Goal: Transaction & Acquisition: Purchase product/service

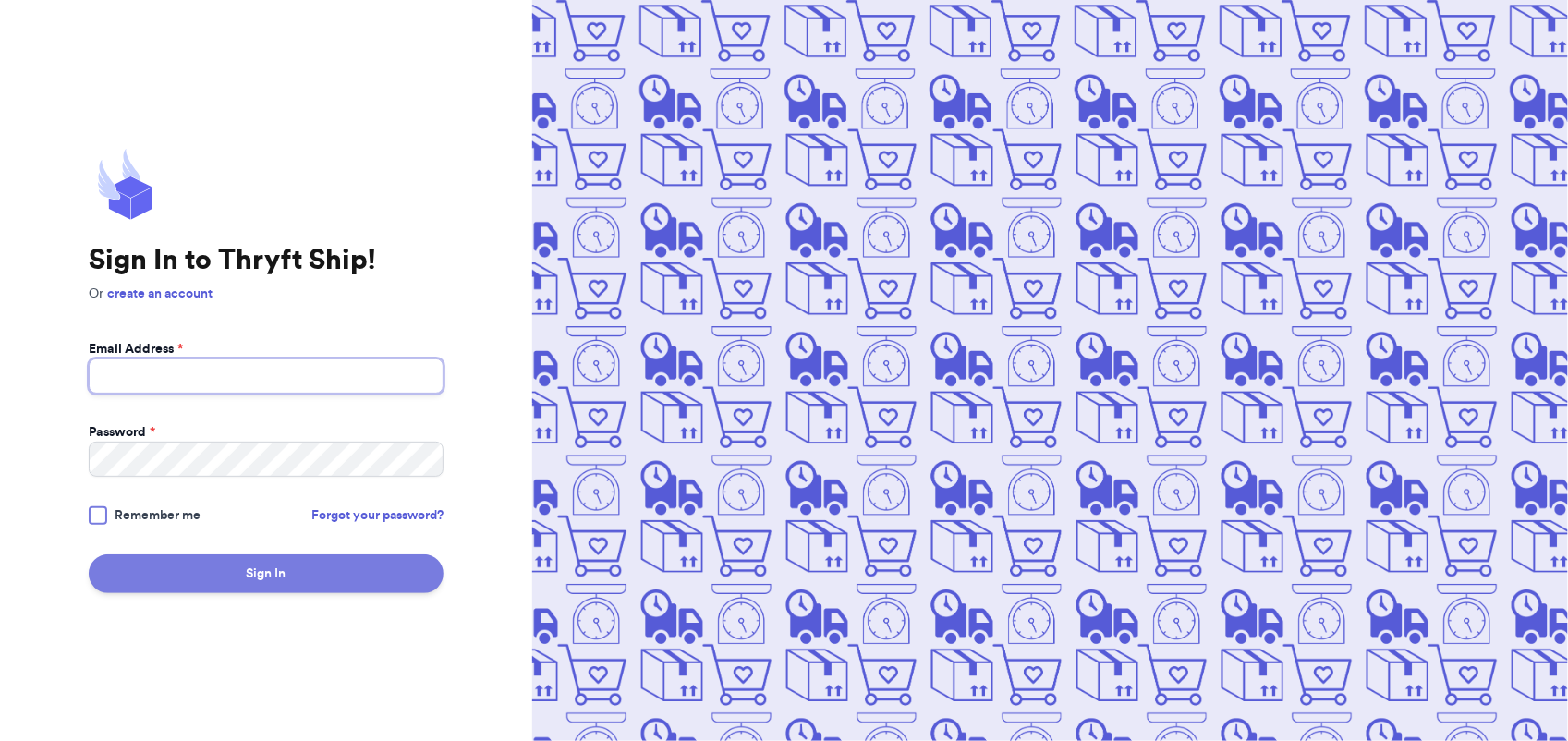
type input "[EMAIL_ADDRESS][DOMAIN_NAME]"
click at [298, 574] on button "Sign In" at bounding box center [266, 573] width 355 height 39
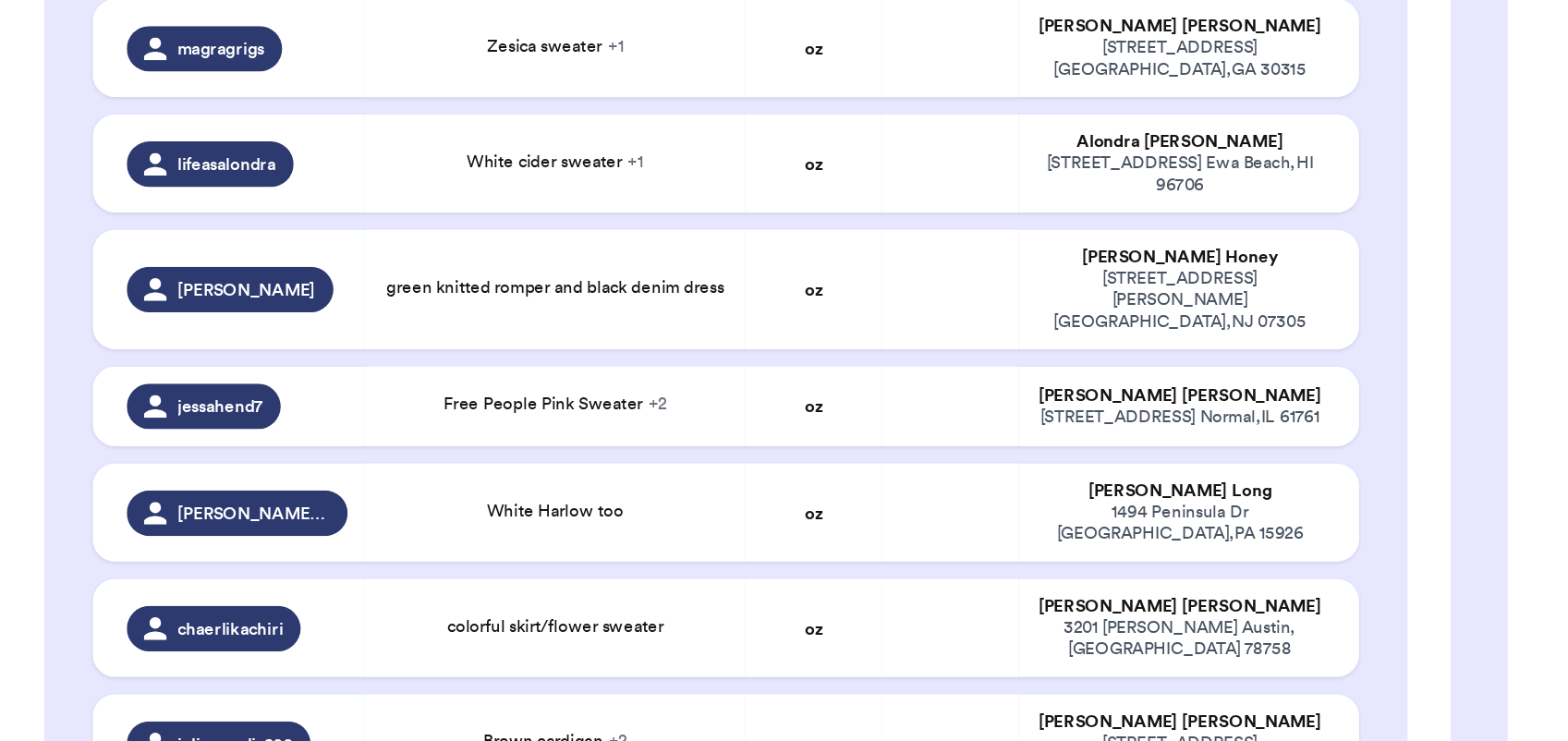
scroll to position [1312, 0]
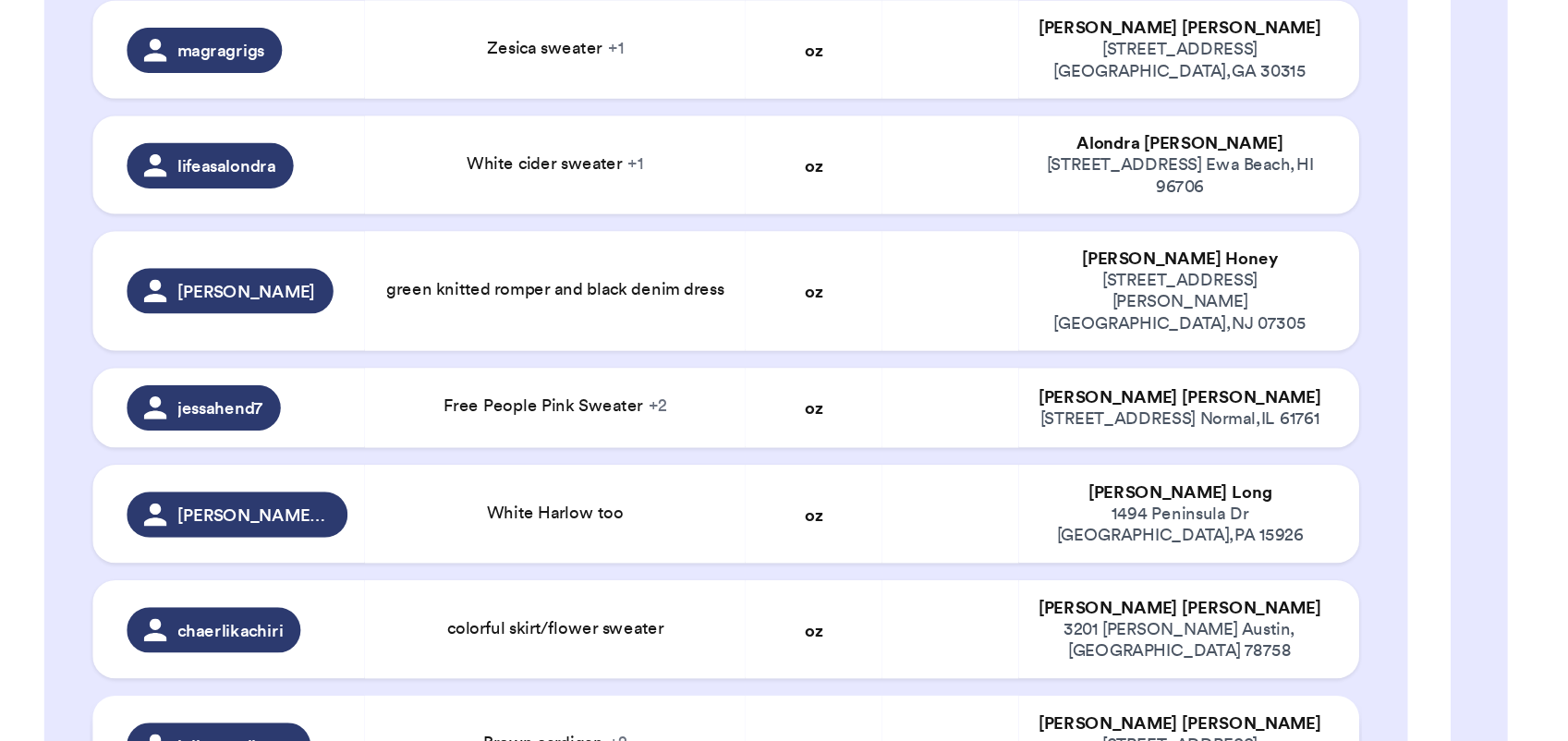
click at [604, 653] on td at bounding box center [616, 685] width 89 height 64
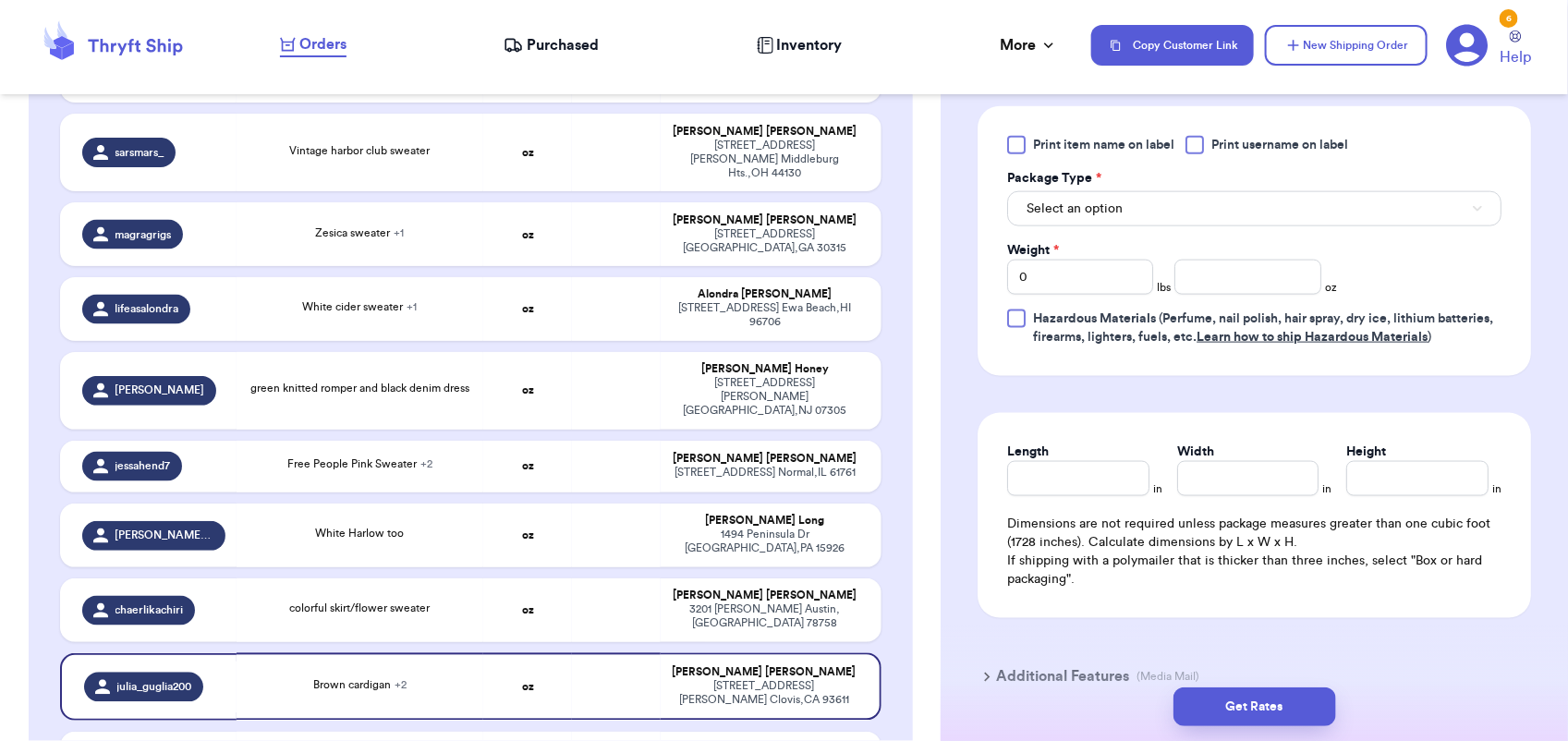
scroll to position [961, 0]
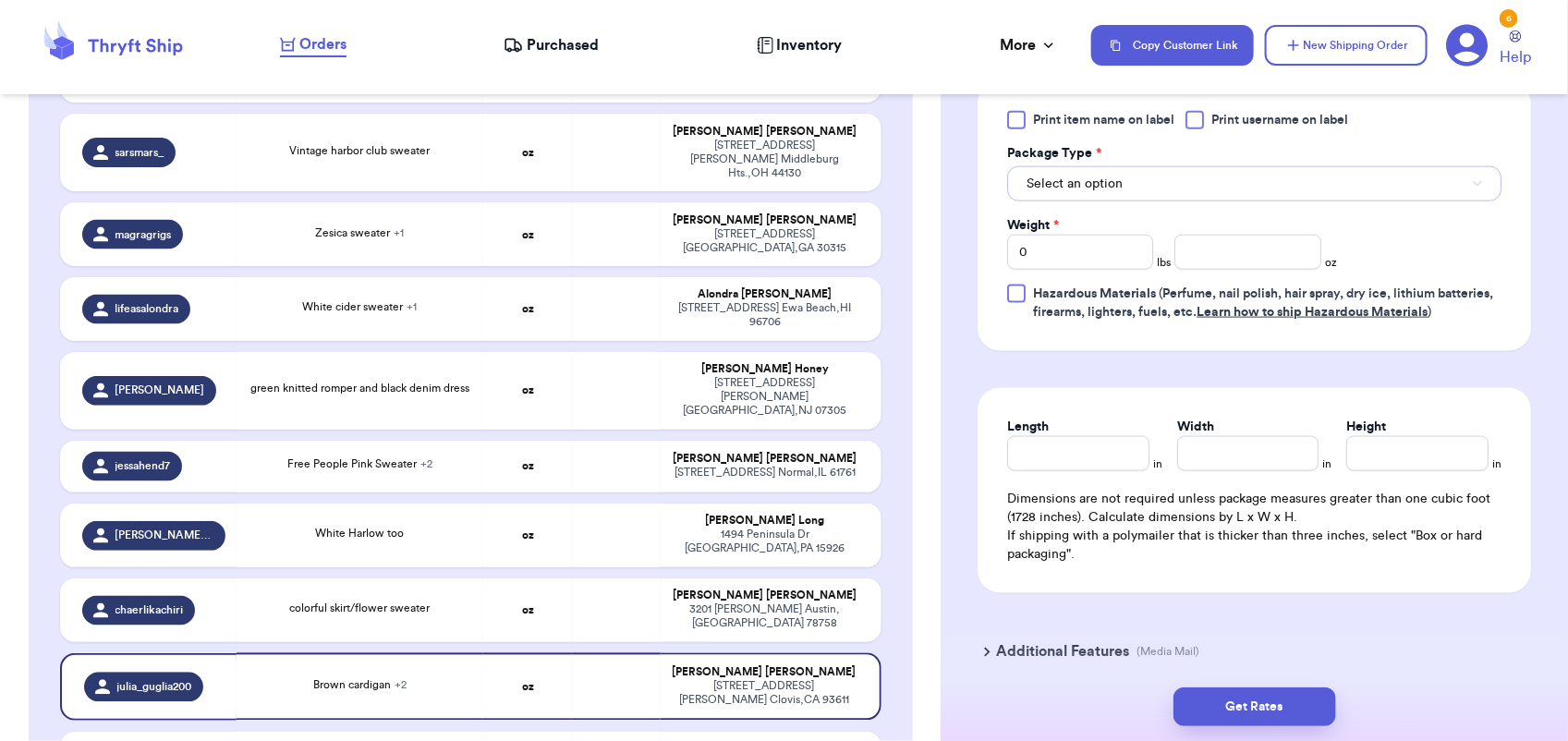
click at [1123, 175] on button "Select an option" at bounding box center [1254, 183] width 494 height 35
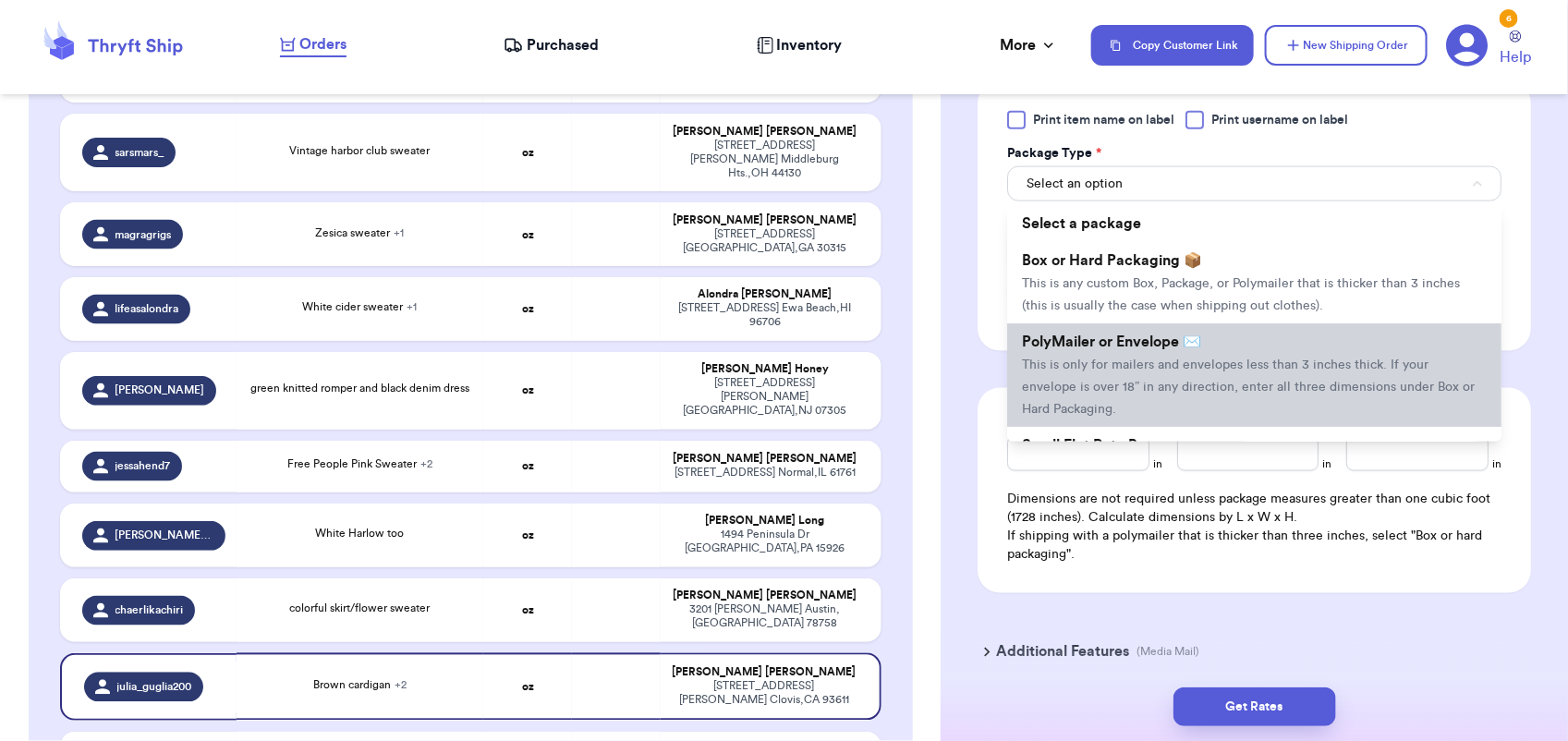
click at [1130, 365] on span "This is only for mailers and envelopes less than 3 inches thick. If your envelo…" at bounding box center [1248, 387] width 453 height 58
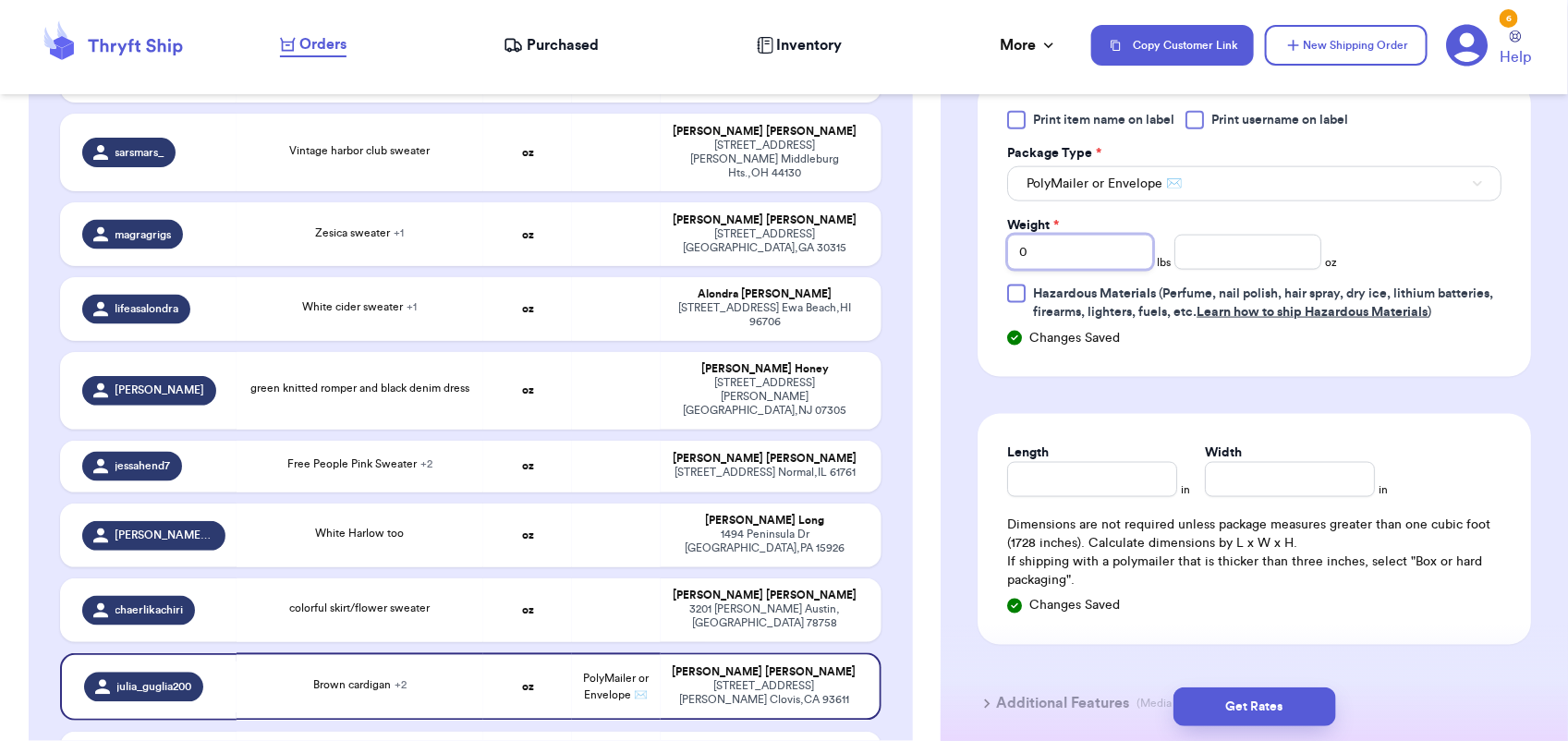
click at [1041, 252] on input "0" at bounding box center [1080, 252] width 146 height 35
type input "3"
type input "7"
click at [1252, 700] on button "Get Rates" at bounding box center [1254, 706] width 162 height 39
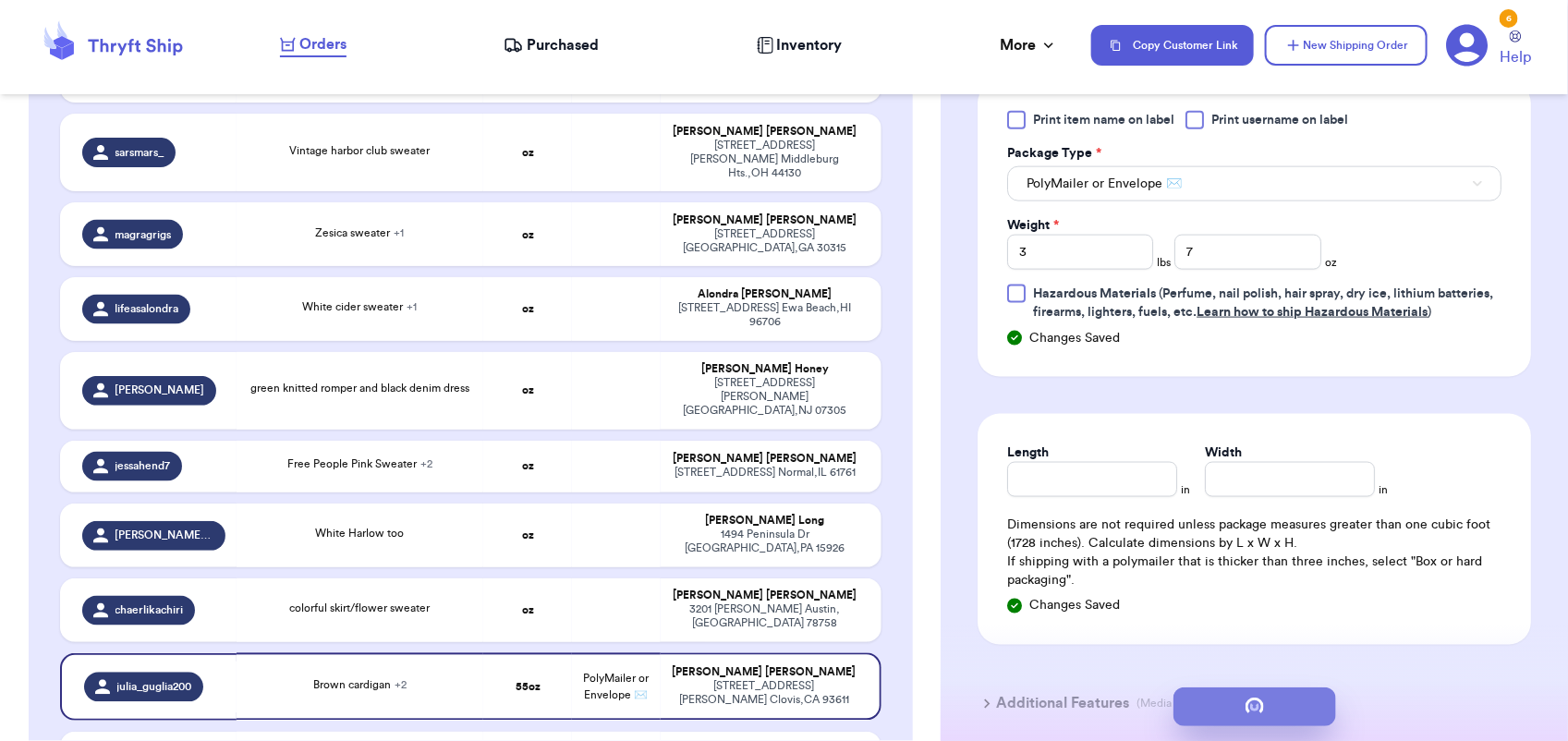
scroll to position [0, 0]
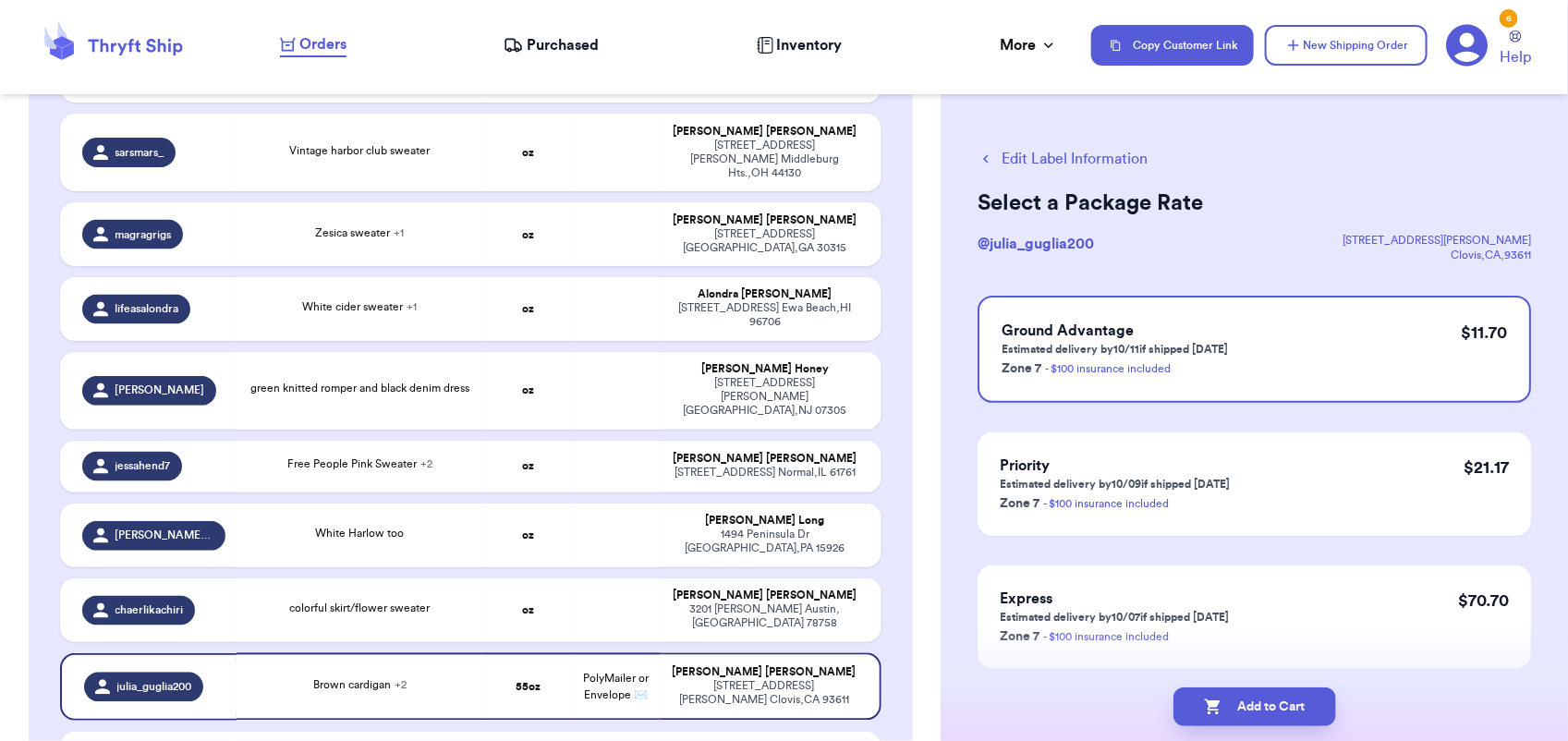
click at [1252, 700] on button "Add to Cart" at bounding box center [1254, 706] width 162 height 39
checkbox input "true"
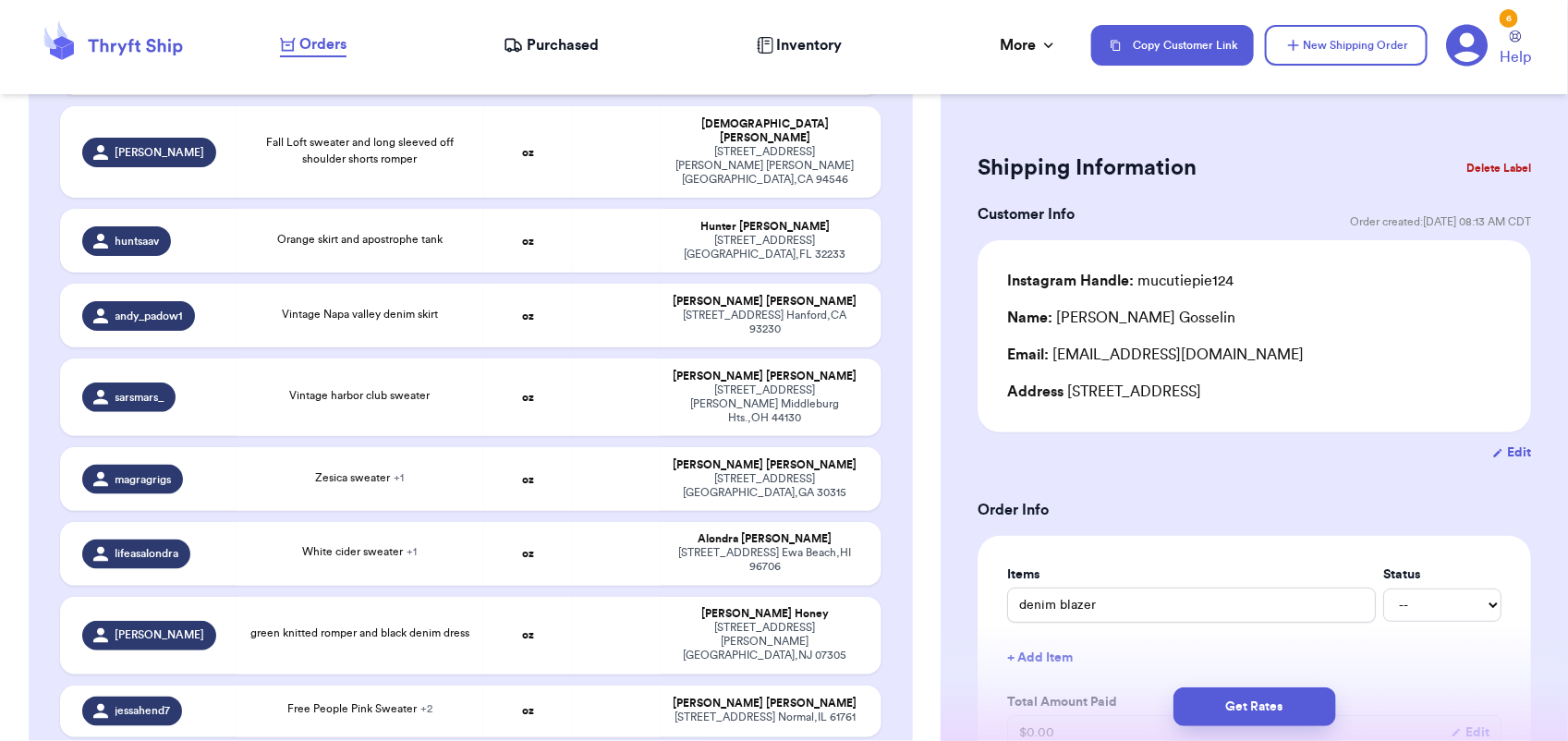
scroll to position [1041, 0]
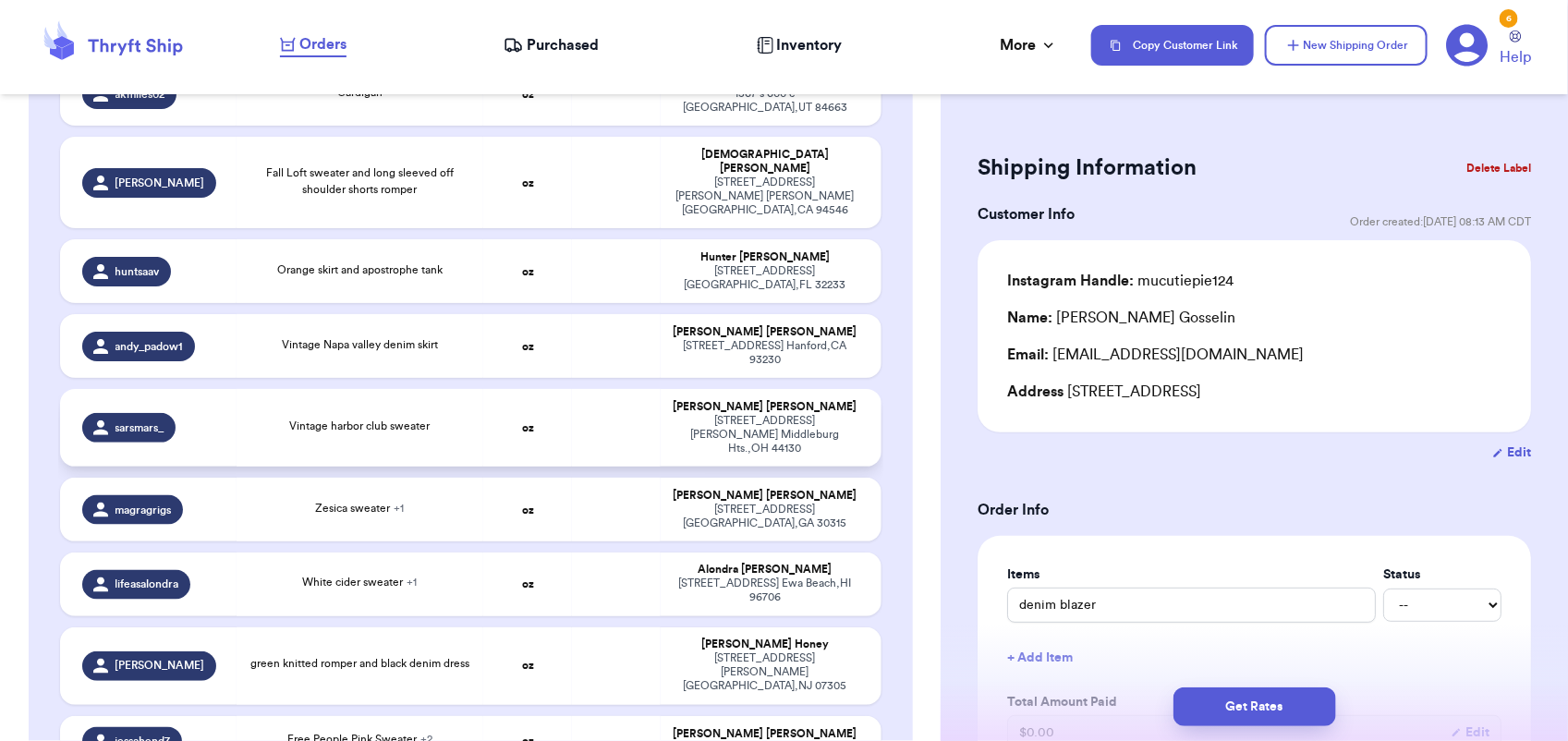
click at [611, 388] on td at bounding box center [616, 427] width 89 height 77
type input "Vintage harbor club sweater"
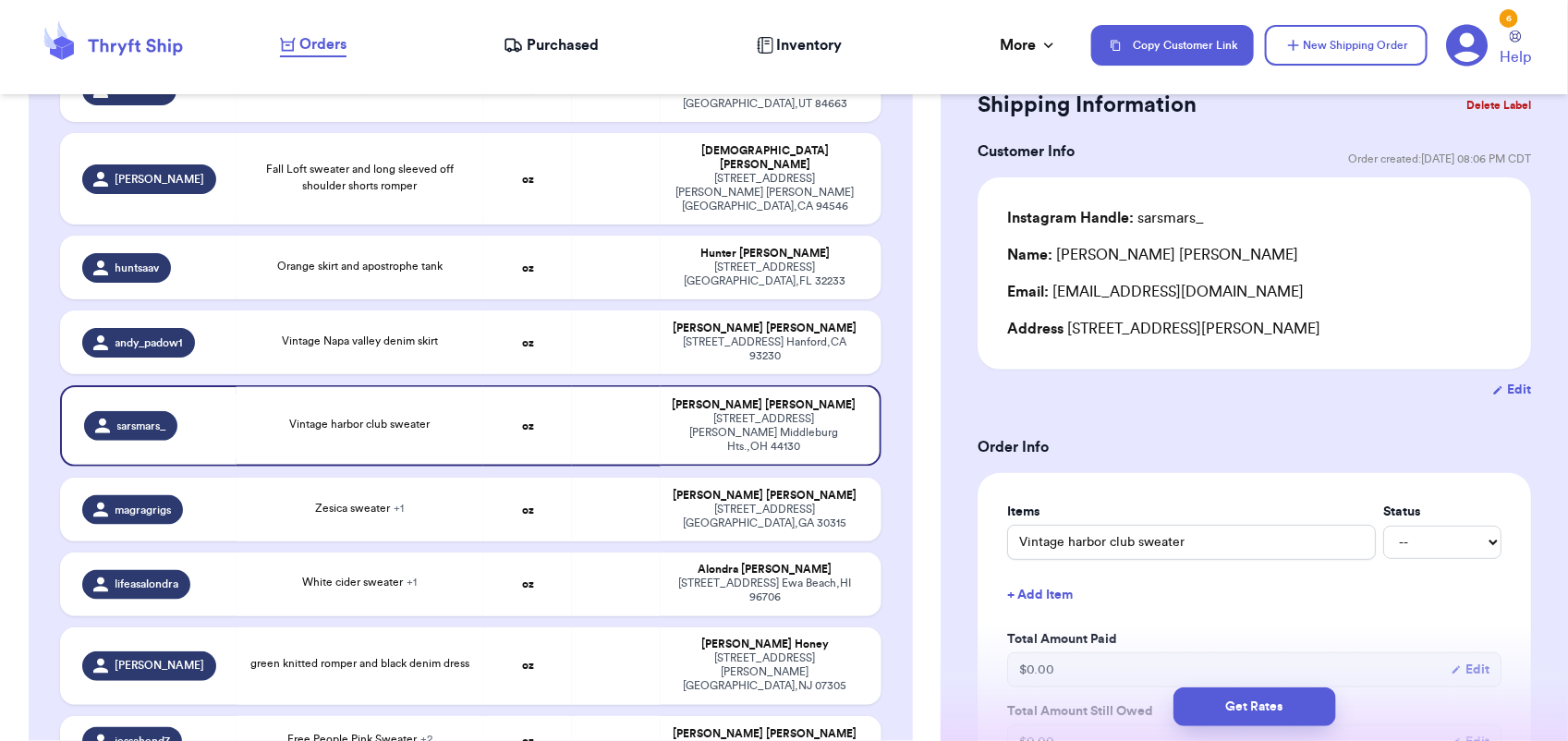
scroll to position [0, 0]
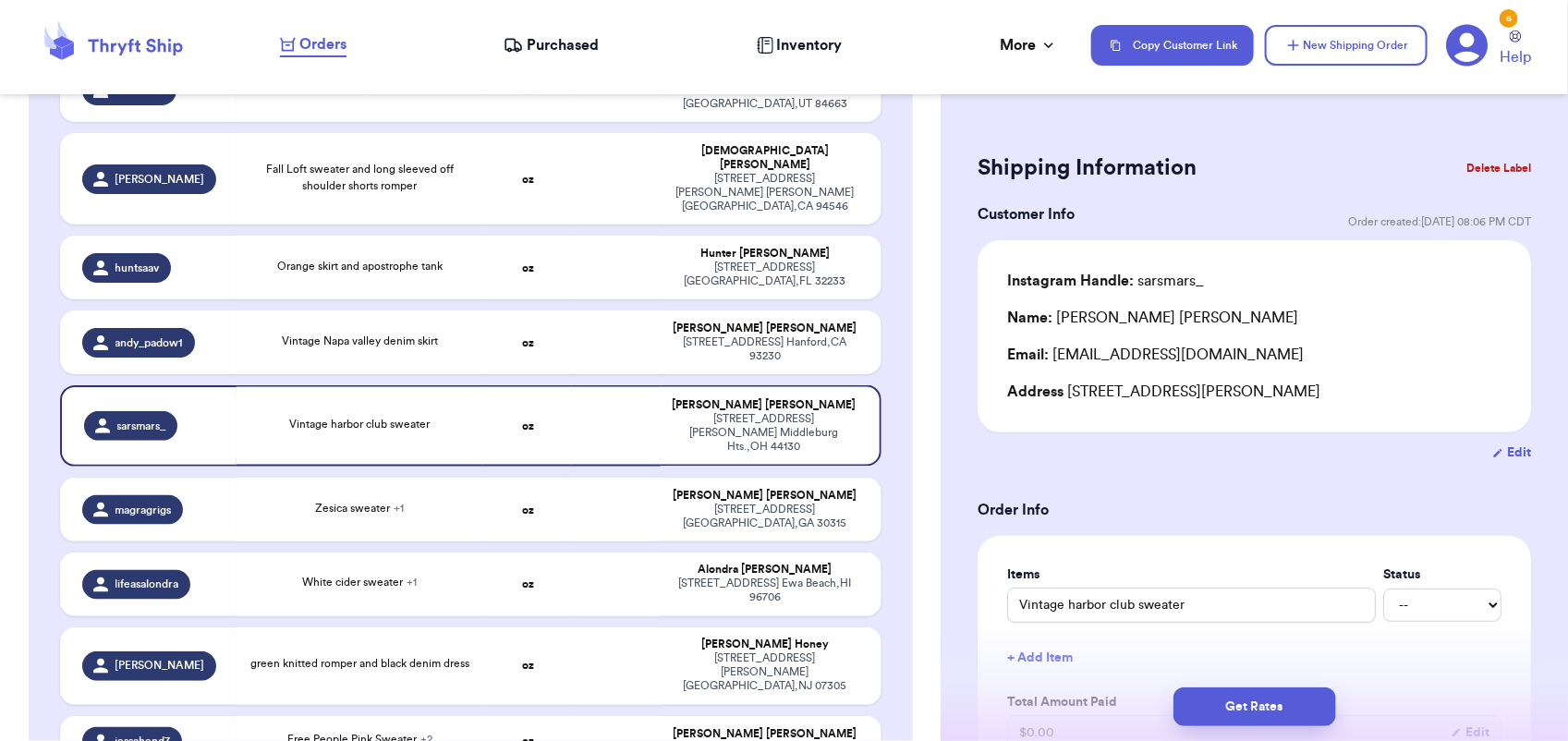
click at [1492, 451] on button "Edit" at bounding box center [1510, 453] width 39 height 19
select select "OH"
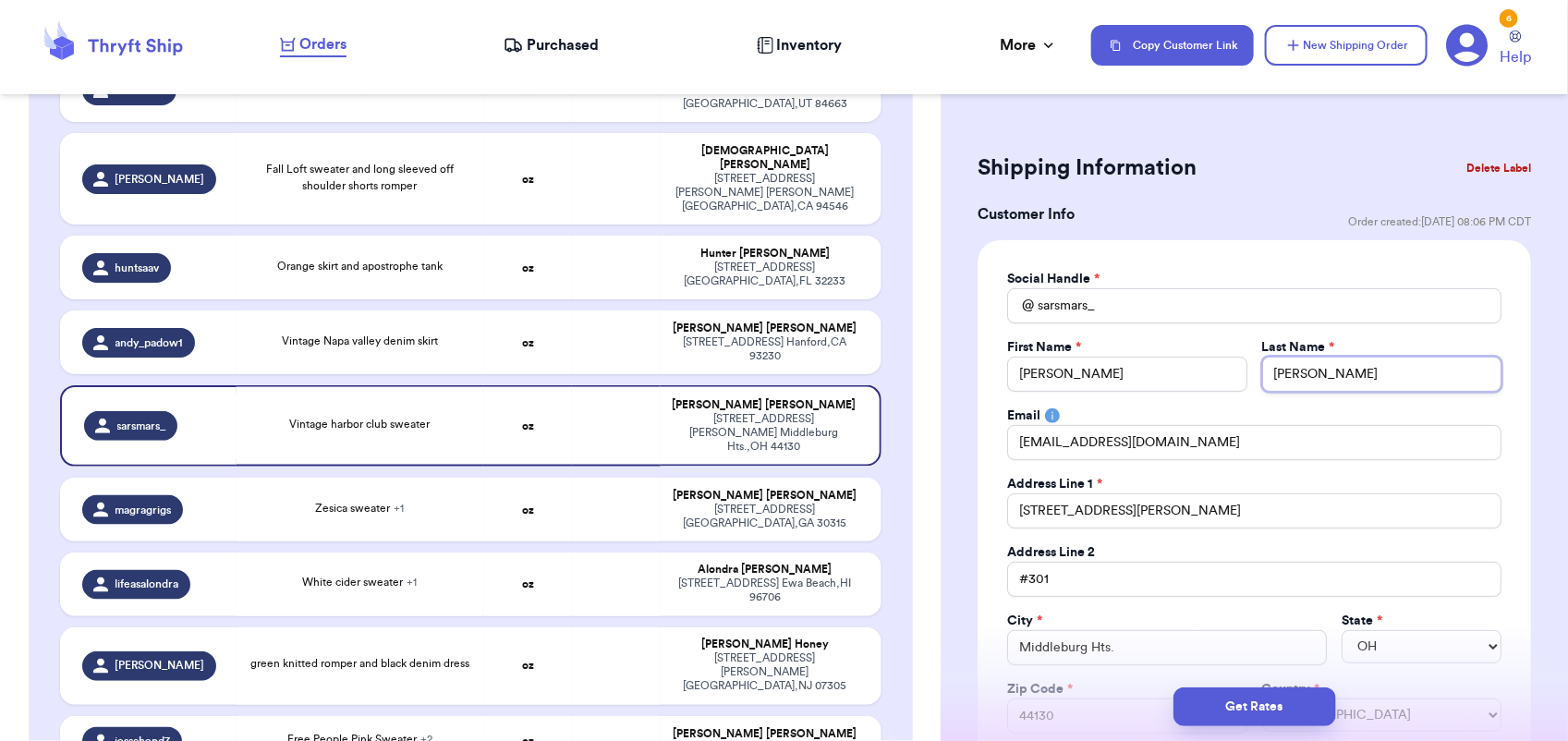
click at [1353, 382] on input "[PERSON_NAME]" at bounding box center [1381, 373] width 239 height 35
type input "[PERSON_NAME]"
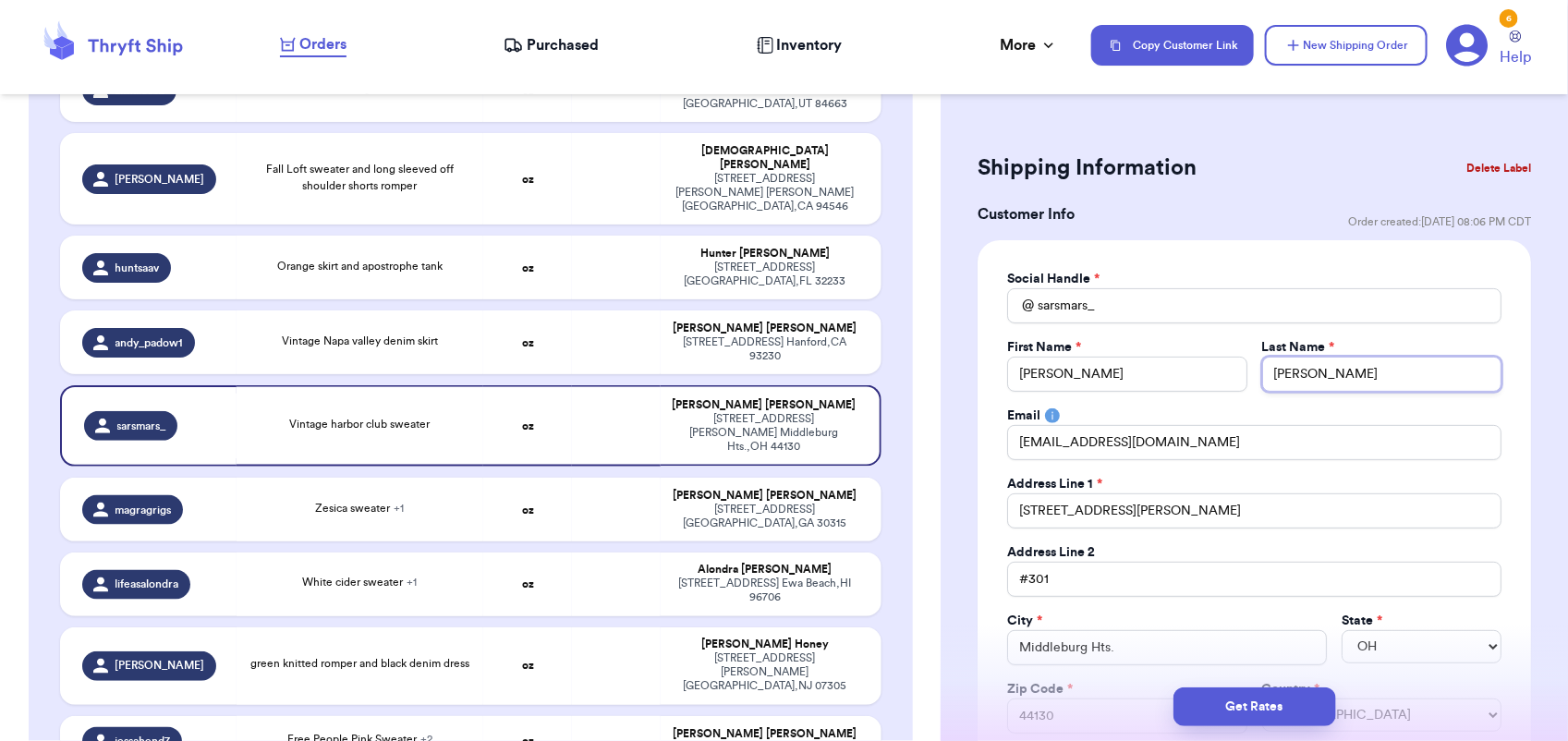
type input "[PERSON_NAME]"
type input "Sar"
type input "Sa"
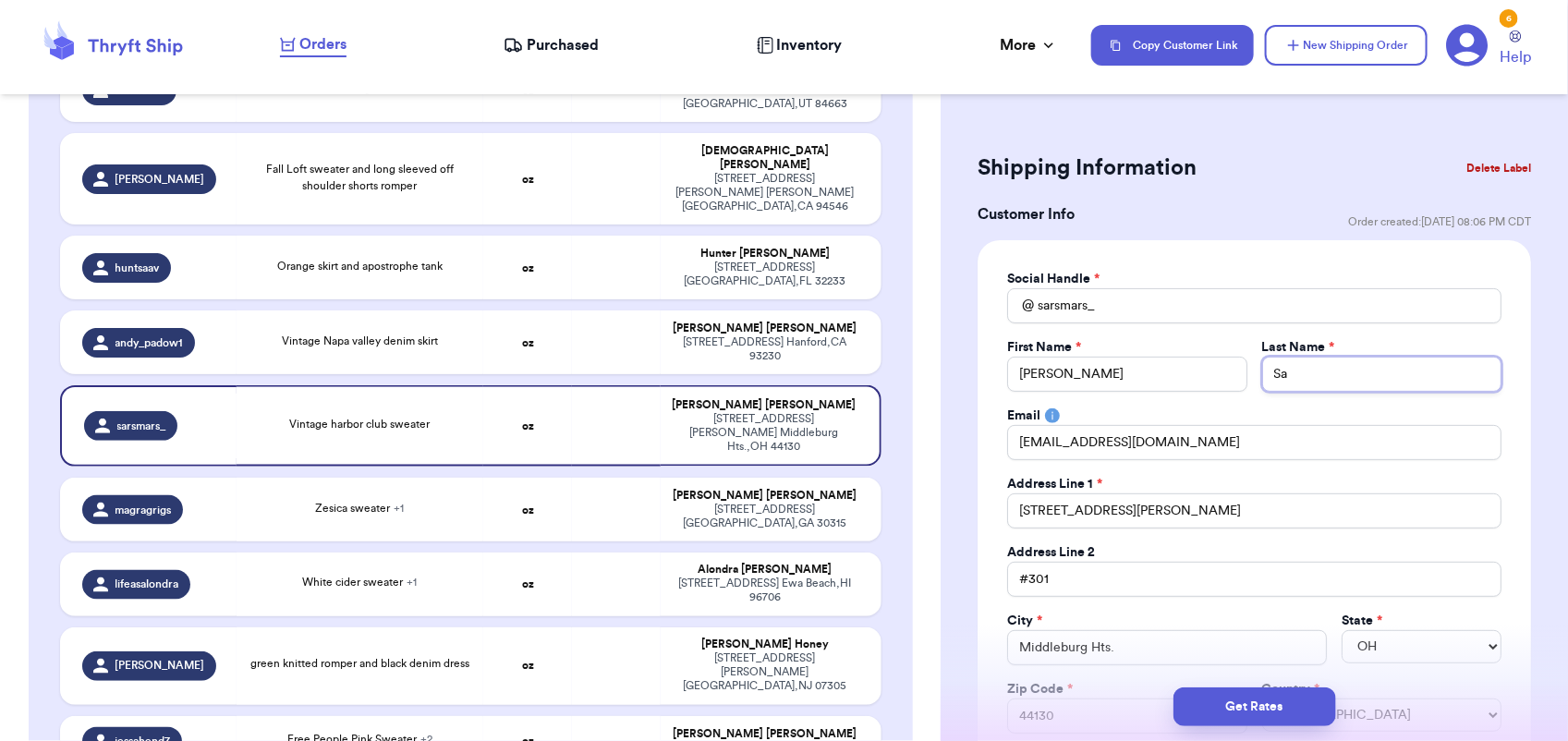
type input "S"
click at [1141, 370] on input "[PERSON_NAME]" at bounding box center [1127, 373] width 239 height 35
type input "[PERSON_NAME]"
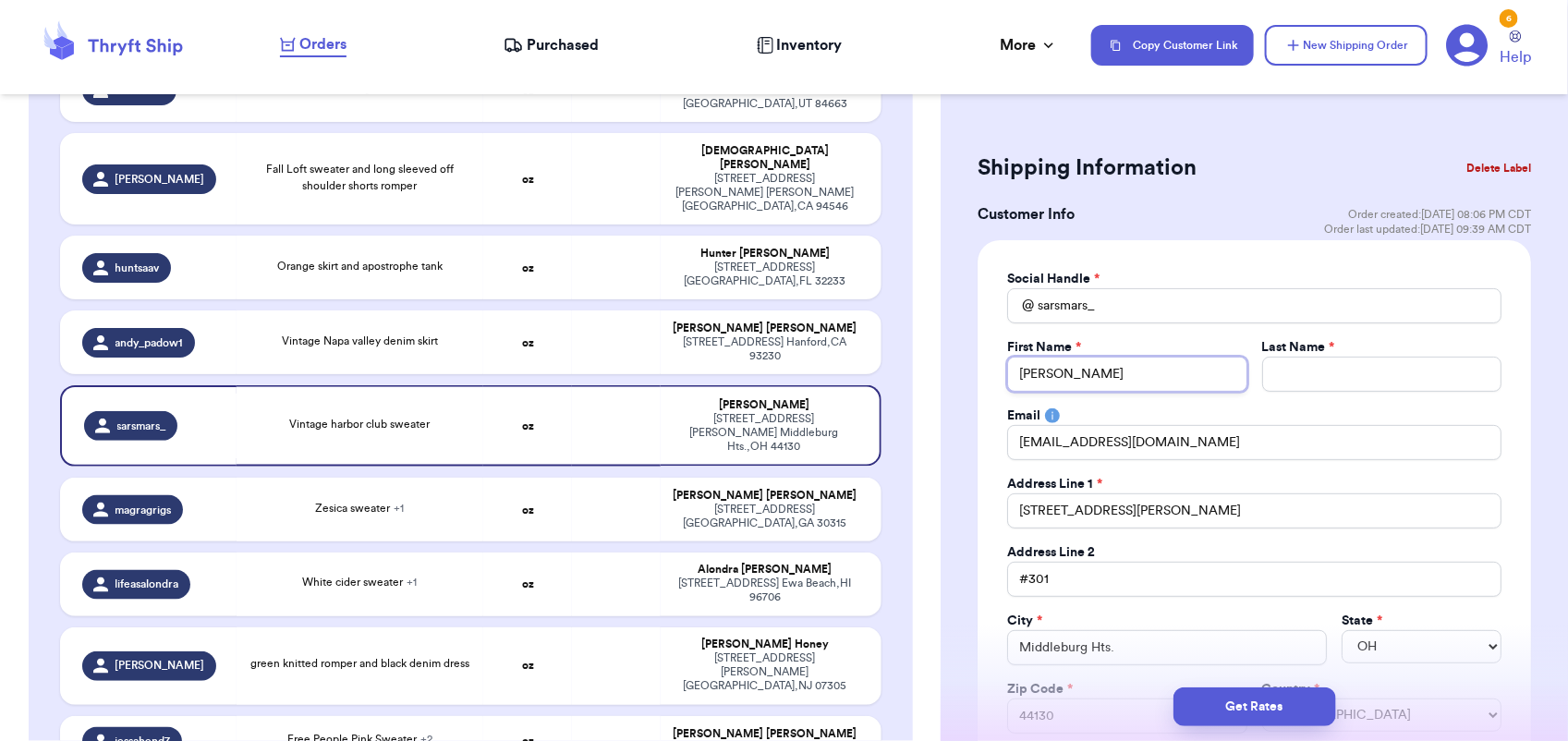
type input "[PERSON_NAME]"
click at [1324, 377] on input "Total Amount Paid" at bounding box center [1381, 373] width 239 height 35
type input "M"
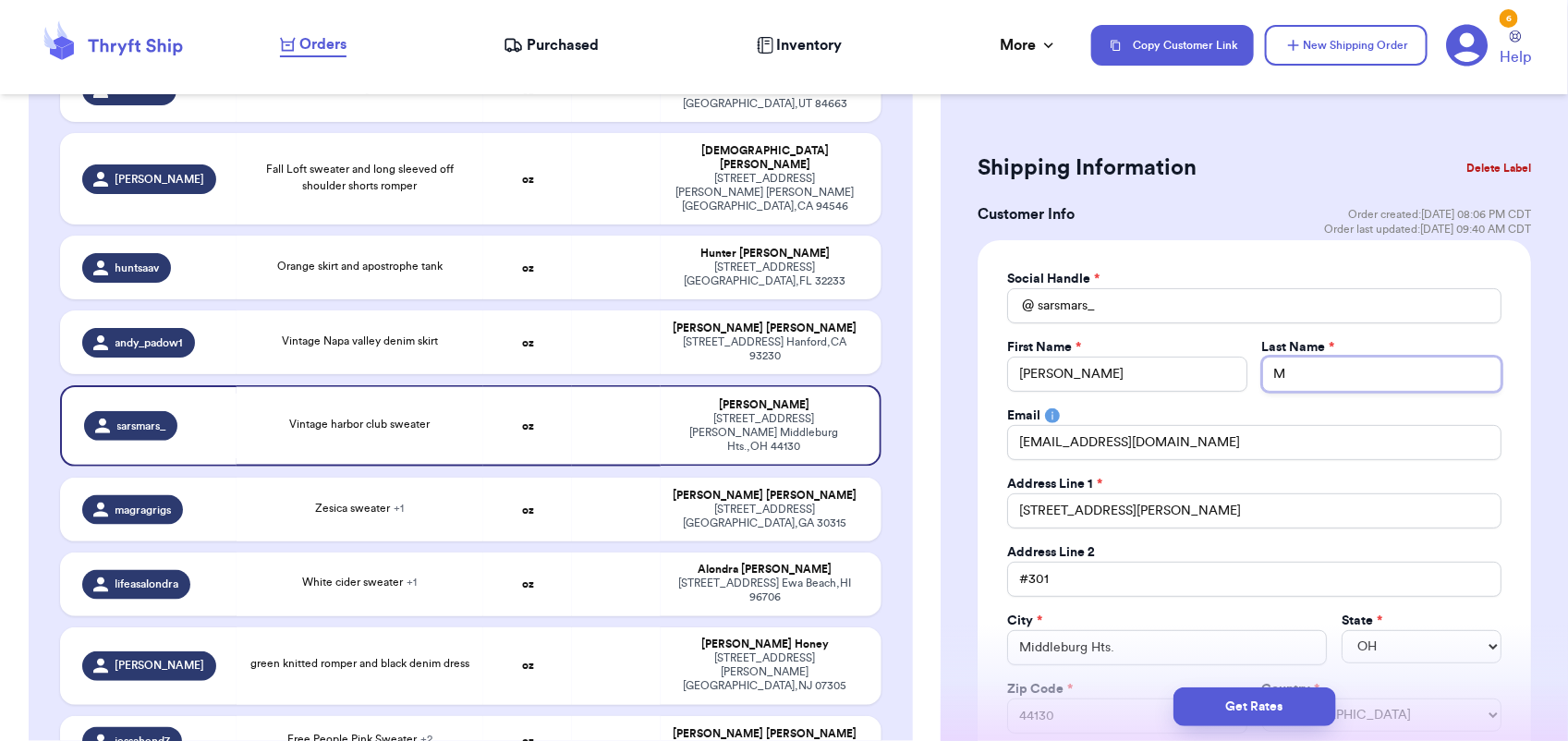
type input "Ma"
type input "Mar"
type input "Mart"
type input "[PERSON_NAME]"
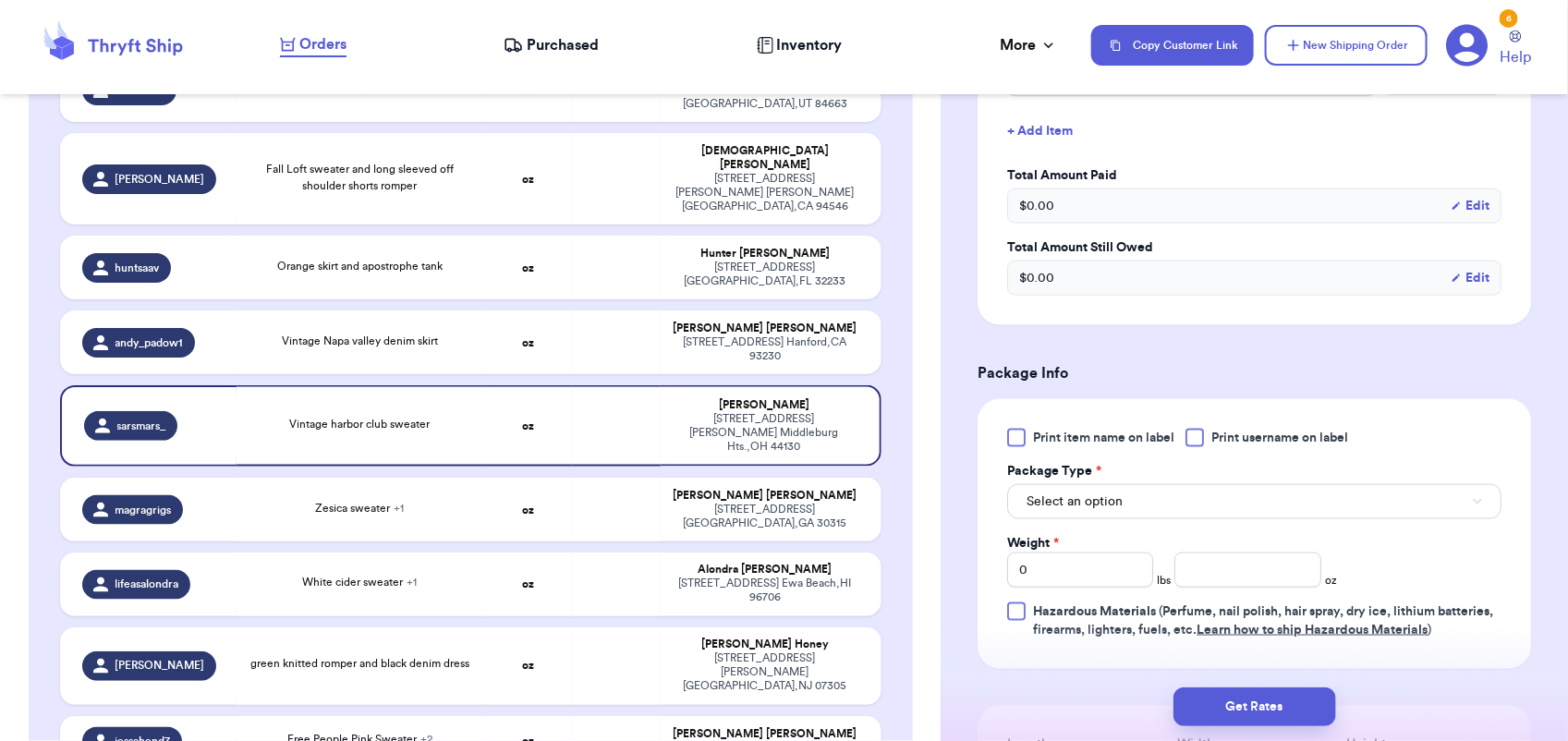
scroll to position [862, 0]
type input "[PERSON_NAME]"
click at [1285, 496] on button "Select an option" at bounding box center [1254, 500] width 494 height 35
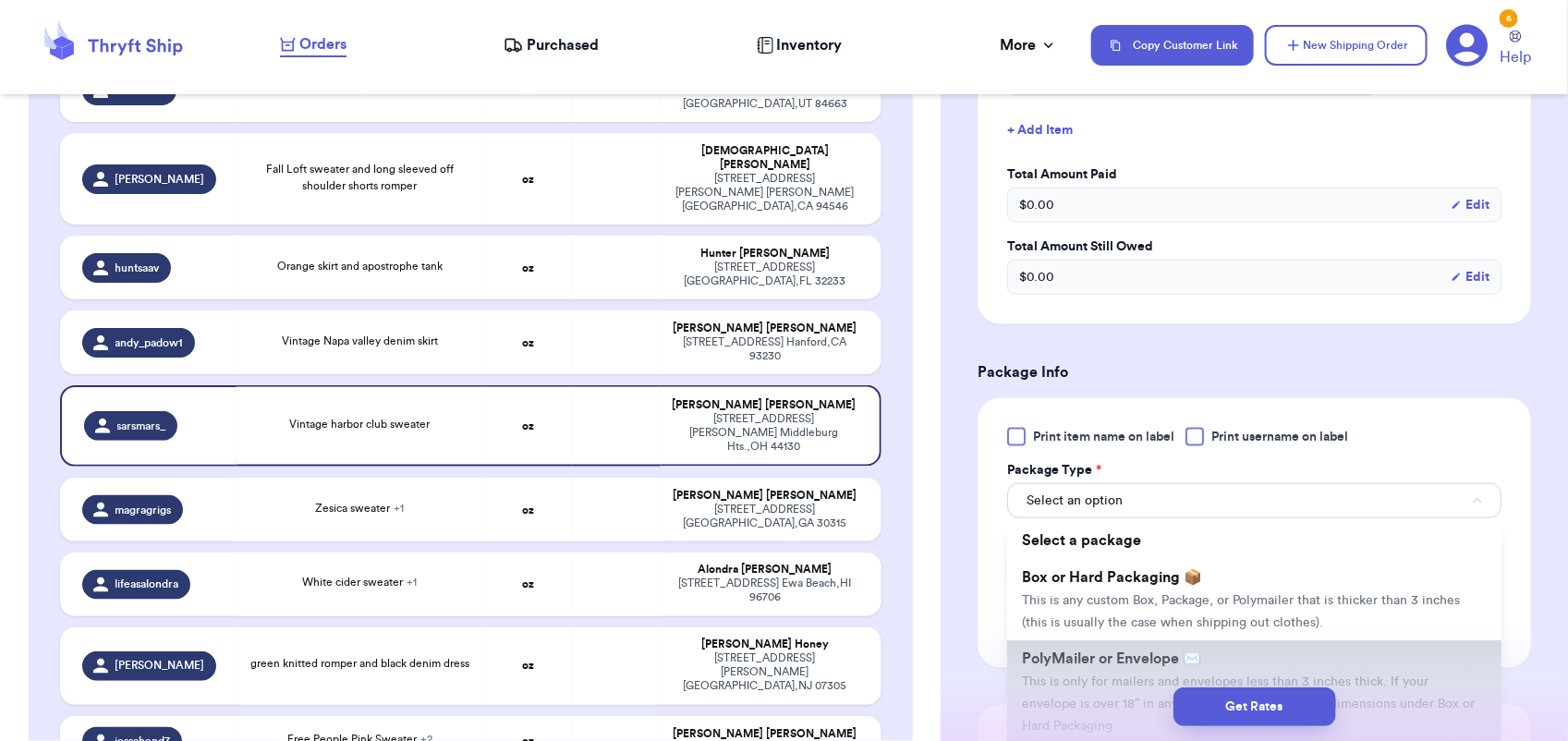
click at [1197, 654] on span "PolyMailer or Envelope ✉️" at bounding box center [1112, 659] width 179 height 15
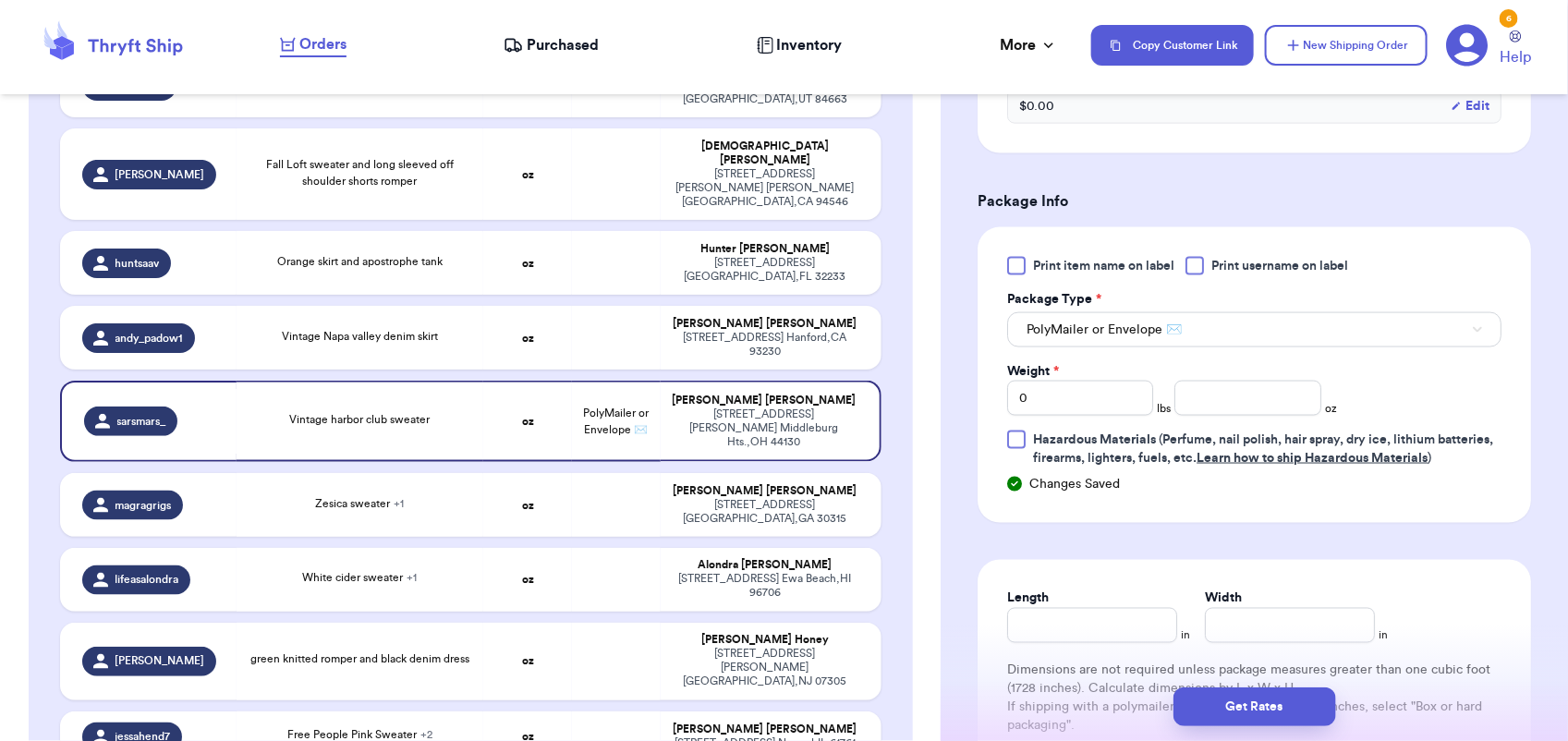
scroll to position [1034, 0]
click at [1077, 404] on input "0" at bounding box center [1080, 396] width 146 height 35
type input "1"
type input "5"
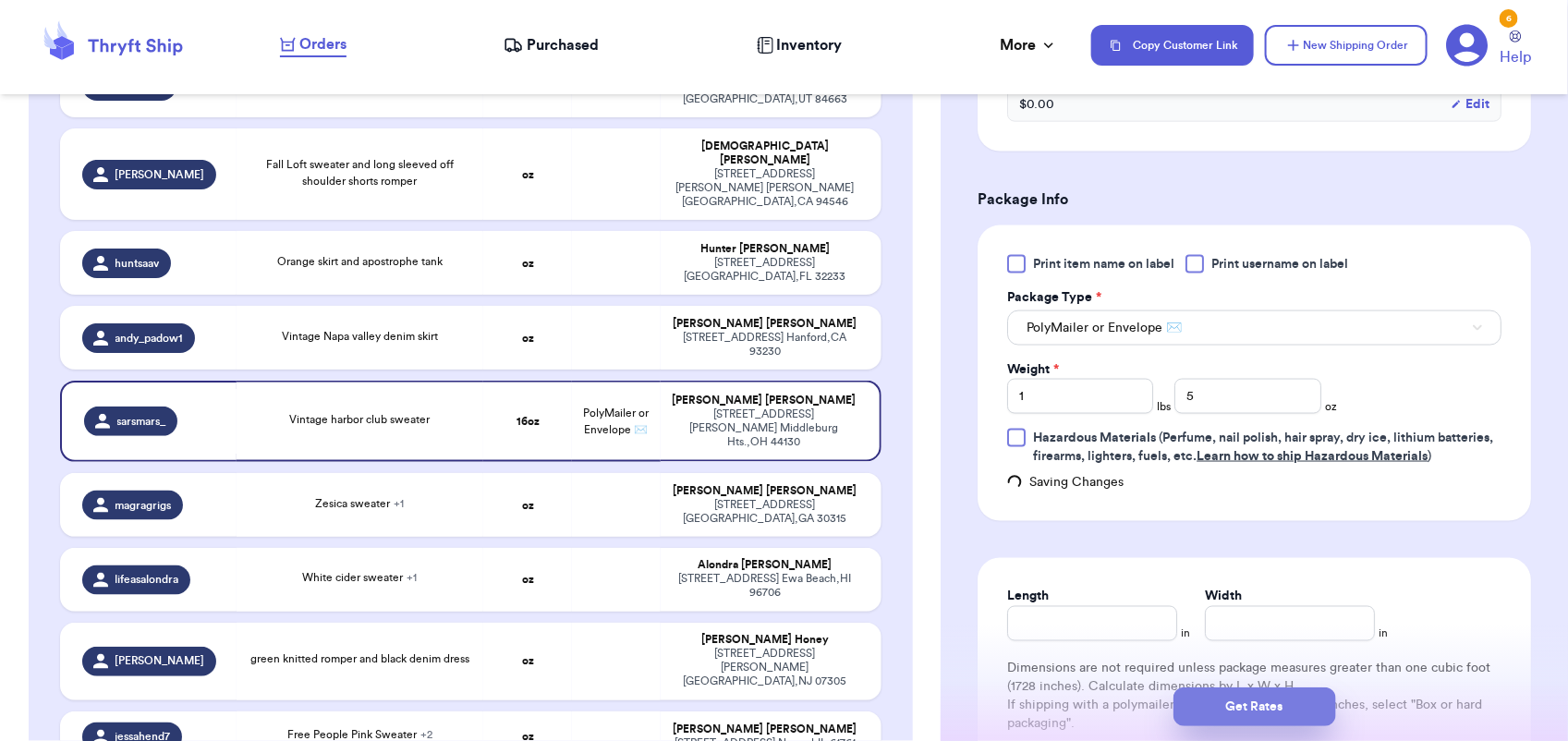
click at [1268, 699] on button "Get Rates" at bounding box center [1254, 706] width 162 height 39
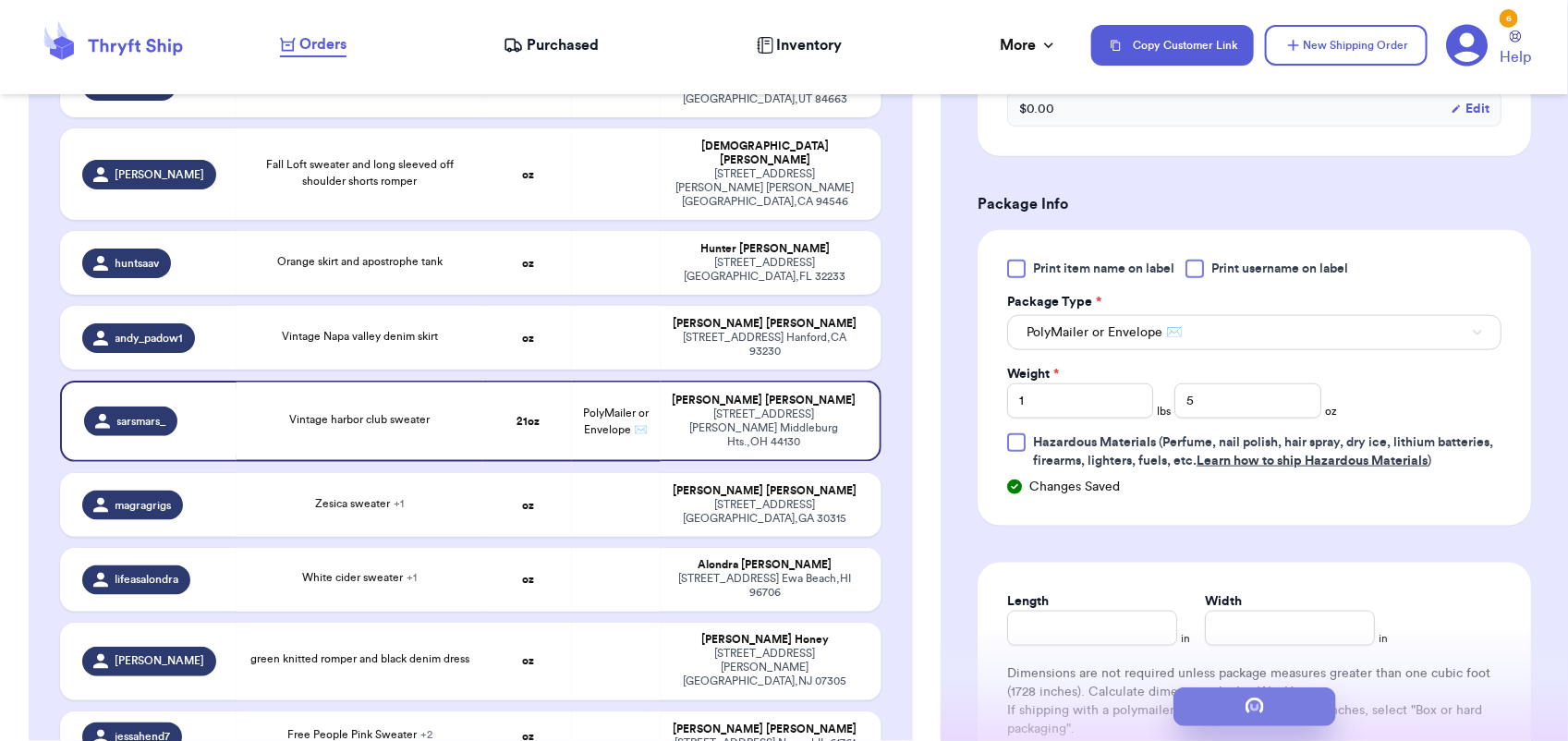
scroll to position [0, 0]
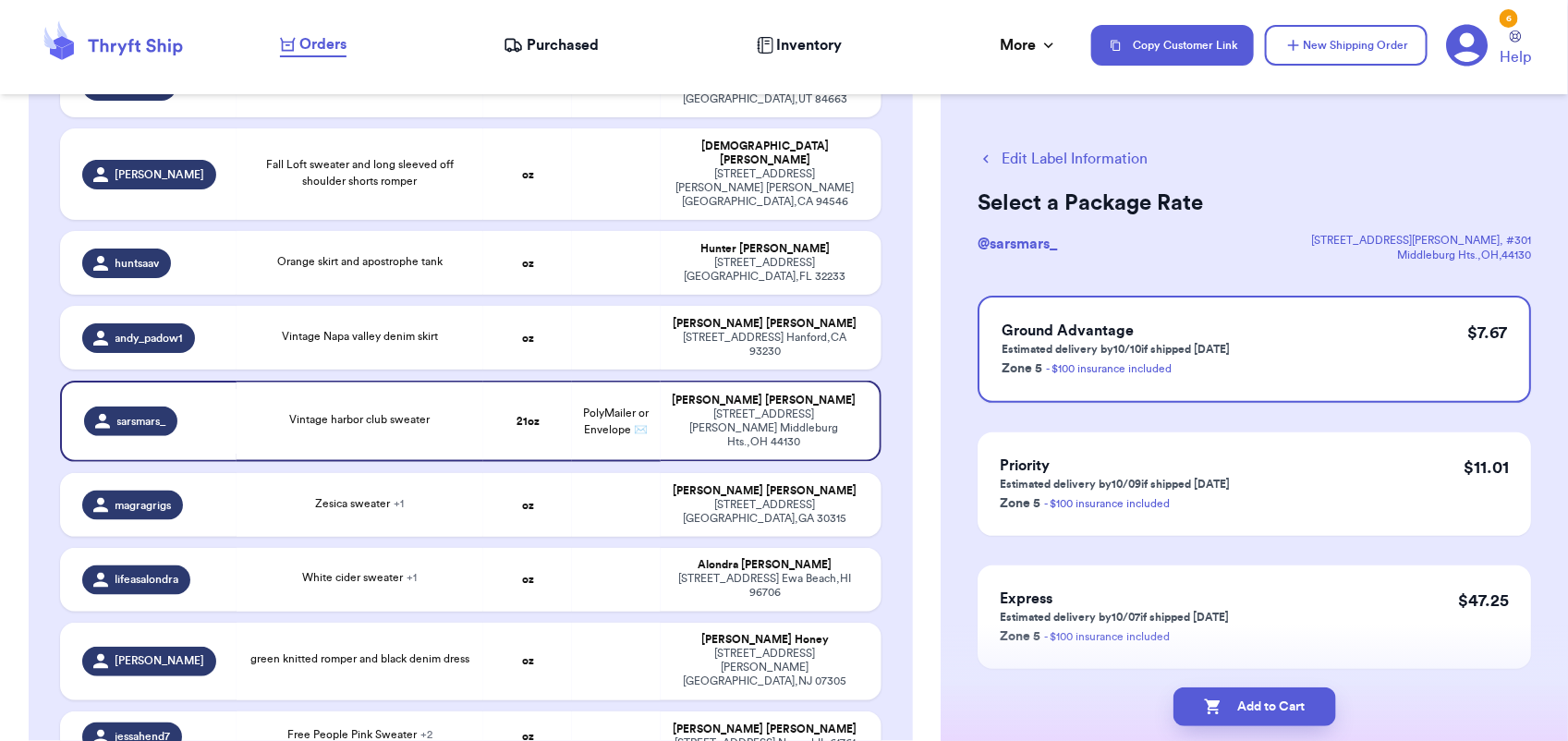
click at [1268, 699] on button "Add to Cart" at bounding box center [1254, 706] width 162 height 39
checkbox input "true"
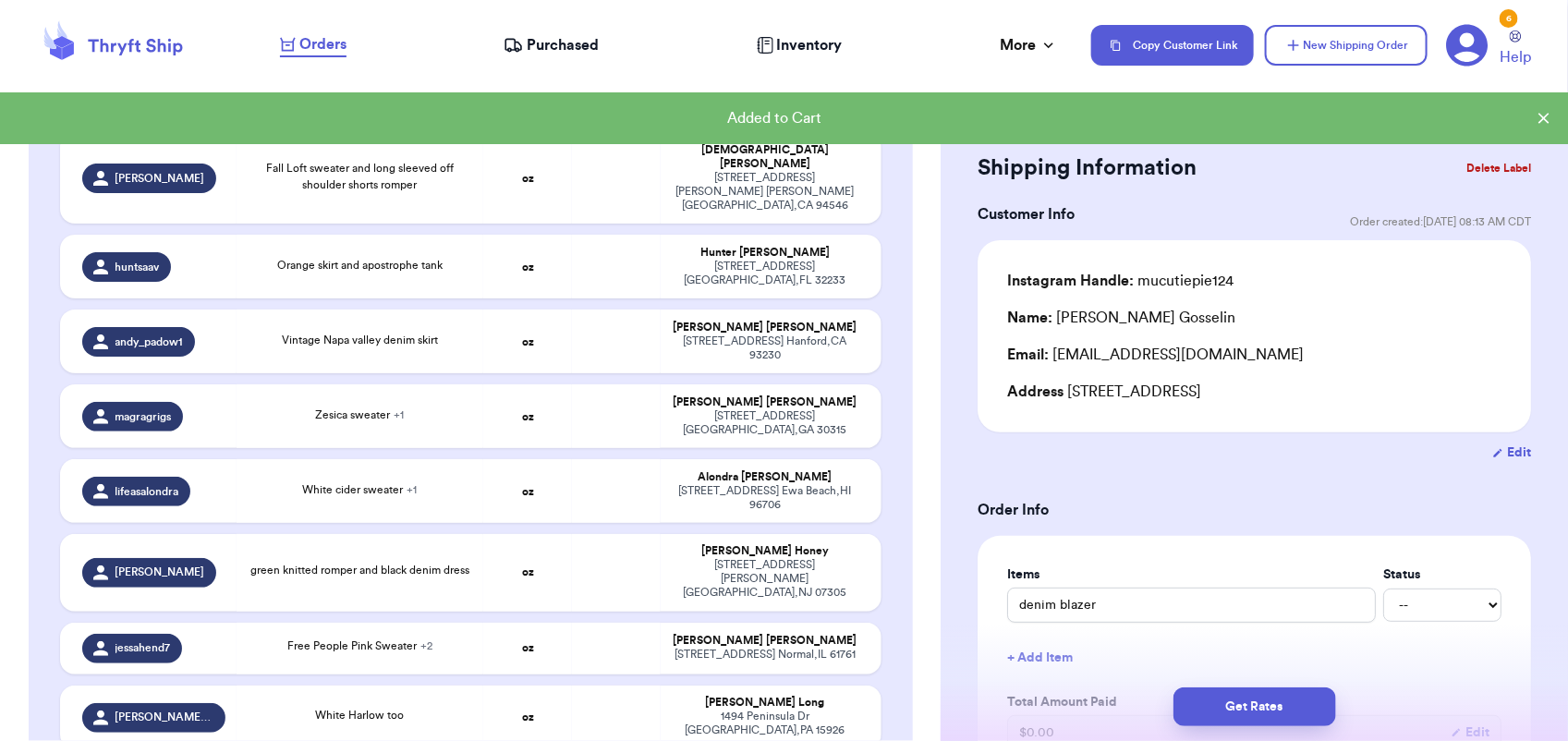
scroll to position [1048, 0]
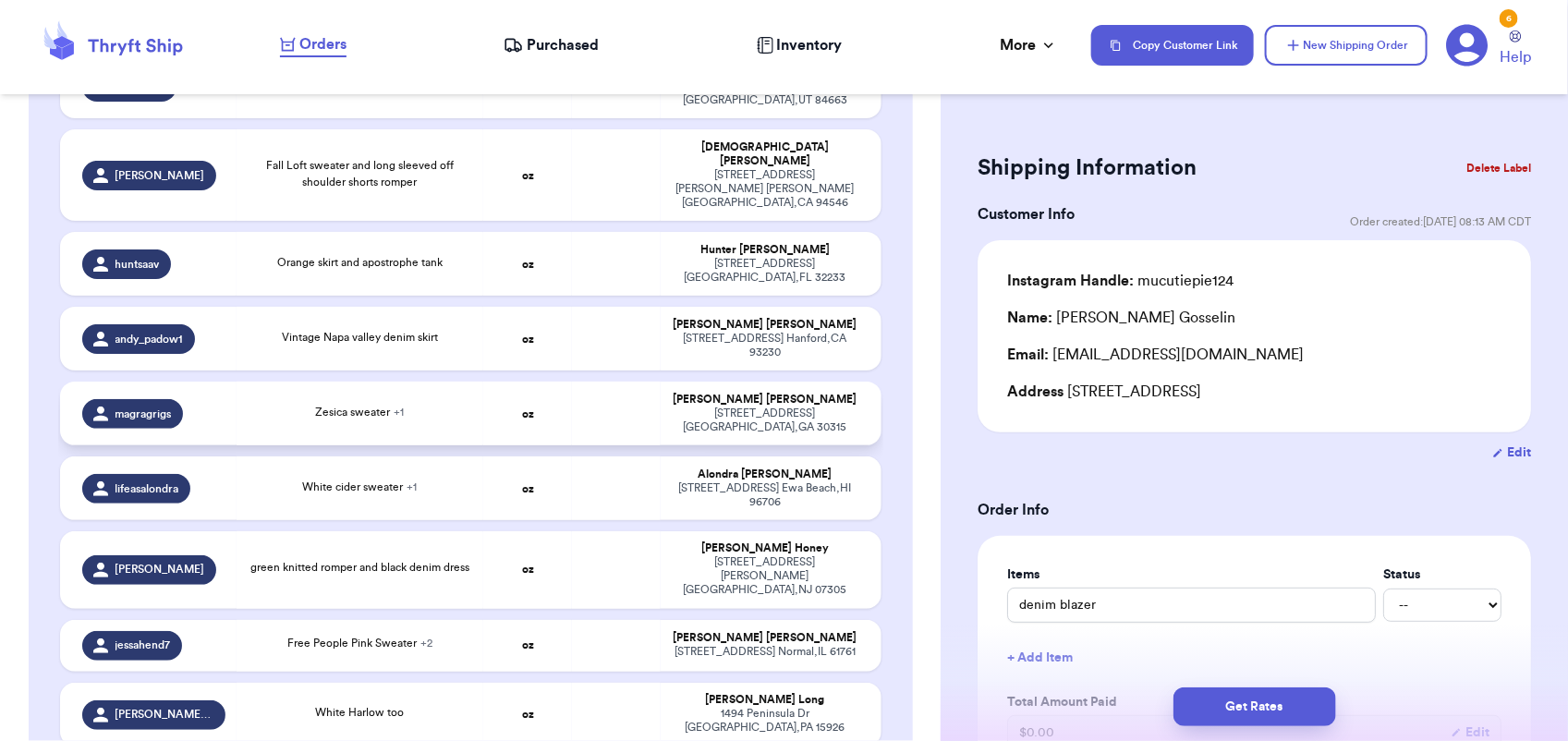
click at [611, 382] on td at bounding box center [616, 414] width 89 height 64
type input "Zesica sweater"
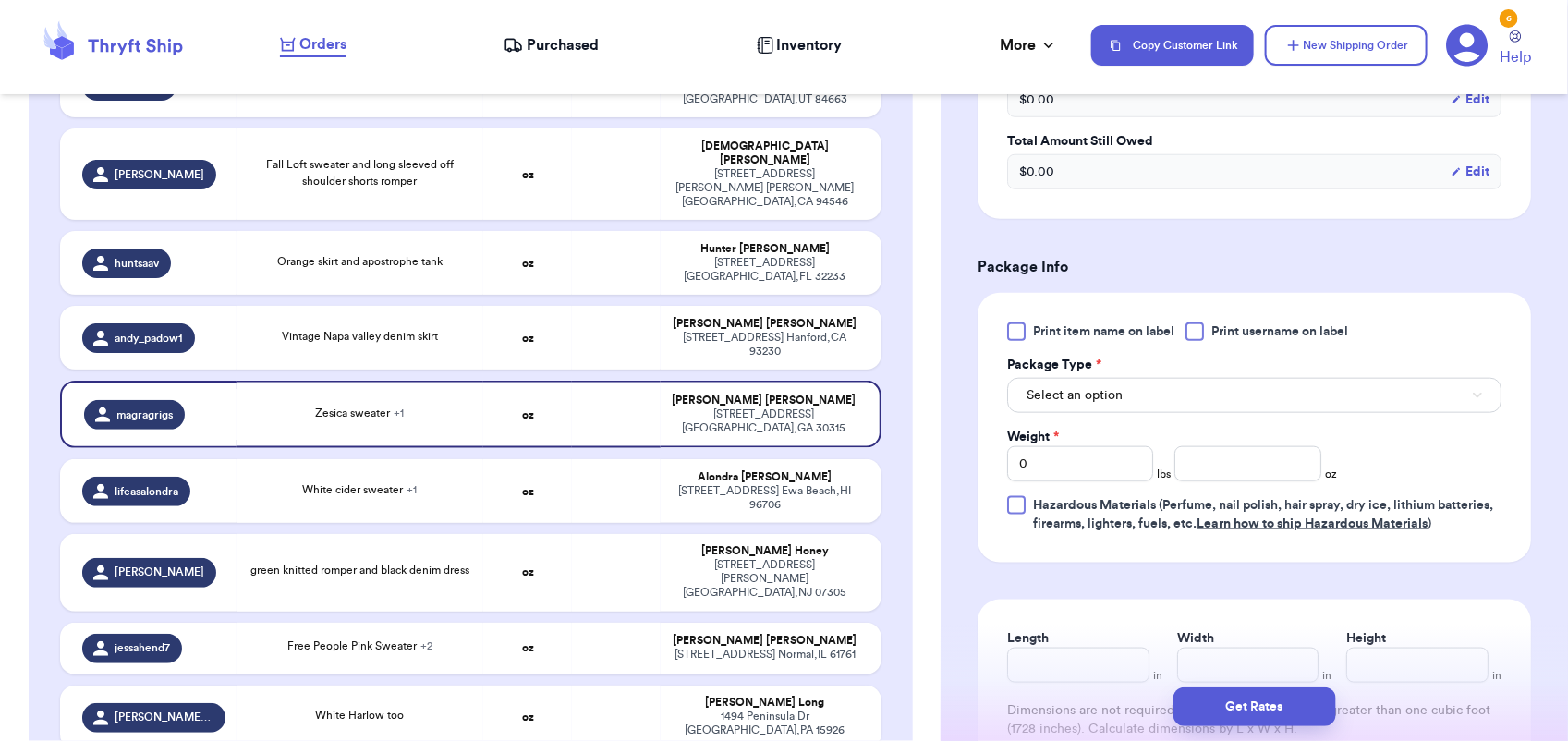
scroll to position [700, 0]
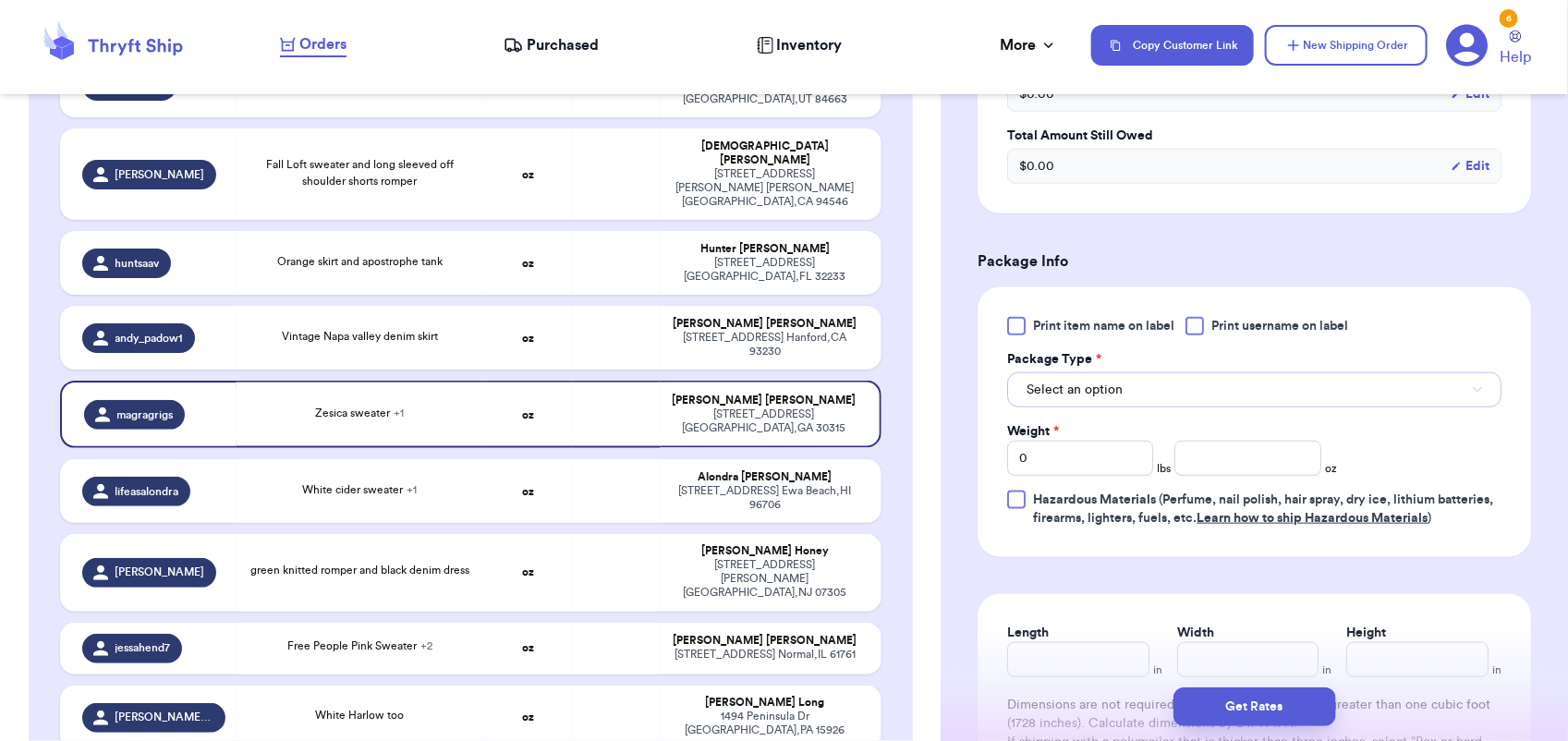
click at [1098, 392] on span "Select an option" at bounding box center [1075, 390] width 96 height 19
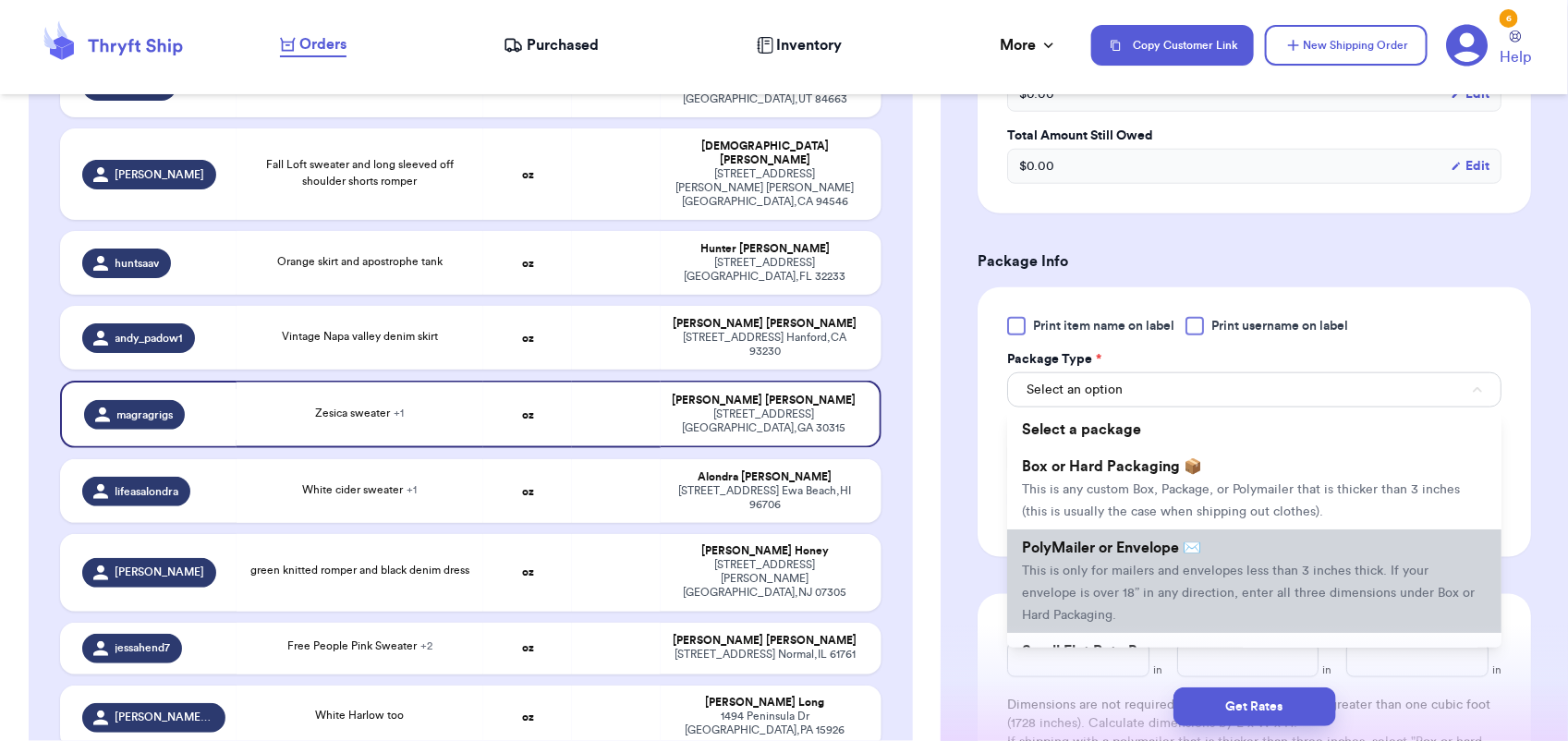
click at [1109, 565] on span "This is only for mailers and envelopes less than 3 inches thick. If your envelo…" at bounding box center [1248, 593] width 453 height 58
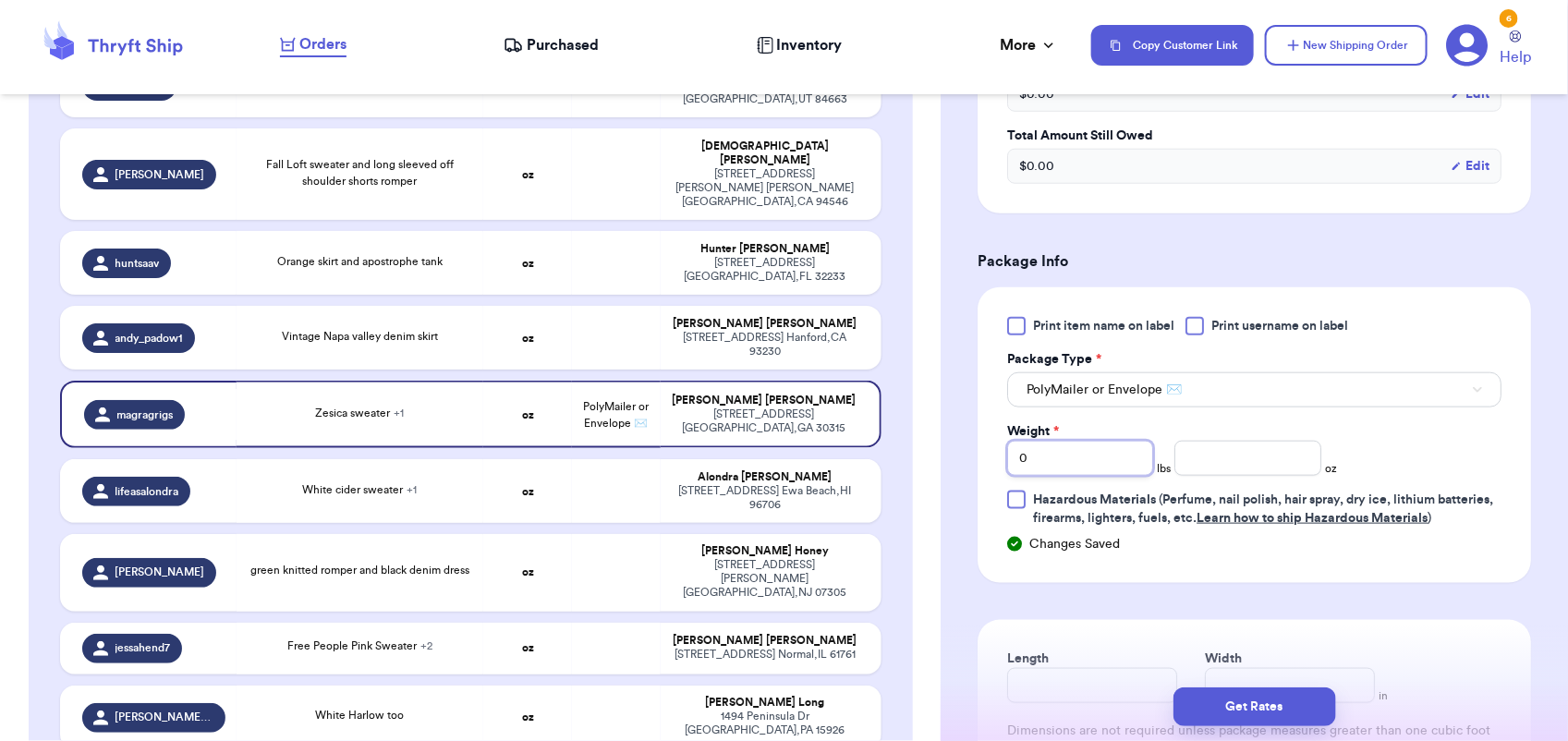
click at [1065, 473] on input "0" at bounding box center [1080, 457] width 146 height 35
type input "1"
type input "2"
click at [1259, 707] on button "Get Rates" at bounding box center [1254, 706] width 162 height 39
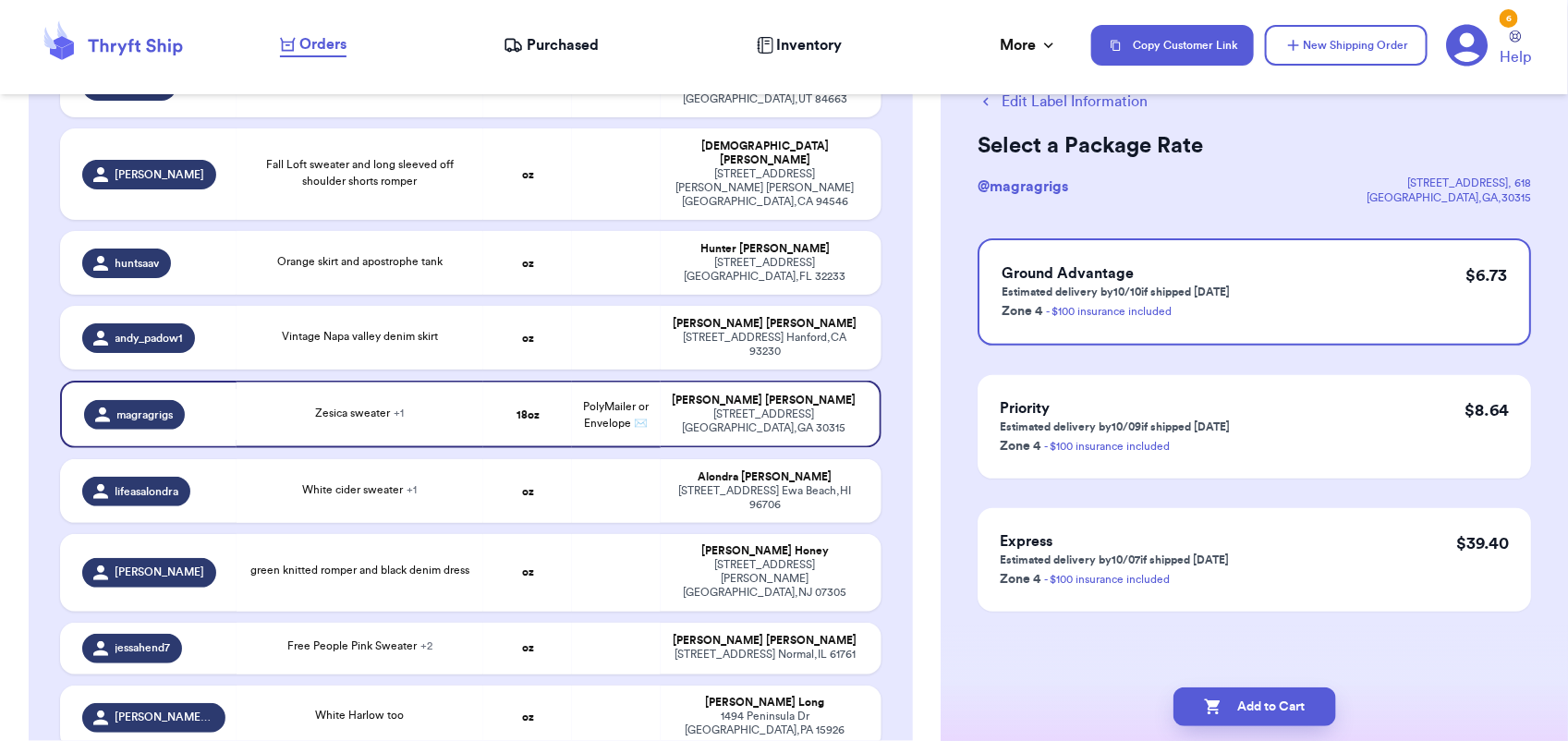
scroll to position [0, 0]
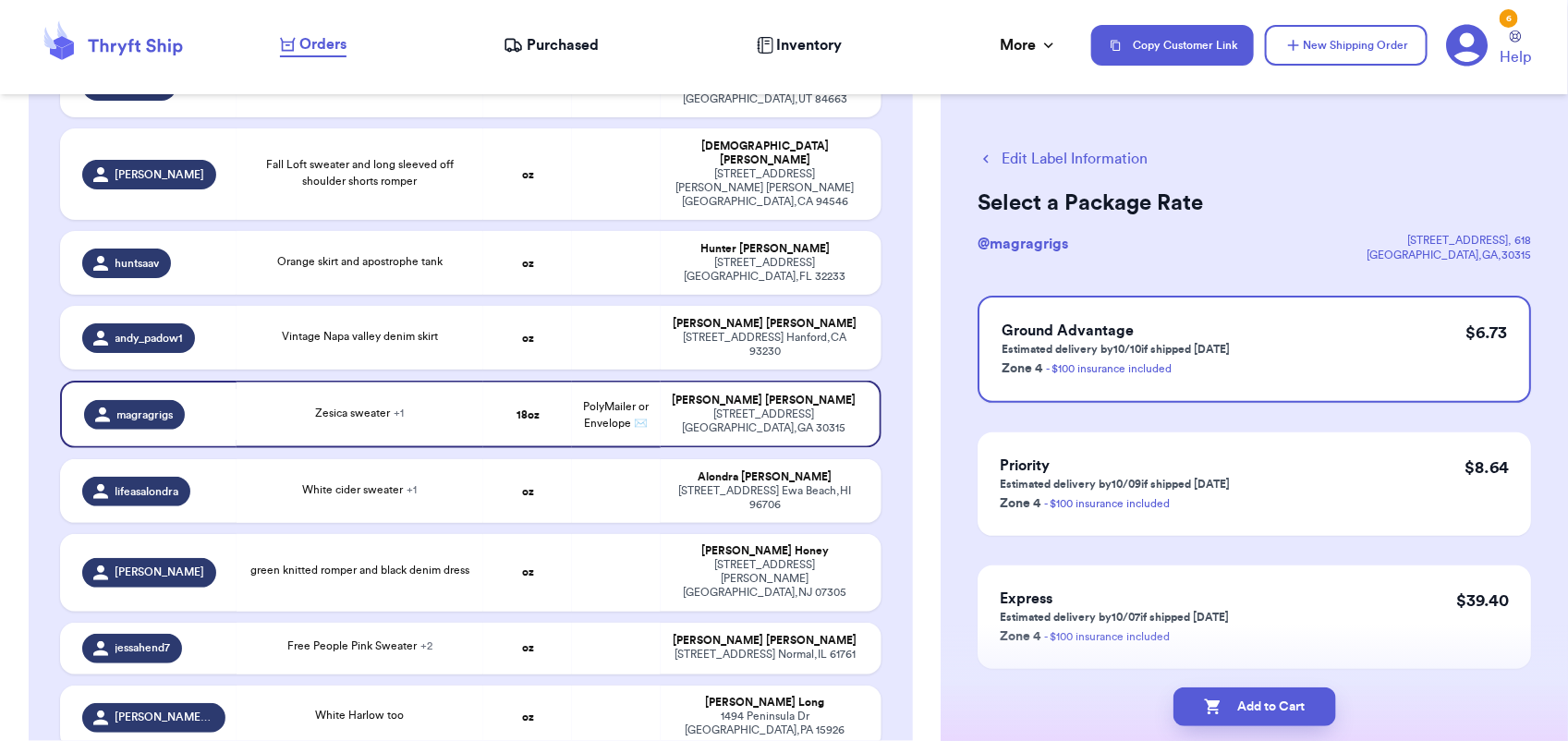
click at [1259, 707] on button "Add to Cart" at bounding box center [1254, 706] width 162 height 39
checkbox input "true"
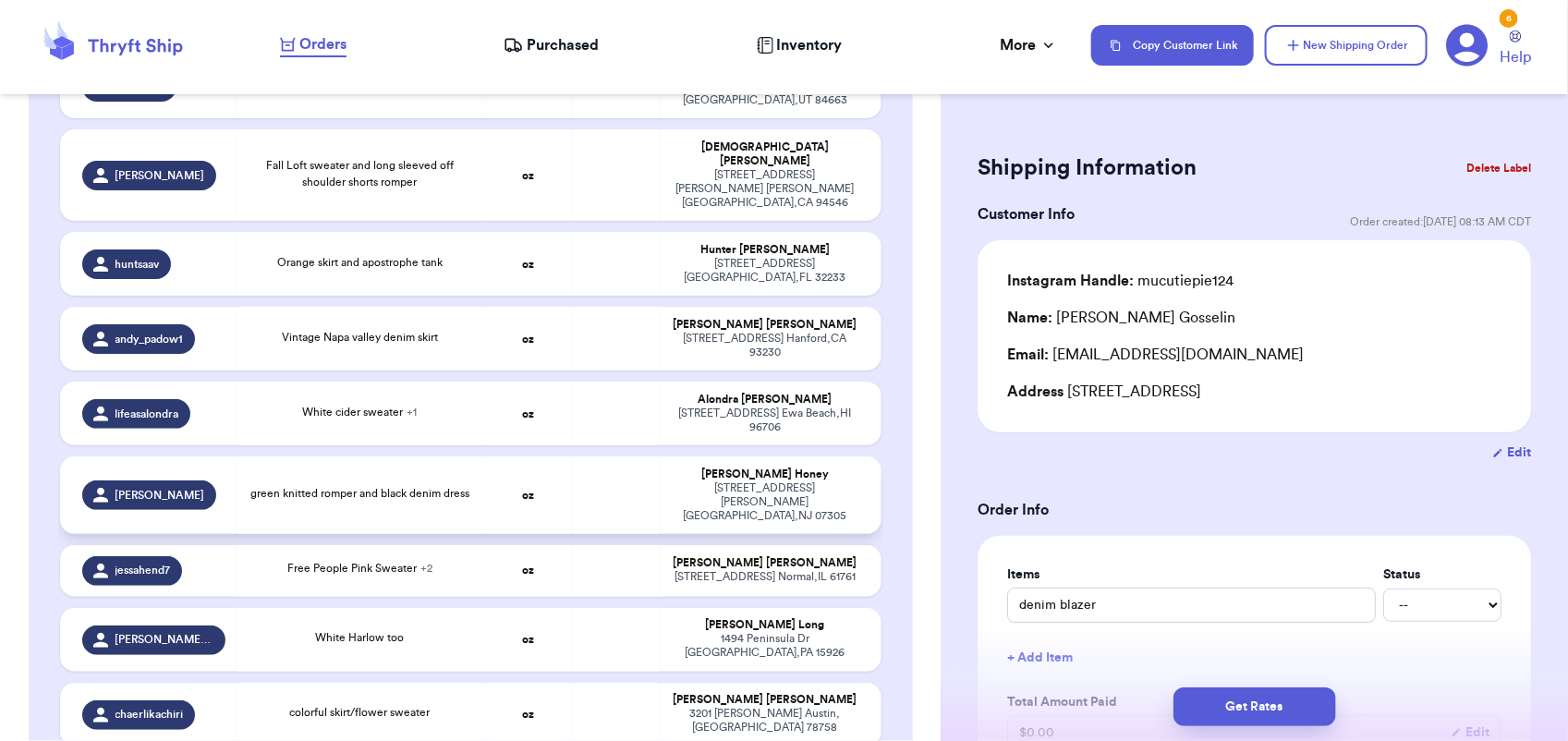
click at [596, 456] on td at bounding box center [616, 495] width 89 height 77
type input "green knitted romper and black denim dress"
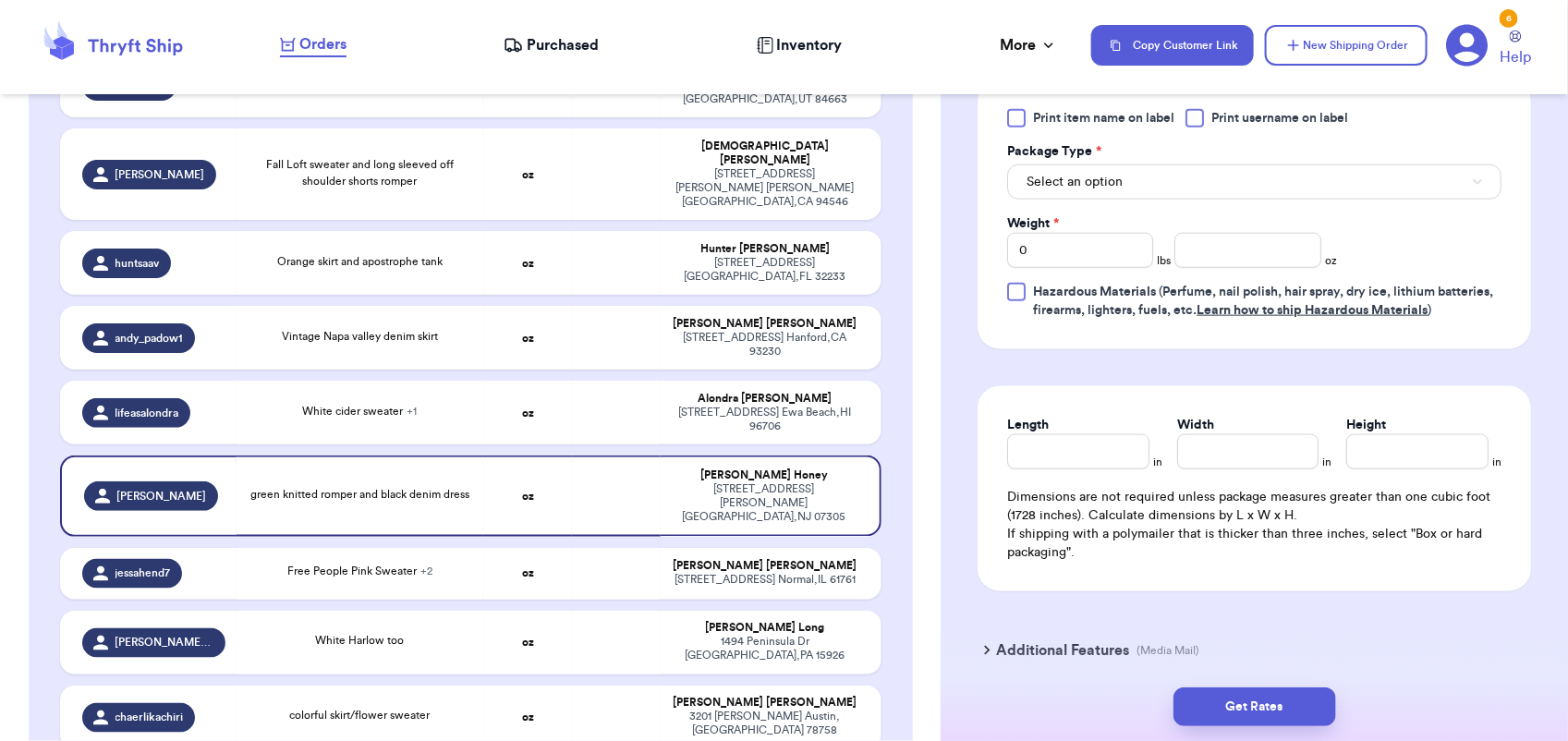
scroll to position [846, 0]
click at [1119, 187] on span "Select an option" at bounding box center [1075, 183] width 96 height 19
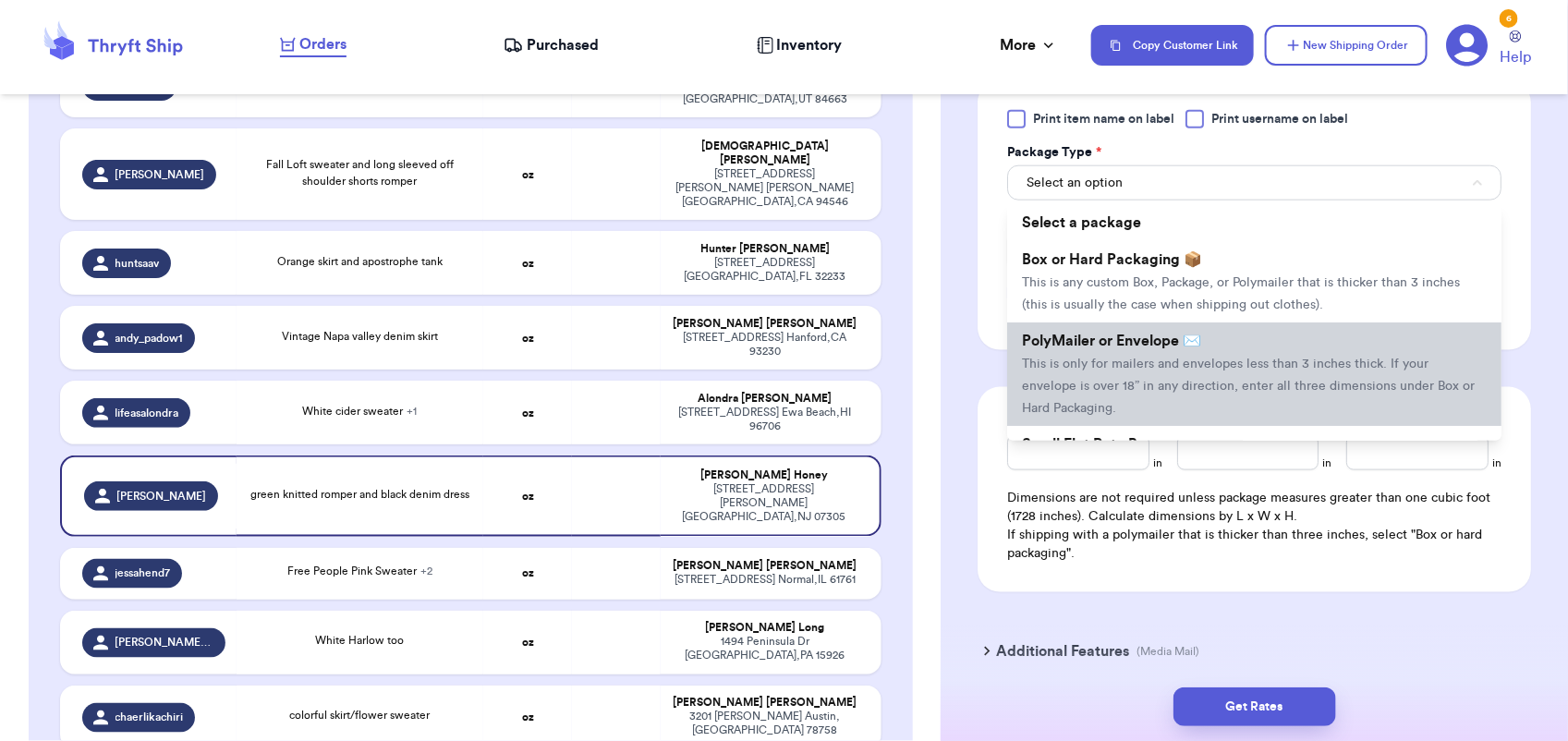
click at [1123, 355] on li "PolyMailer or Envelope ✉️ This is only for mailers and envelopes less than 3 in…" at bounding box center [1254, 374] width 494 height 104
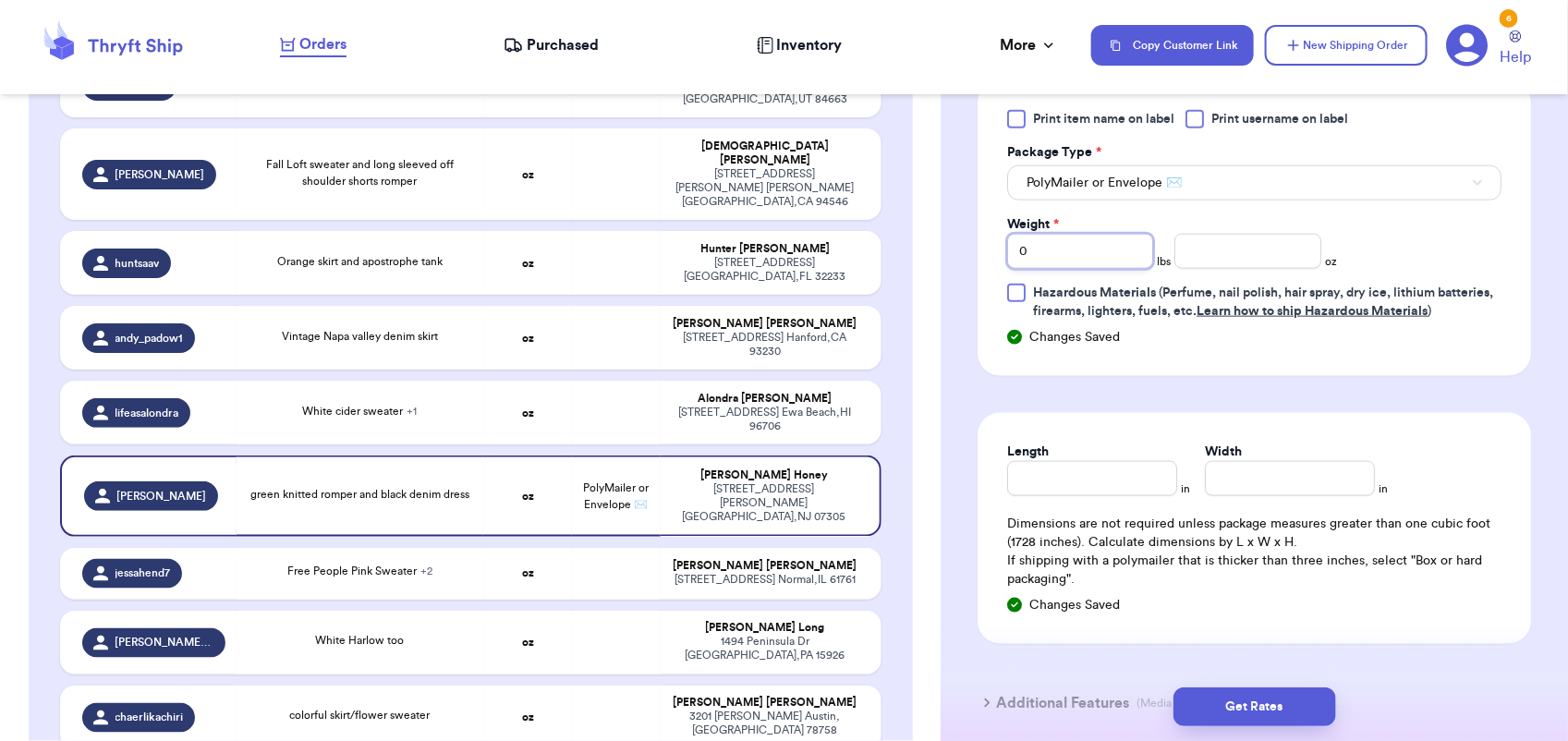
click at [1056, 236] on input "0" at bounding box center [1080, 251] width 146 height 35
type input "2"
type input "4"
click at [1252, 700] on button "Get Rates" at bounding box center [1254, 706] width 162 height 39
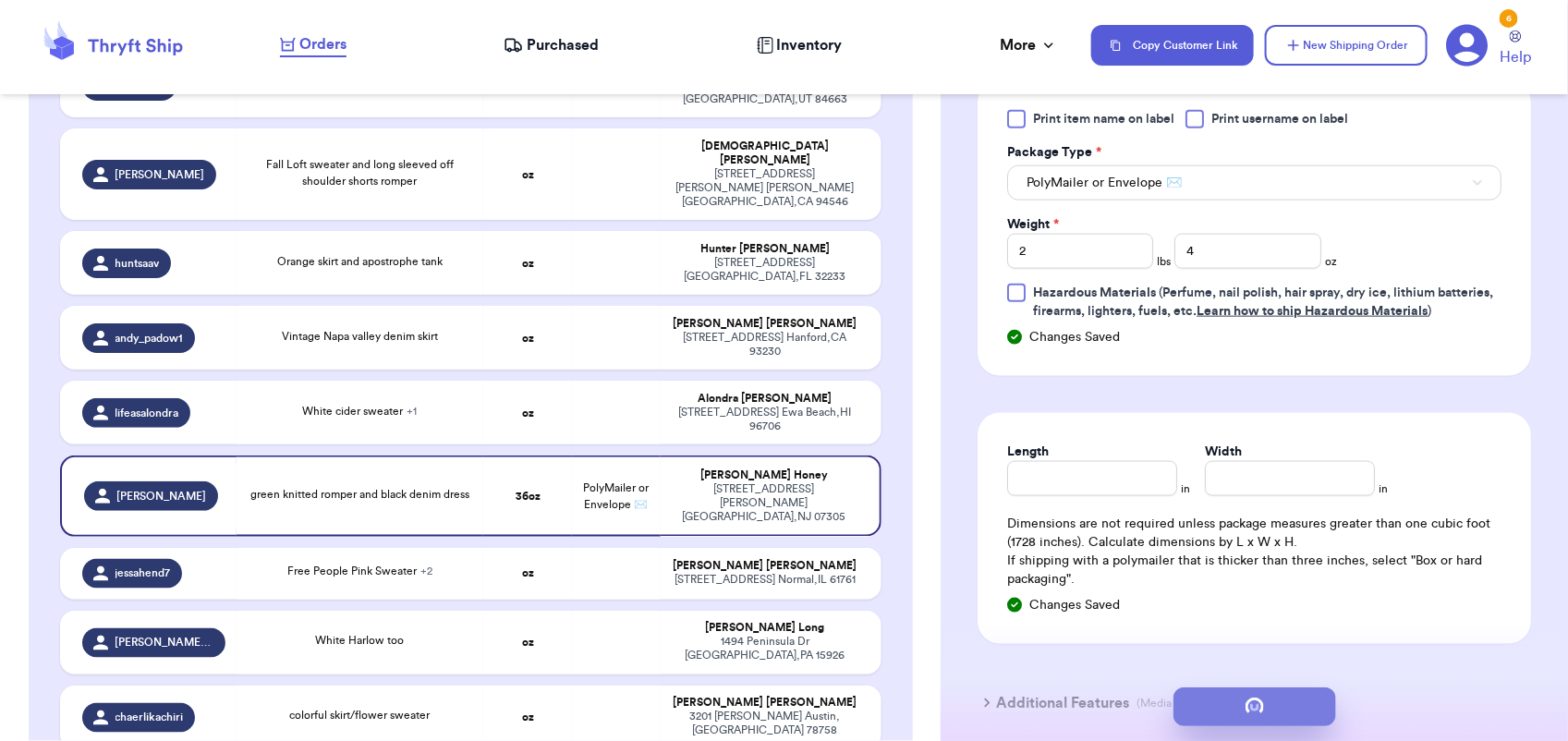
scroll to position [0, 0]
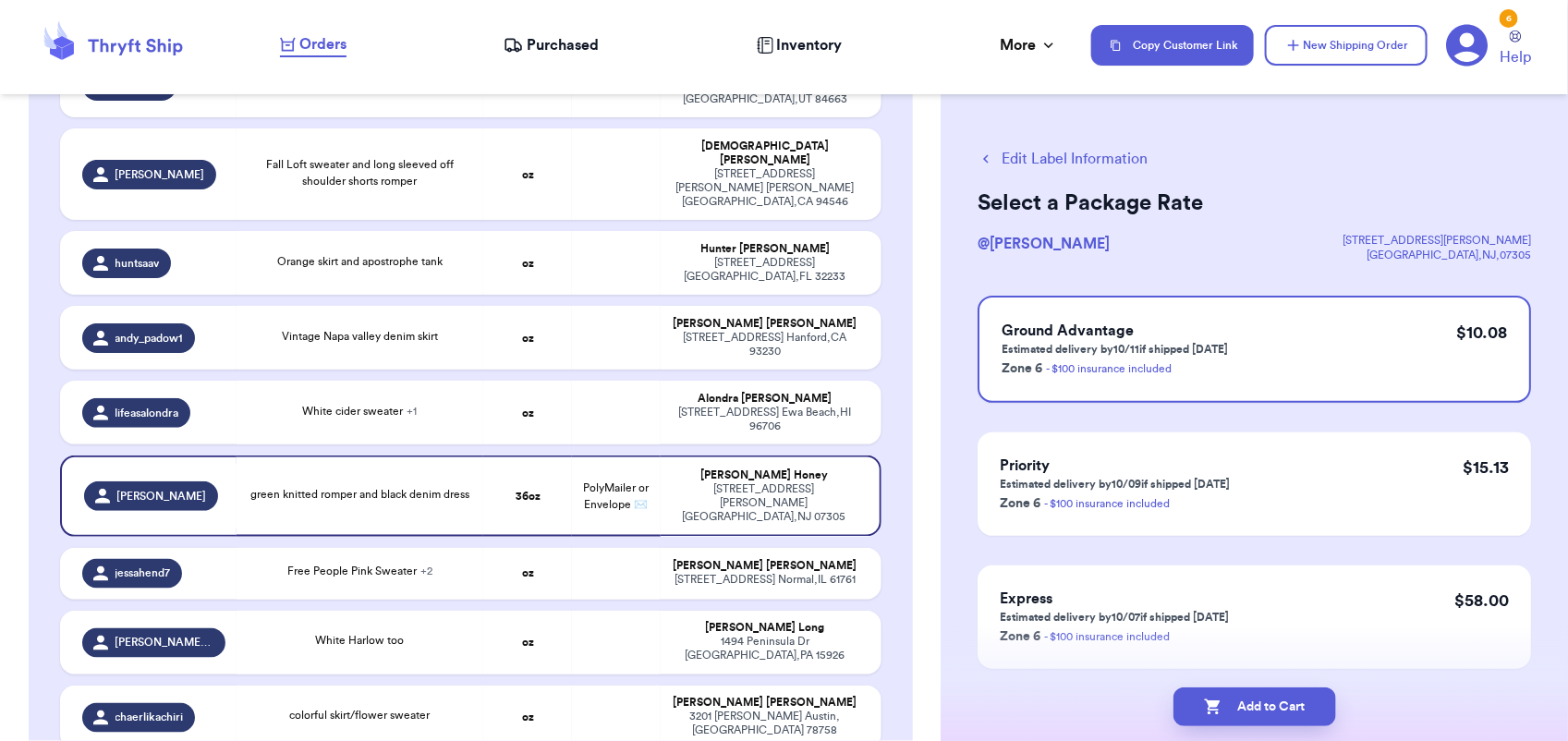
click at [1252, 700] on button "Add to Cart" at bounding box center [1254, 706] width 162 height 39
checkbox input "true"
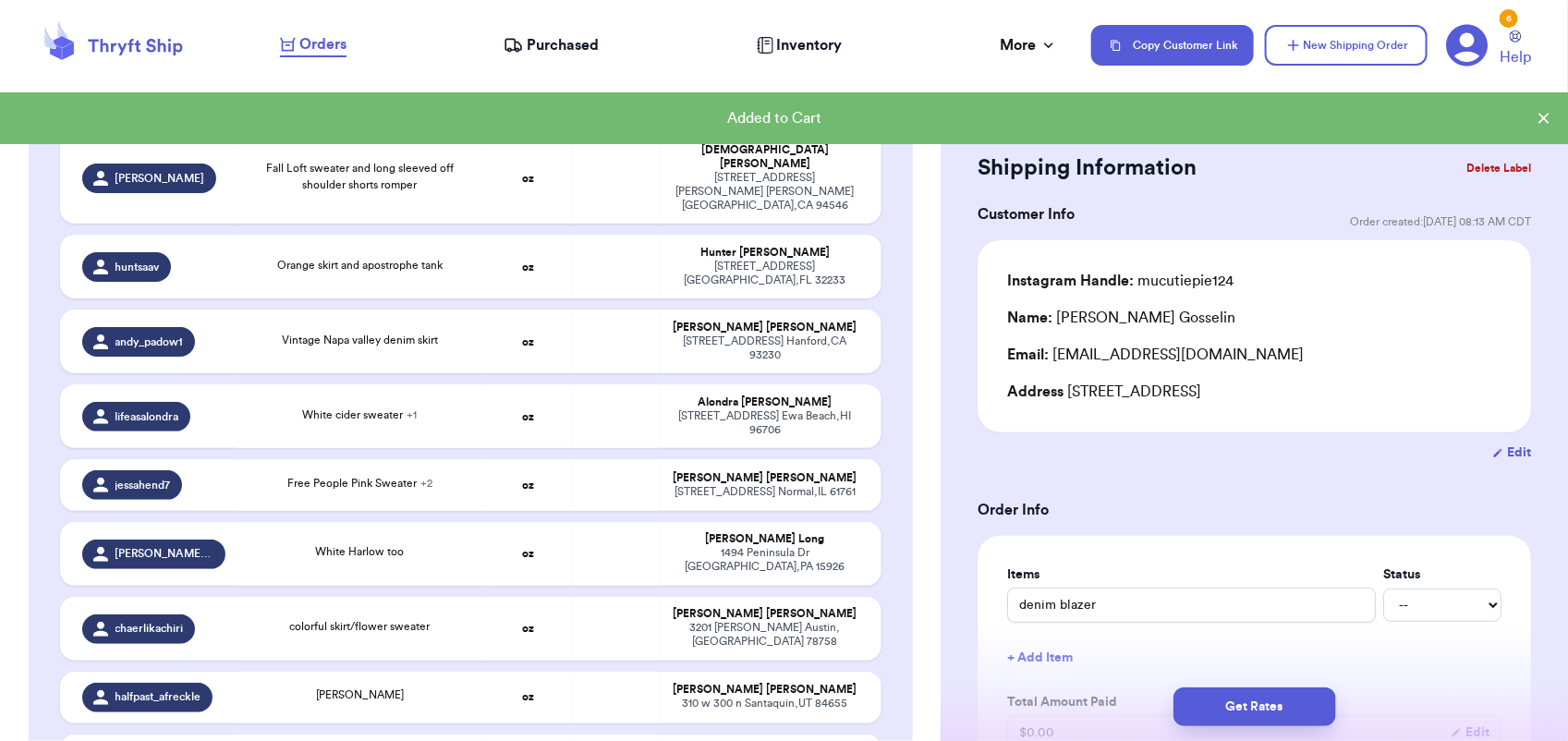
scroll to position [1048, 0]
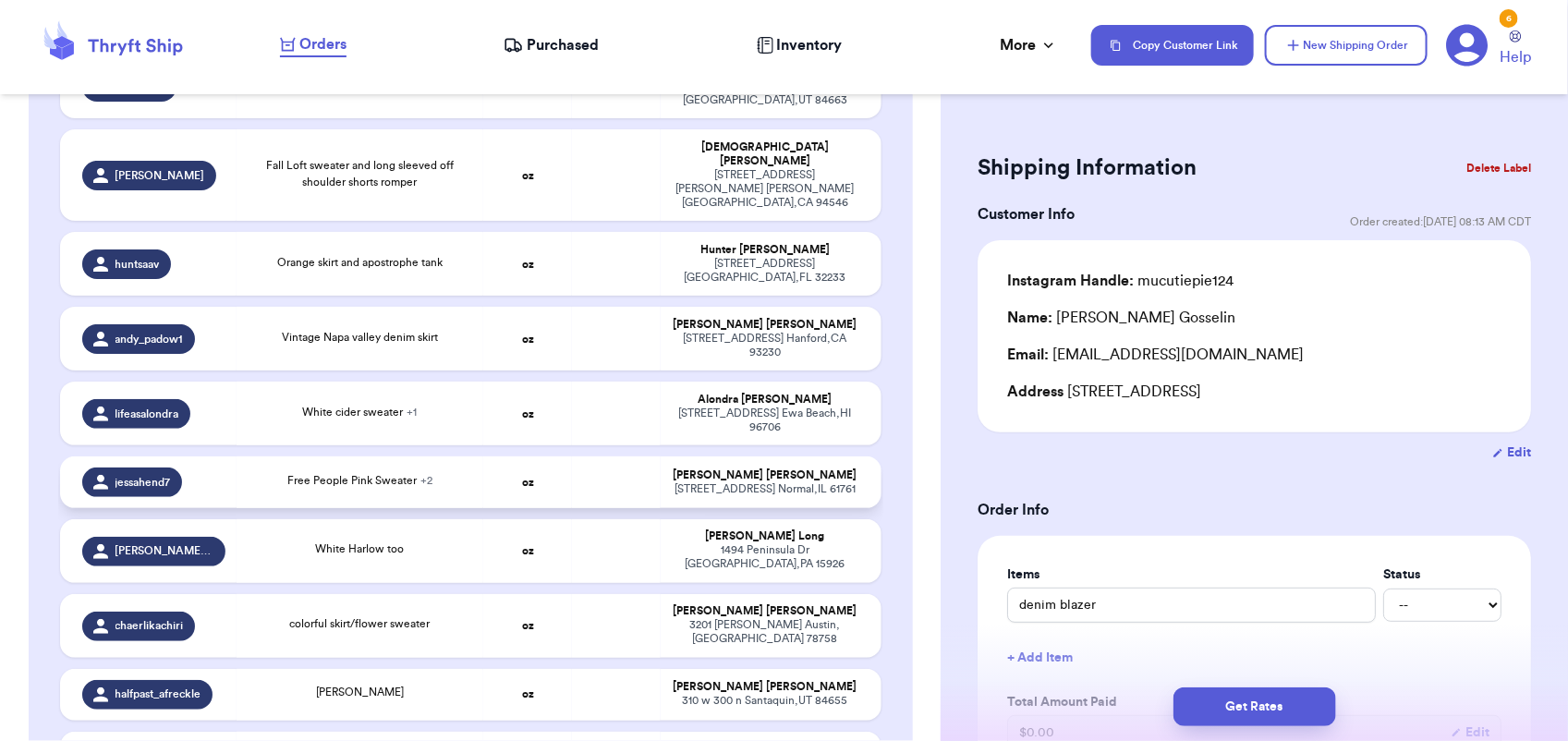
click at [608, 456] on td at bounding box center [616, 482] width 89 height 52
type input "Free People Pink Sweater"
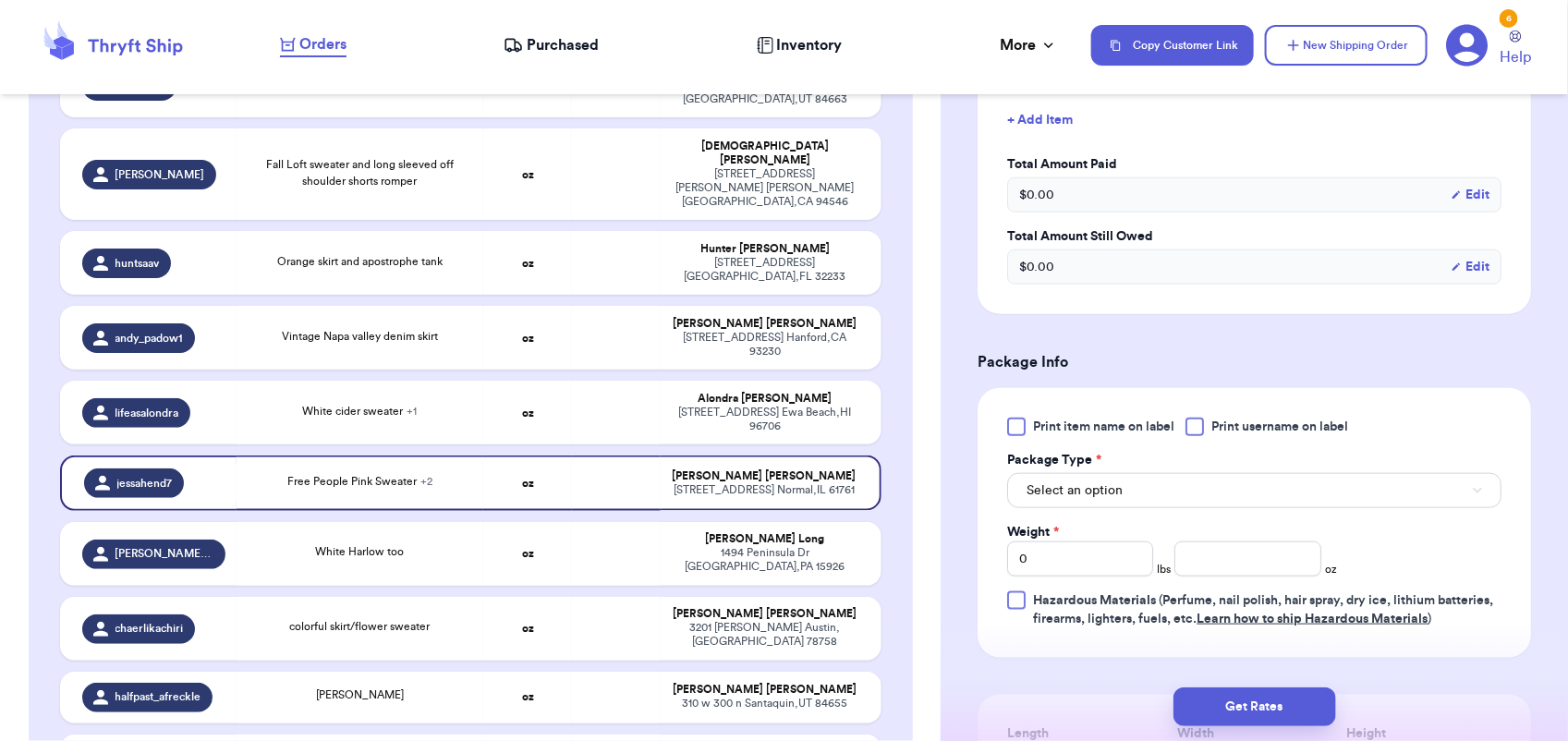
scroll to position [685, 0]
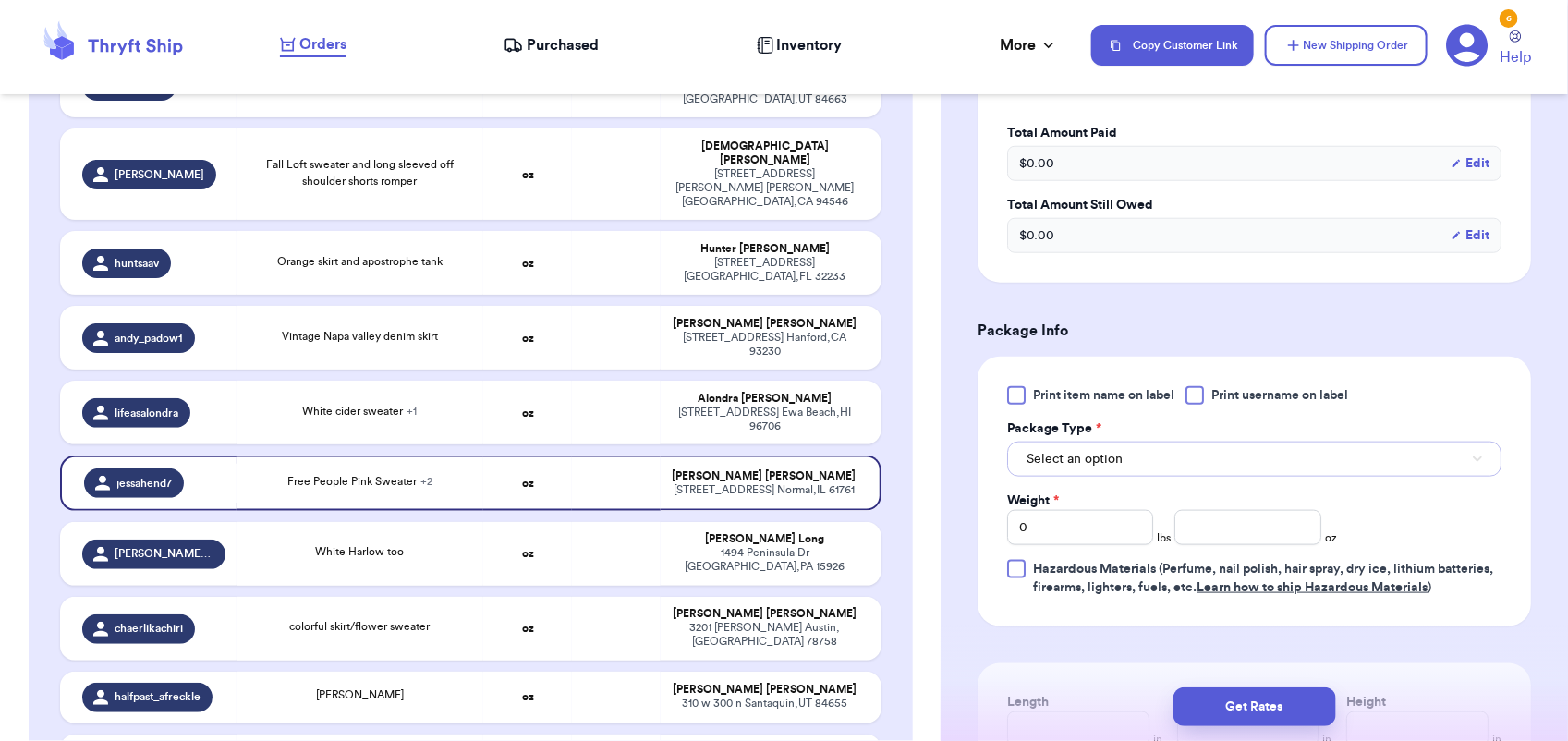
click at [1170, 467] on button "Select an option" at bounding box center [1254, 458] width 494 height 35
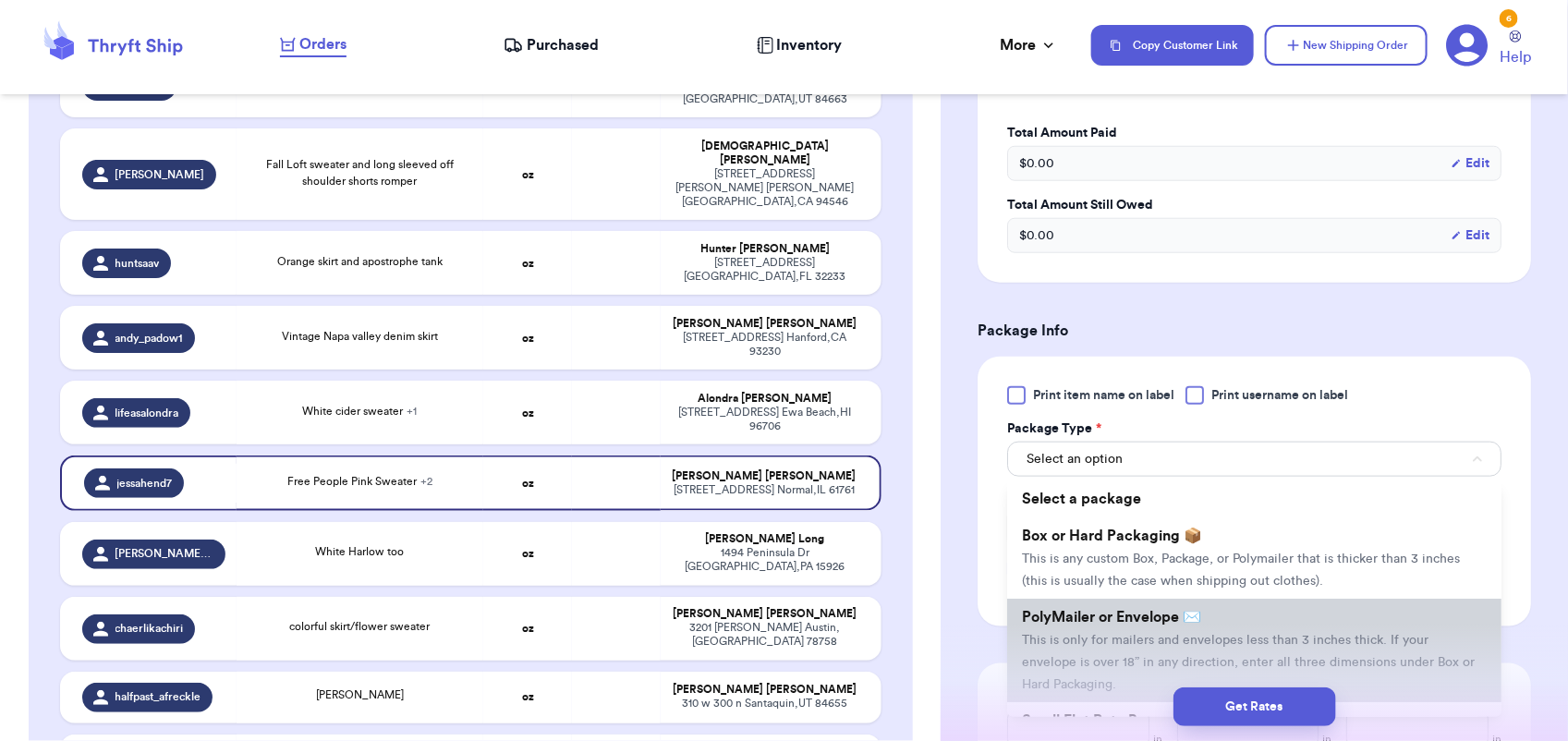
click at [1129, 634] on span "This is only for mailers and envelopes less than 3 inches thick. If your envelo…" at bounding box center [1248, 662] width 453 height 58
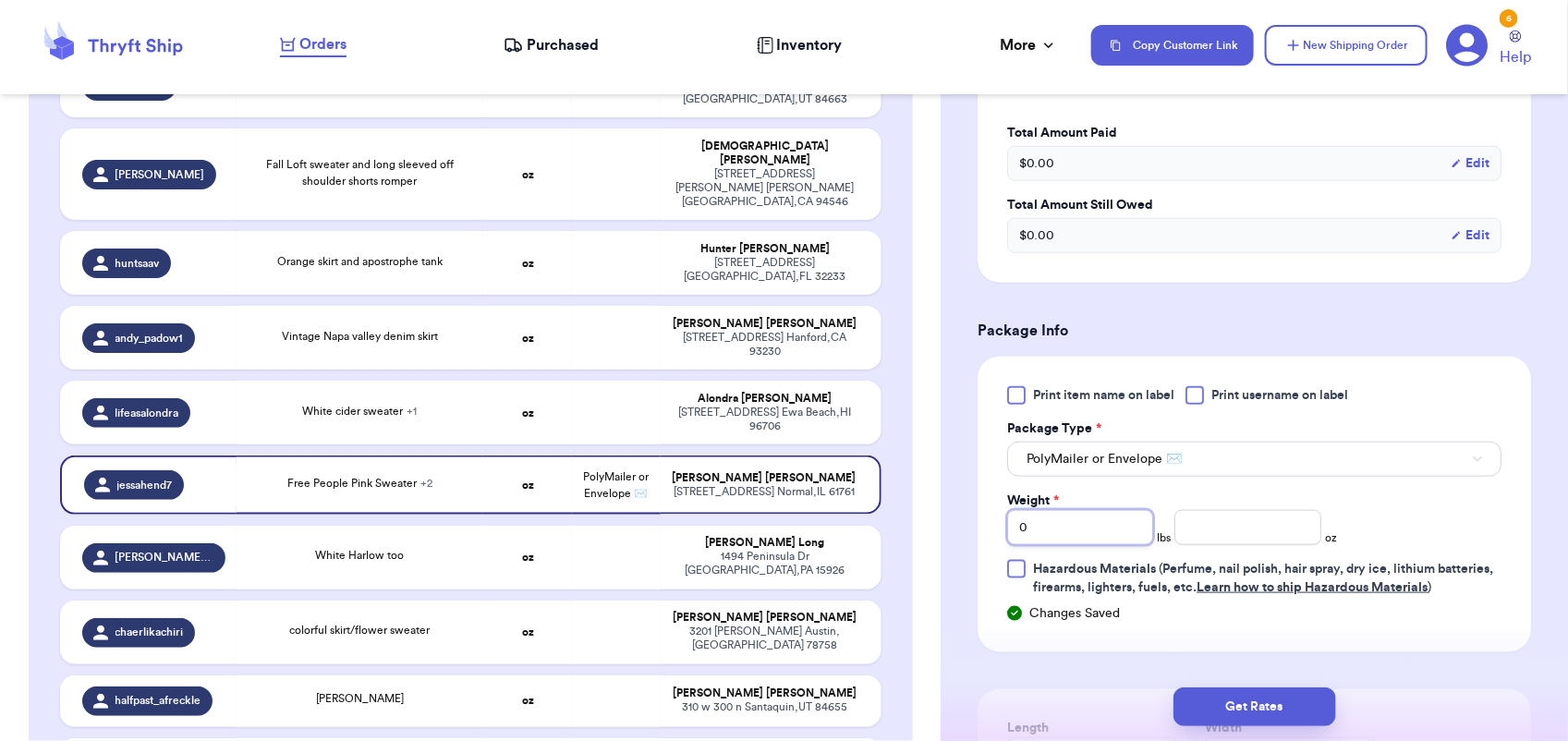
click at [1046, 519] on input "0" at bounding box center [1080, 527] width 146 height 35
type input "1"
type input "5"
click at [1187, 702] on button "Get Rates" at bounding box center [1254, 706] width 162 height 39
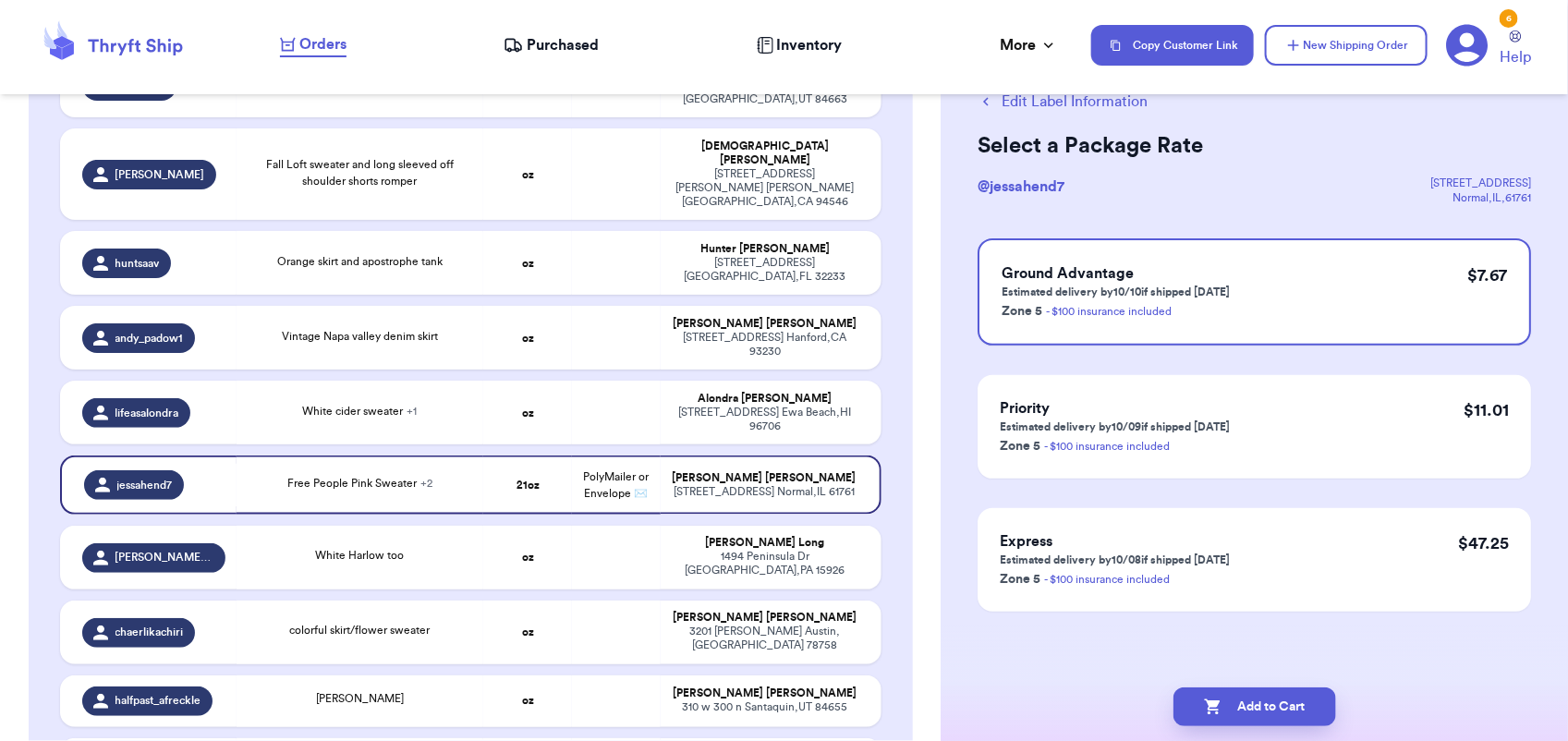
scroll to position [0, 0]
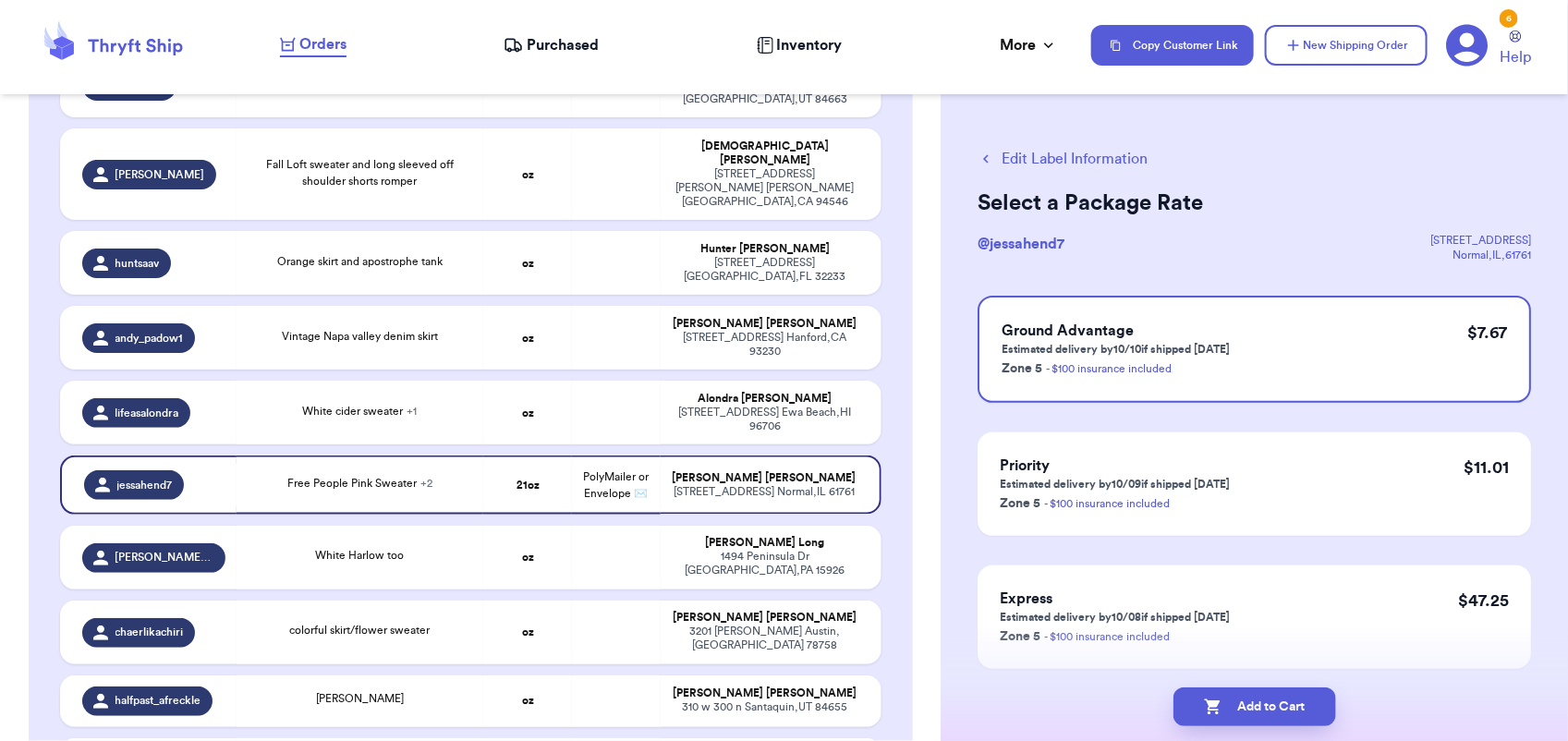
click at [1187, 702] on button "Add to Cart" at bounding box center [1254, 706] width 162 height 39
checkbox input "true"
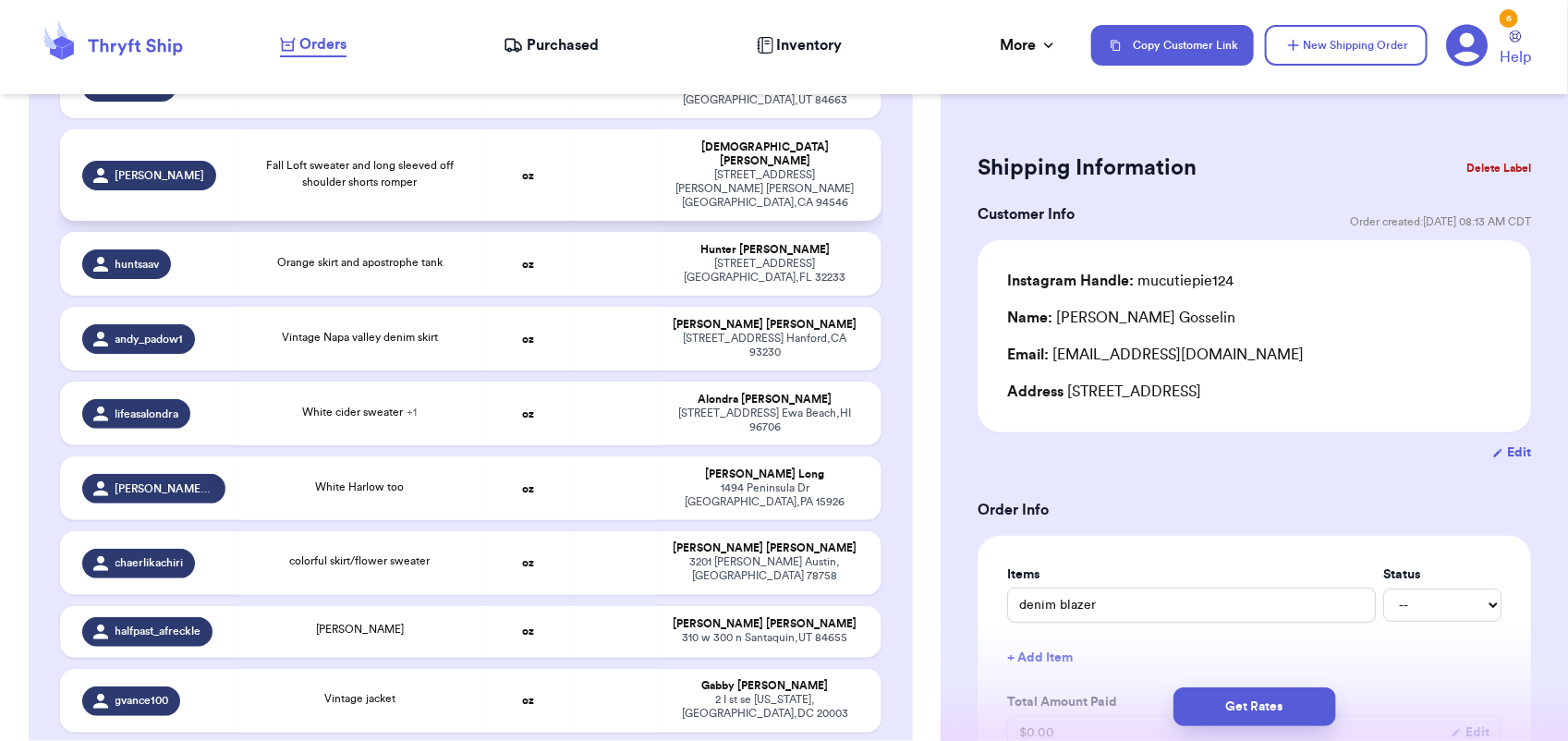
click at [571, 129] on td at bounding box center [616, 174] width 89 height 91
type input "Fall Loft sweater and long sleeved off shoulder shorts romper"
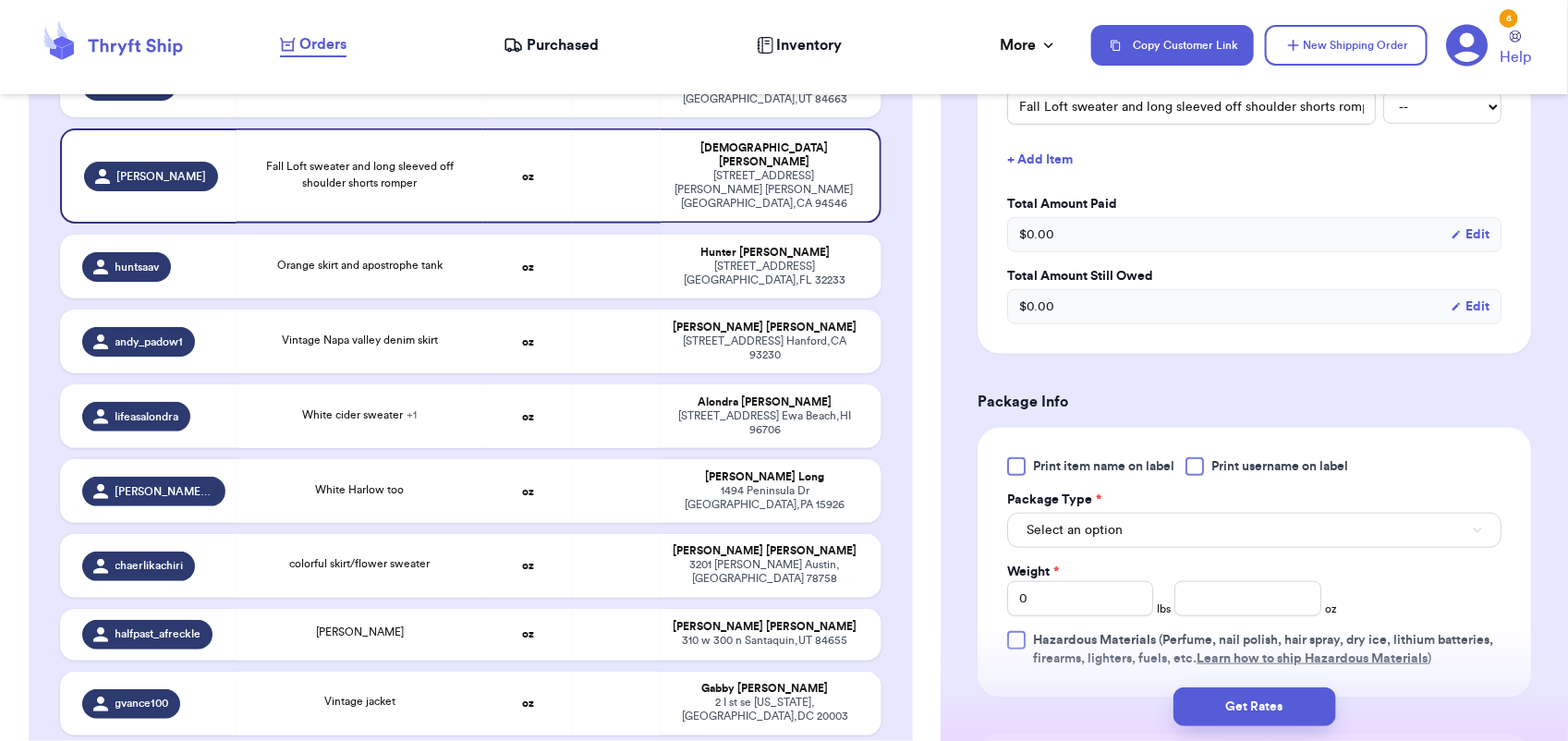
scroll to position [546, 0]
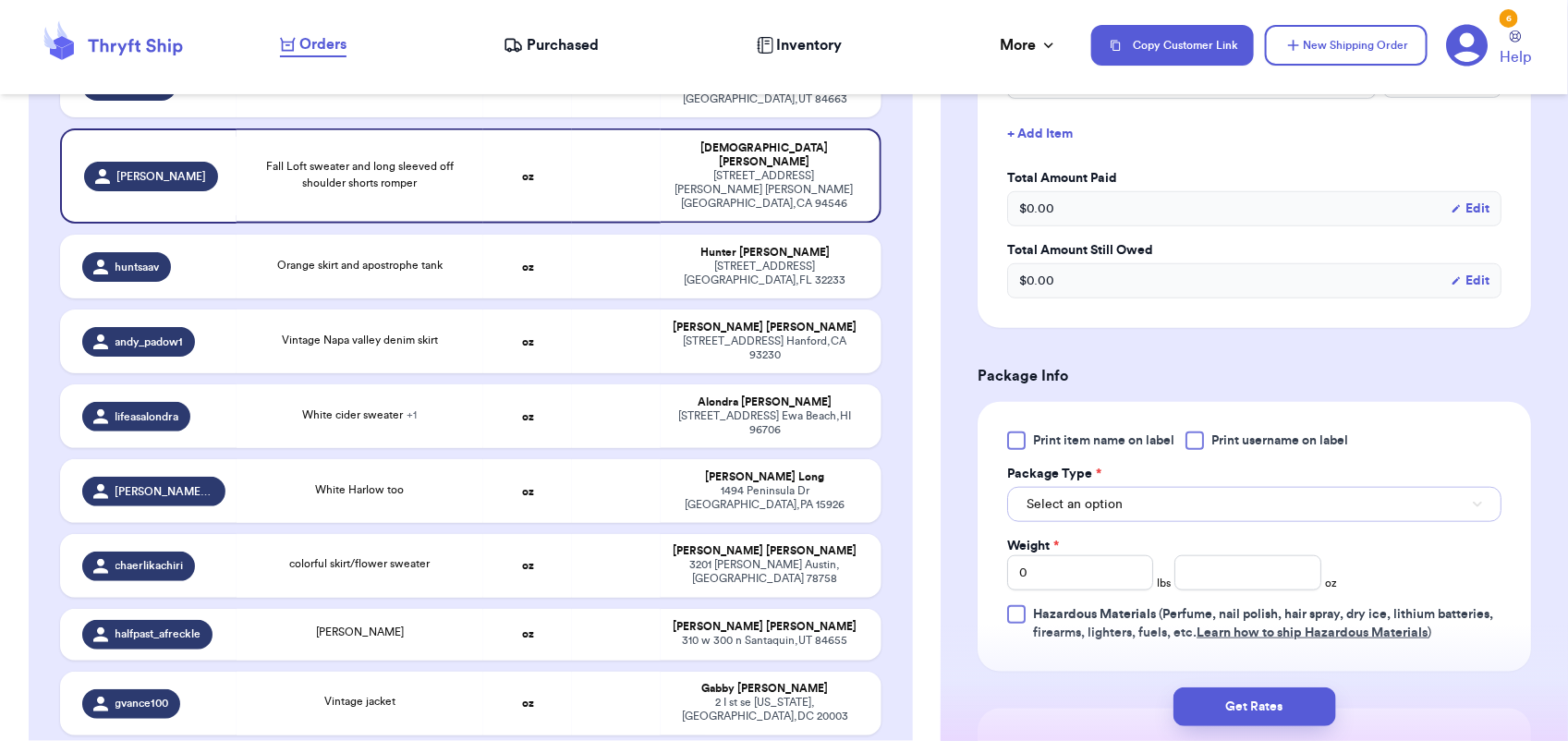
click at [1160, 497] on button "Select an option" at bounding box center [1254, 503] width 494 height 35
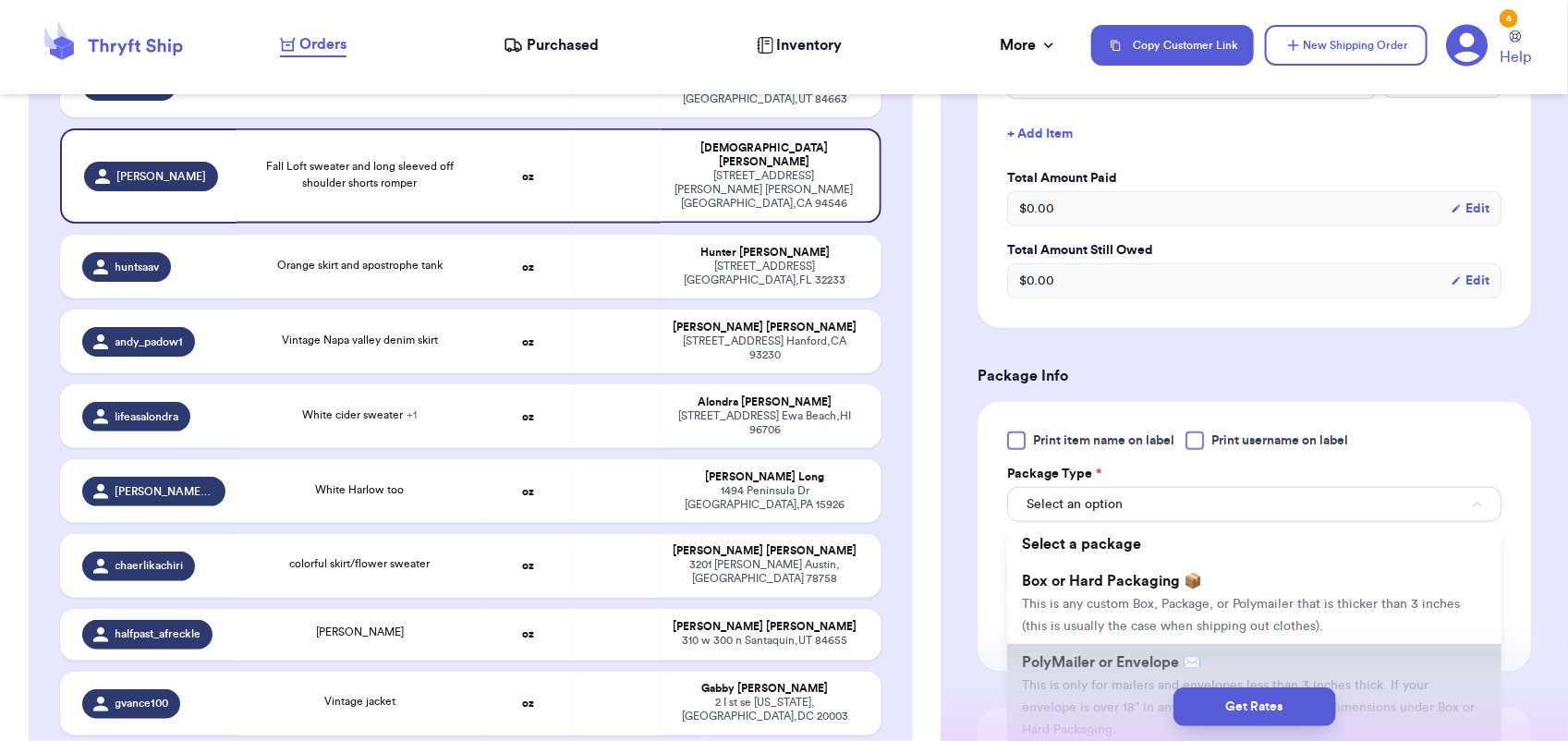
click at [1111, 644] on li "PolyMailer or Envelope ✉️ This is only for mailers and envelopes less than 3 in…" at bounding box center [1254, 696] width 494 height 104
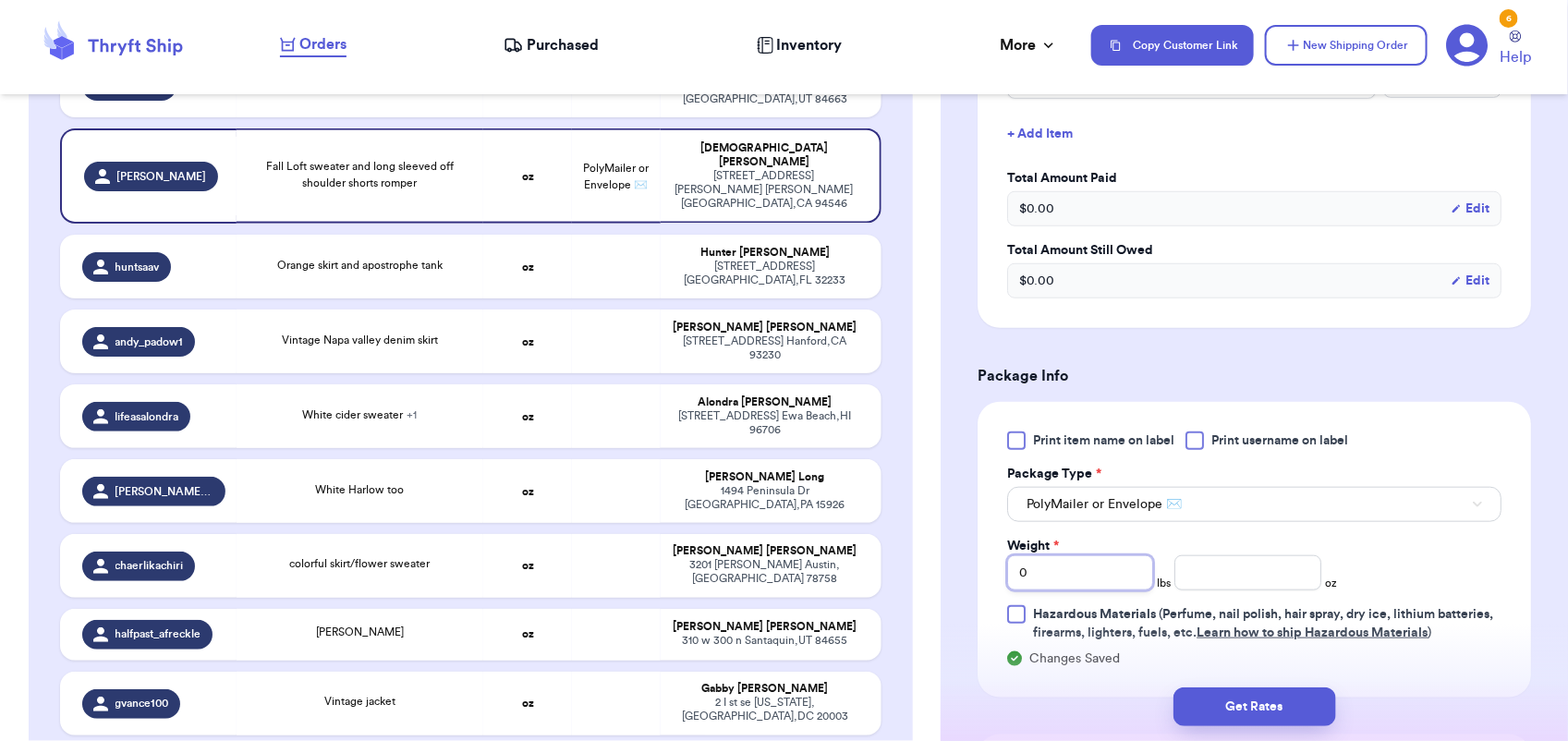
click at [1069, 555] on input "0" at bounding box center [1080, 572] width 146 height 35
type input "1"
type input "10"
click at [1277, 703] on button "Get Rates" at bounding box center [1254, 706] width 162 height 39
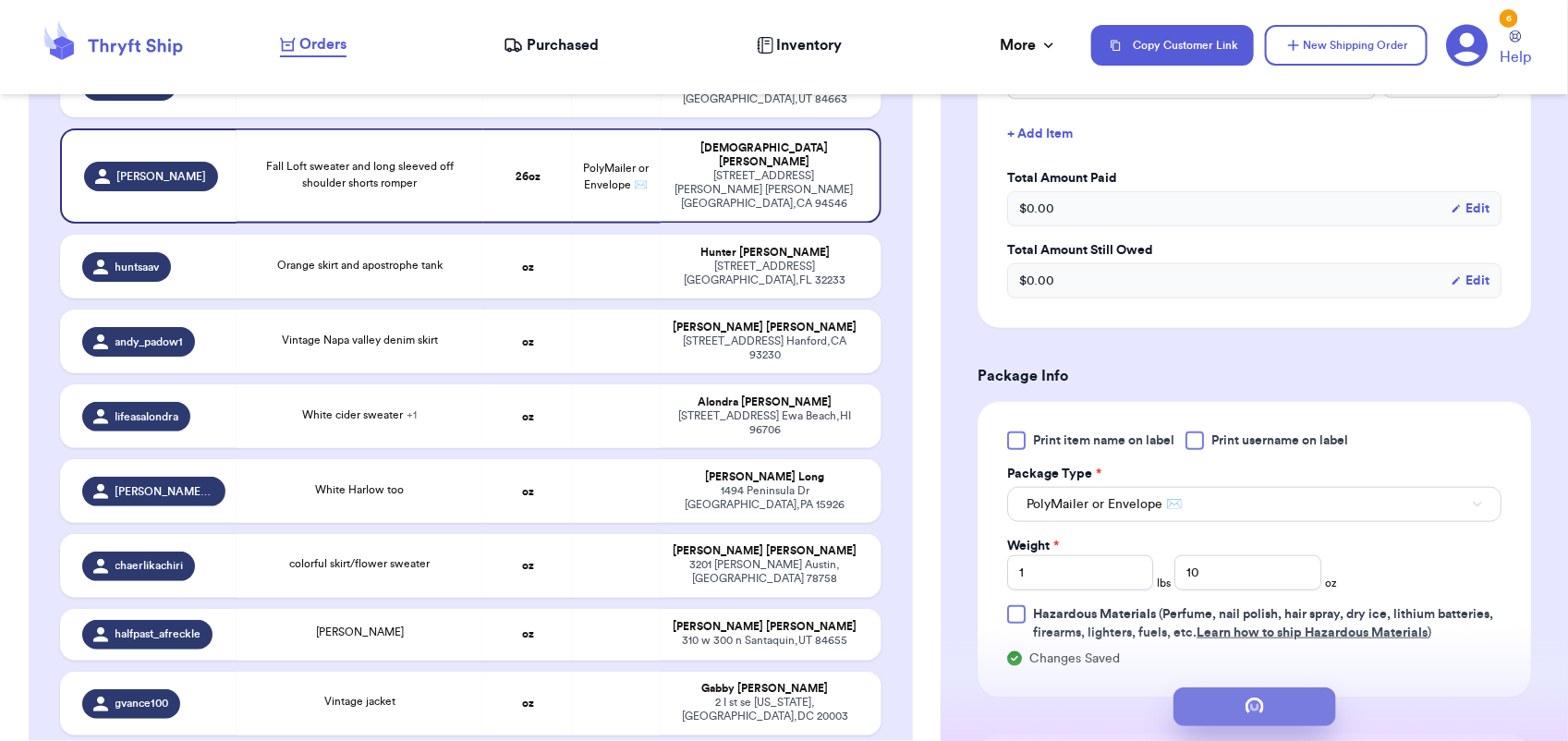
scroll to position [0, 0]
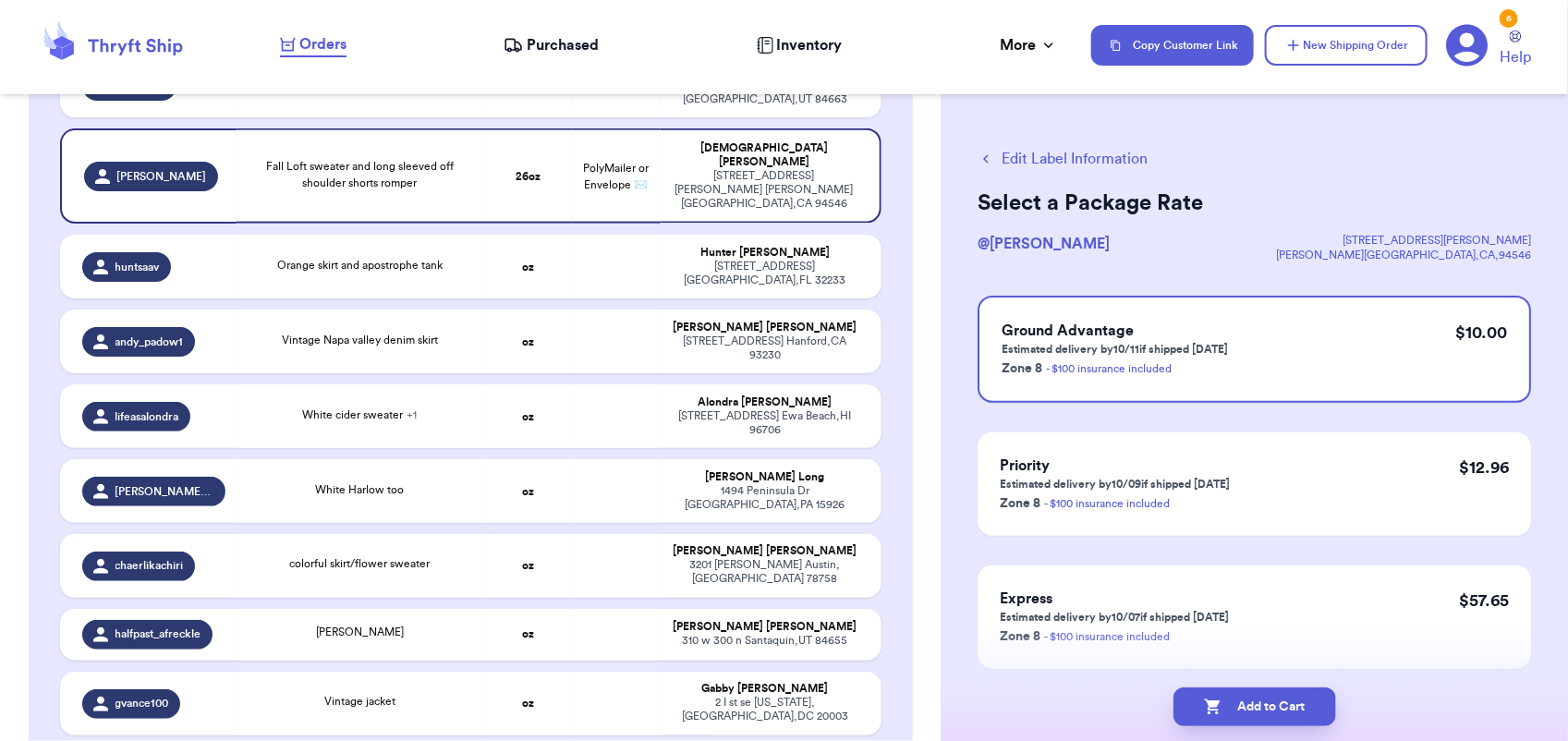
click at [1277, 703] on button "Add to Cart" at bounding box center [1254, 706] width 162 height 39
checkbox input "true"
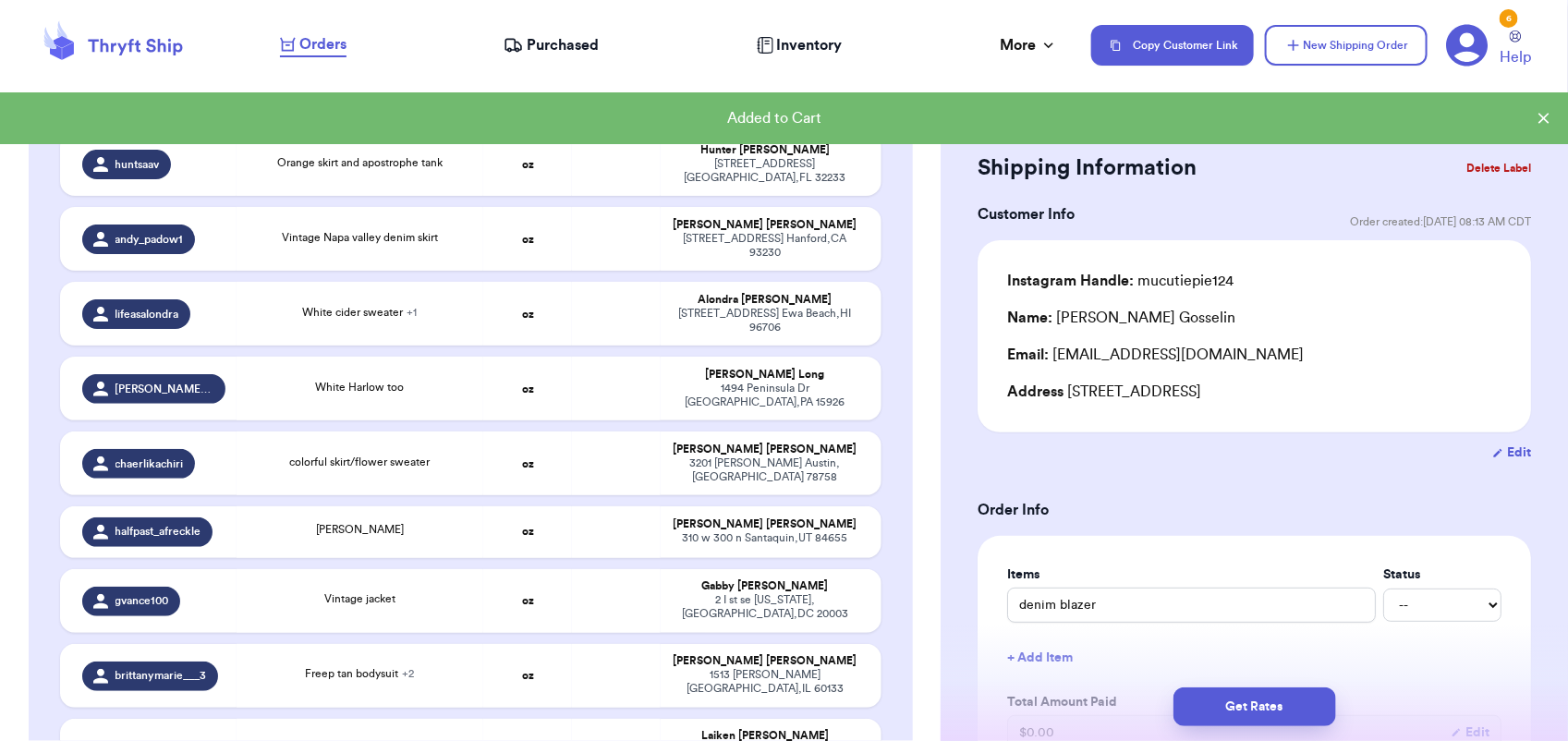
scroll to position [1048, 0]
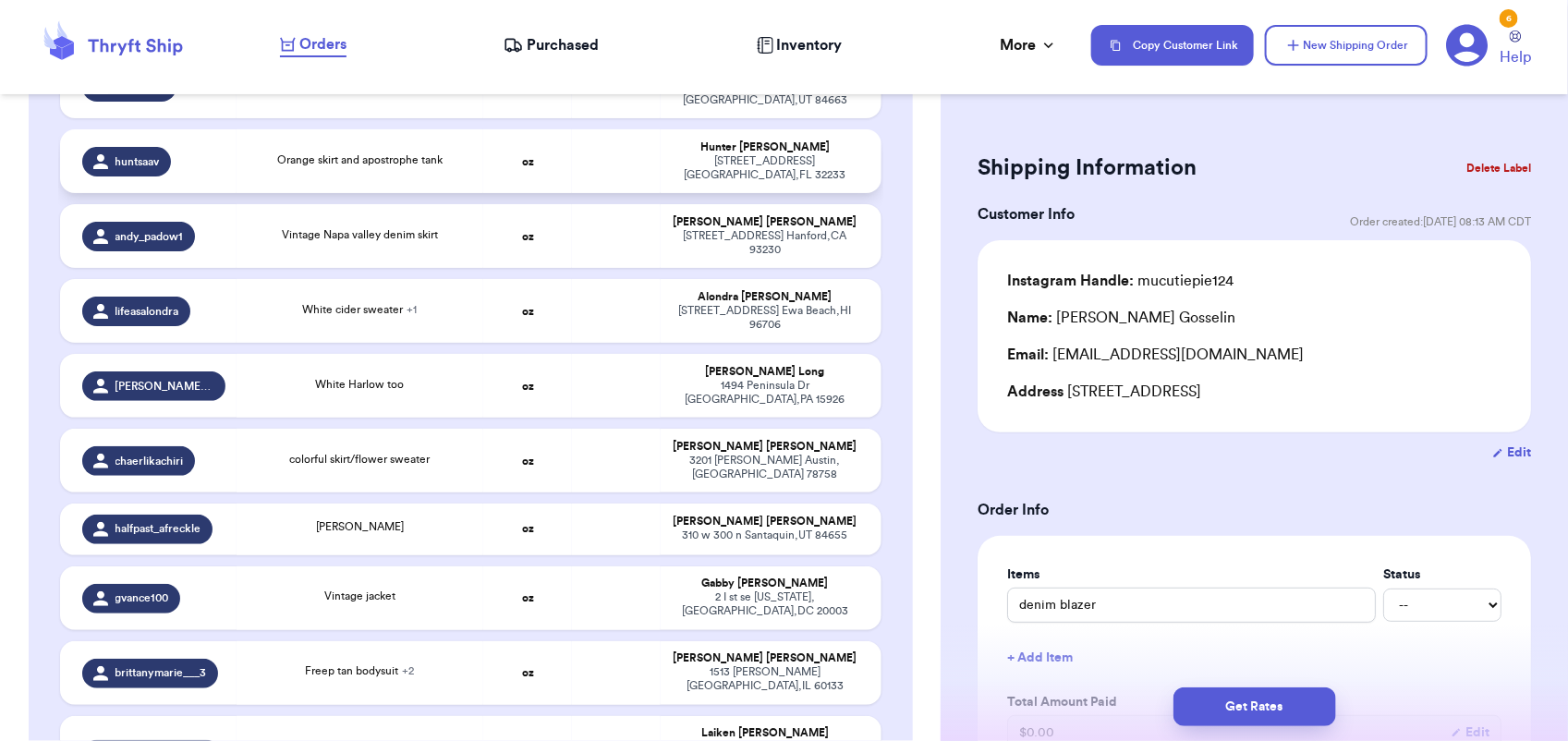
click at [582, 129] on td at bounding box center [616, 161] width 89 height 64
type input "Orange skirt and apostrophe tank"
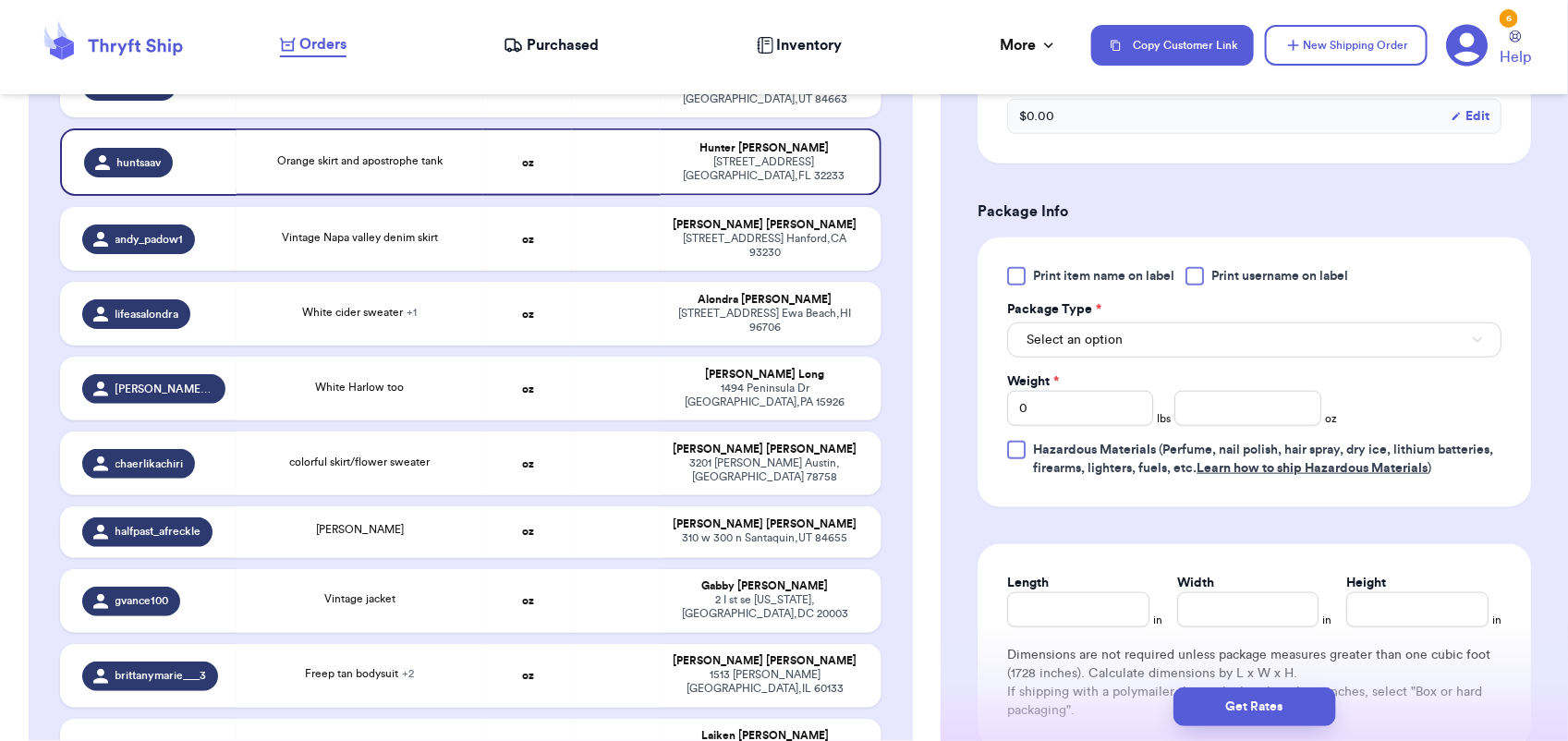
scroll to position [689, 0]
click at [1112, 321] on button "Select an option" at bounding box center [1254, 338] width 494 height 35
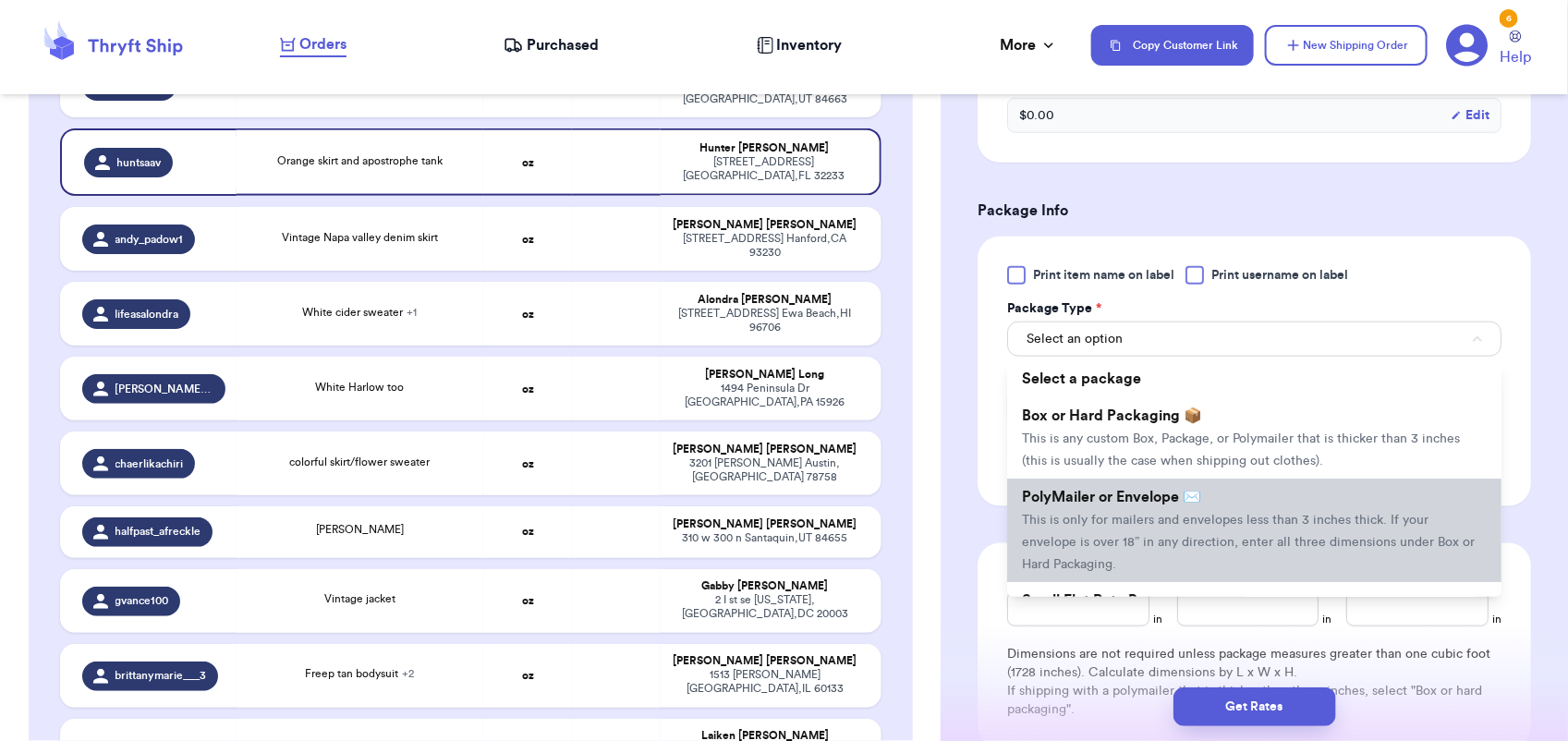
click at [1102, 516] on span "This is only for mailers and envelopes less than 3 inches thick. If your envelo…" at bounding box center [1248, 542] width 453 height 58
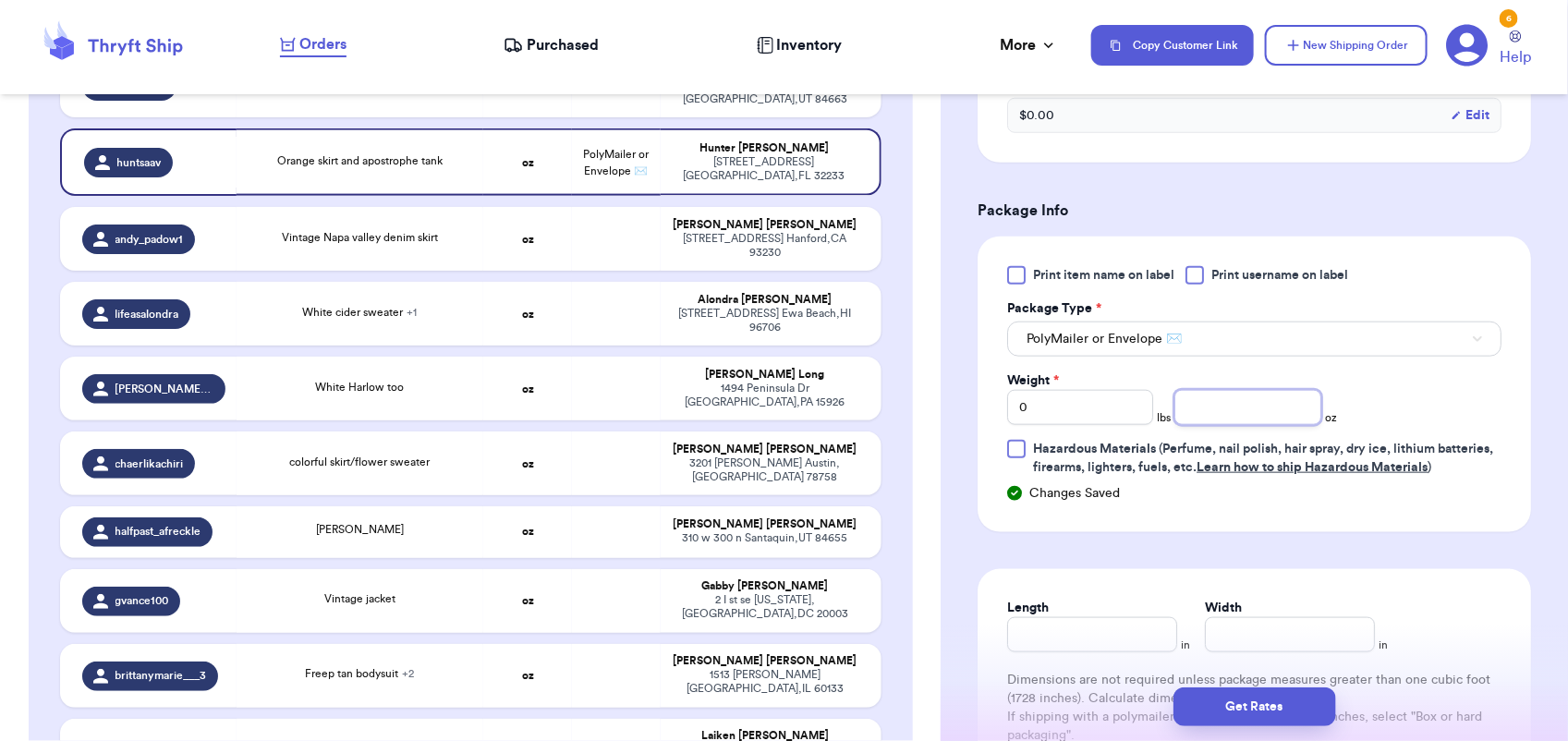
click at [1253, 411] on input "number" at bounding box center [1246, 406] width 146 height 35
type input "14"
click at [1287, 714] on button "Get Rates" at bounding box center [1254, 706] width 162 height 39
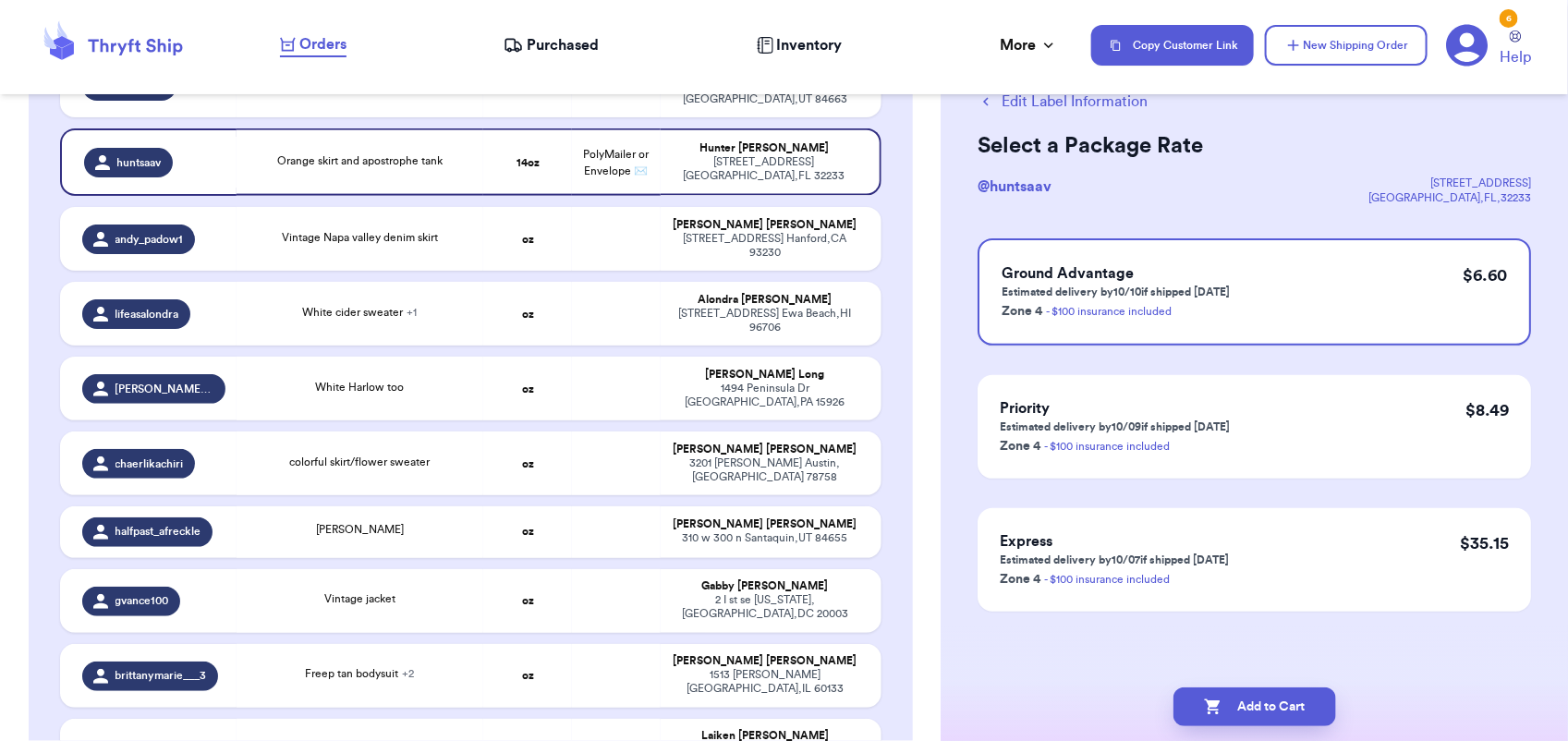
scroll to position [0, 0]
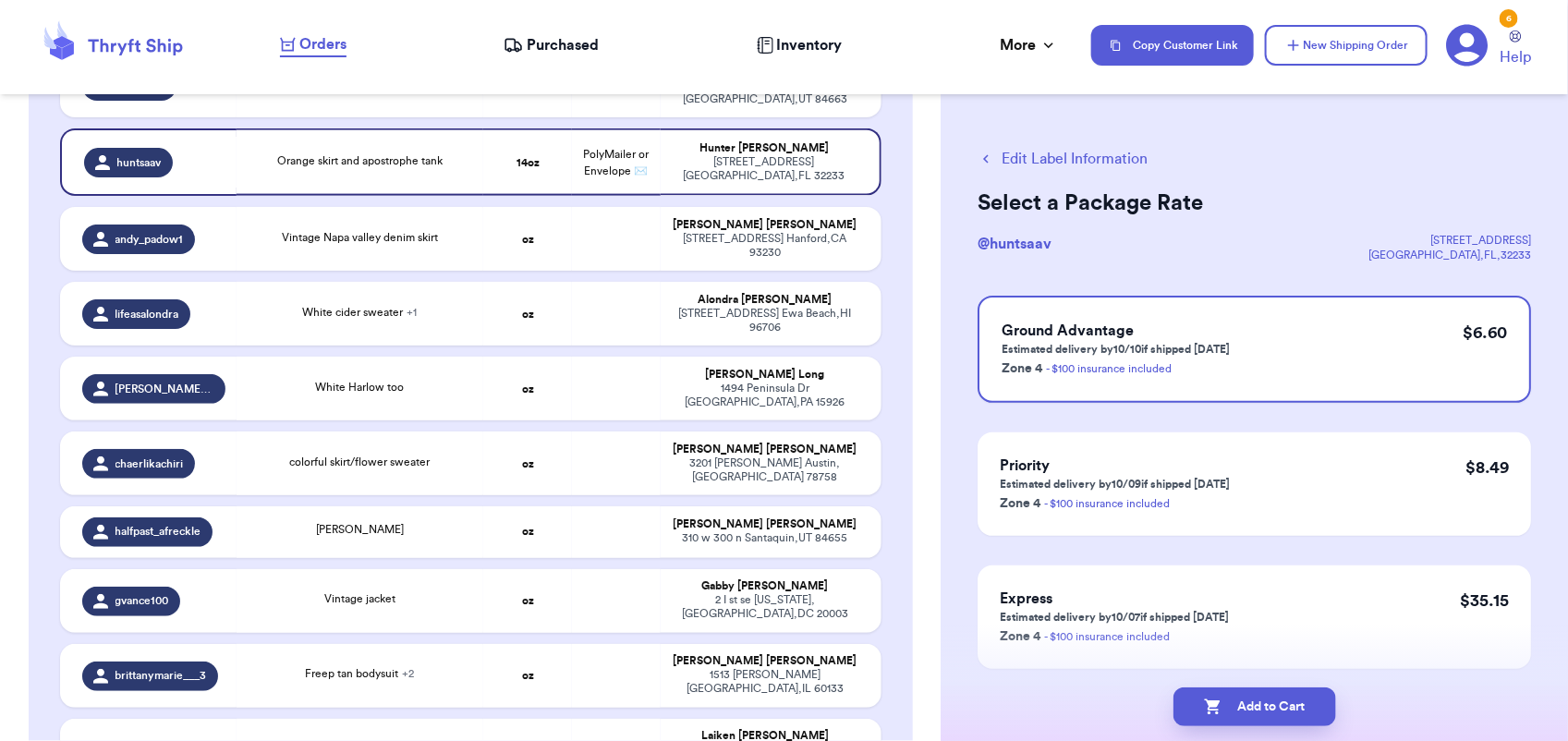
click at [1287, 714] on button "Add to Cart" at bounding box center [1254, 706] width 162 height 39
checkbox input "true"
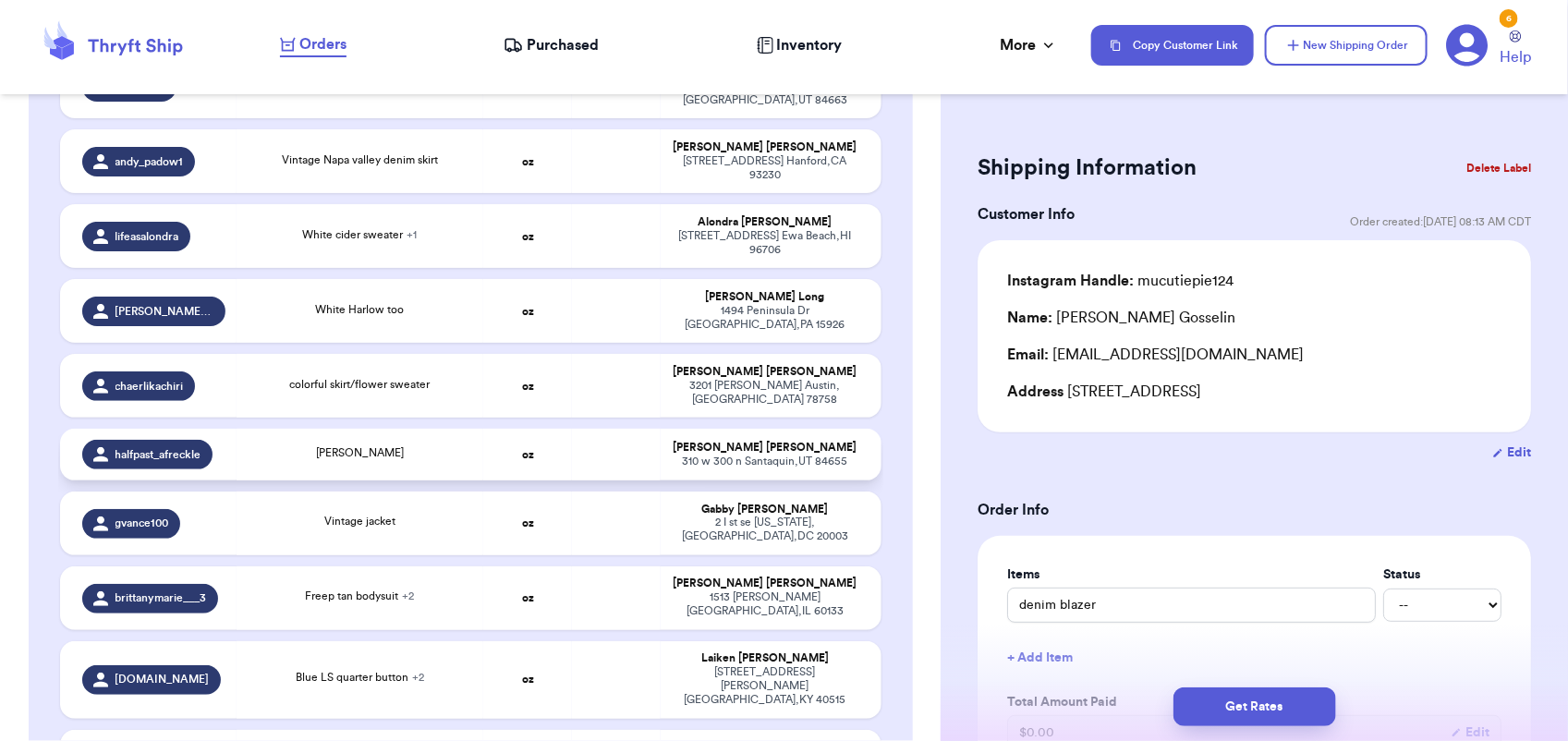
click at [625, 429] on td at bounding box center [616, 454] width 89 height 52
type input "[PERSON_NAME]"
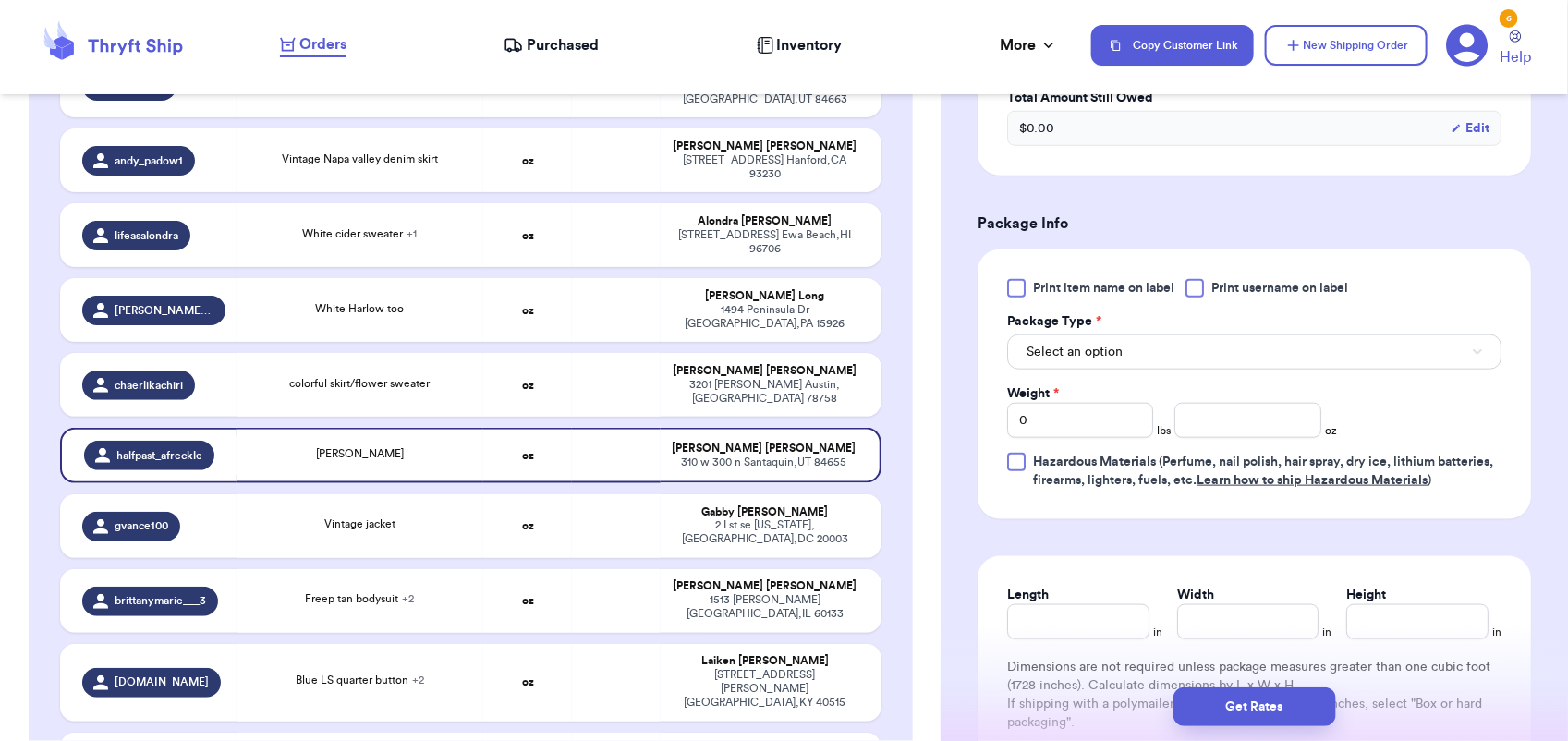
scroll to position [680, 0]
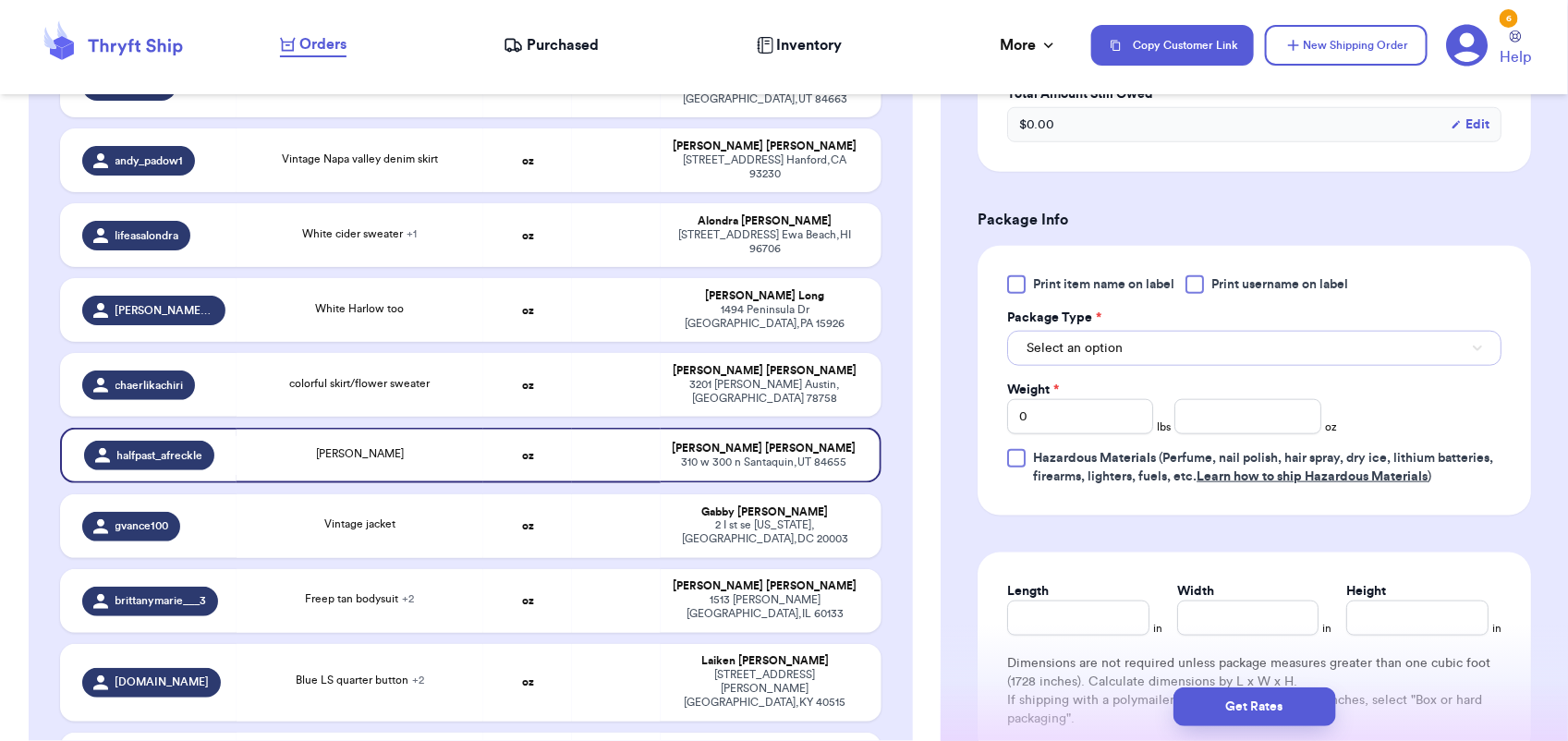
click at [1142, 353] on button "Select an option" at bounding box center [1254, 348] width 494 height 35
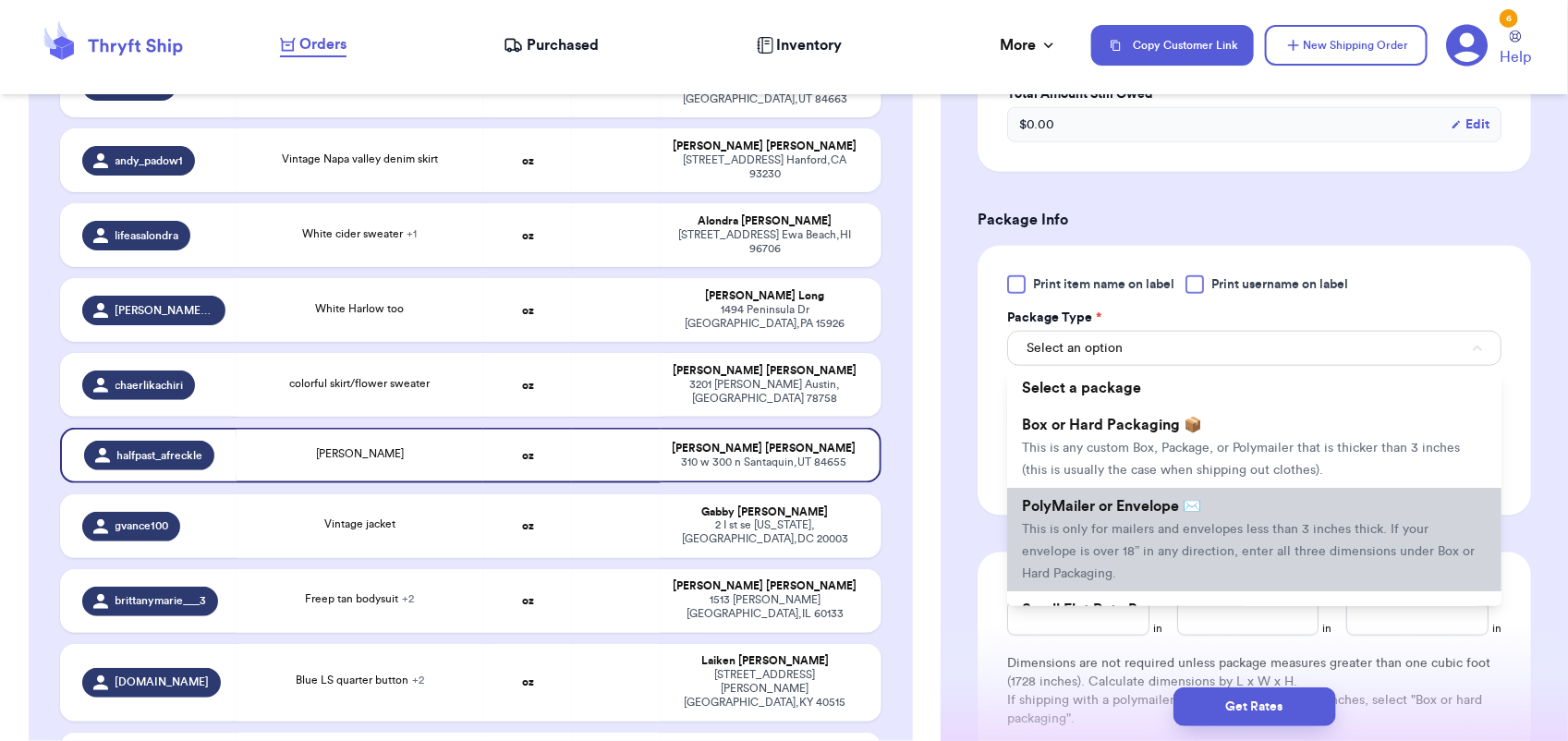
click at [1139, 529] on span "This is only for mailers and envelopes less than 3 inches thick. If your envelo…" at bounding box center [1248, 552] width 453 height 58
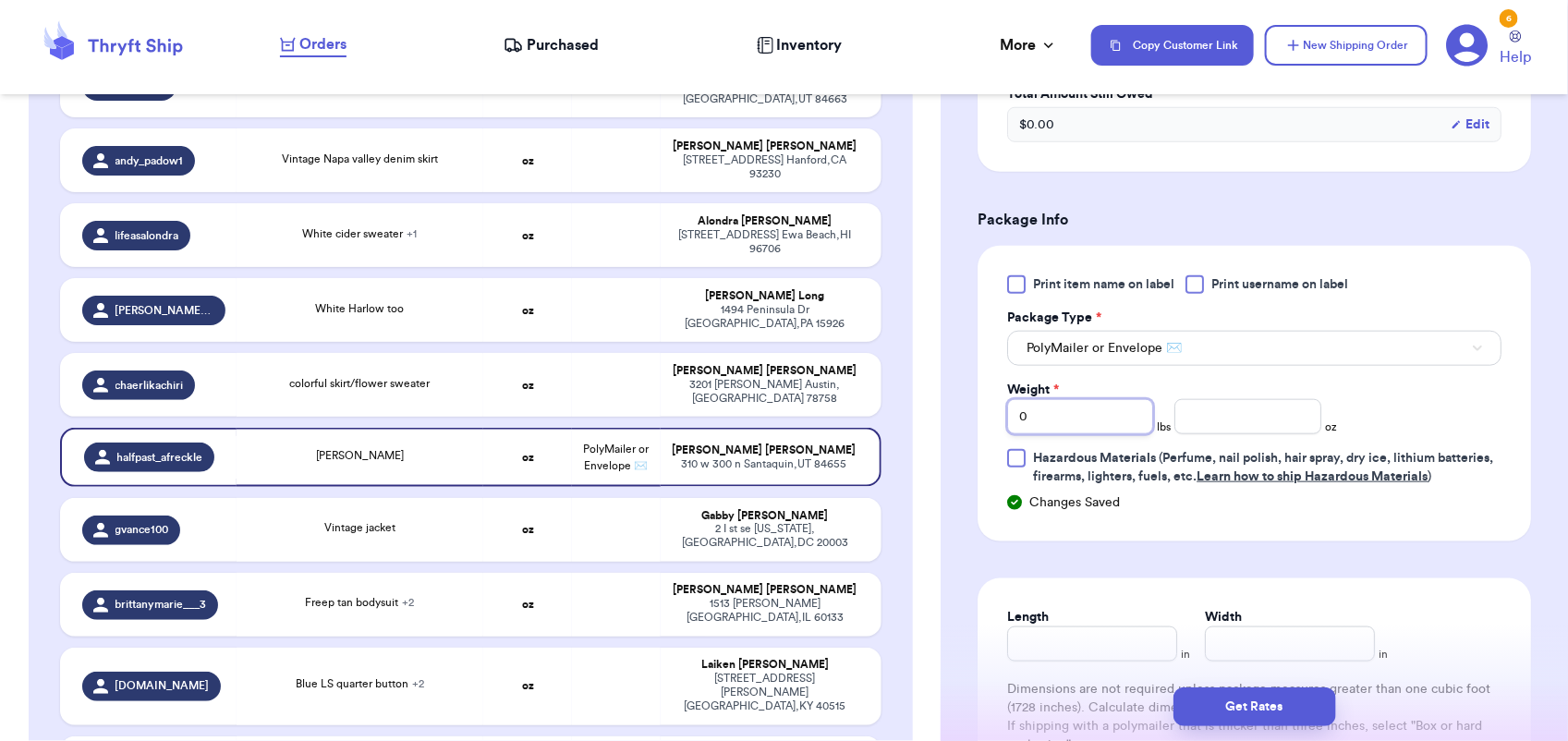
click at [1047, 404] on input "0" at bounding box center [1080, 416] width 146 height 35
type input "1"
type input "7"
click at [1212, 705] on button "Get Rates" at bounding box center [1254, 706] width 162 height 39
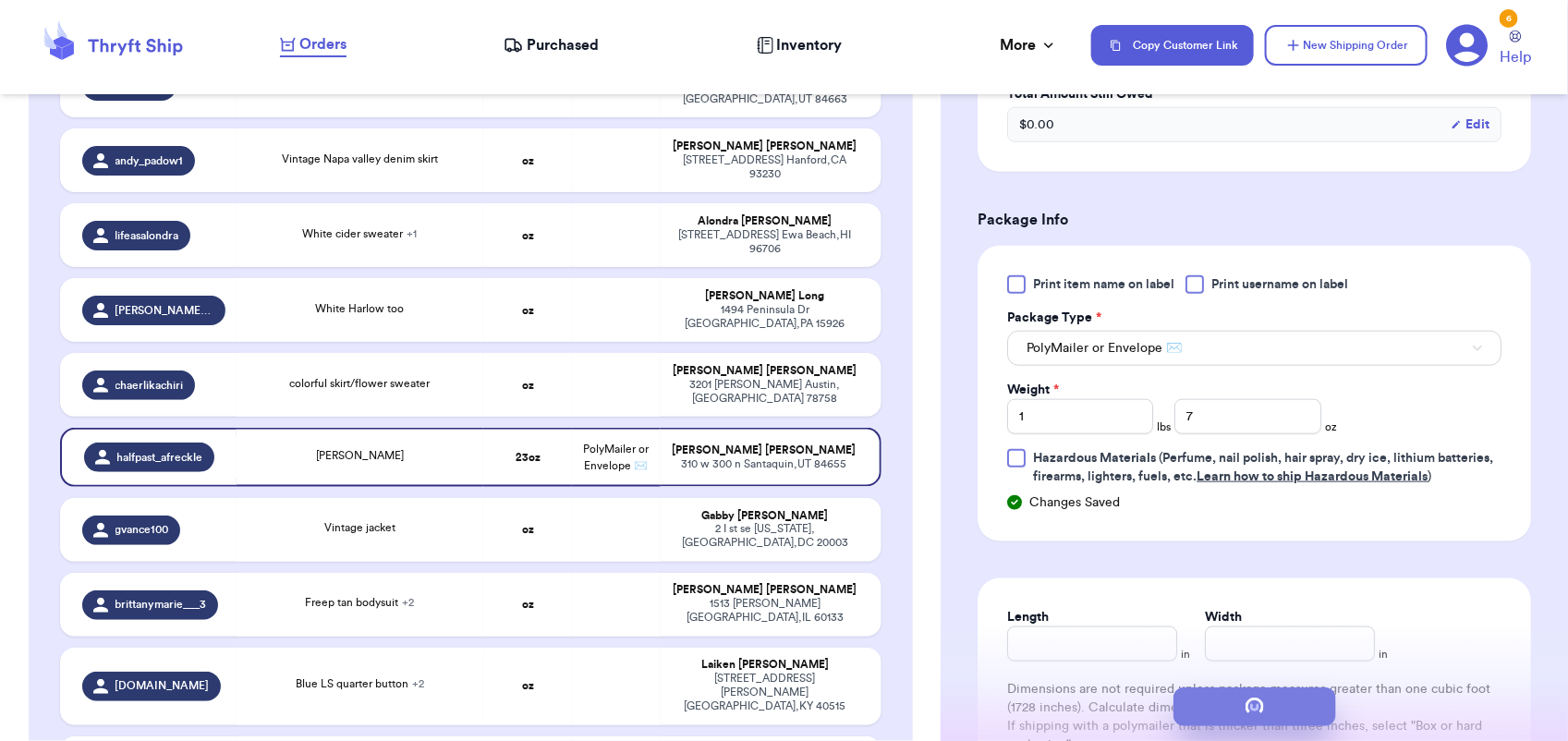
scroll to position [0, 0]
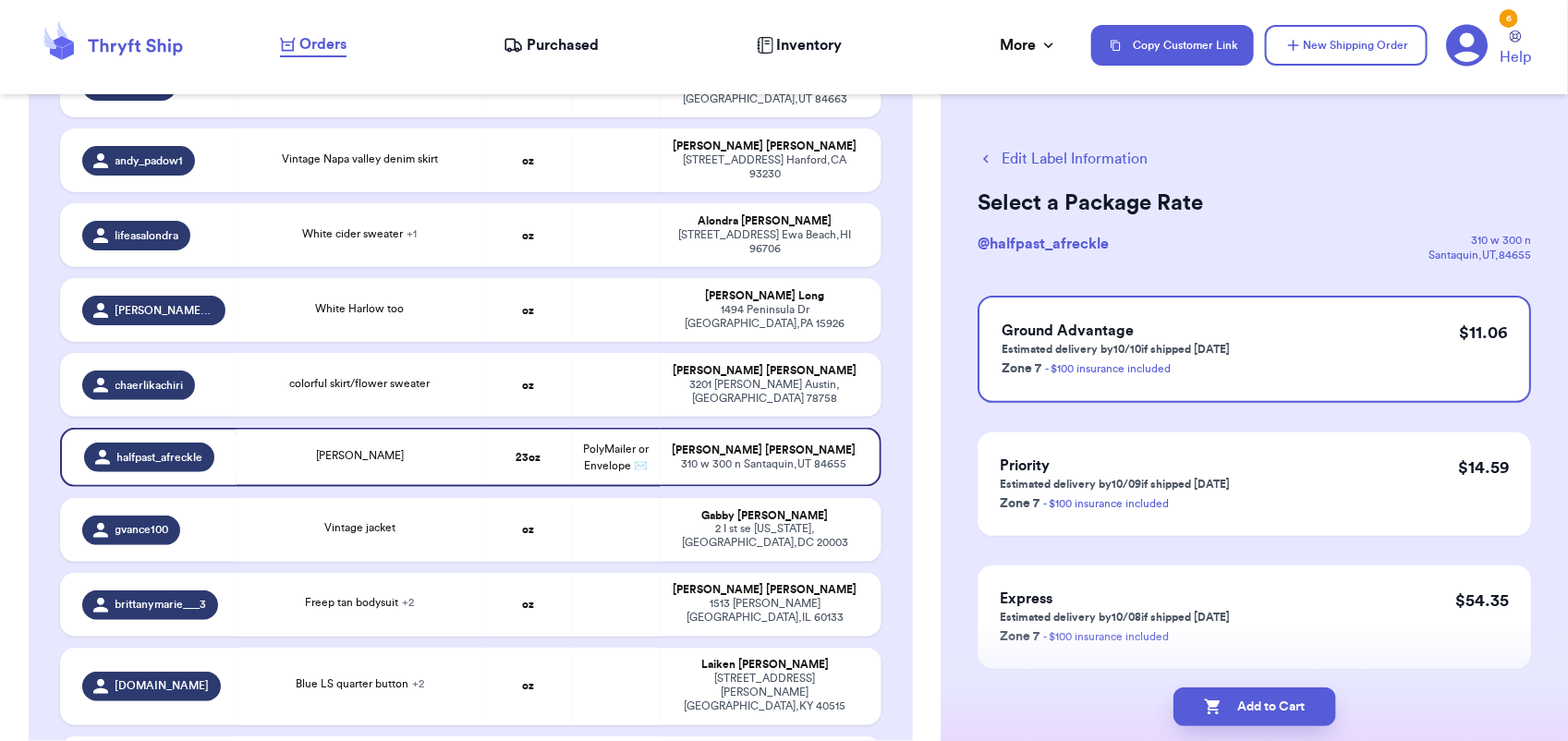
click at [1212, 705] on icon "button" at bounding box center [1213, 707] width 16 height 16
checkbox input "true"
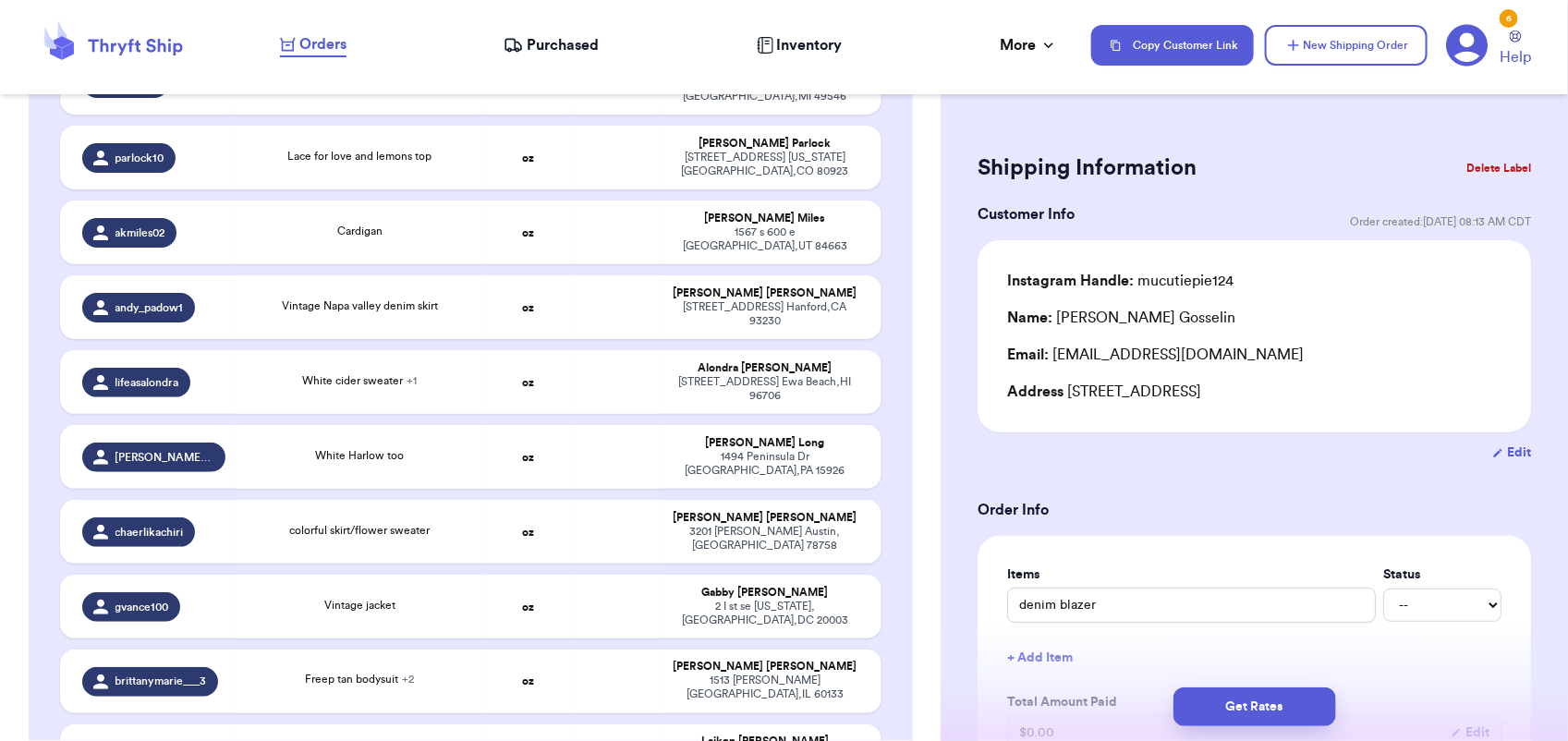
scroll to position [834, 0]
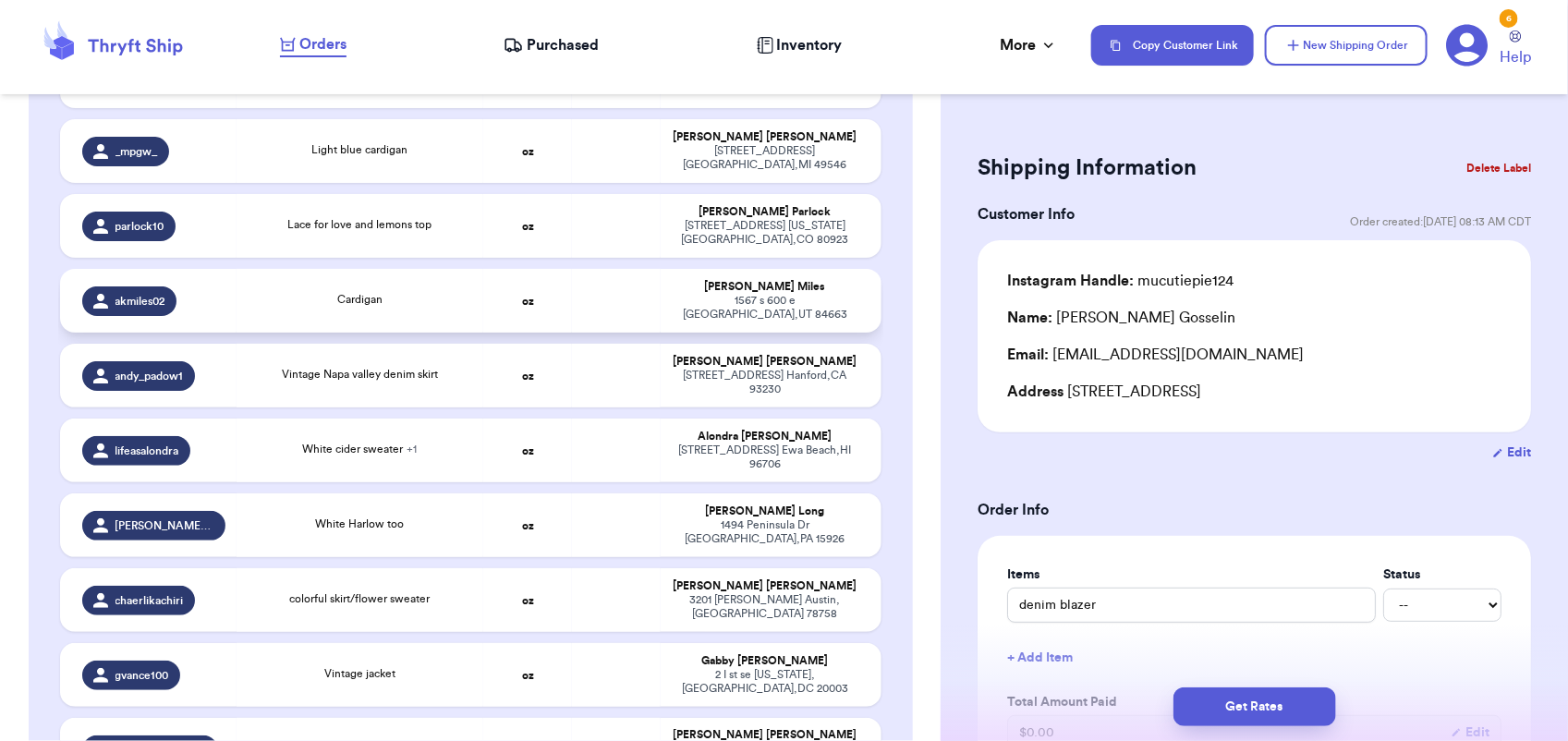
click at [598, 269] on td at bounding box center [616, 301] width 89 height 64
type input "Cardigan"
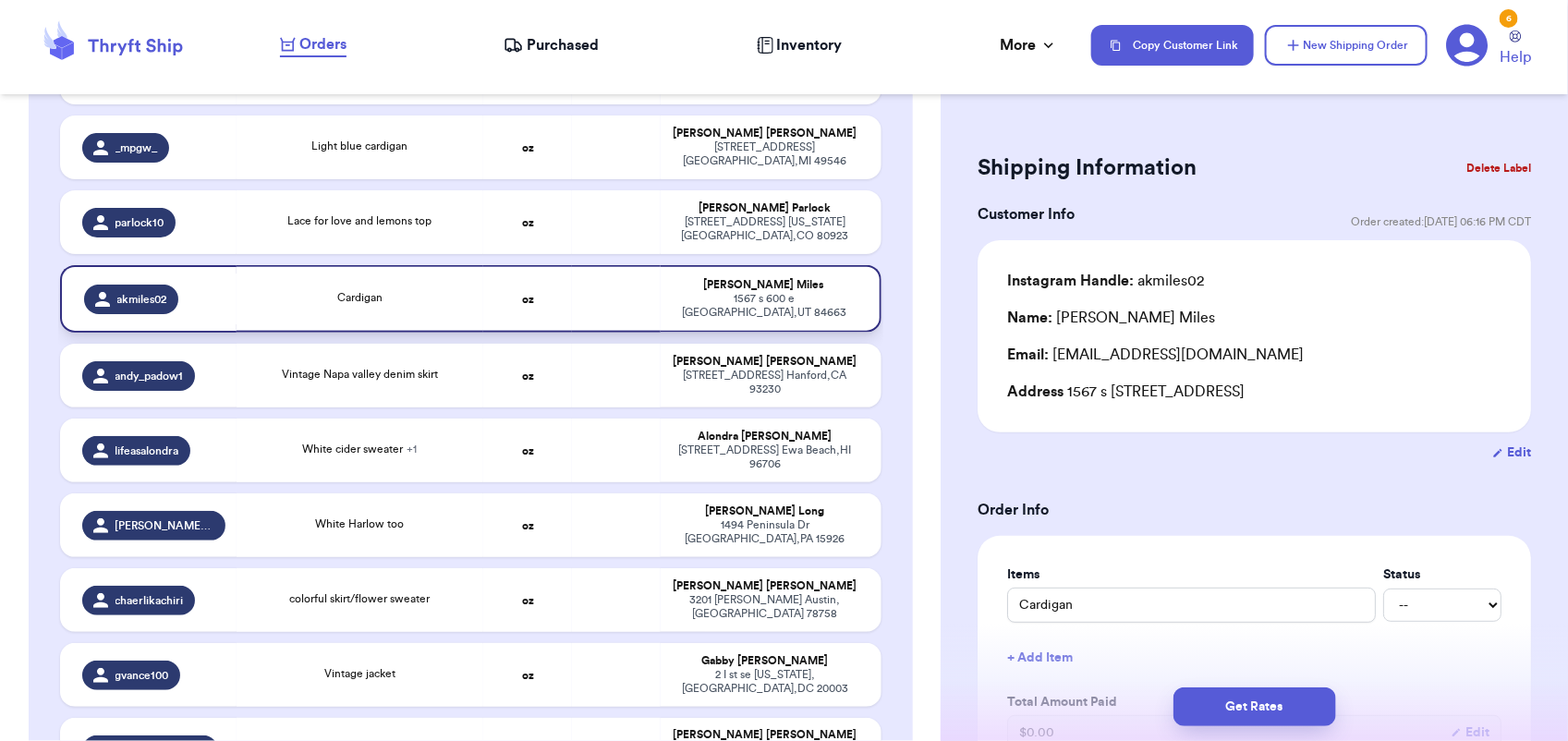
click at [598, 265] on td at bounding box center [616, 299] width 89 height 68
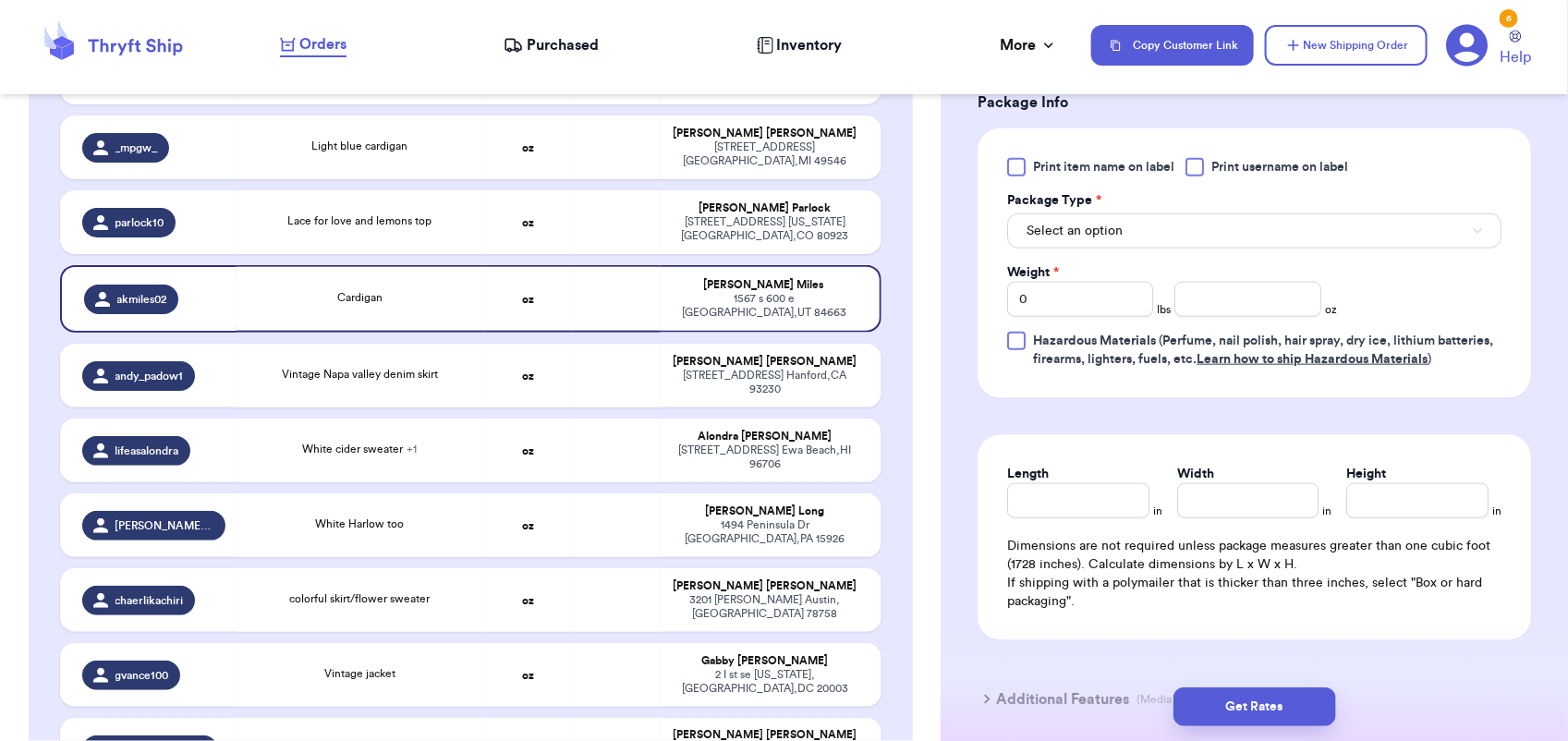
scroll to position [801, 0]
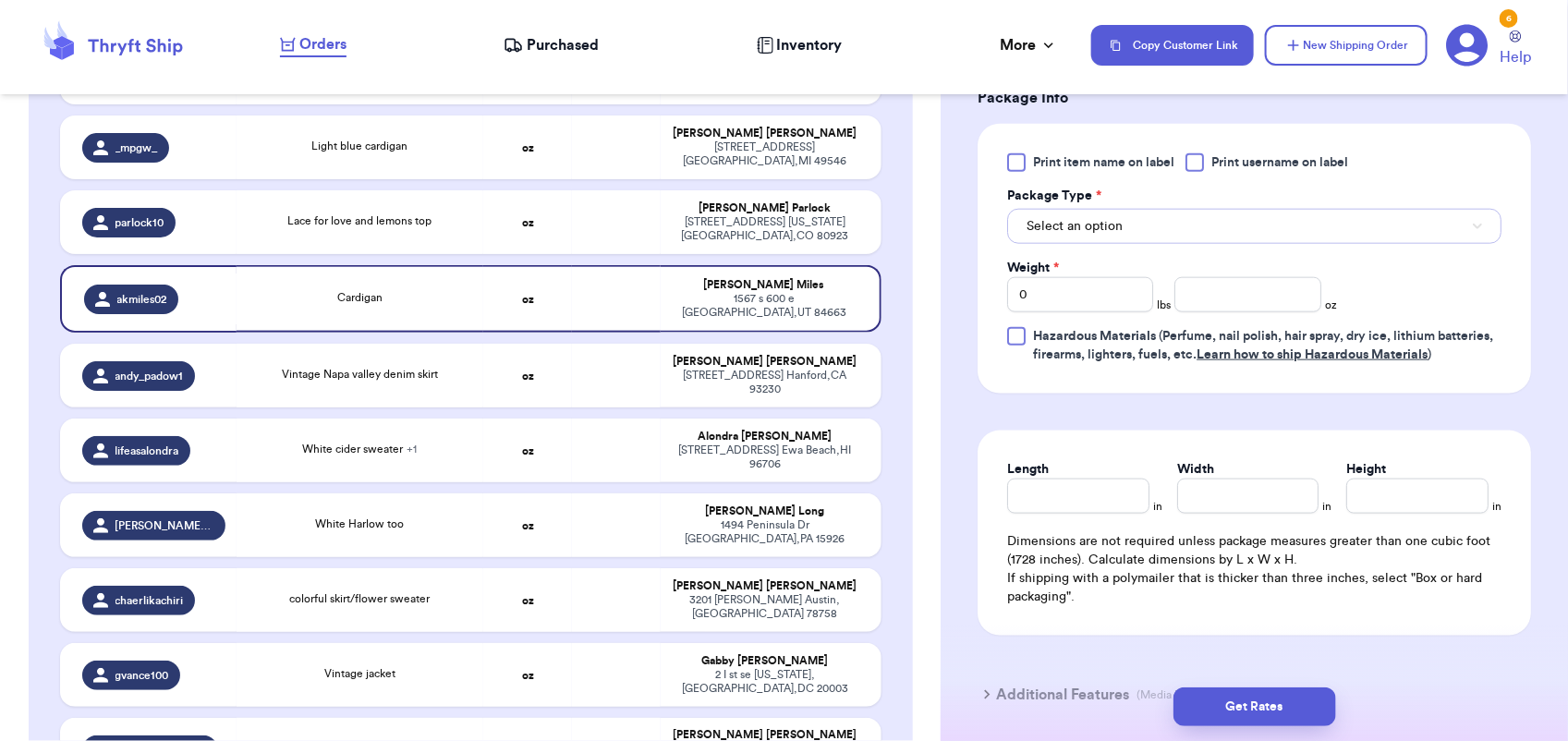
click at [1139, 229] on button "Select an option" at bounding box center [1254, 225] width 494 height 35
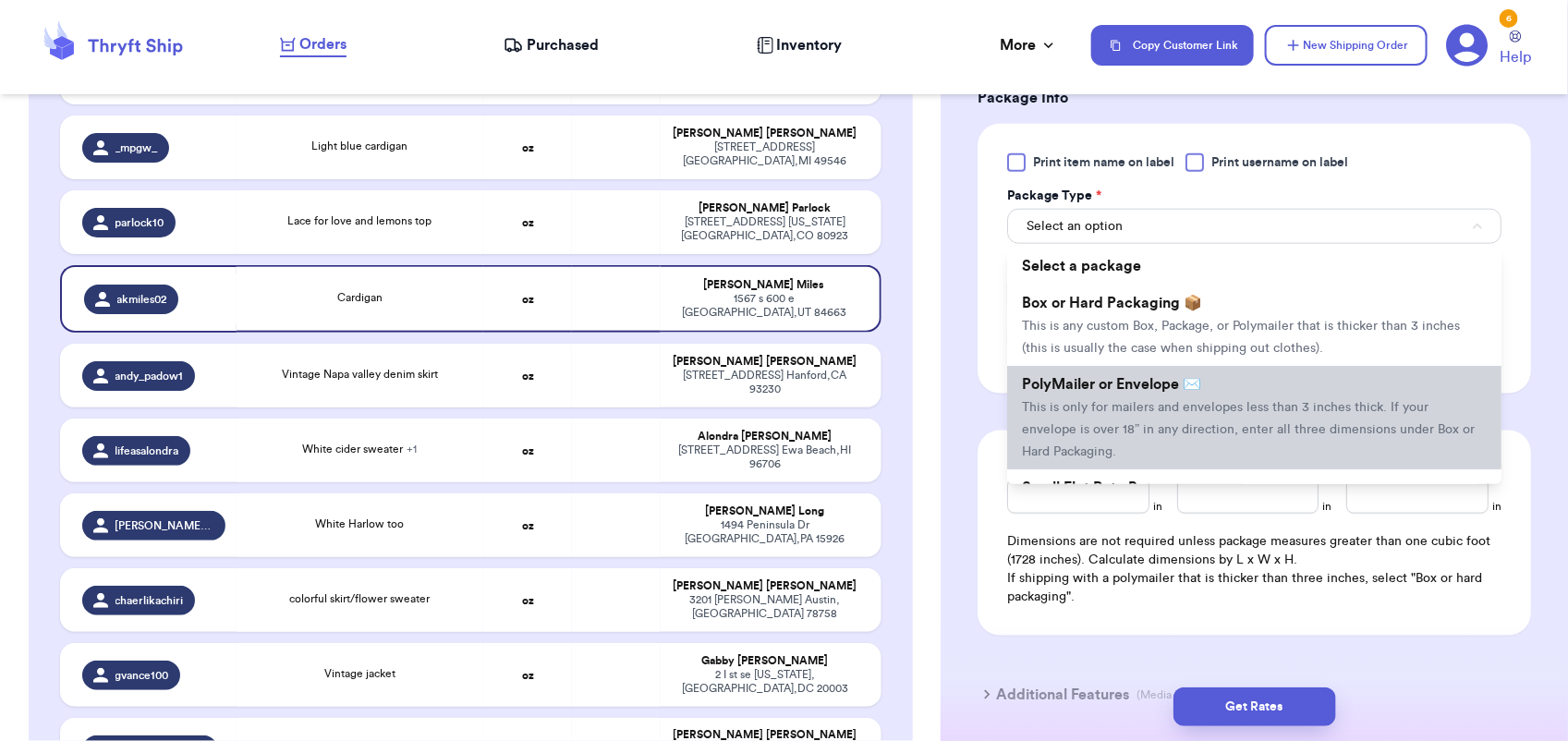
click at [1150, 389] on span "PolyMailer or Envelope ✉️" at bounding box center [1112, 385] width 179 height 15
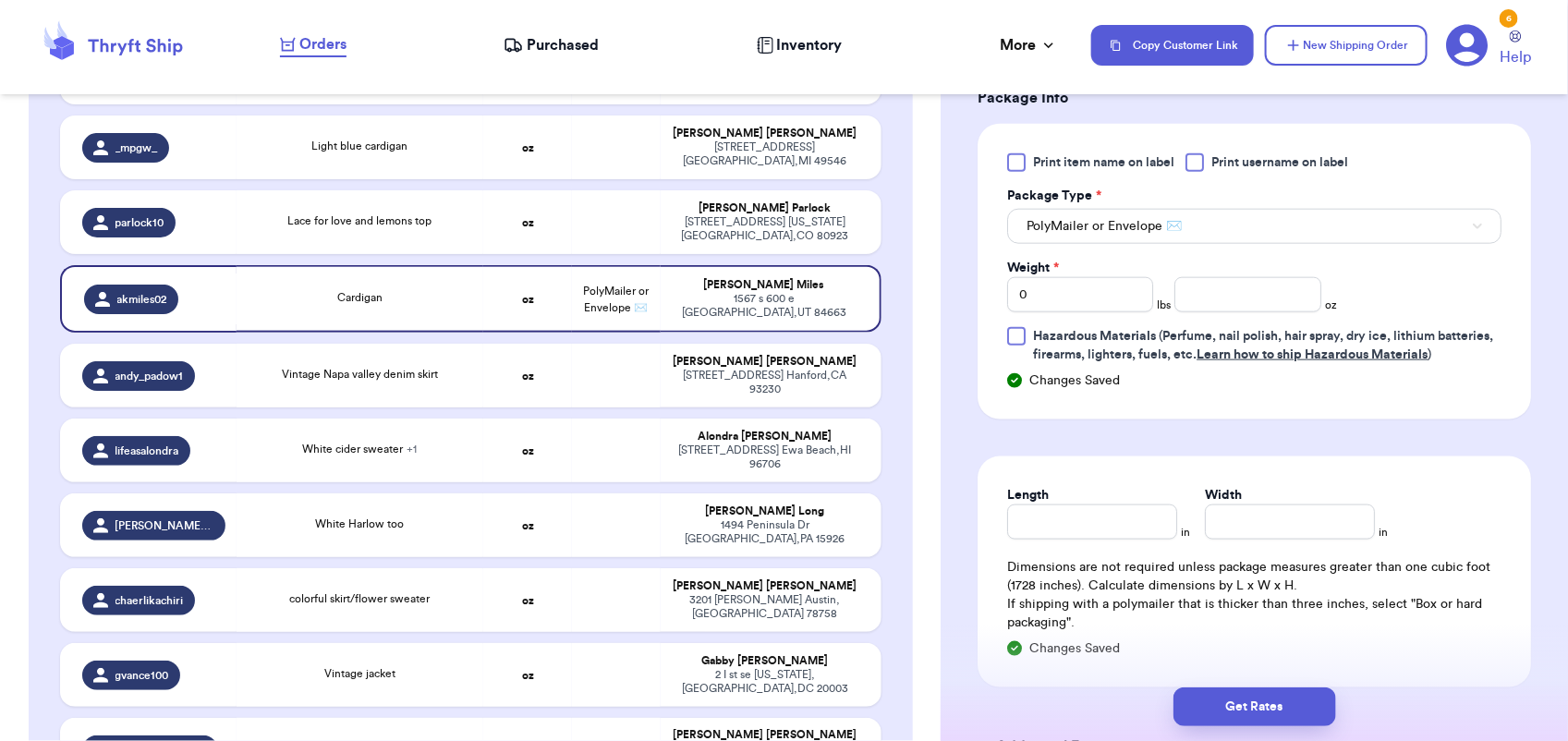
scroll to position [846, 0]
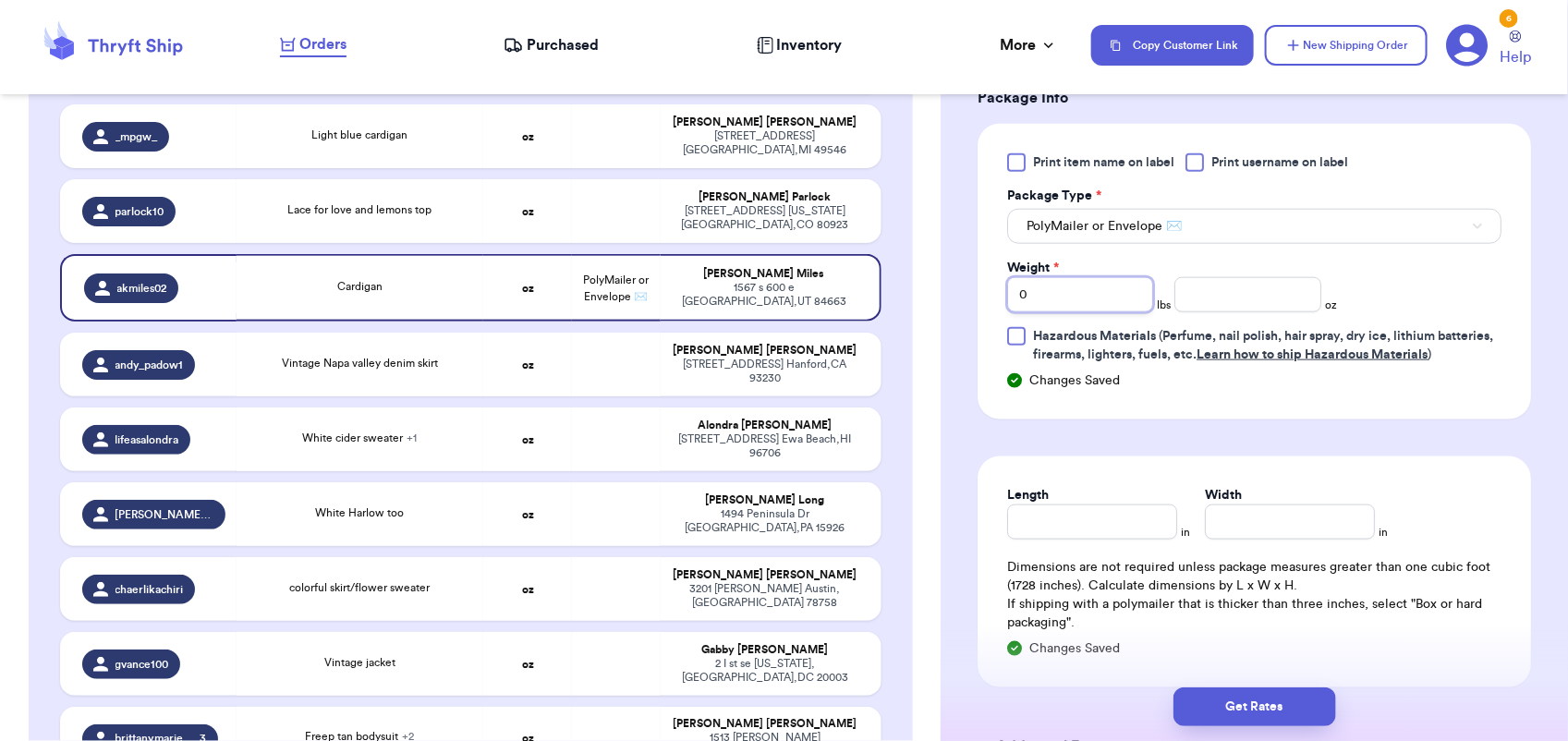
click at [1051, 287] on input "0" at bounding box center [1080, 294] width 146 height 35
type input "1"
type input "11"
click at [1266, 700] on button "Get Rates" at bounding box center [1254, 706] width 162 height 39
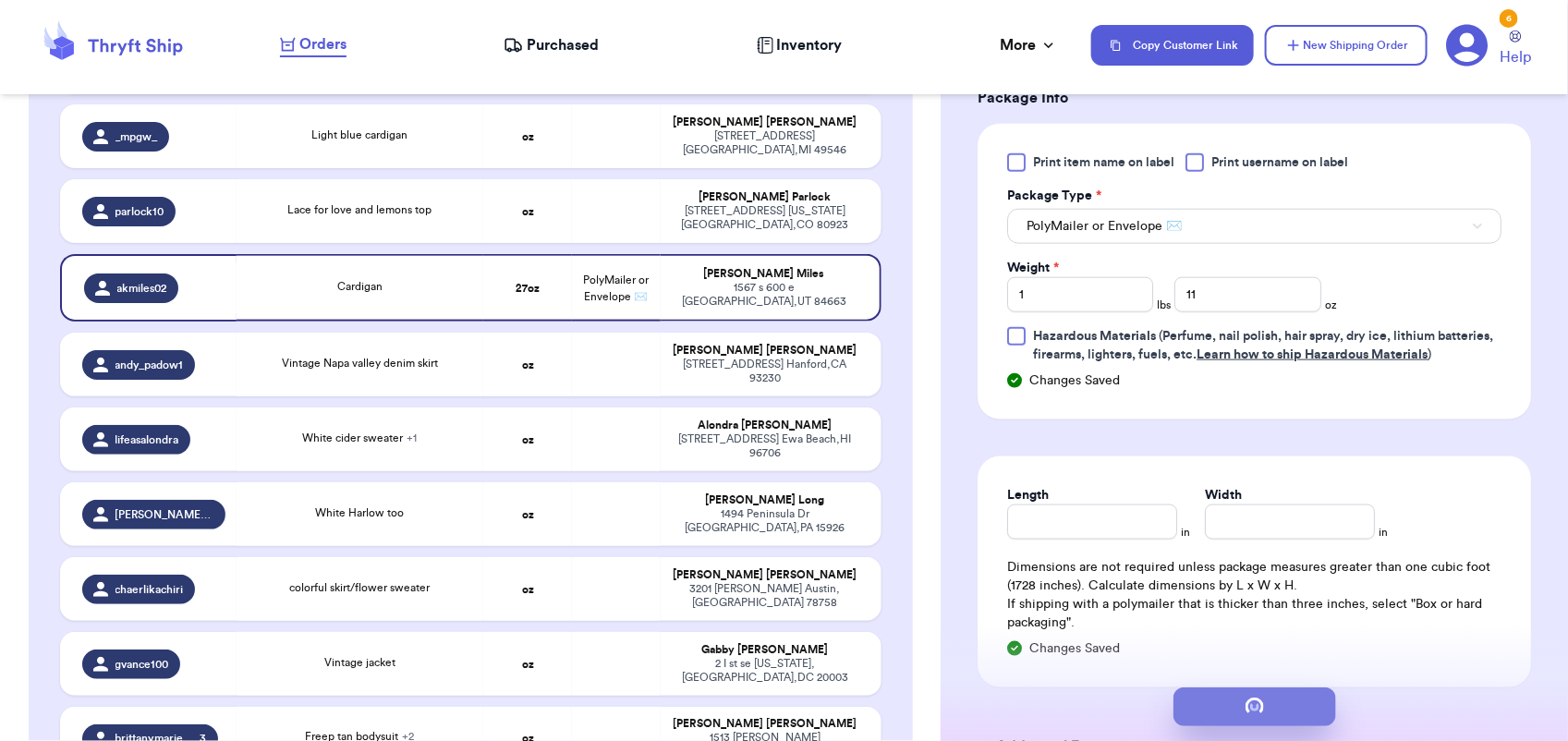
scroll to position [0, 0]
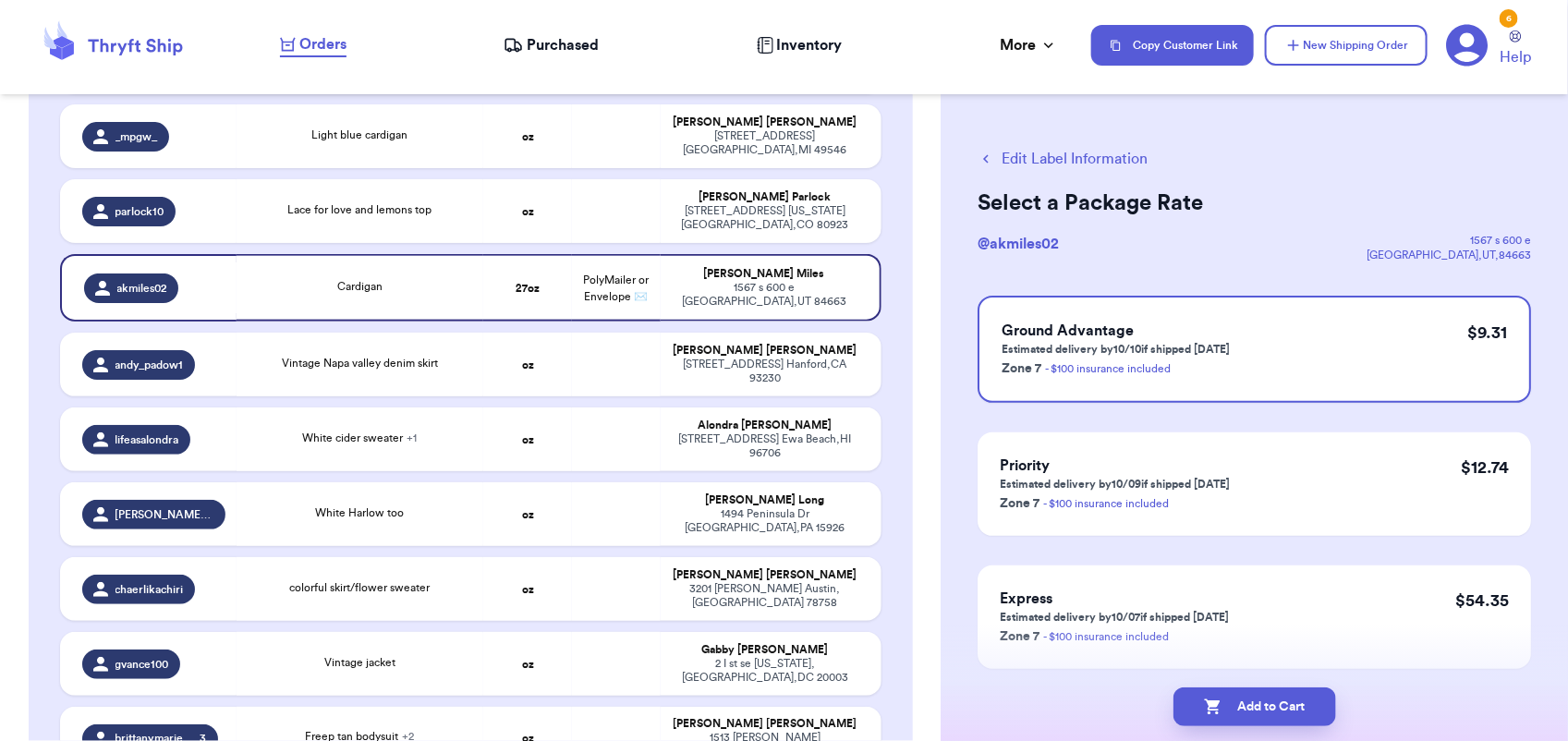
click at [1266, 700] on button "Add to Cart" at bounding box center [1254, 706] width 162 height 39
checkbox input "true"
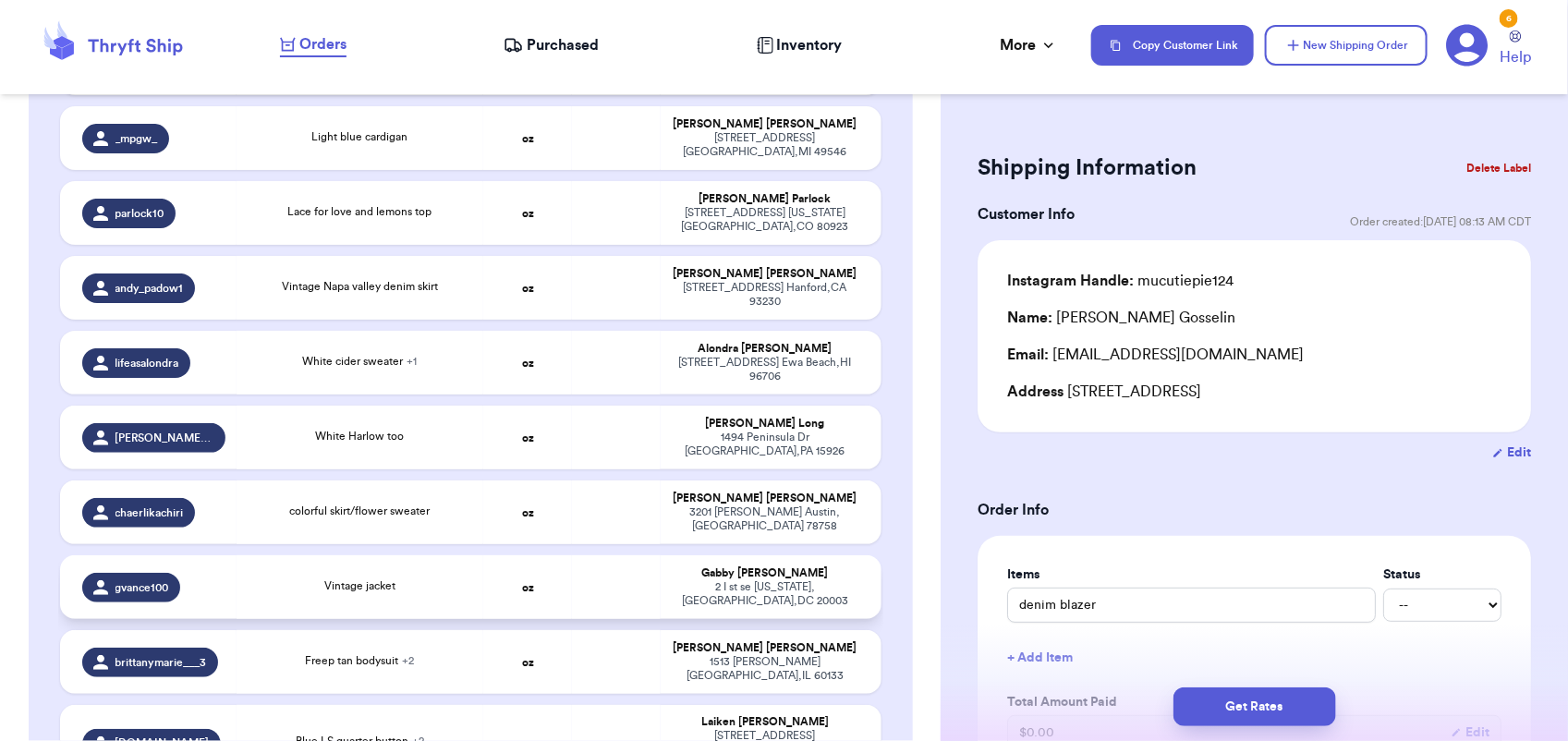
click at [607, 555] on td at bounding box center [616, 587] width 89 height 64
type input "Vintage jacket"
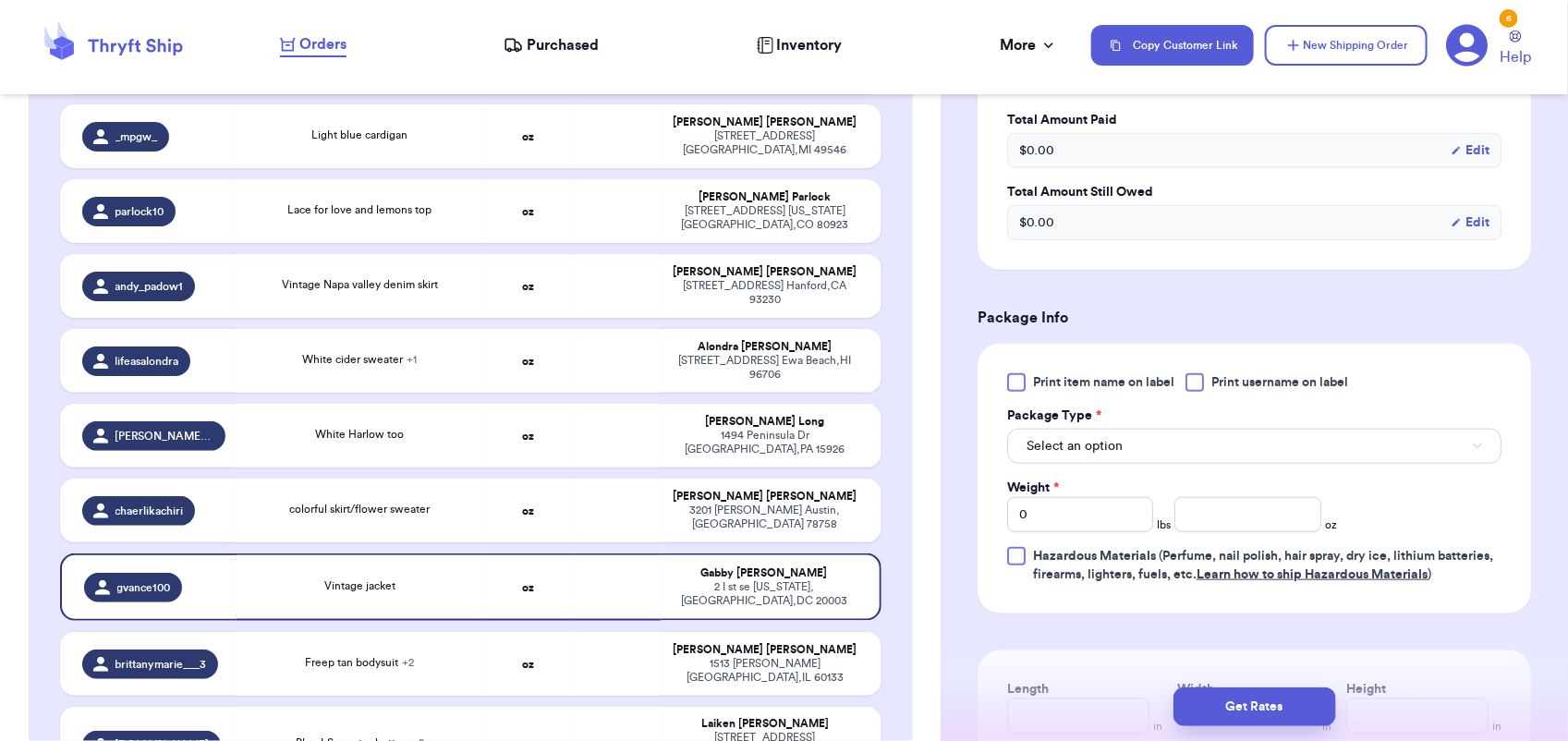
scroll to position [592, 0]
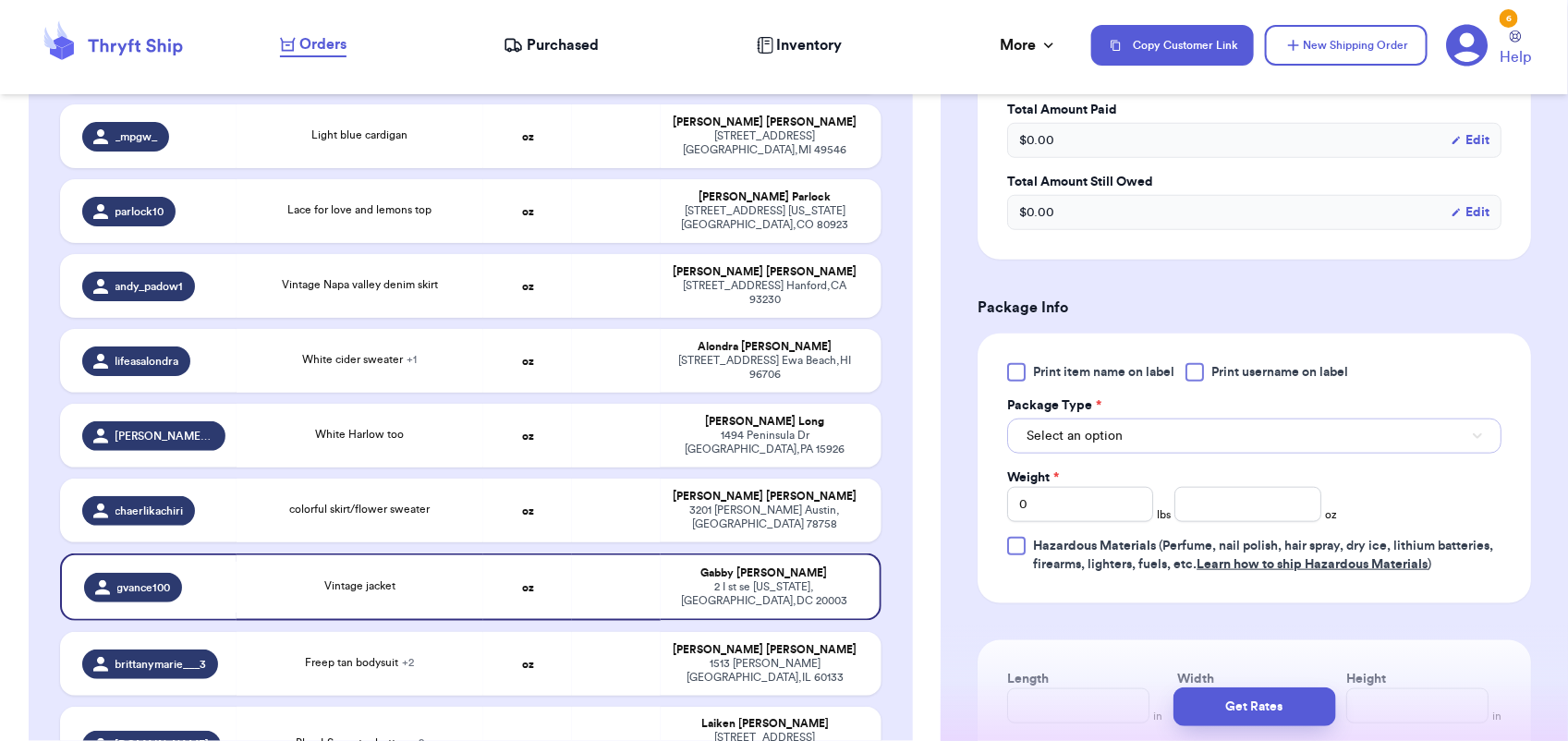
click at [1134, 436] on button "Select an option" at bounding box center [1254, 436] width 494 height 35
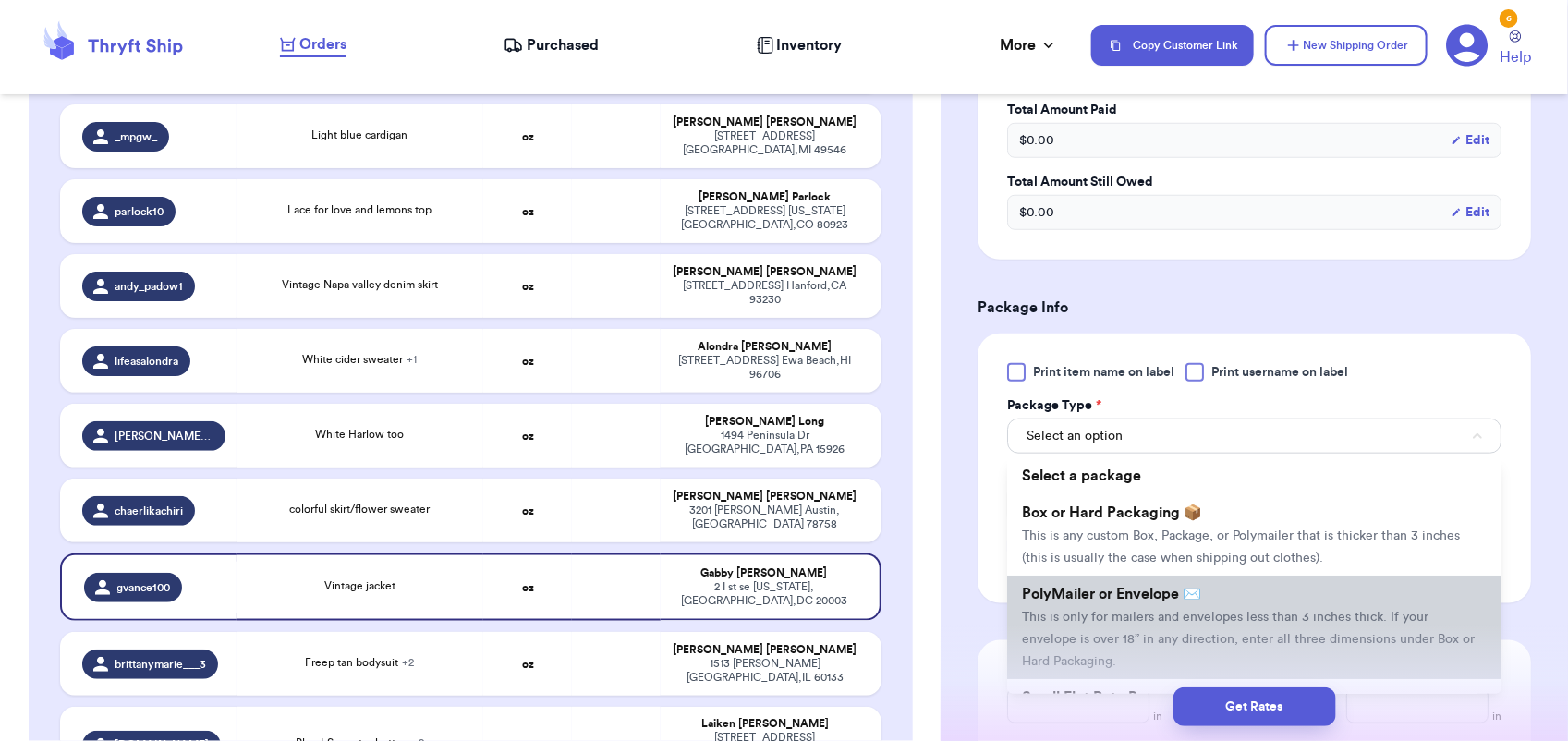
click at [1155, 629] on li "PolyMailer or Envelope ✉️ This is only for mailers and envelopes less than 3 in…" at bounding box center [1254, 627] width 494 height 104
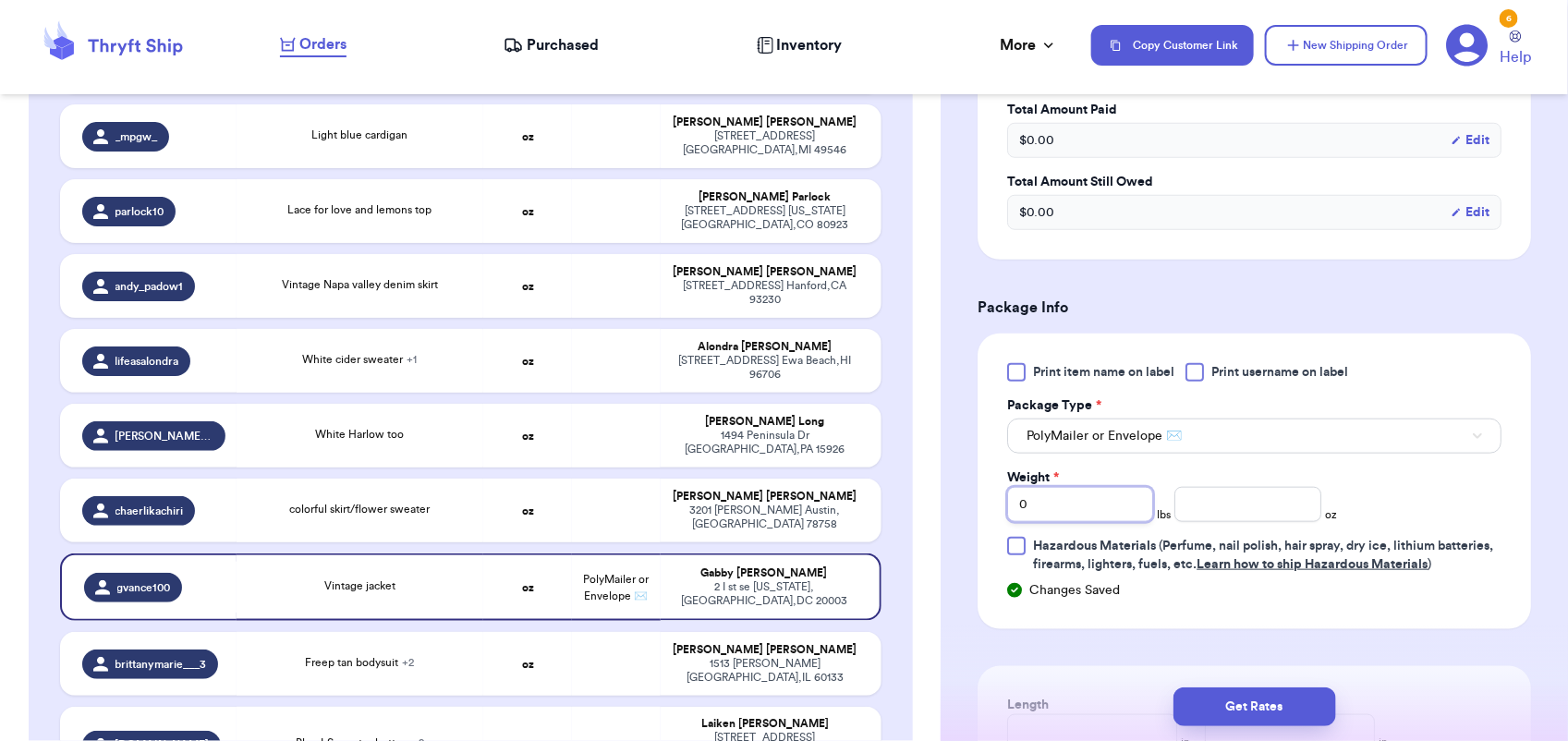
click at [1042, 487] on input "0" at bounding box center [1080, 503] width 146 height 35
type input "1"
type input "3"
click at [1275, 716] on button "Get Rates" at bounding box center [1254, 706] width 162 height 39
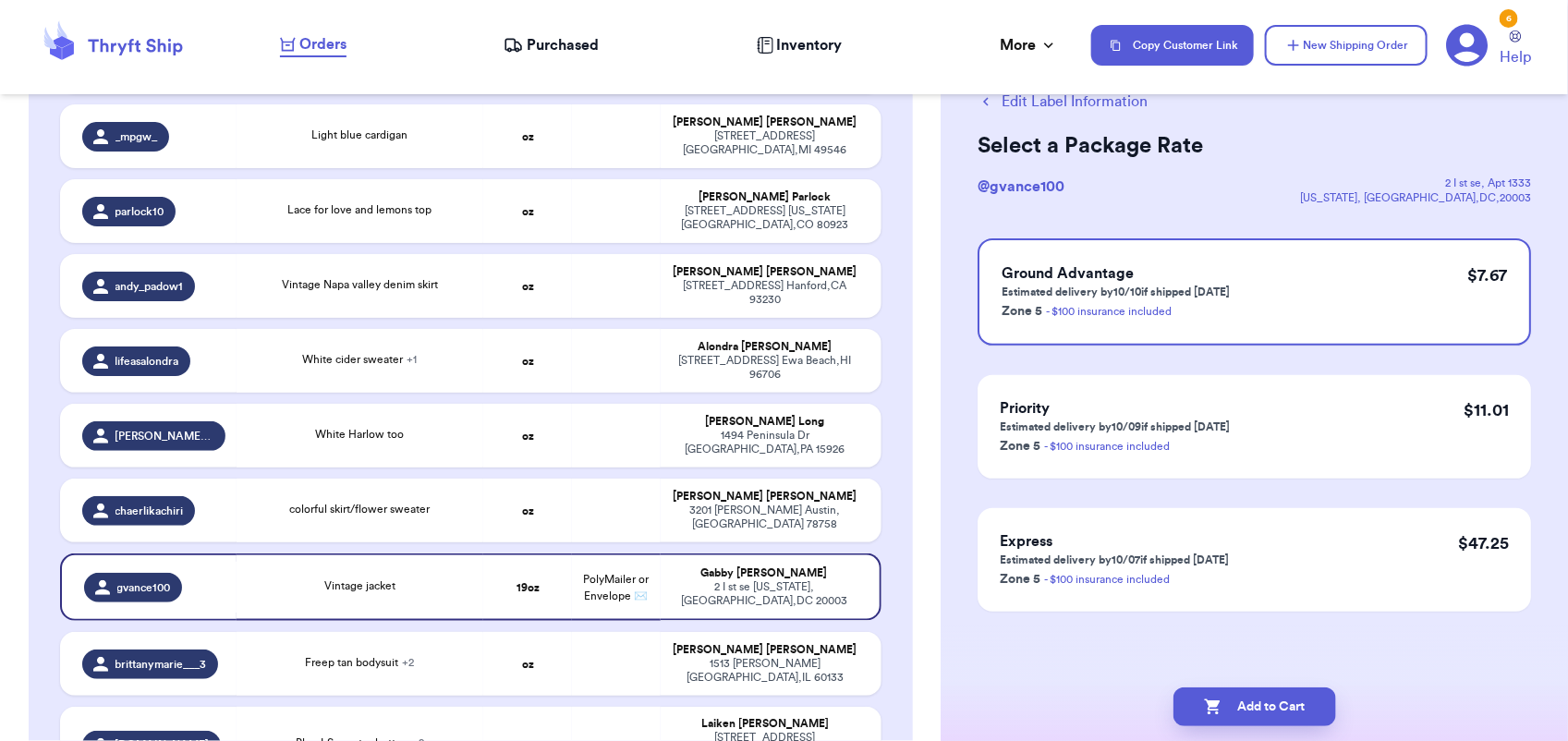
scroll to position [0, 0]
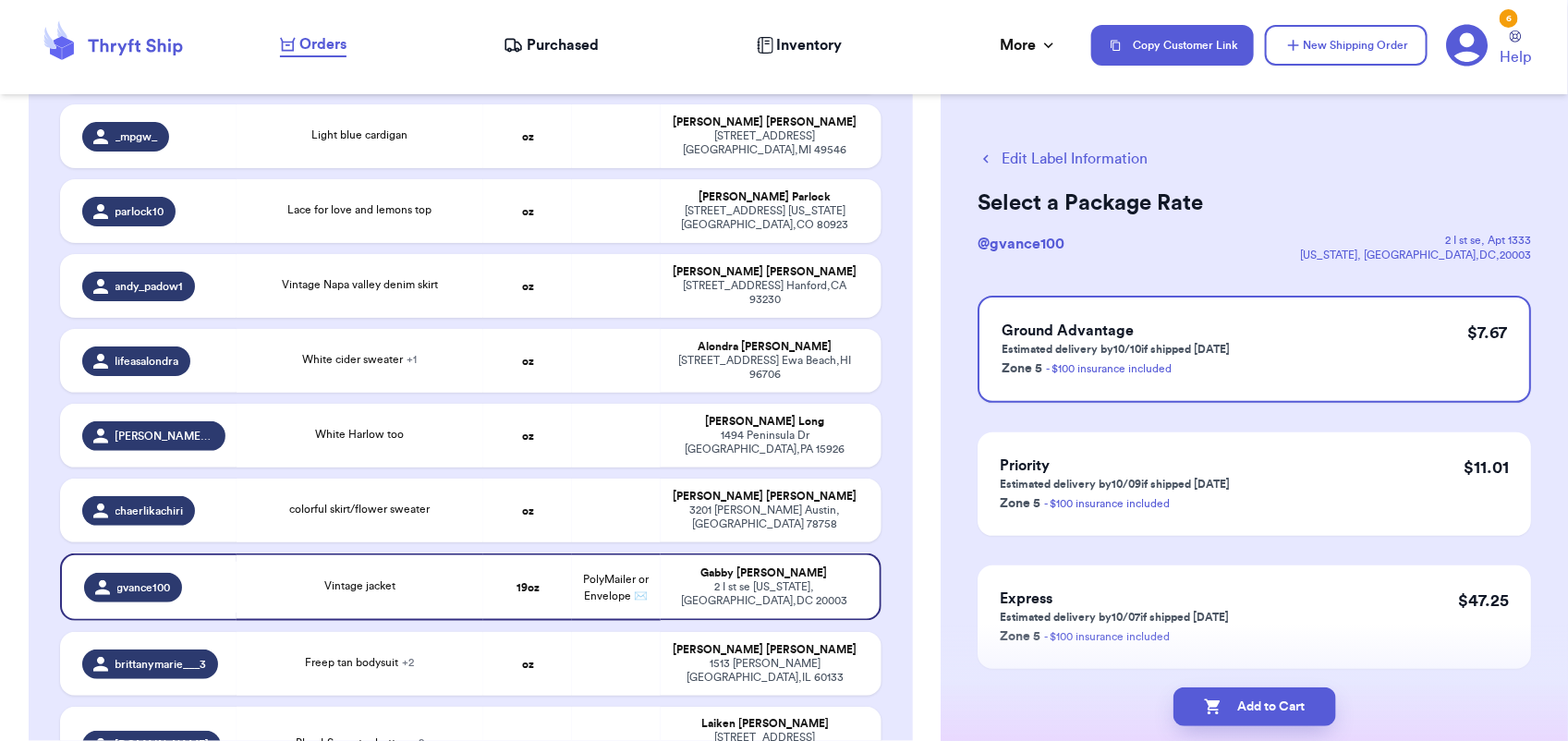
click at [1275, 716] on button "Add to Cart" at bounding box center [1254, 706] width 162 height 39
checkbox input "true"
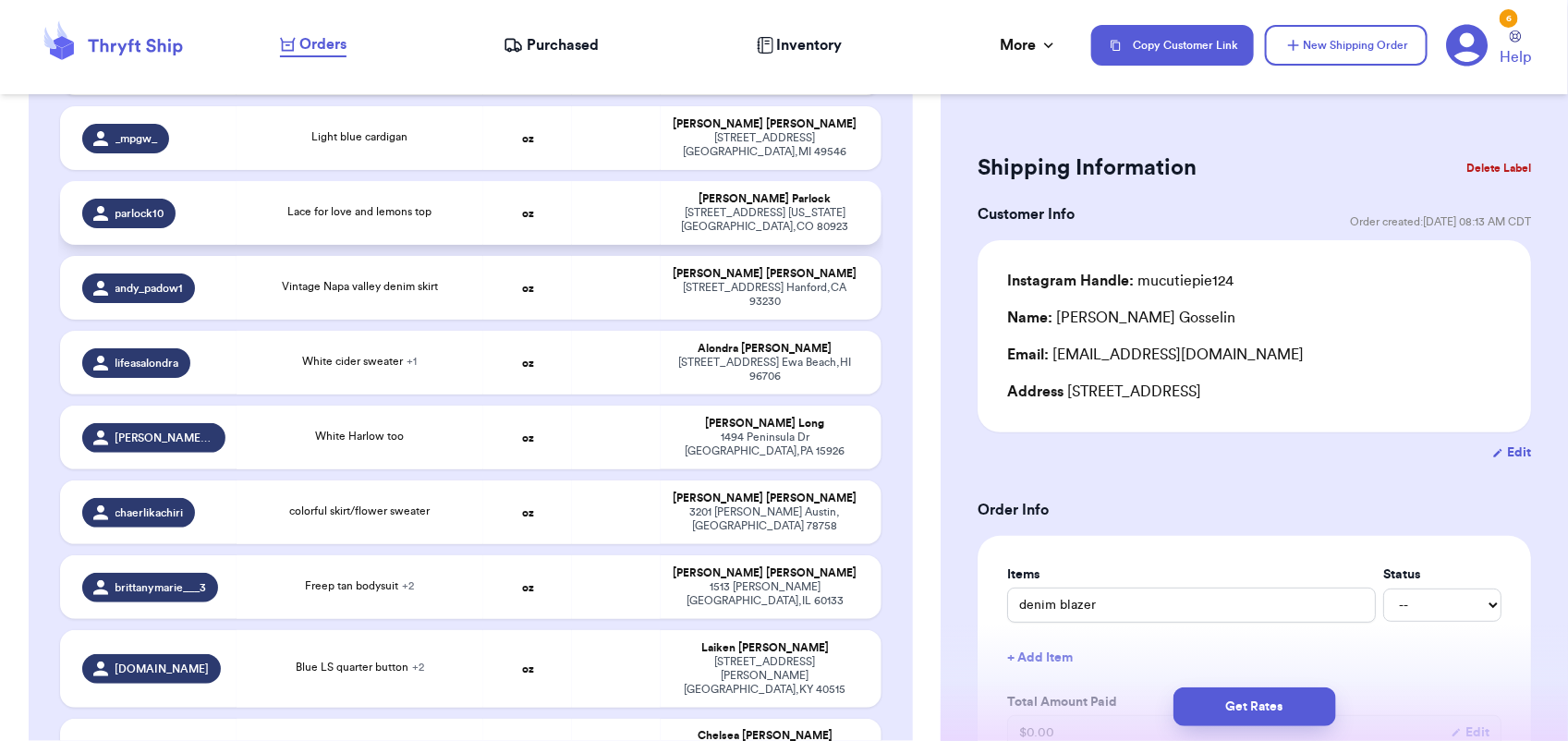
click at [635, 200] on td at bounding box center [616, 213] width 89 height 64
type input "Lace for love and lemons top"
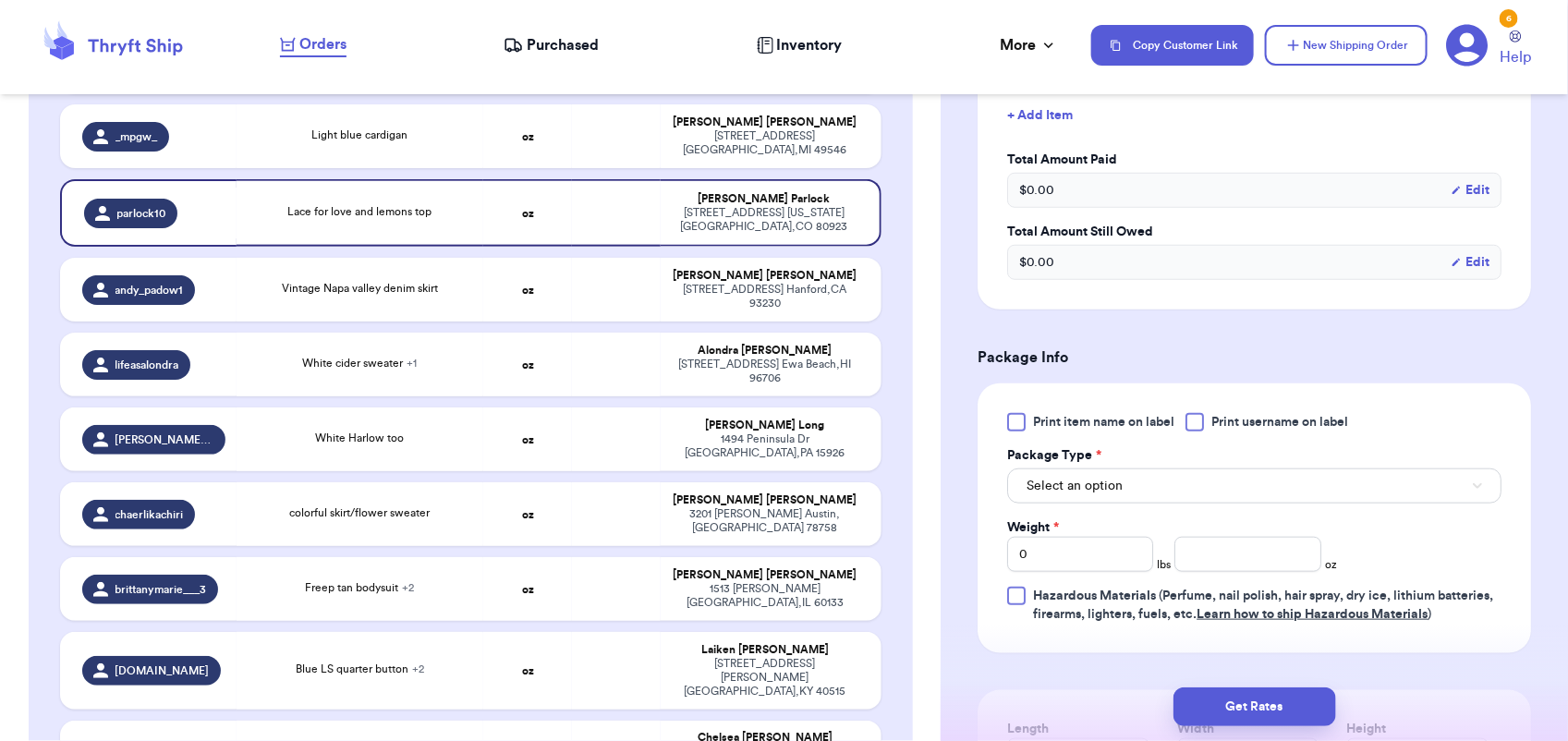
scroll to position [555, 0]
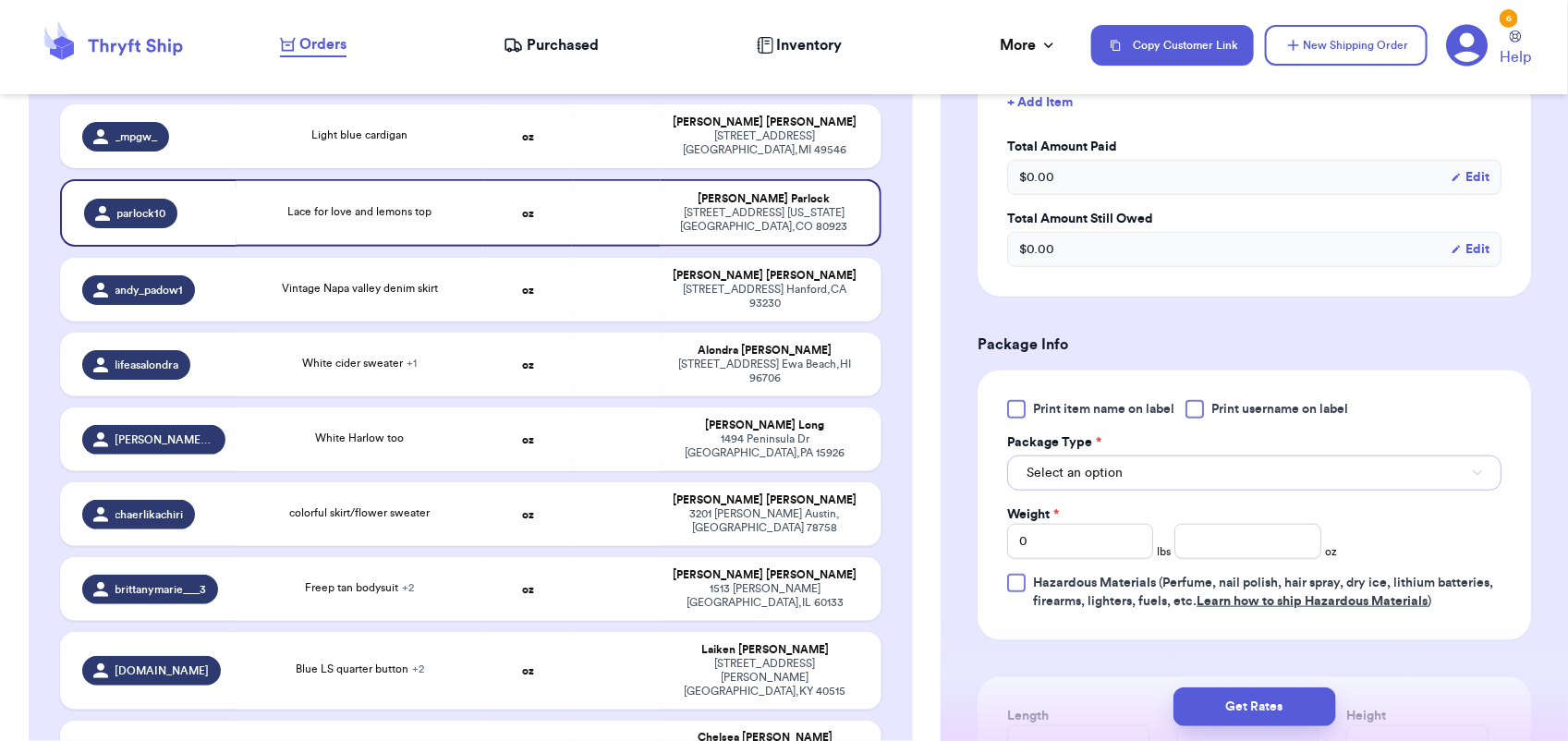
click at [1099, 479] on span "Select an option" at bounding box center [1075, 473] width 96 height 19
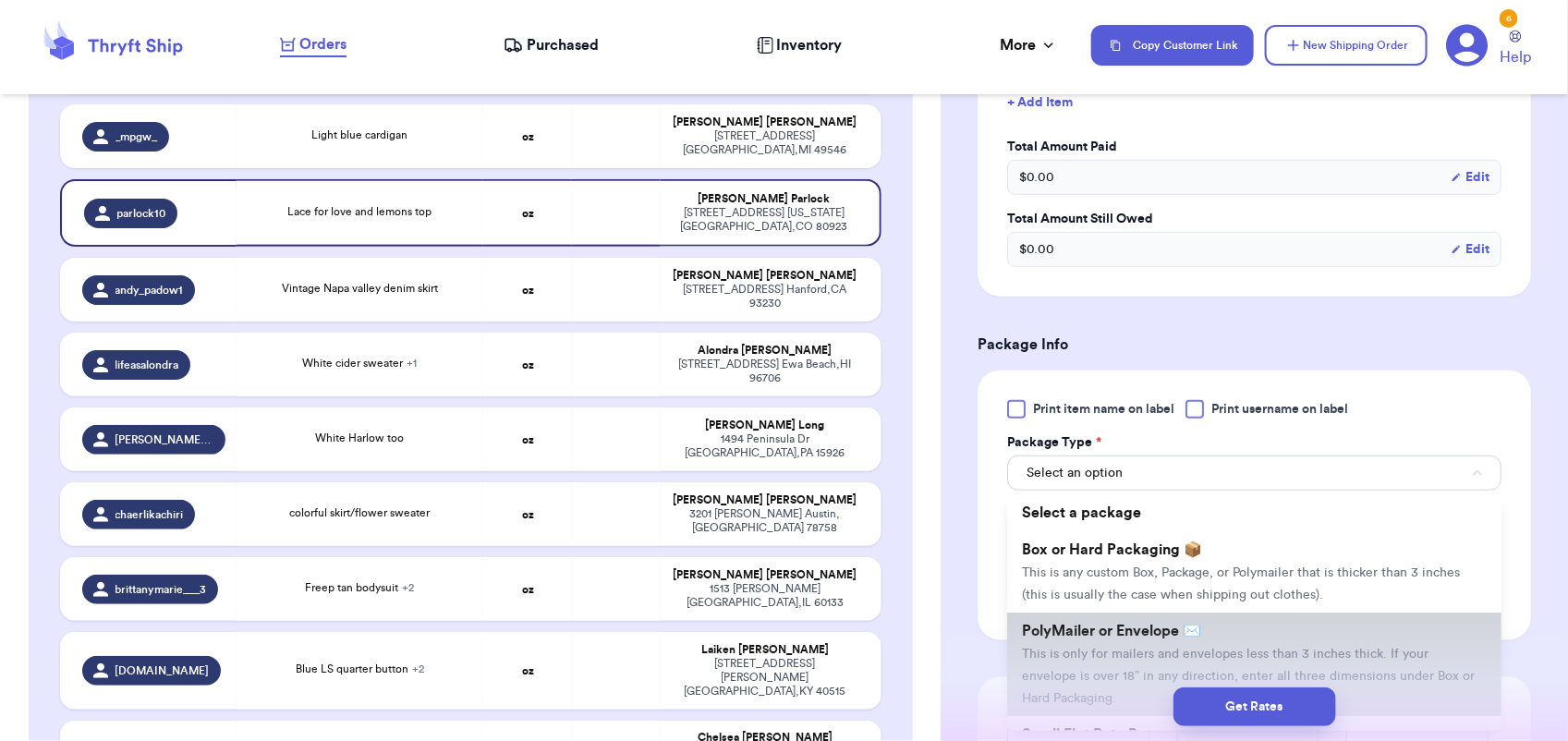
click at [1099, 633] on span "PolyMailer or Envelope ✉️" at bounding box center [1112, 631] width 179 height 15
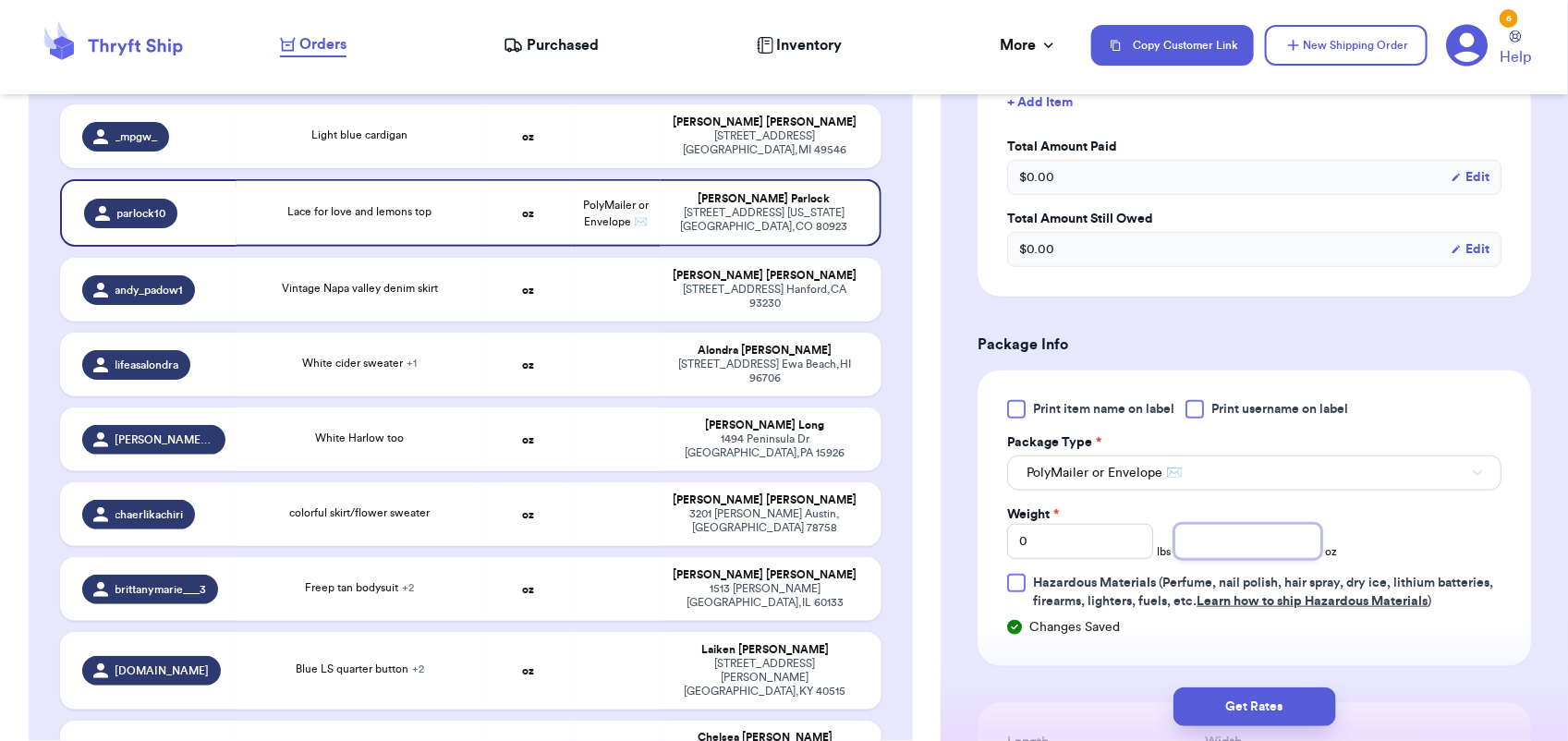
click at [1214, 538] on input "number" at bounding box center [1246, 541] width 146 height 35
type input "5"
click at [1273, 696] on button "Get Rates" at bounding box center [1254, 706] width 162 height 39
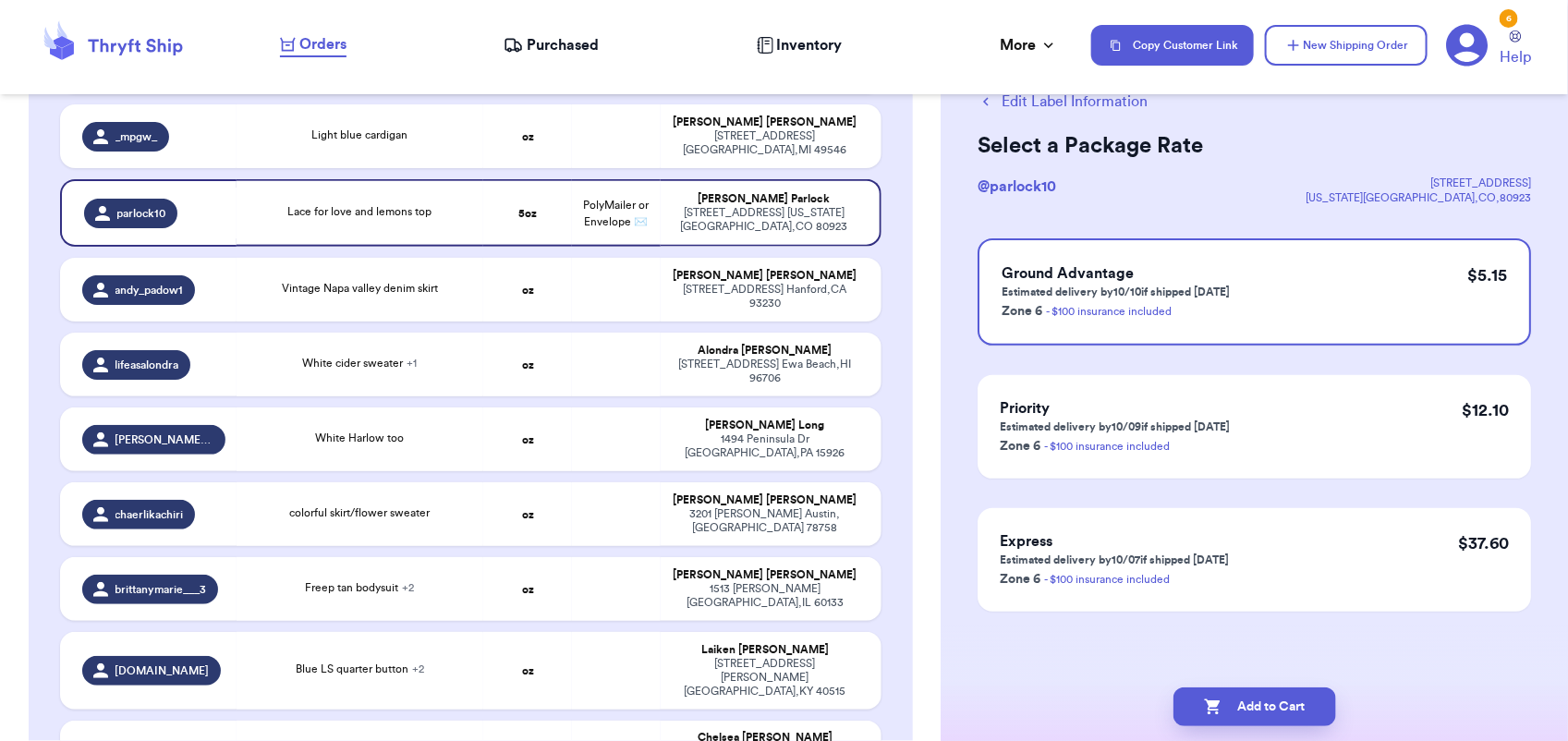
scroll to position [0, 0]
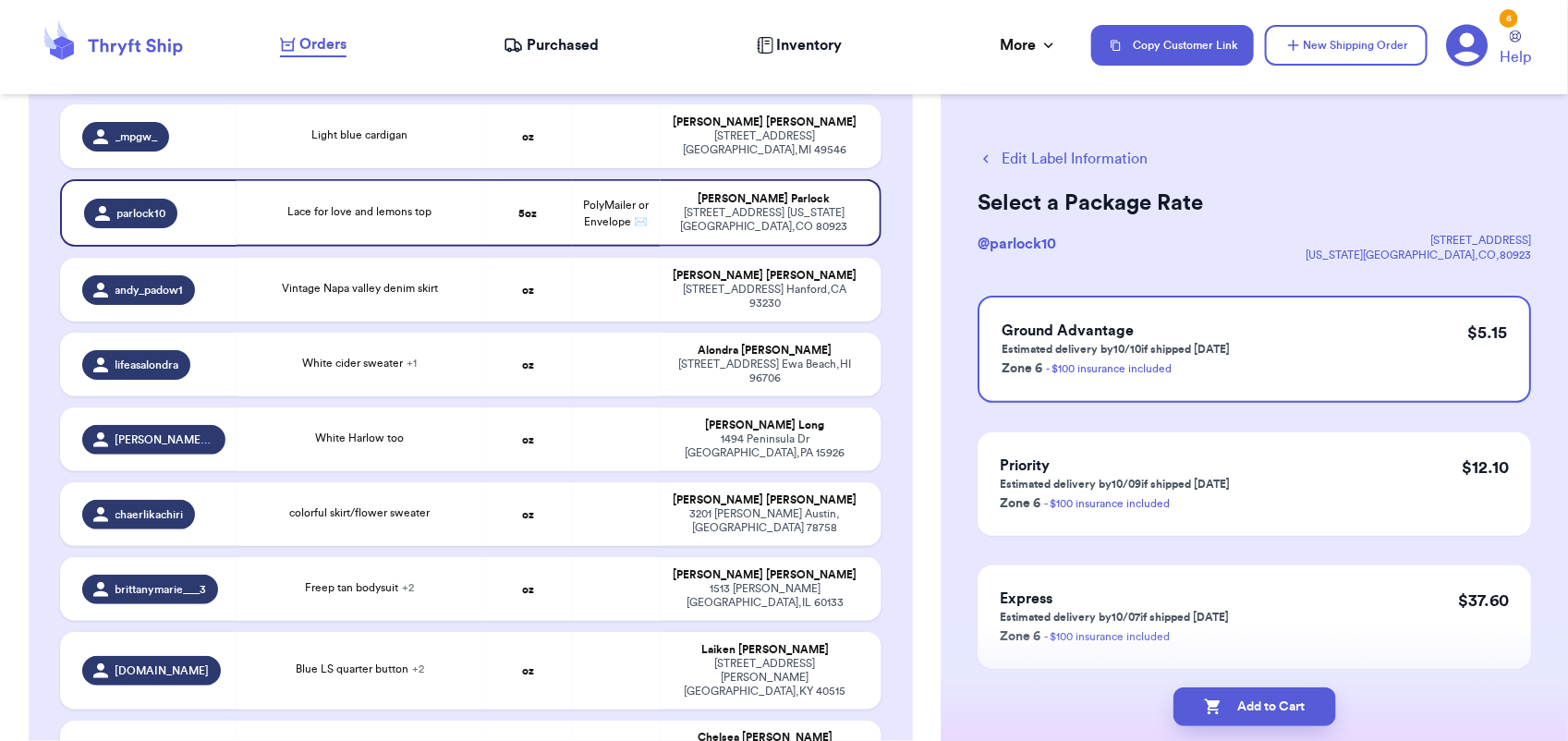
click at [1273, 696] on button "Add to Cart" at bounding box center [1254, 706] width 162 height 39
checkbox input "true"
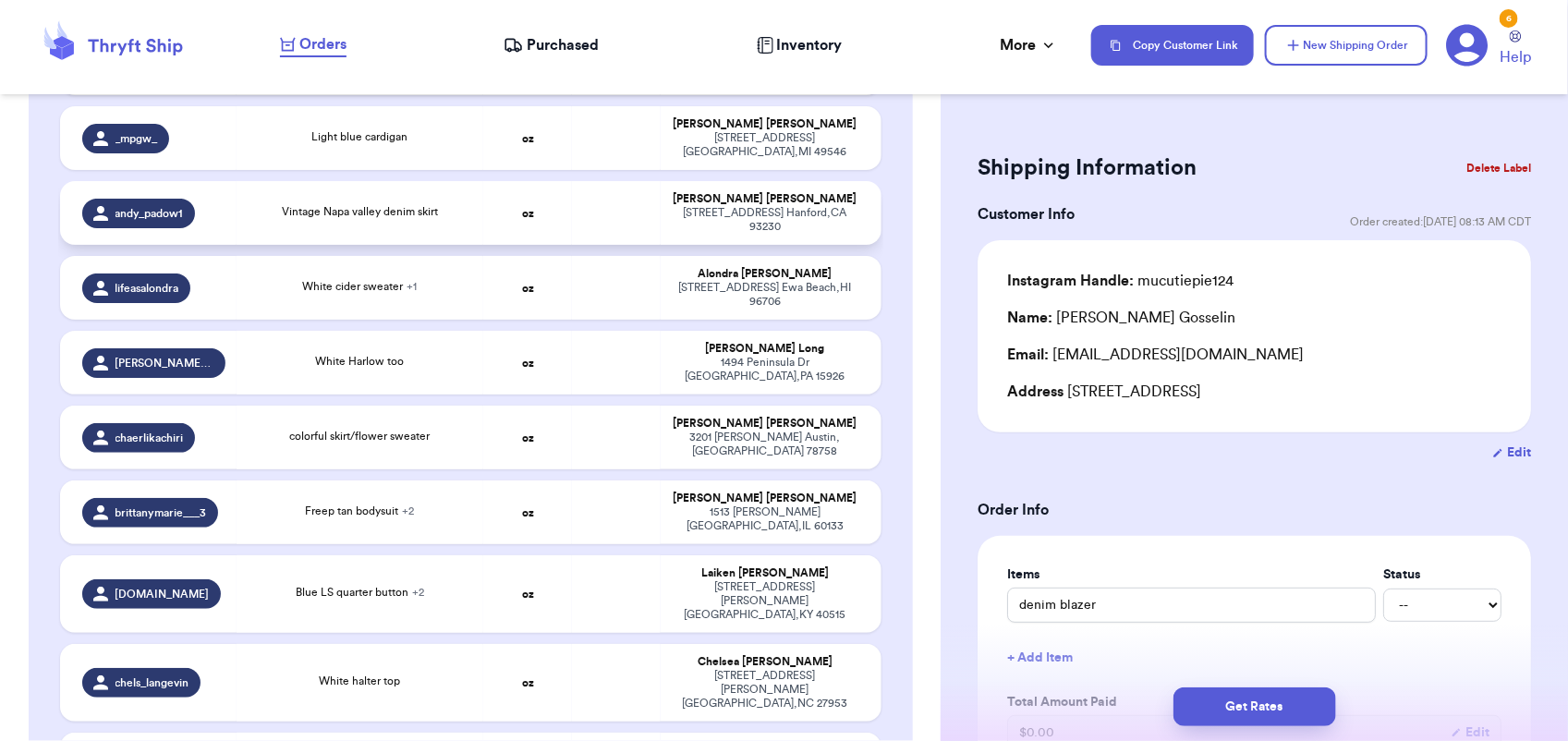
click at [584, 181] on td at bounding box center [616, 213] width 89 height 64
type input "Vintage Napa valley denim skirt"
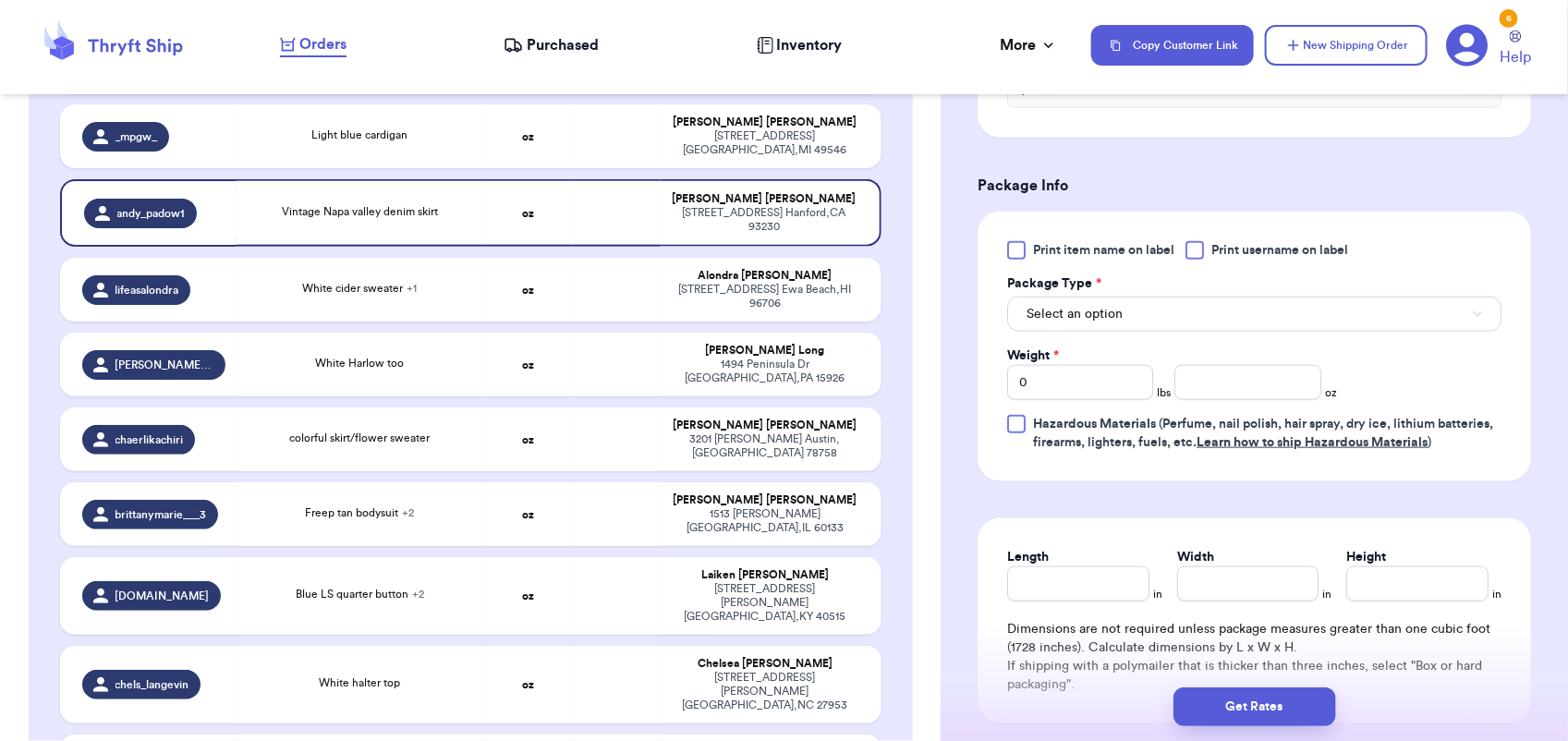
scroll to position [716, 0]
click at [1136, 309] on button "Select an option" at bounding box center [1254, 312] width 494 height 35
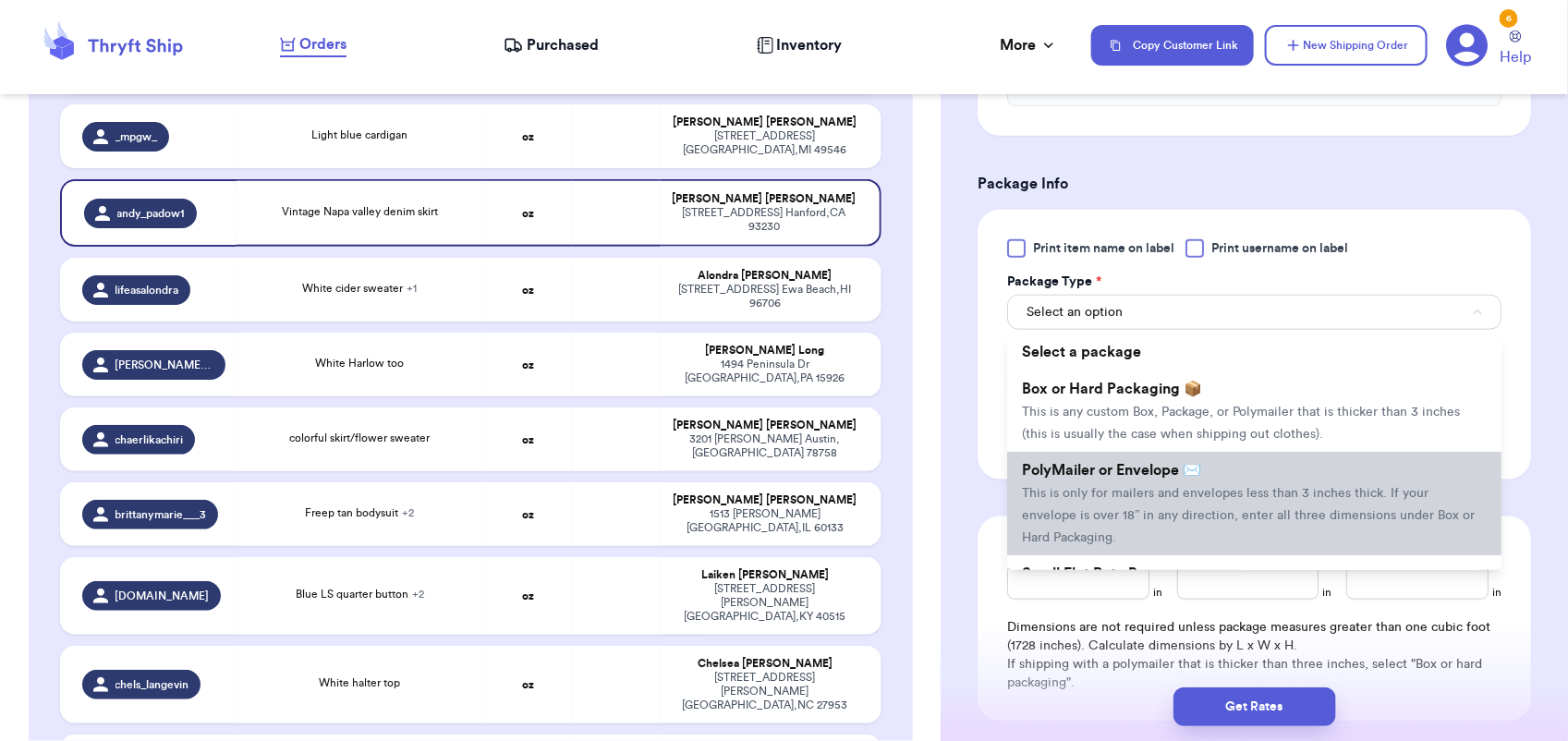
click at [1119, 509] on span "This is only for mailers and envelopes less than 3 inches thick. If your envelo…" at bounding box center [1248, 515] width 453 height 58
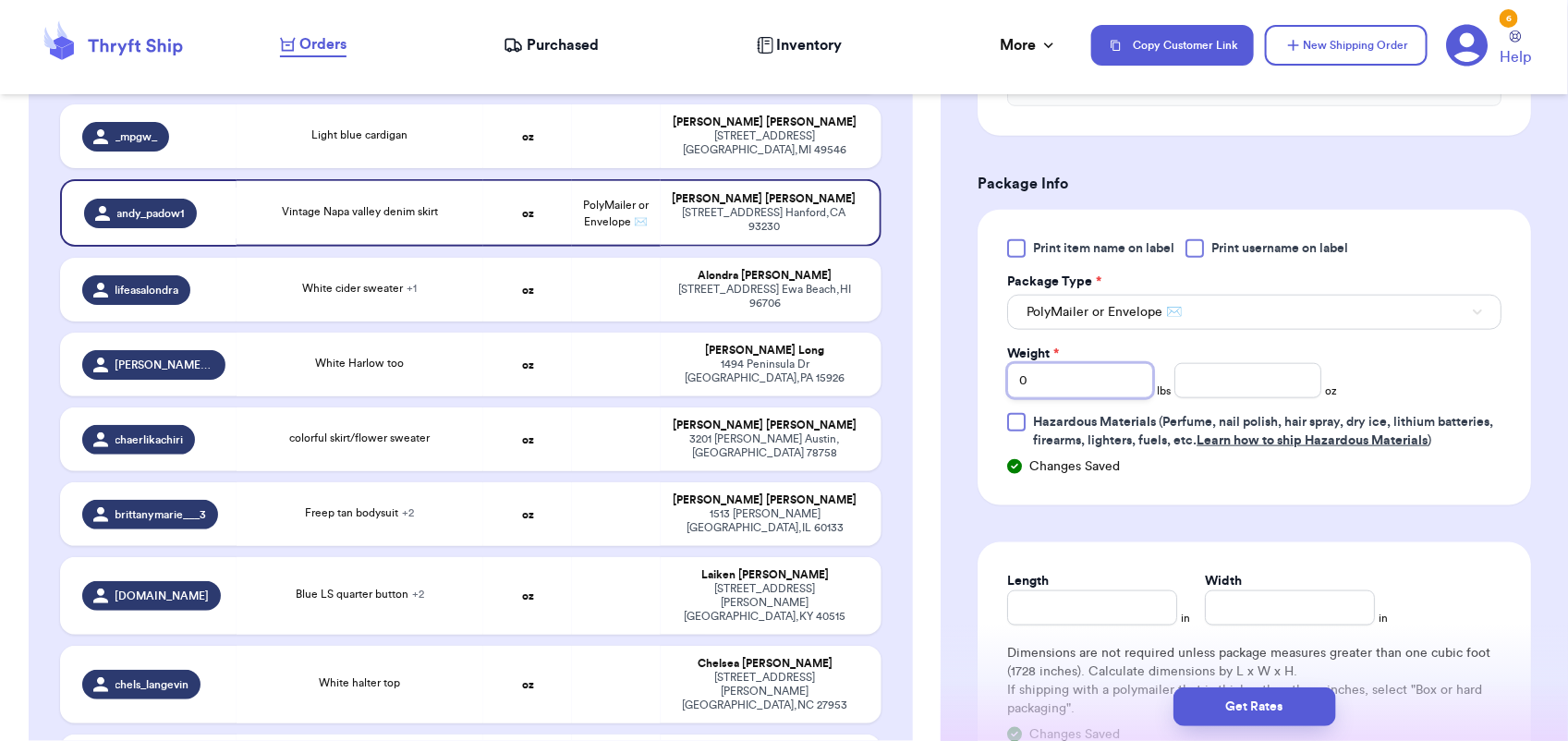
click at [1048, 370] on input "0" at bounding box center [1080, 380] width 146 height 35
type input "1"
type input "0"
click at [1247, 714] on button "Get Rates" at bounding box center [1254, 706] width 162 height 39
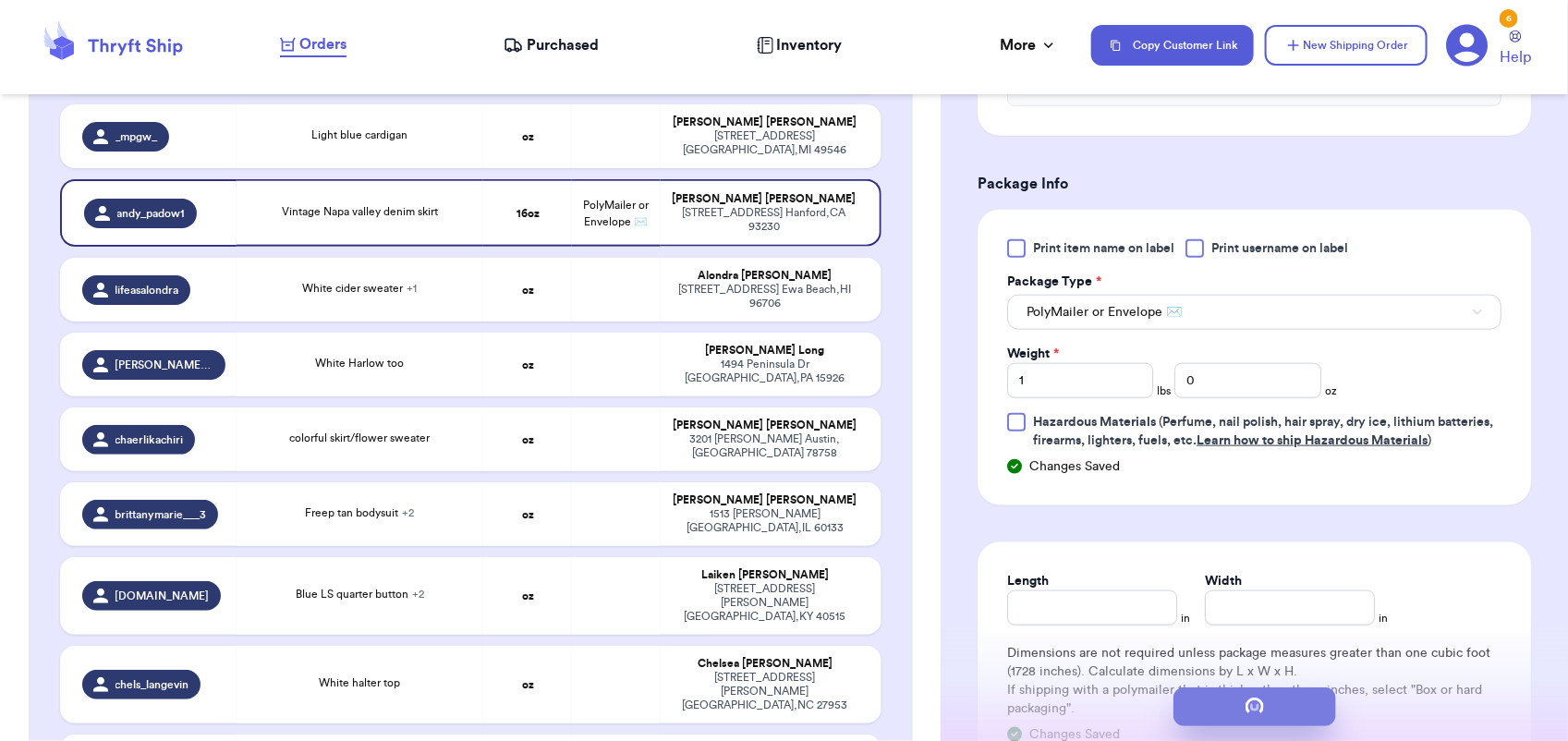
scroll to position [0, 0]
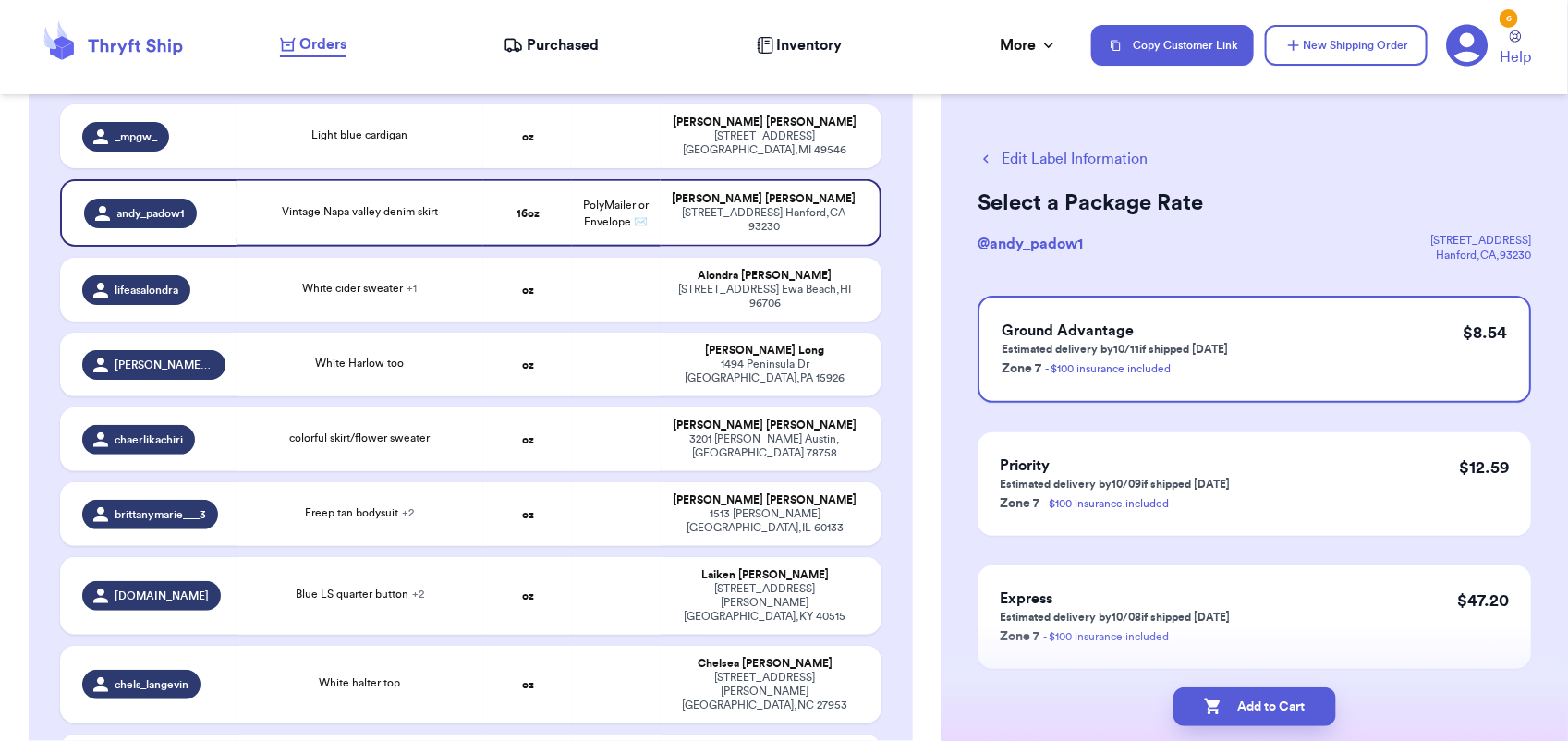
click at [1247, 714] on button "Add to Cart" at bounding box center [1254, 706] width 162 height 39
checkbox input "true"
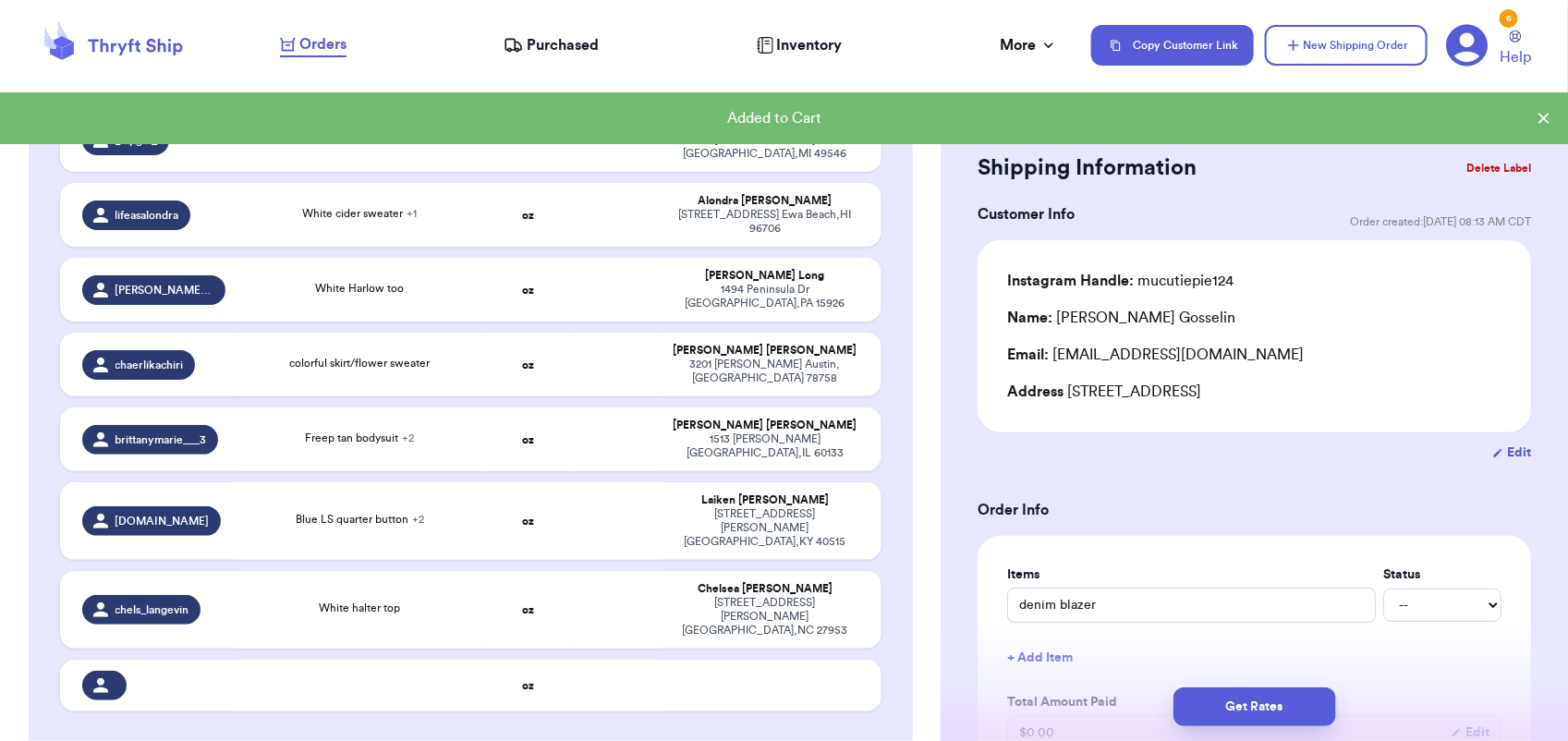
scroll to position [847, 0]
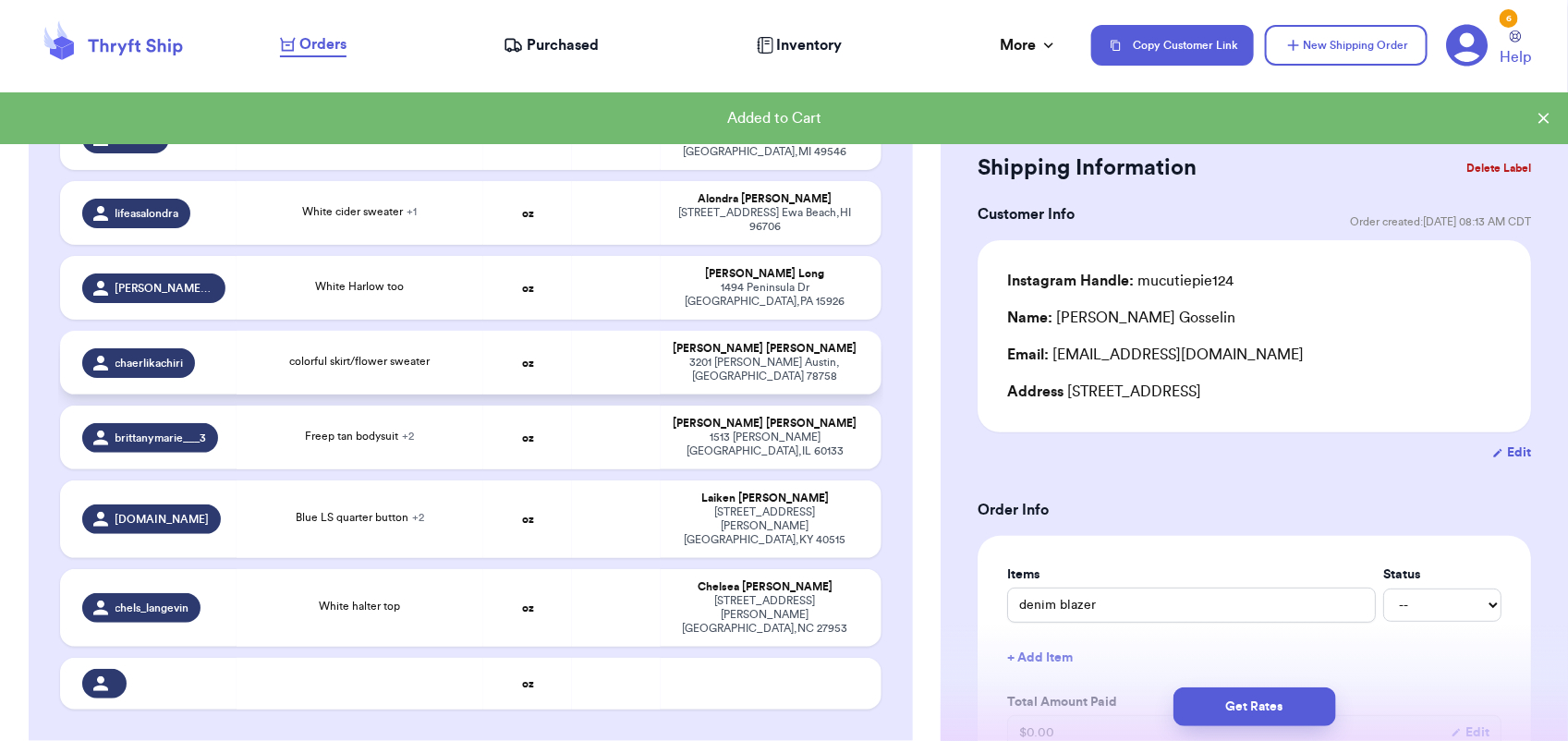
click at [749, 355] on div "[STREET_ADDRESS][PERSON_NAME]" at bounding box center [765, 369] width 188 height 27
type input "colorful skirt/flower sweater"
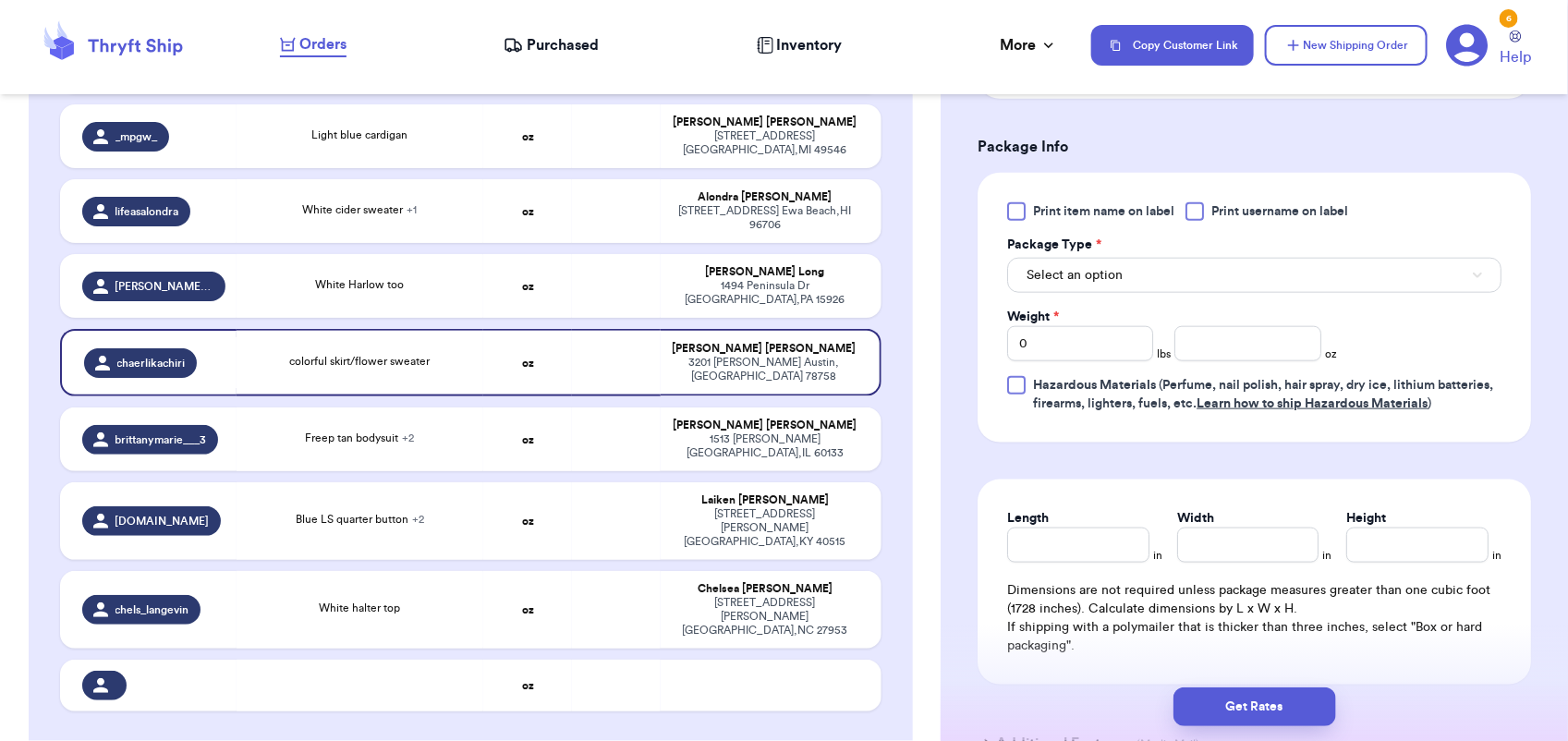
scroll to position [754, 0]
click at [1107, 260] on button "Select an option" at bounding box center [1254, 273] width 494 height 35
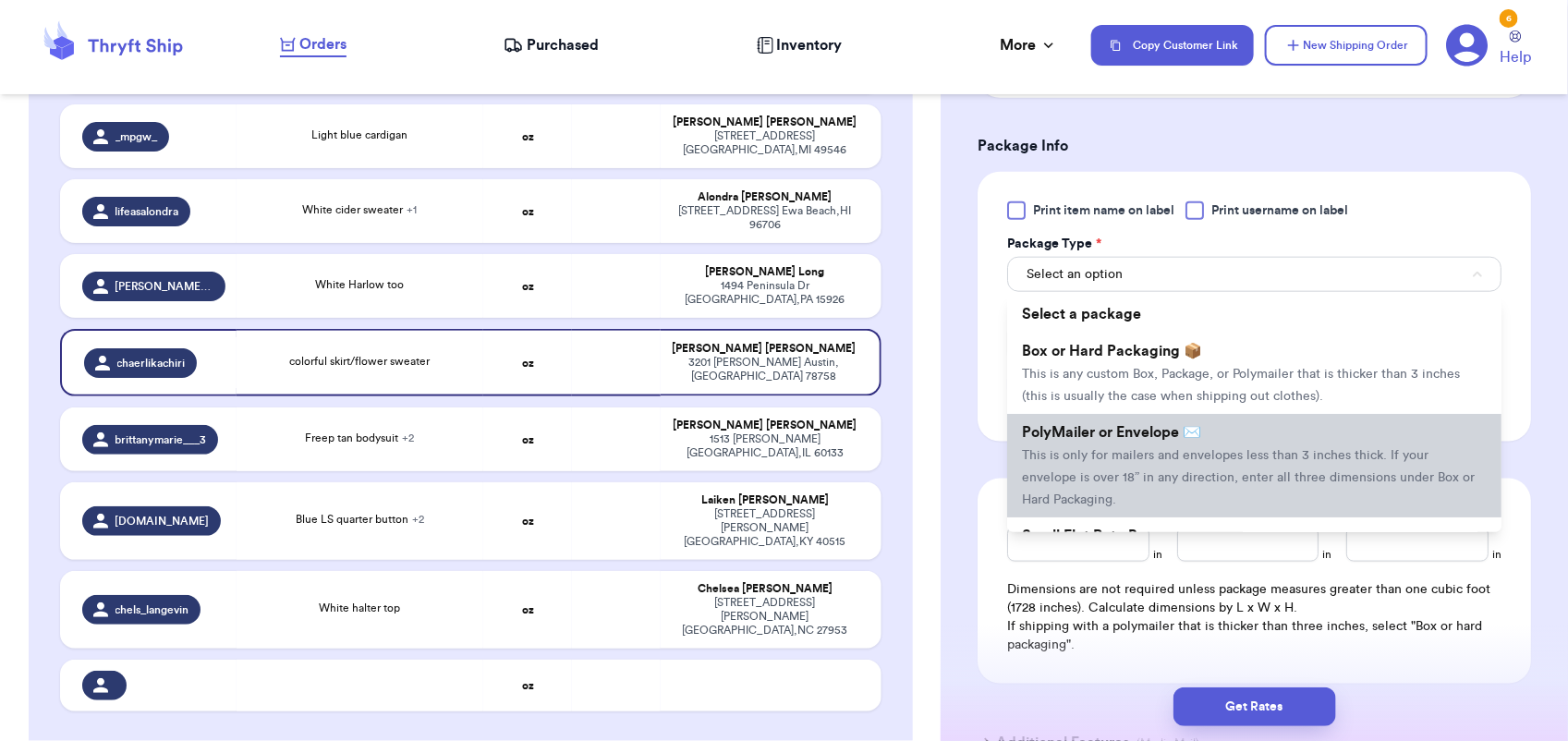
click at [1111, 459] on span "This is only for mailers and envelopes less than 3 inches thick. If your envelo…" at bounding box center [1248, 477] width 453 height 58
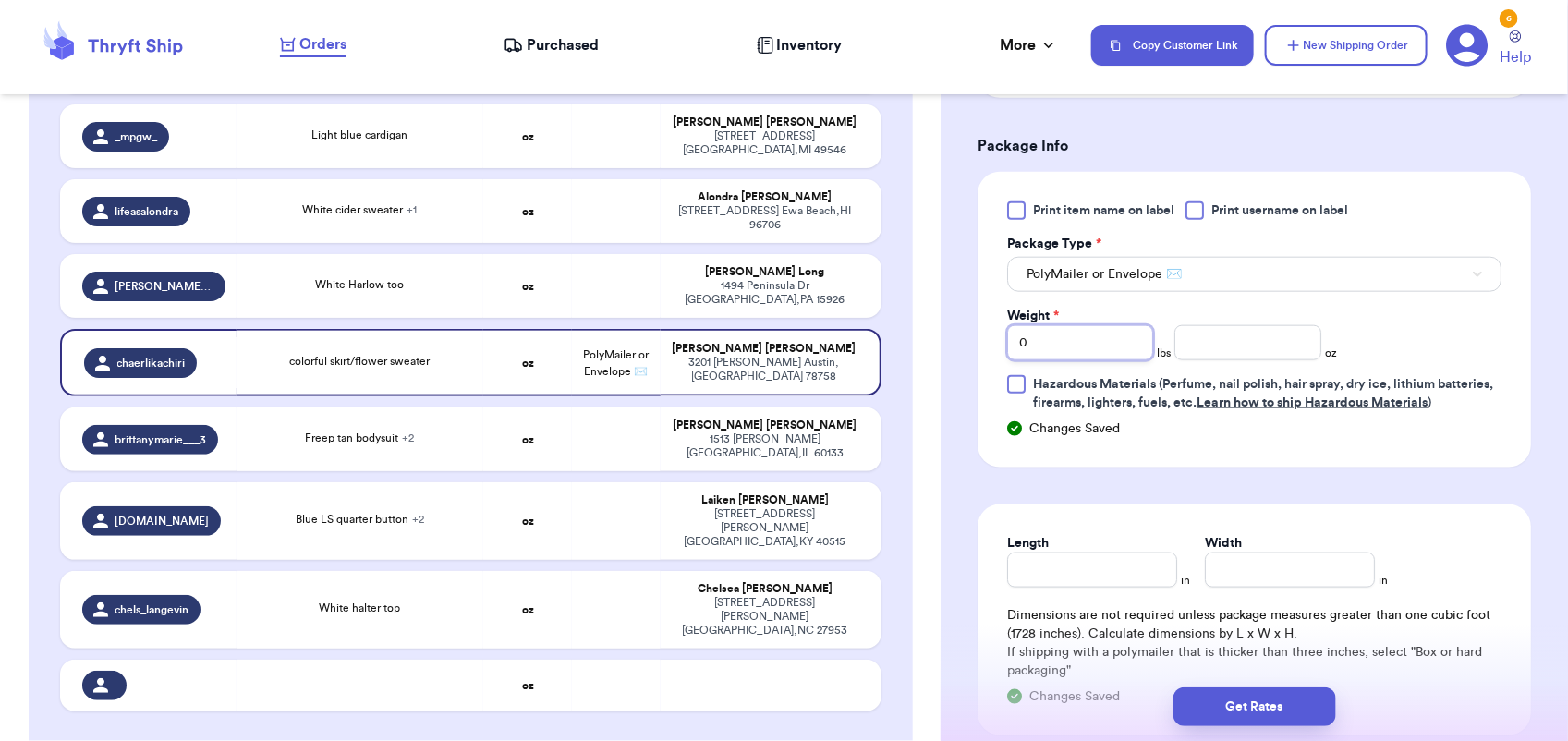
click at [1028, 331] on input "0" at bounding box center [1080, 342] width 146 height 35
type input "1"
type input "5"
drag, startPoint x: 1284, startPoint y: 694, endPoint x: 1273, endPoint y: 714, distance: 22.8
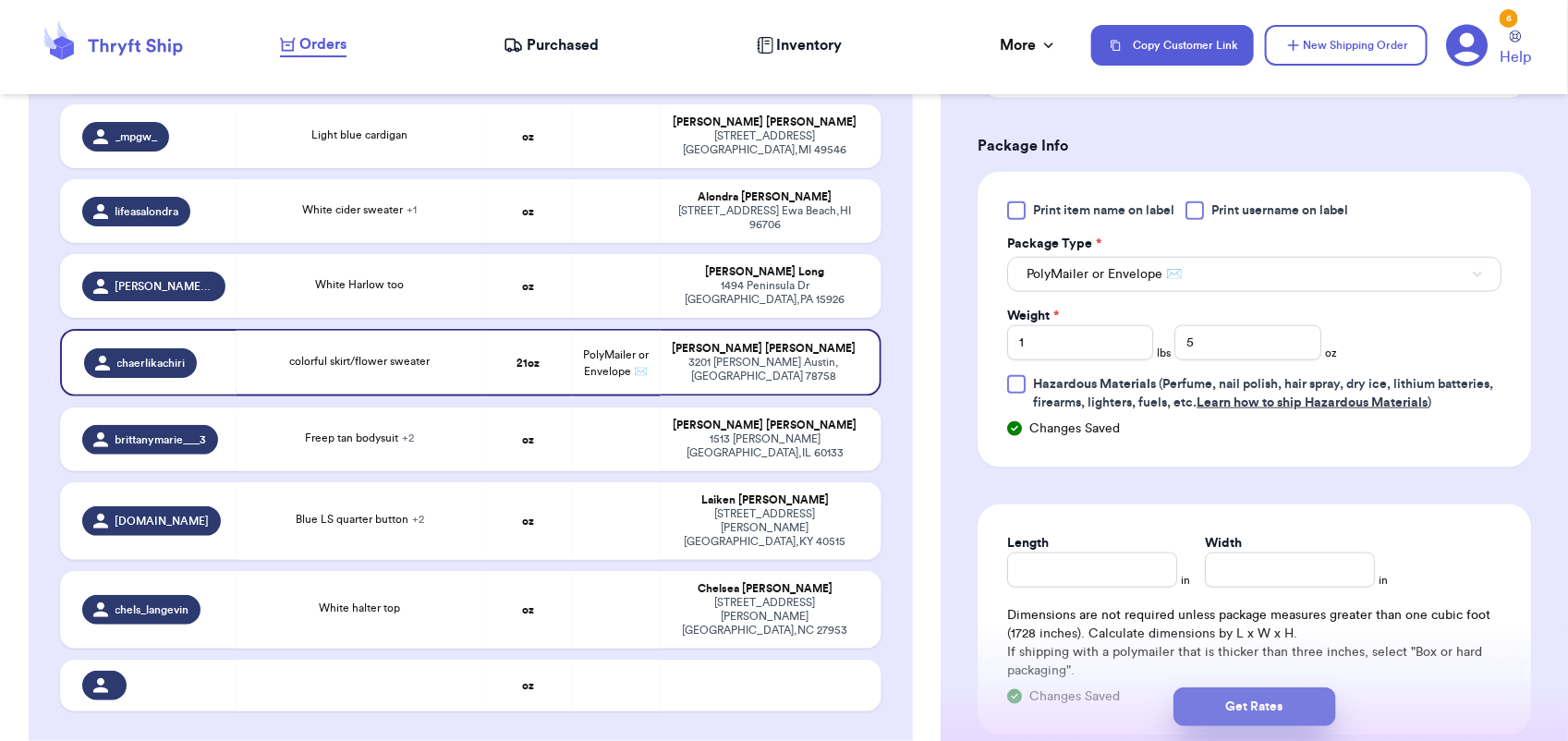
click at [1273, 714] on button "Get Rates" at bounding box center [1254, 706] width 162 height 39
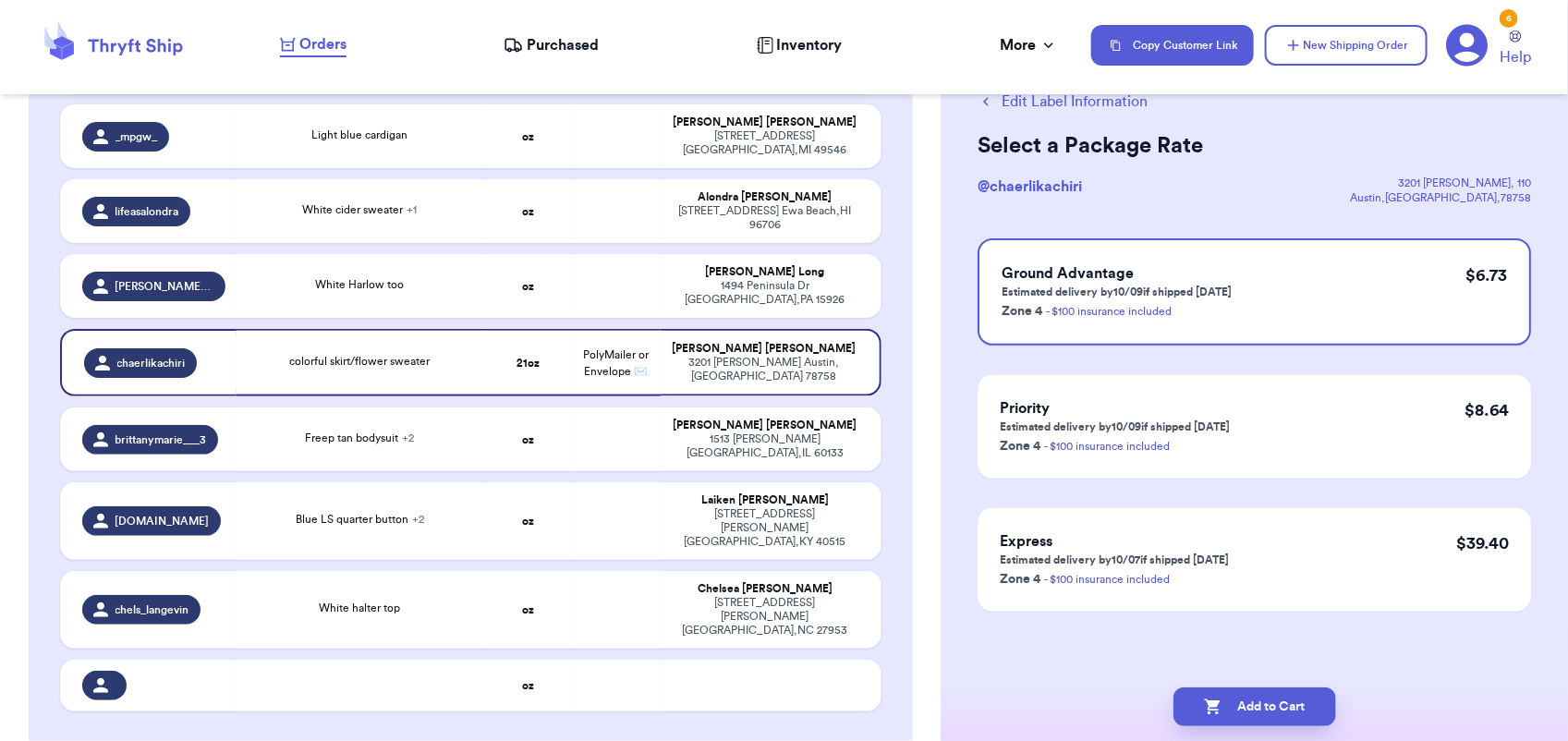
scroll to position [0, 0]
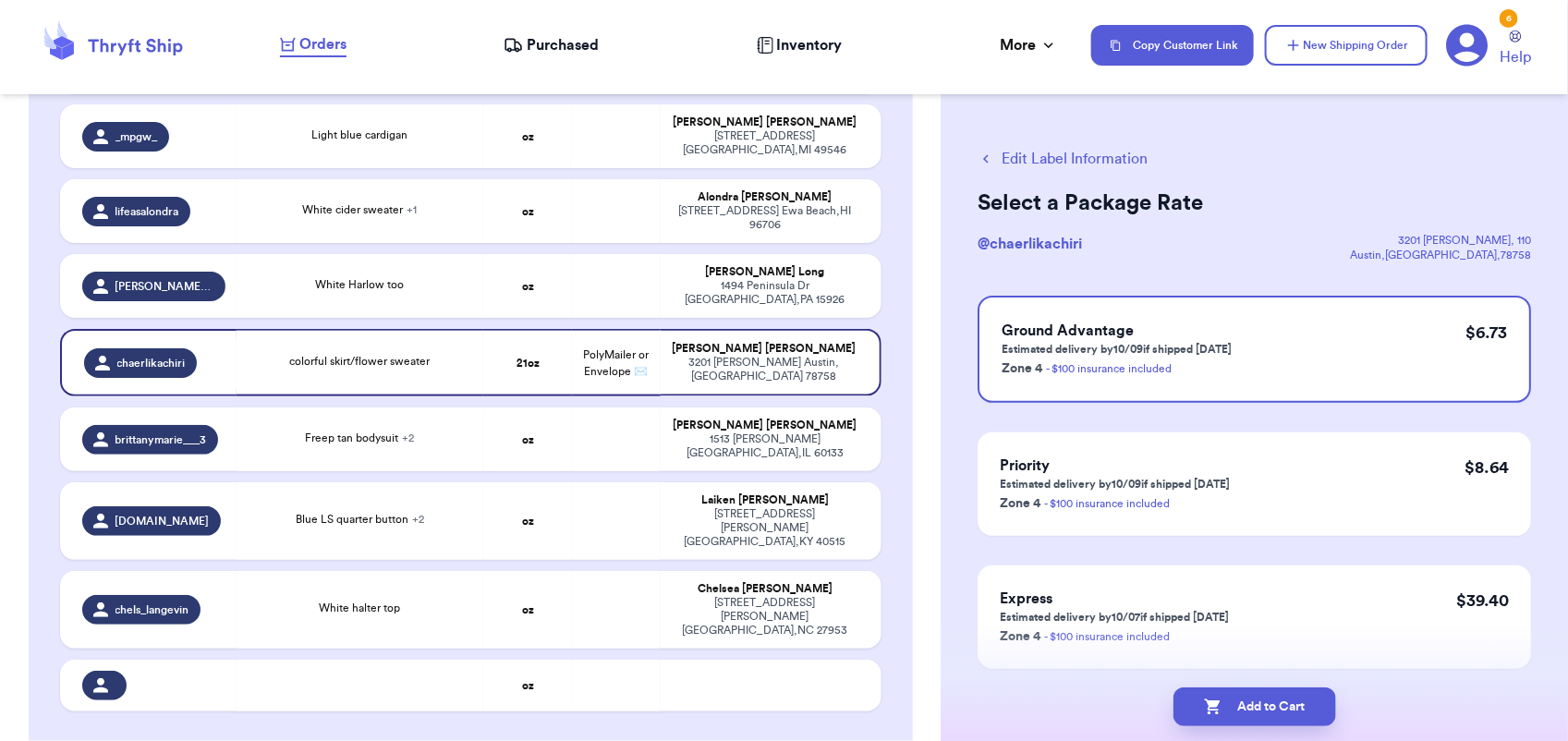
click at [1273, 714] on button "Add to Cart" at bounding box center [1254, 706] width 162 height 39
checkbox input "true"
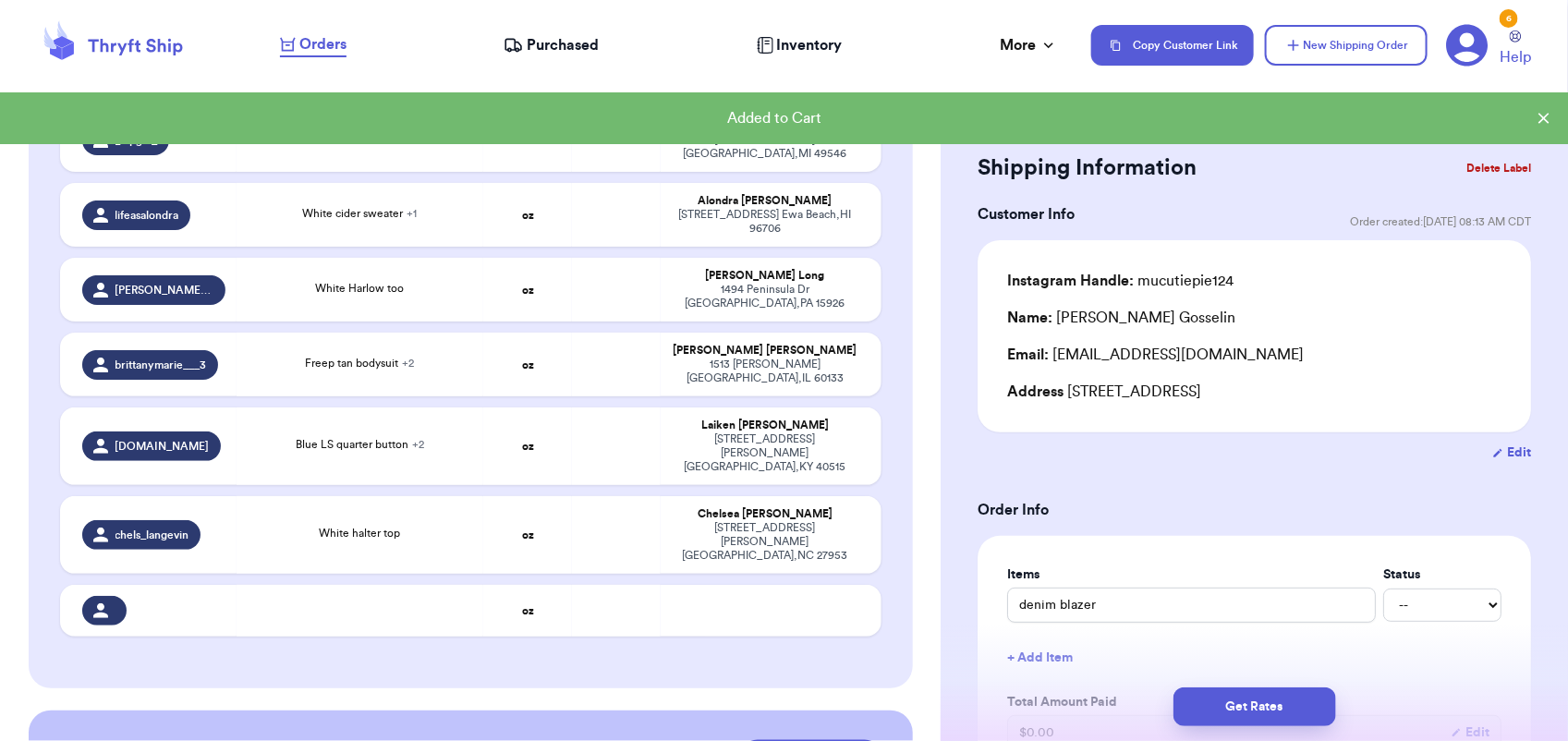
scroll to position [847, 0]
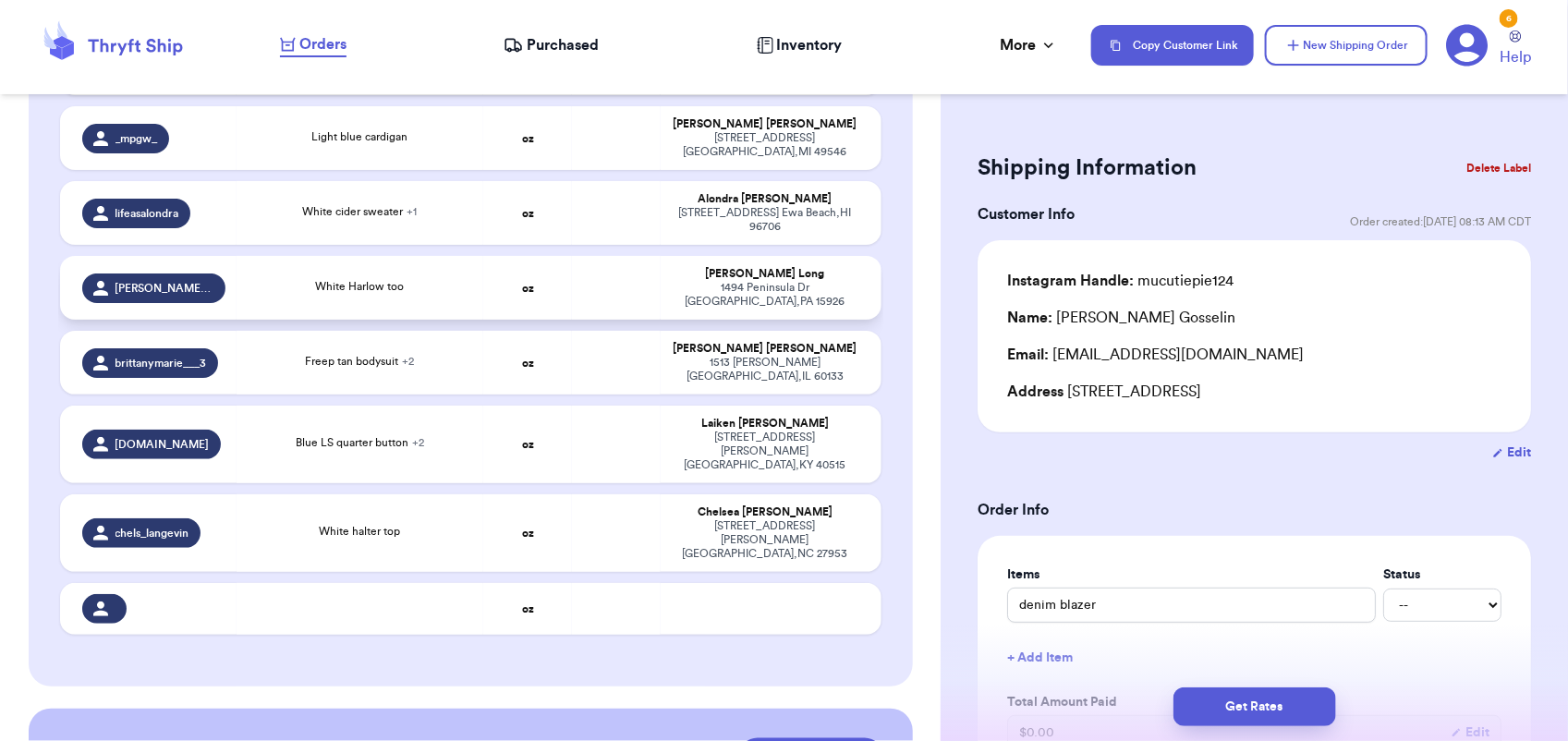
click at [615, 255] on td at bounding box center [616, 288] width 89 height 64
type input "White Harlow too"
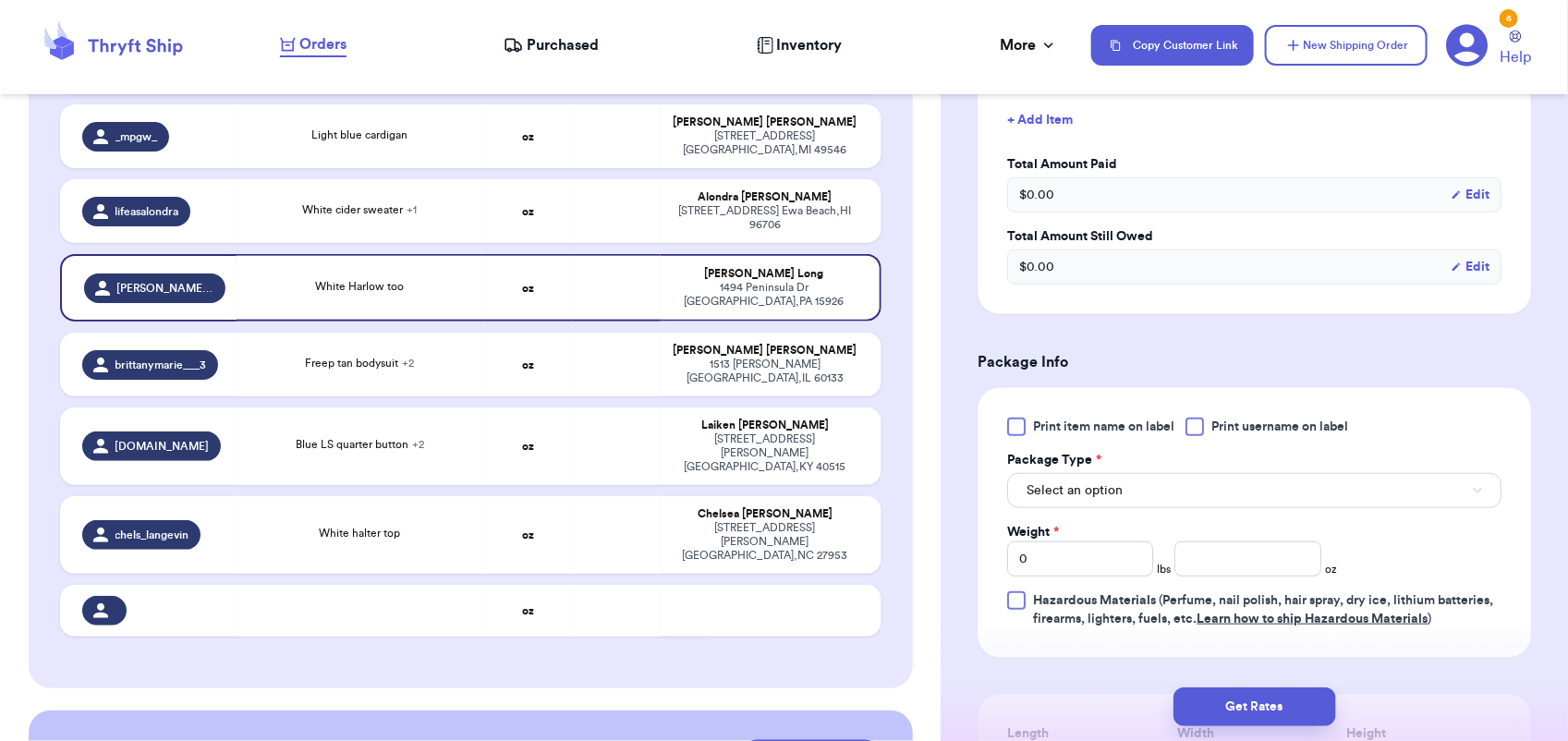
scroll to position [538, 0]
click at [1136, 492] on button "Select an option" at bounding box center [1254, 489] width 494 height 35
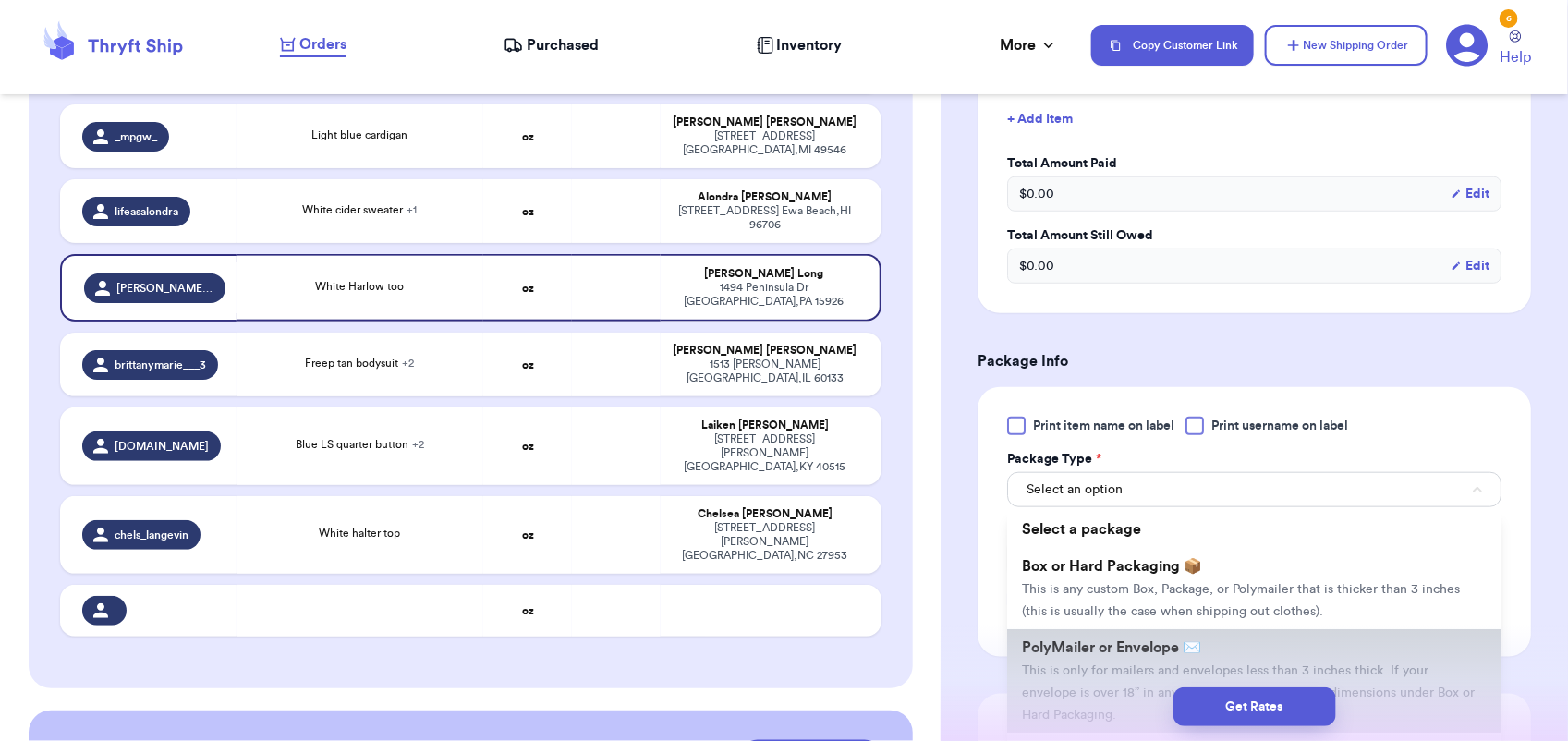
click at [1152, 634] on li "PolyMailer or Envelope ✉️ This is only for mailers and envelopes less than 3 in…" at bounding box center [1254, 681] width 494 height 104
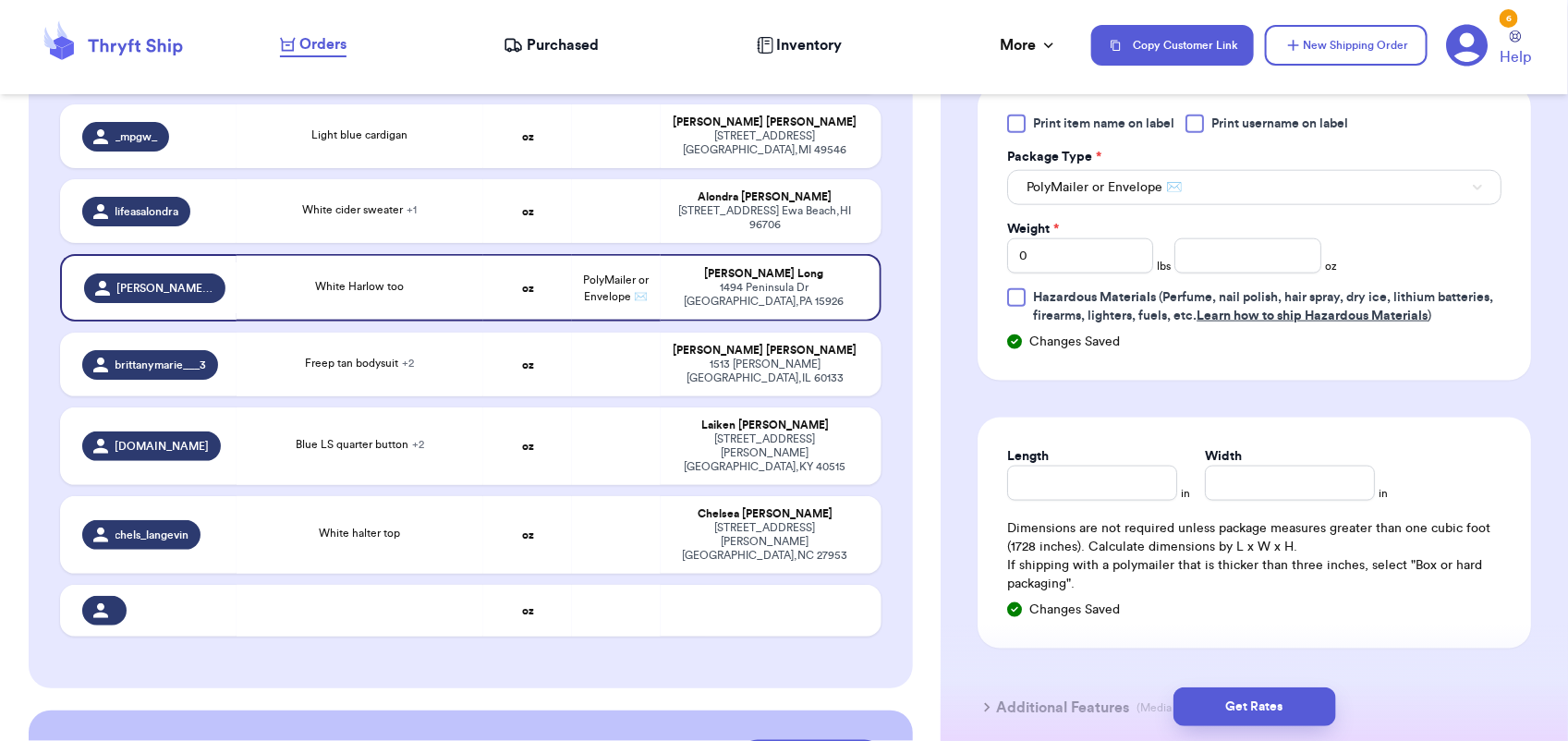
scroll to position [857, 0]
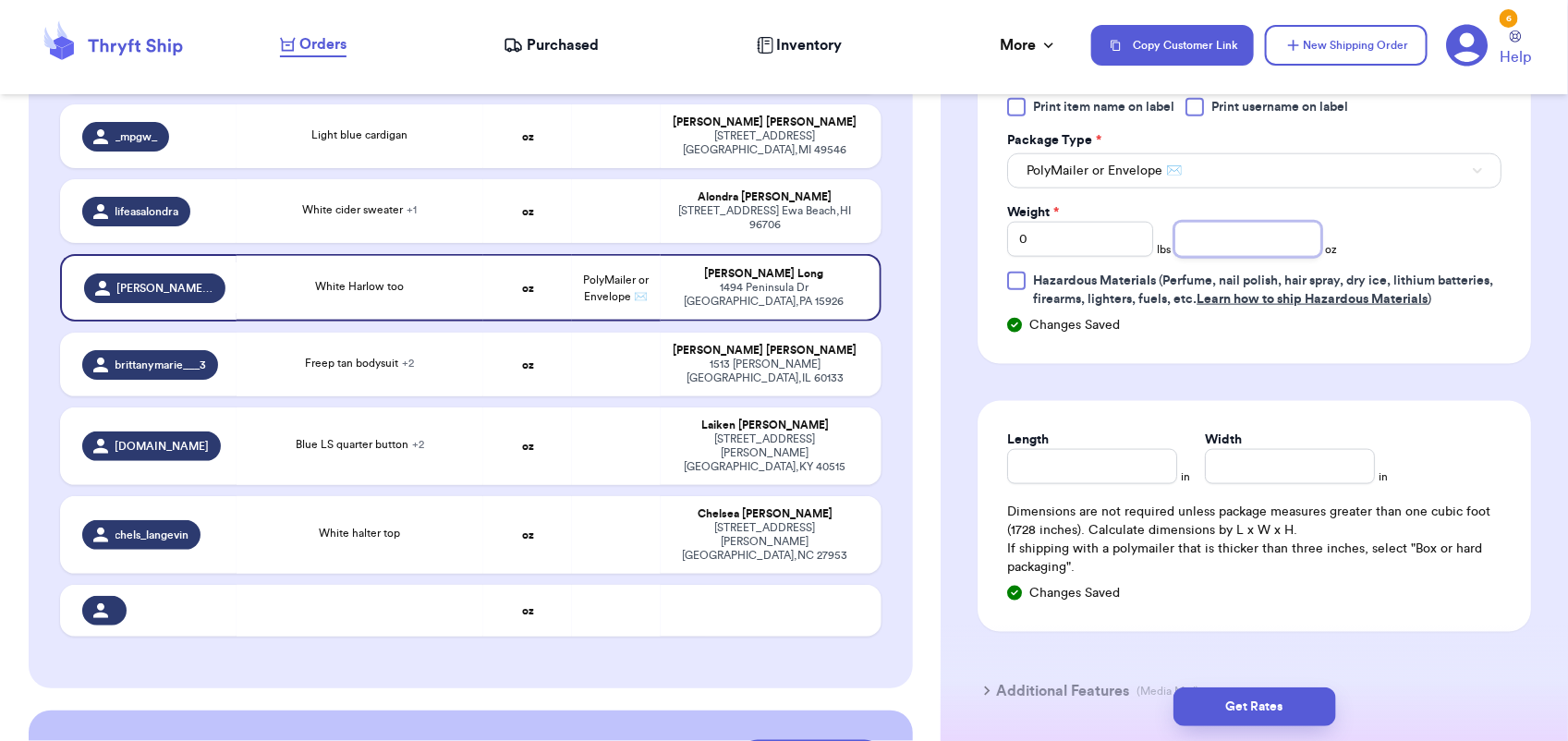
click at [1213, 255] on input "number" at bounding box center [1246, 239] width 146 height 35
type input "4"
click at [1248, 703] on button "Get Rates" at bounding box center [1254, 706] width 162 height 39
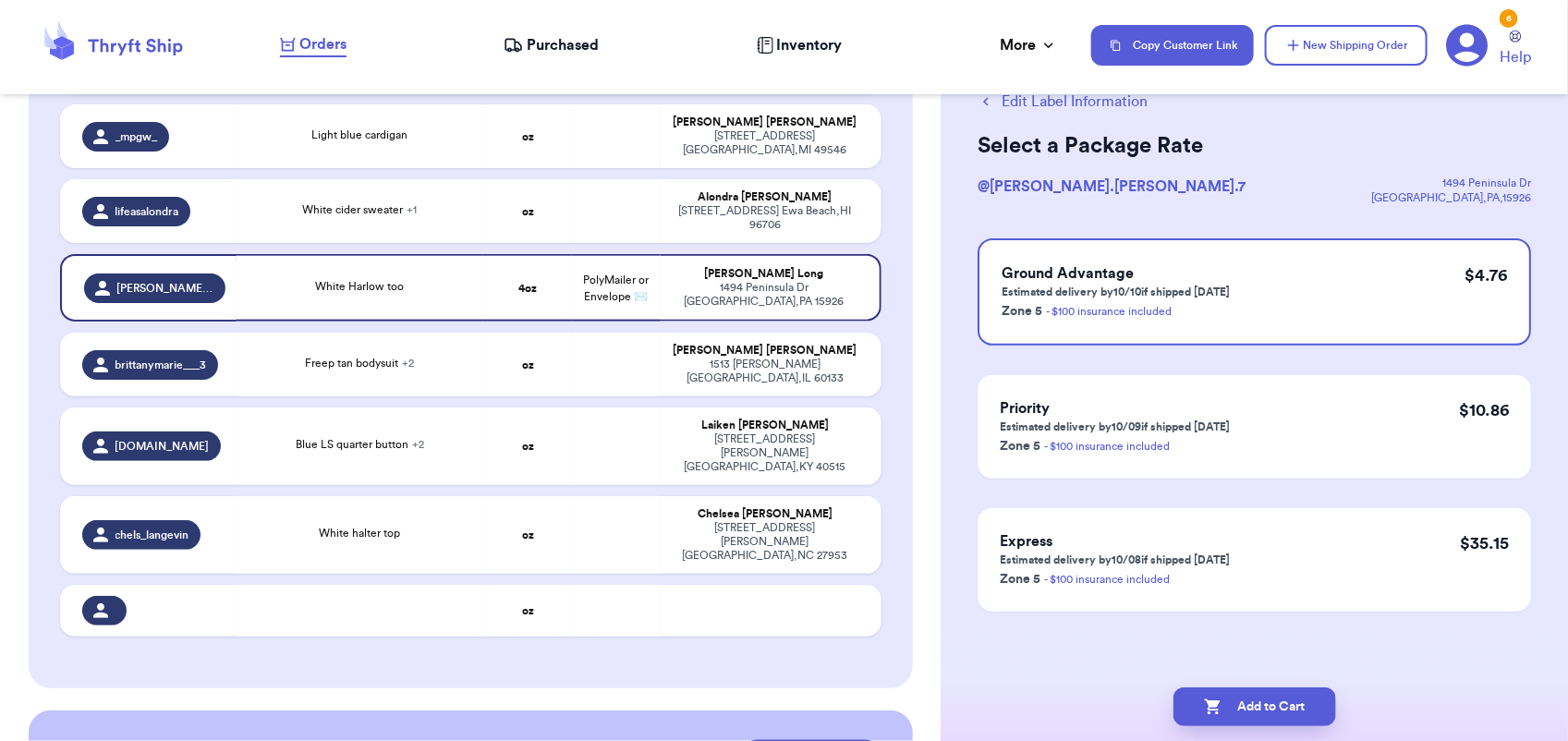
scroll to position [0, 0]
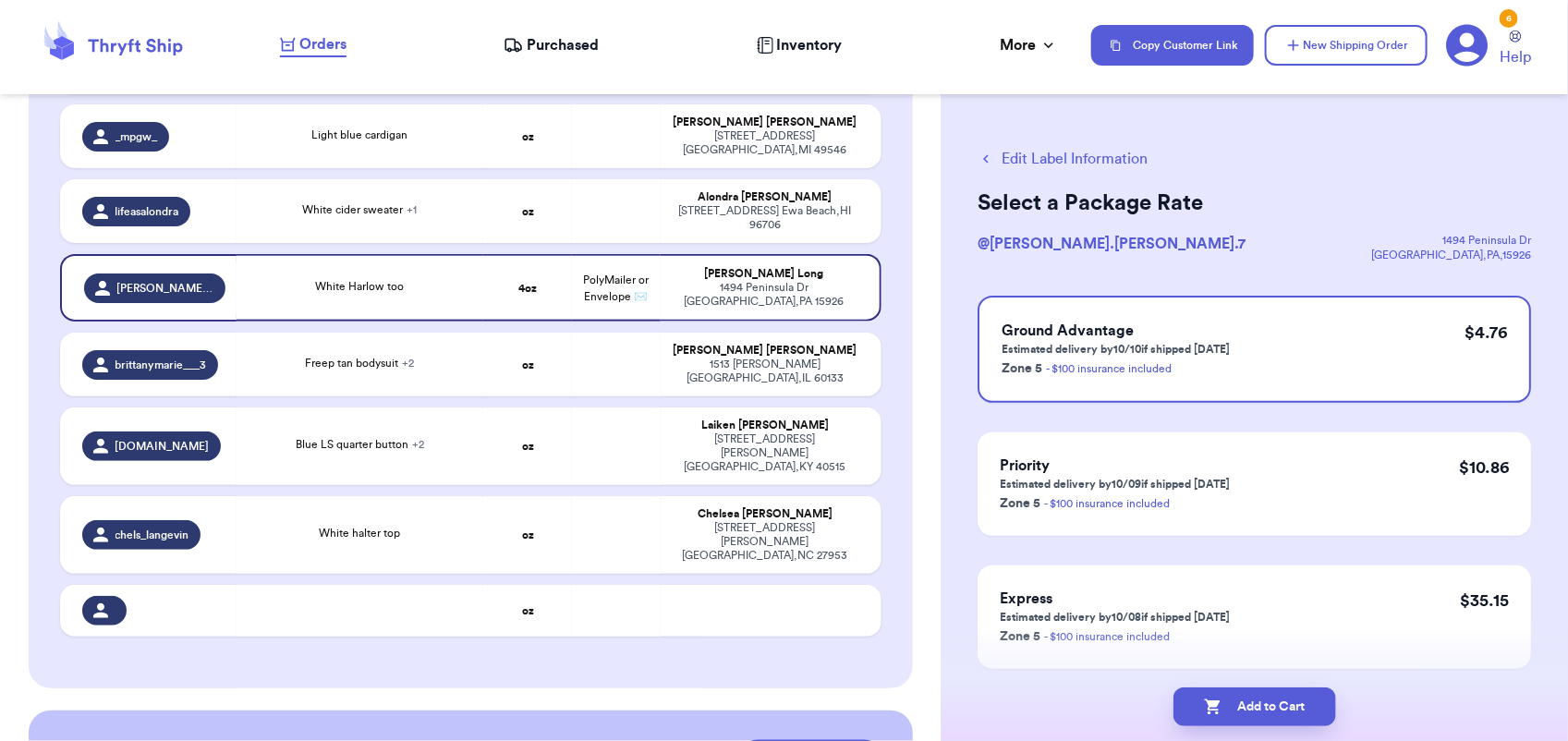
click at [1248, 703] on button "Add to Cart" at bounding box center [1254, 706] width 162 height 39
checkbox input "true"
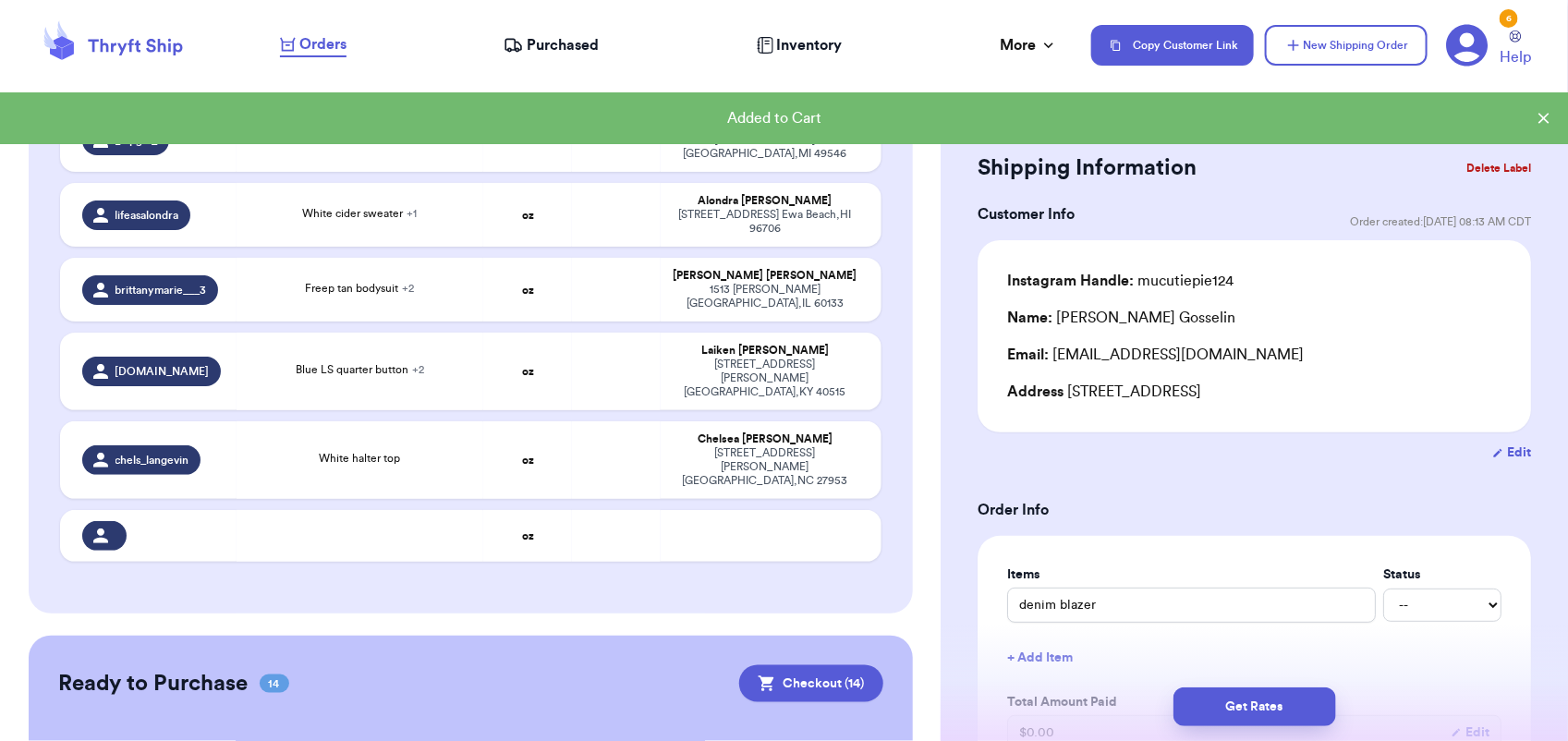
scroll to position [847, 0]
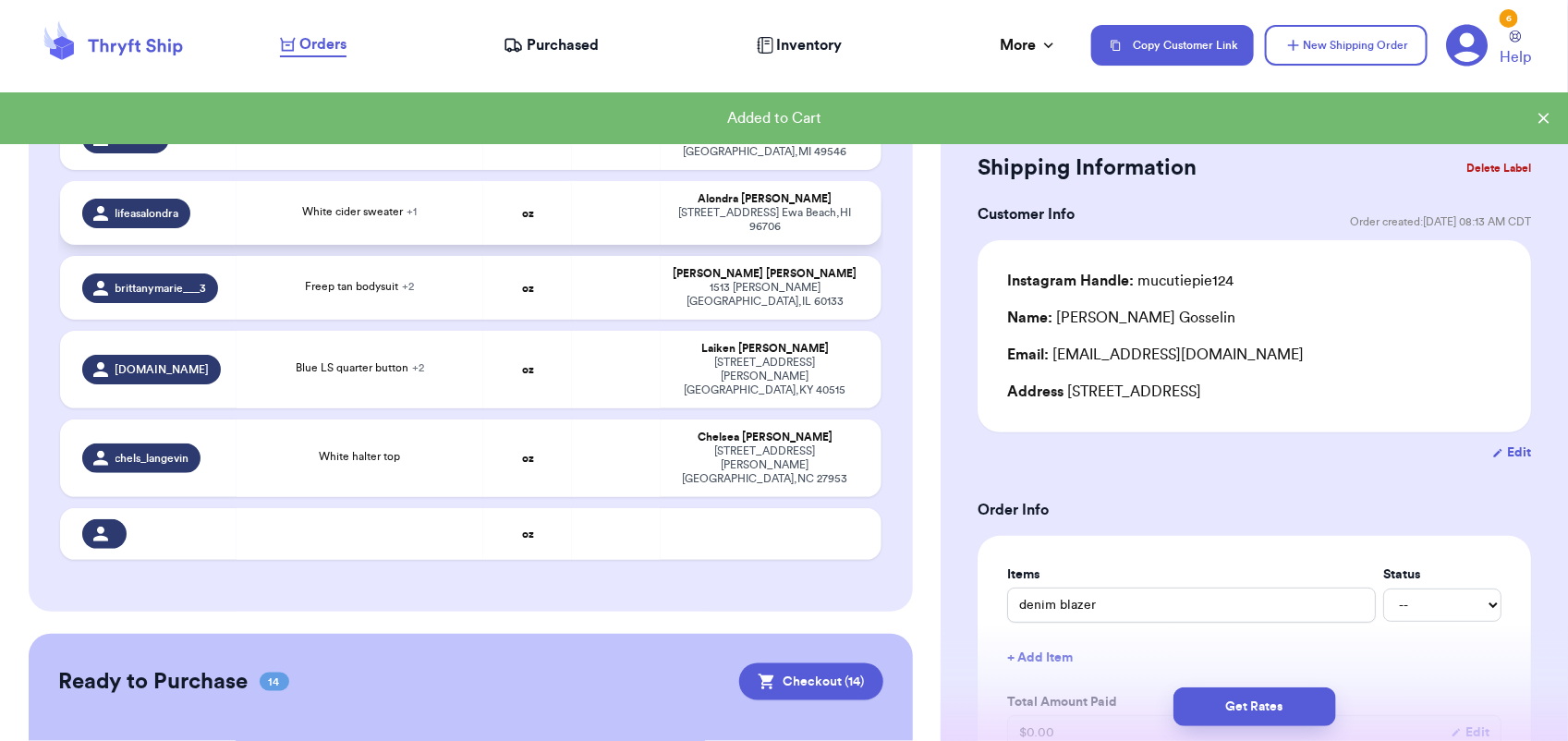
click at [599, 181] on td at bounding box center [616, 213] width 89 height 64
type input "White cider sweater"
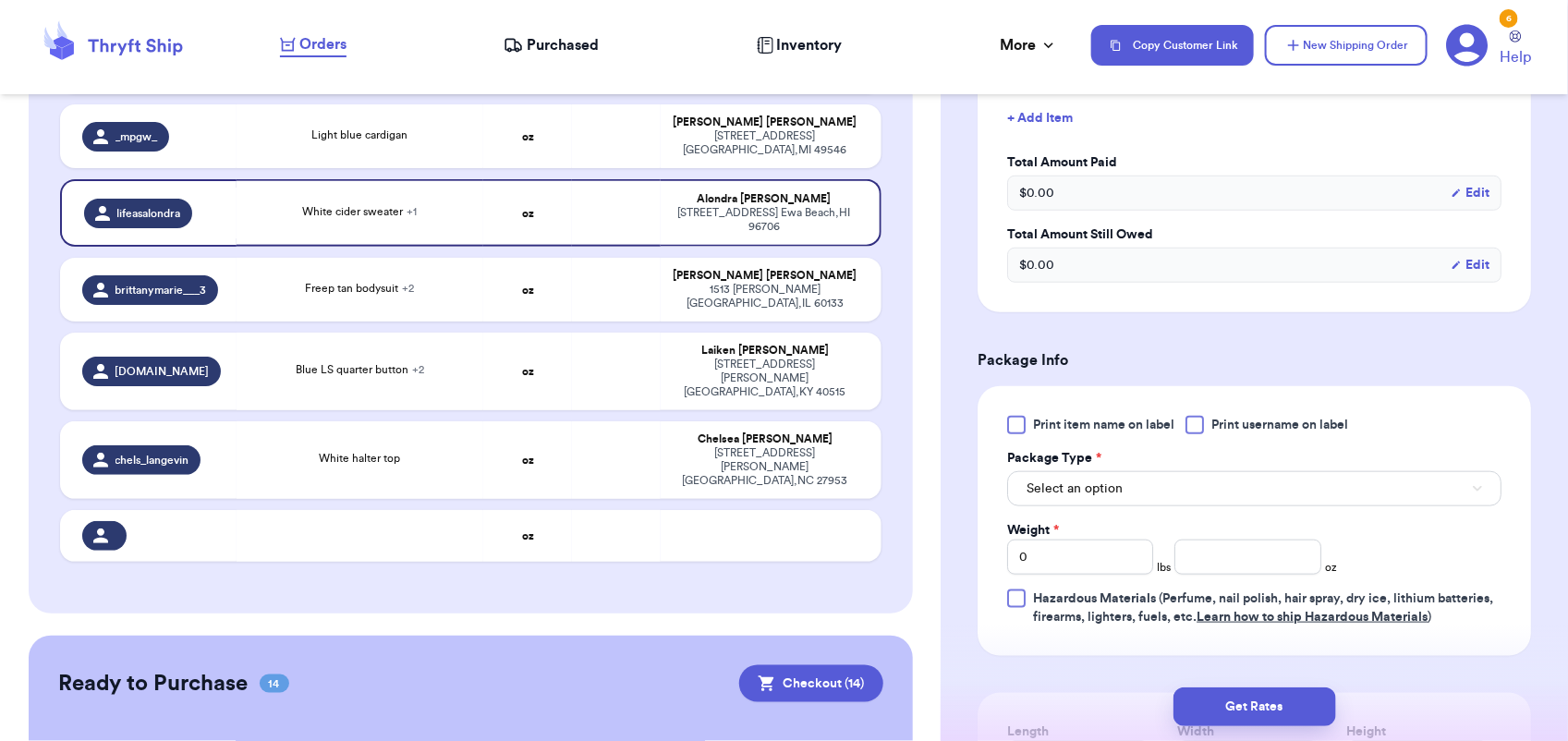
scroll to position [806, 0]
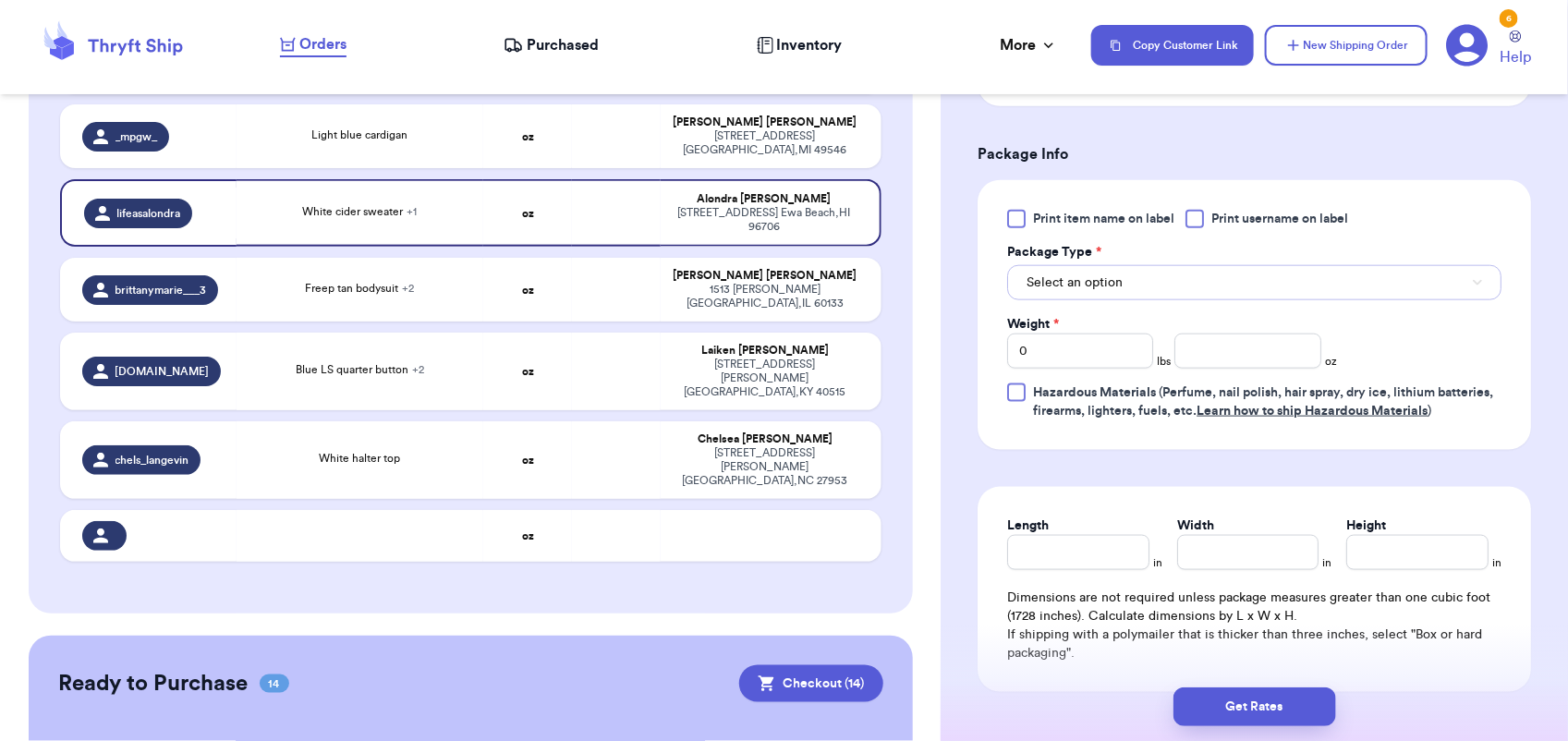
click at [1122, 274] on button "Select an option" at bounding box center [1254, 282] width 494 height 35
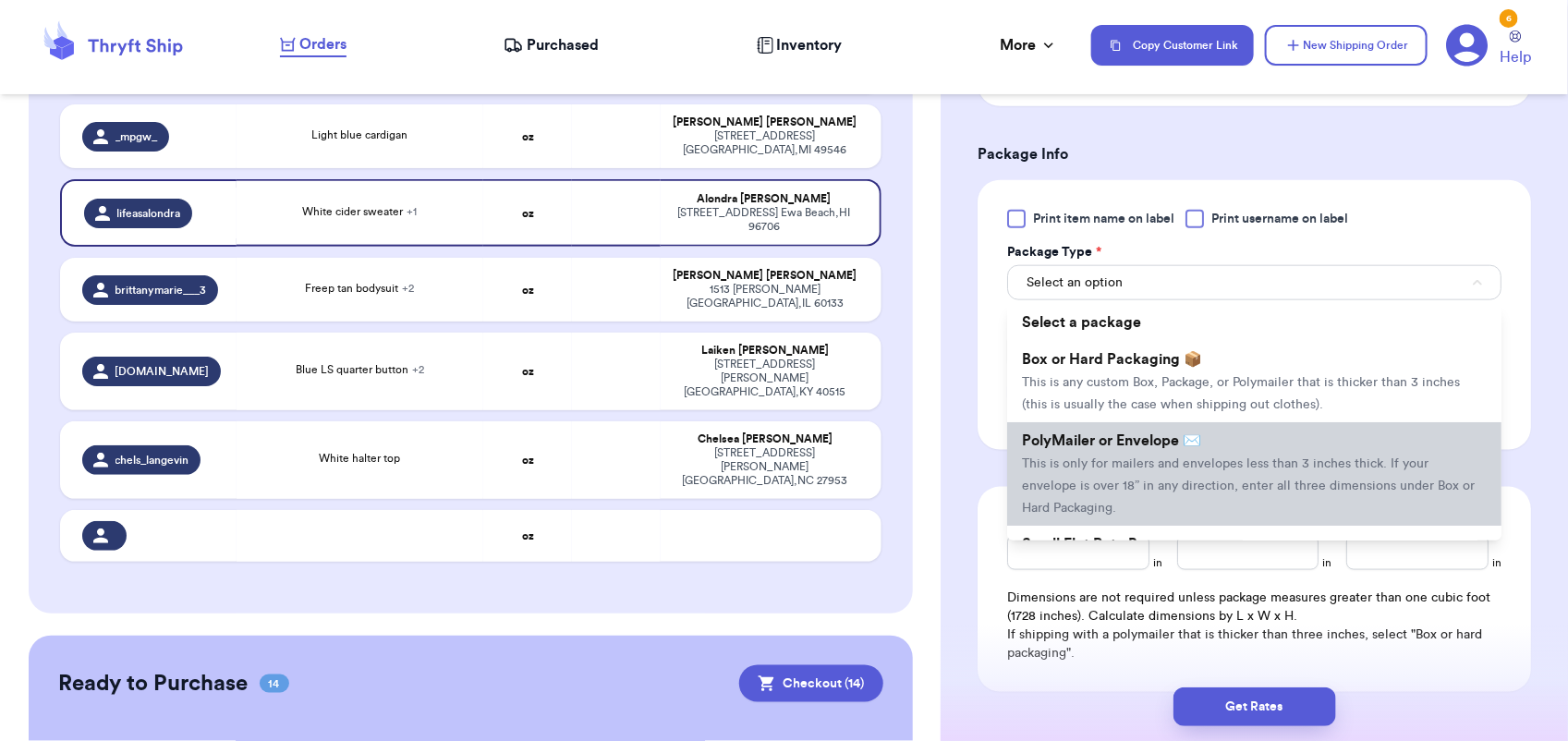
click at [1116, 478] on span "This is only for mailers and envelopes less than 3 inches thick. If your envelo…" at bounding box center [1248, 486] width 453 height 58
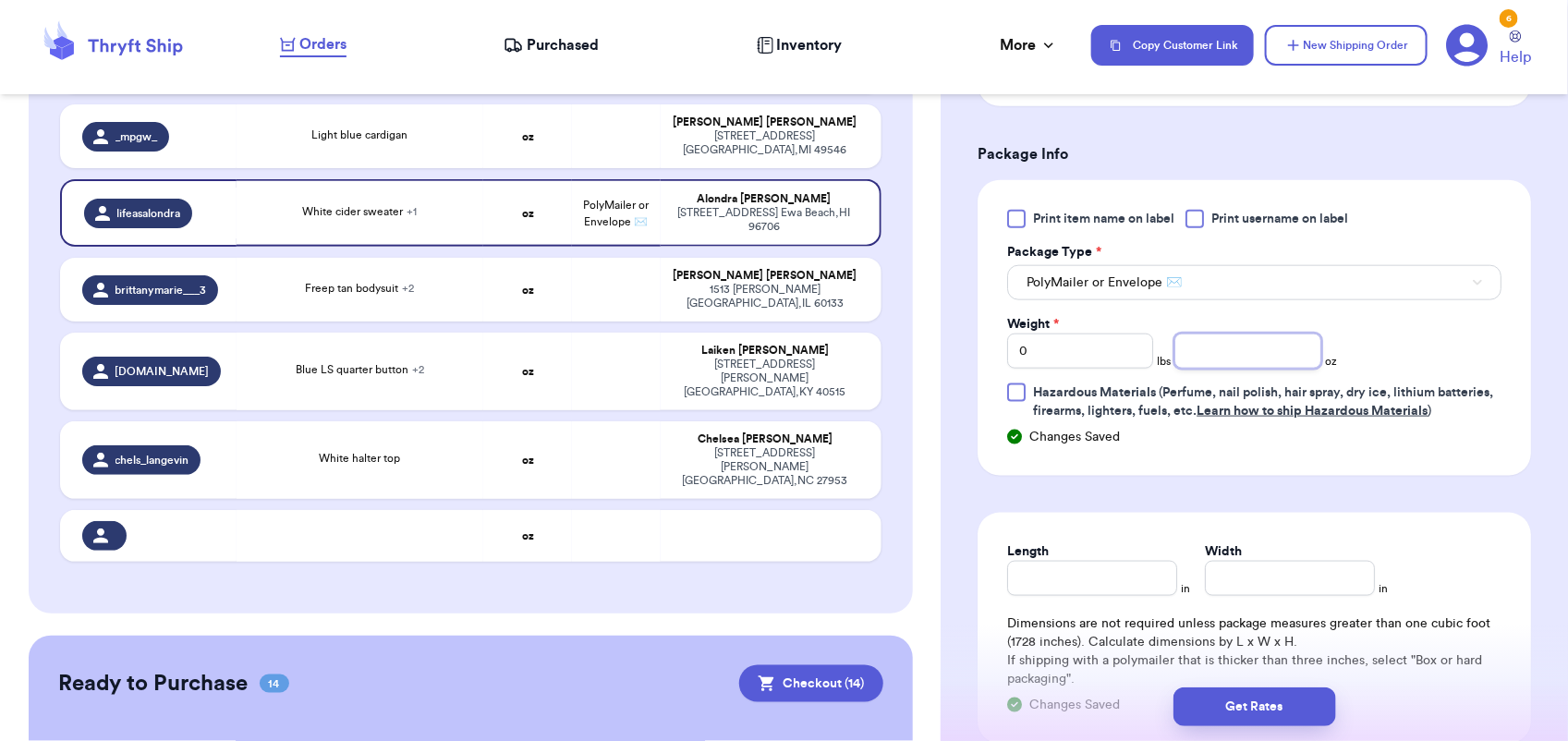
click at [1201, 355] on input "number" at bounding box center [1246, 351] width 146 height 35
type input "13"
click at [1252, 703] on button "Get Rates" at bounding box center [1254, 706] width 162 height 39
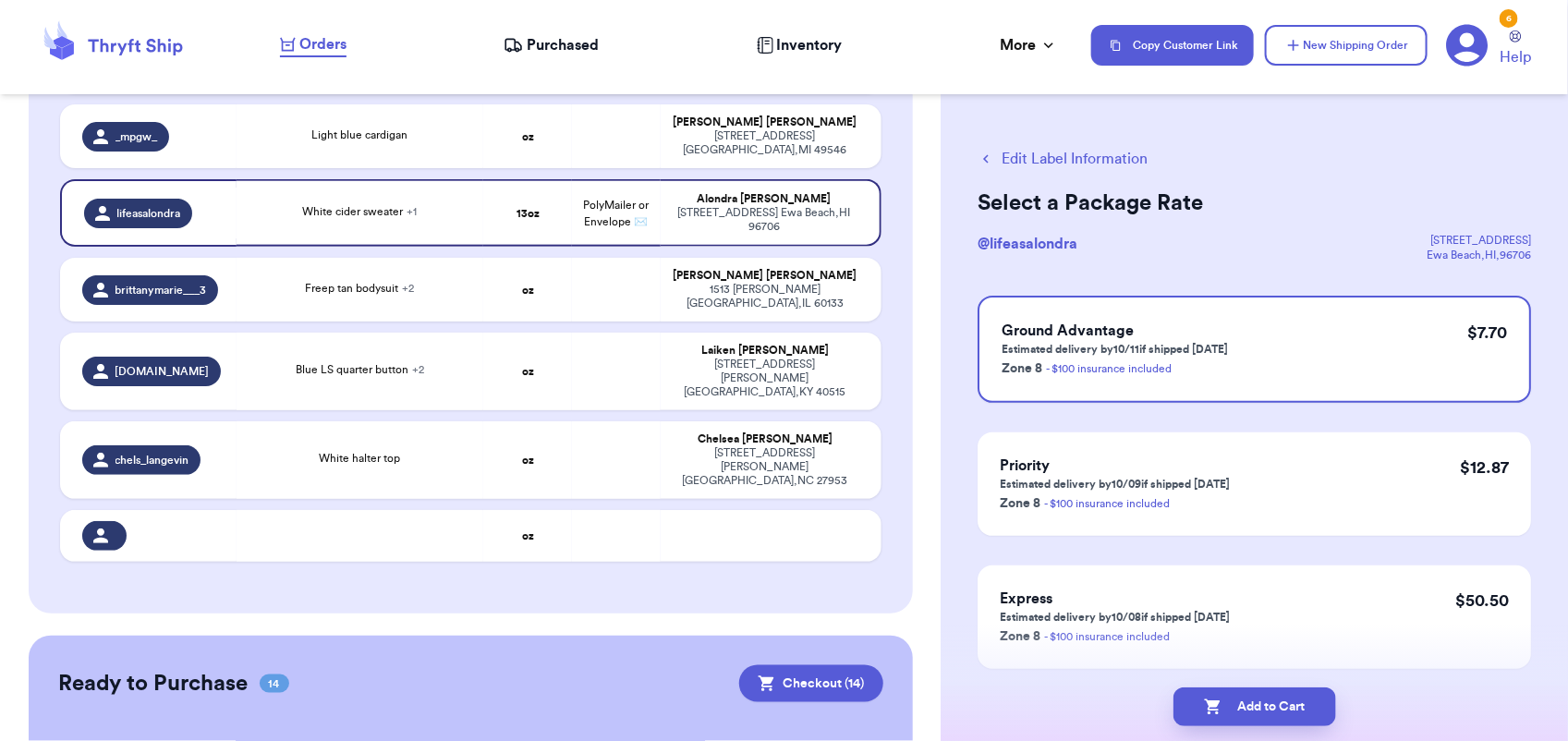
click at [1252, 703] on button "Add to Cart" at bounding box center [1254, 706] width 162 height 39
checkbox input "true"
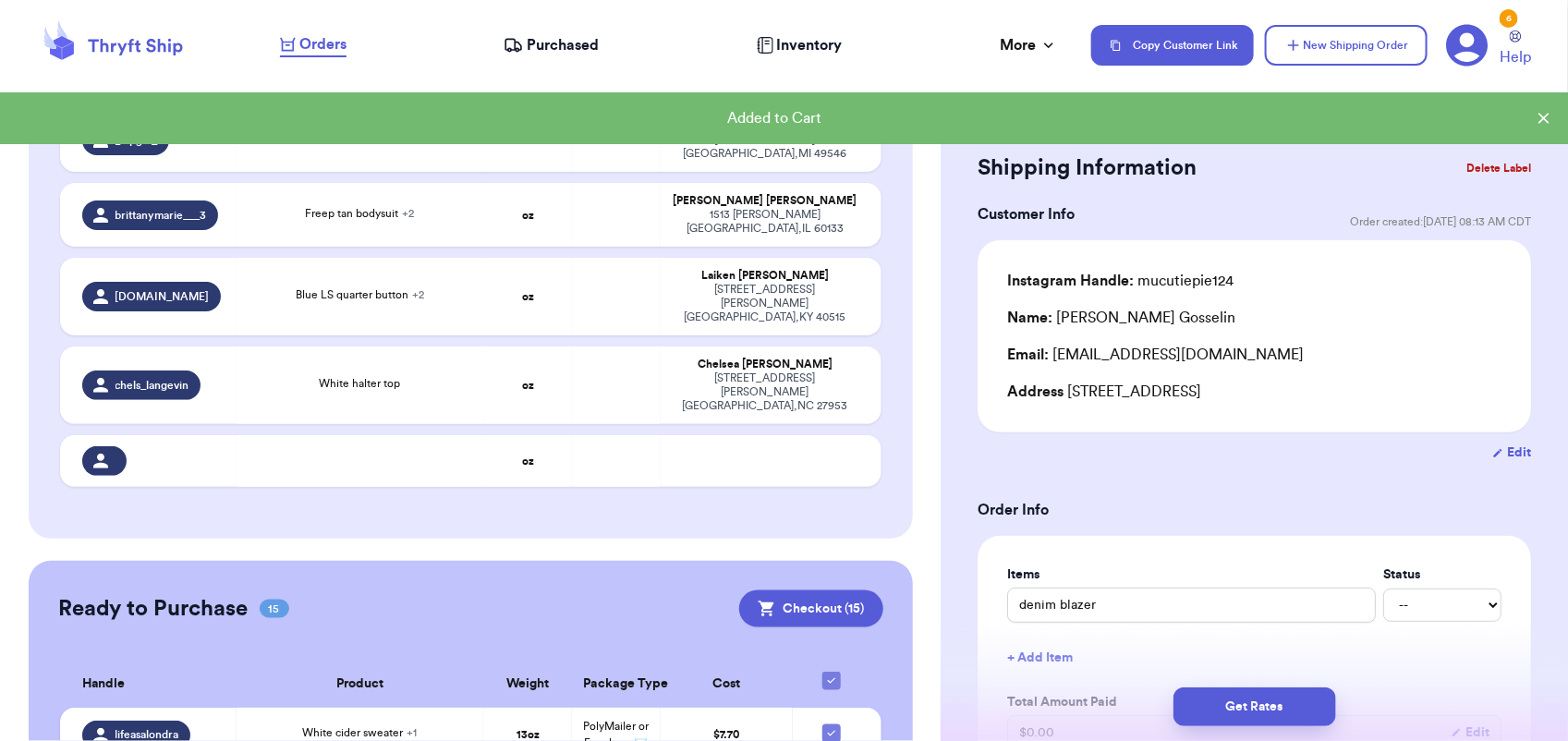
scroll to position [847, 0]
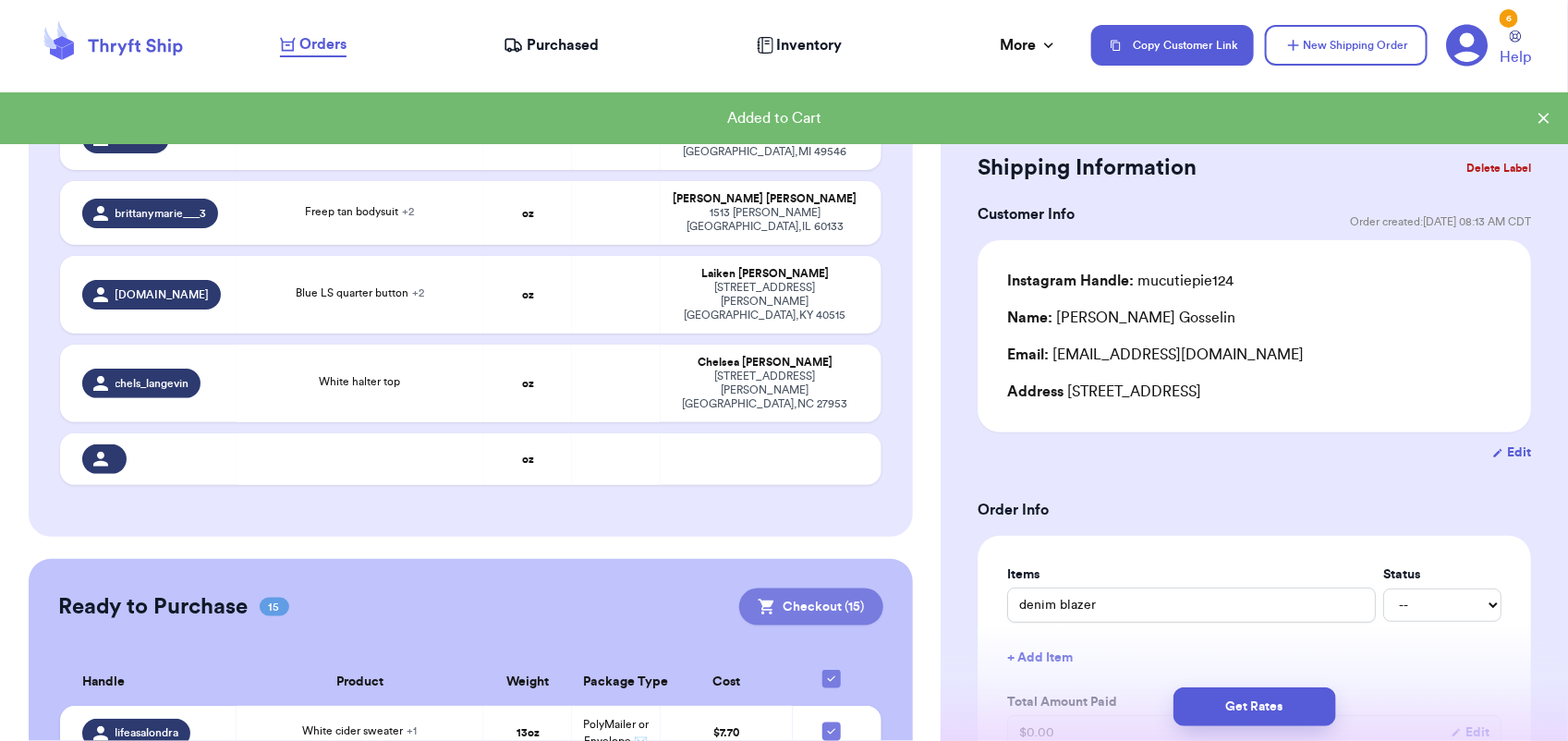
click at [819, 588] on button "Checkout ( 15 )" at bounding box center [811, 606] width 144 height 37
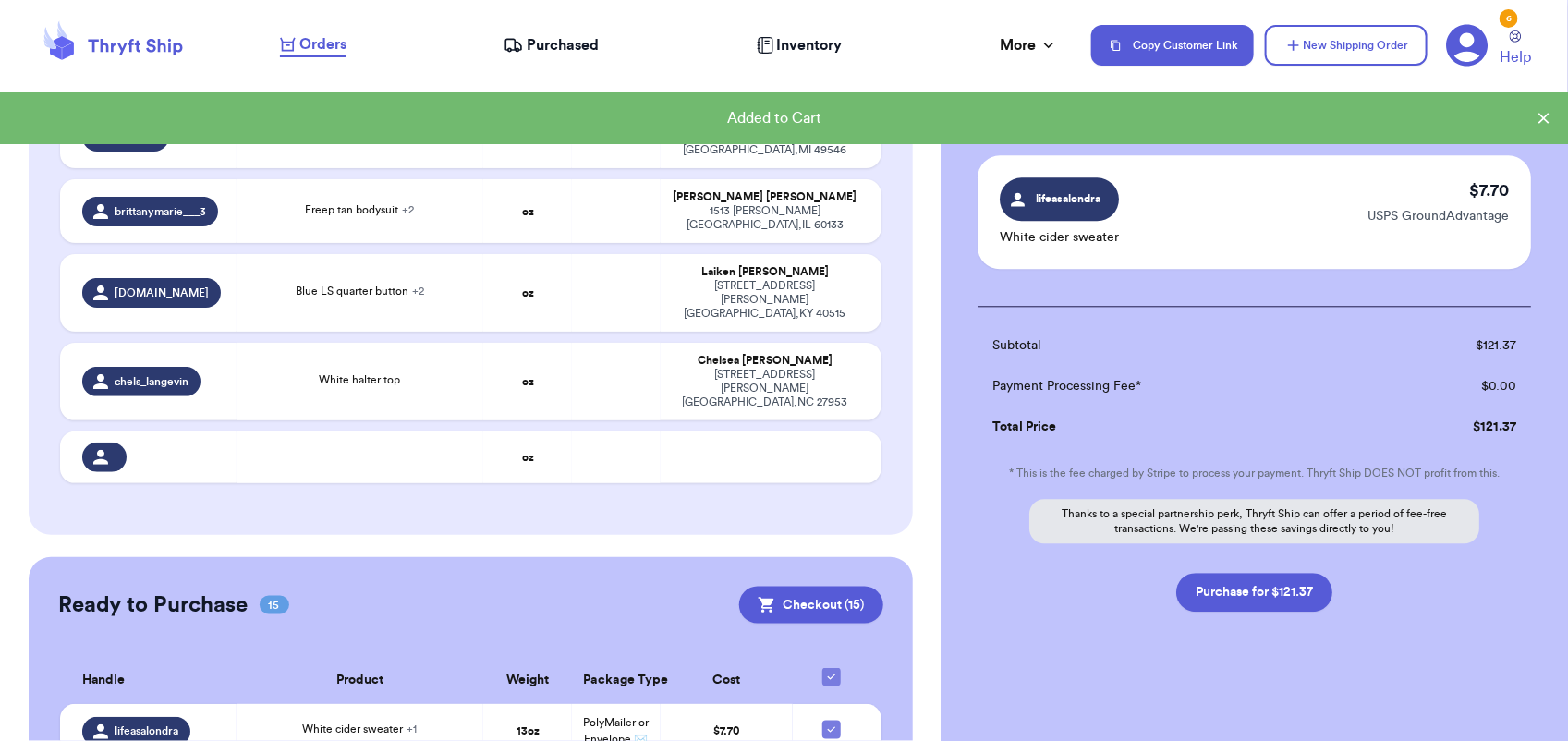
scroll to position [1896, 0]
click at [1243, 574] on button "Purchase for $121.37" at bounding box center [1254, 591] width 157 height 39
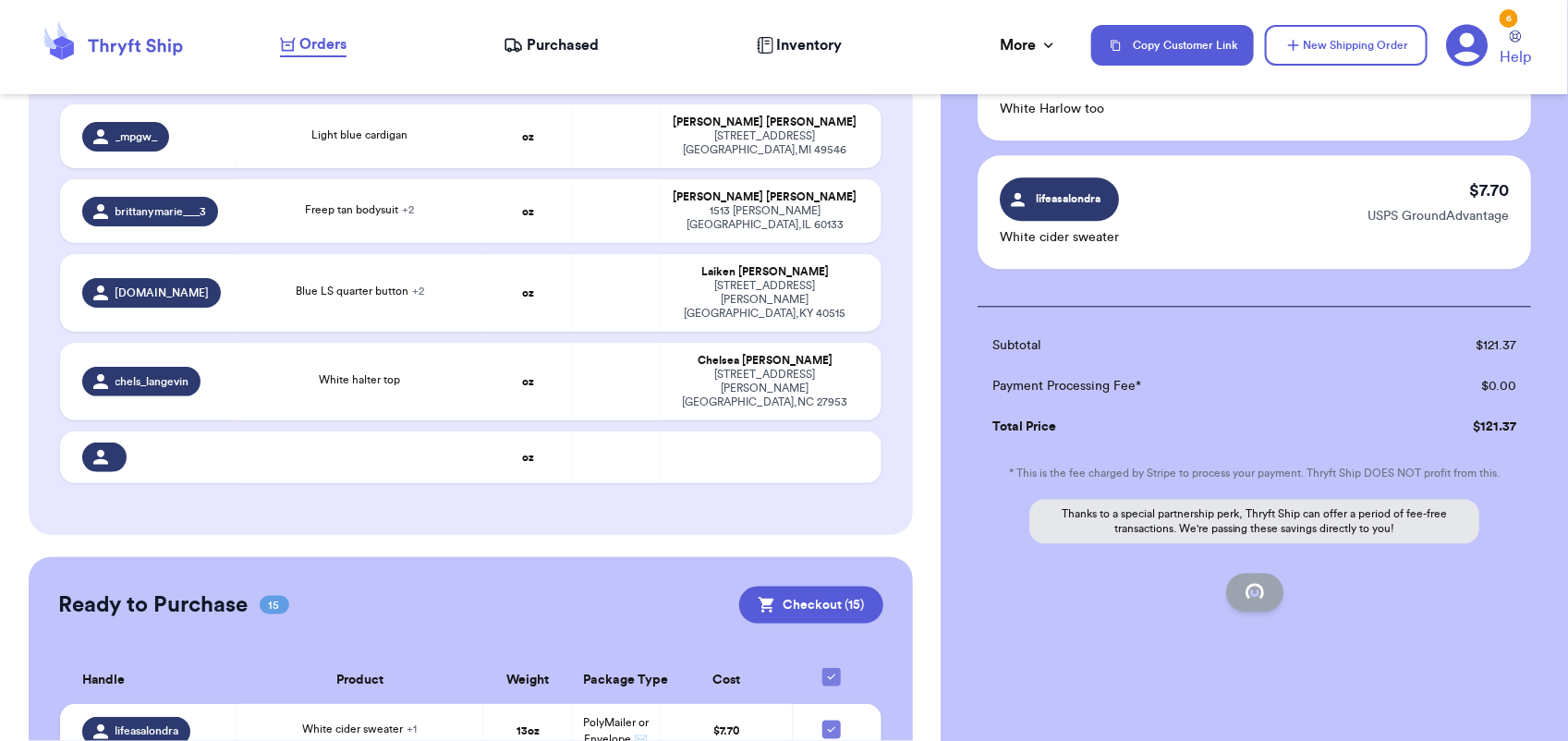
checkbox input "false"
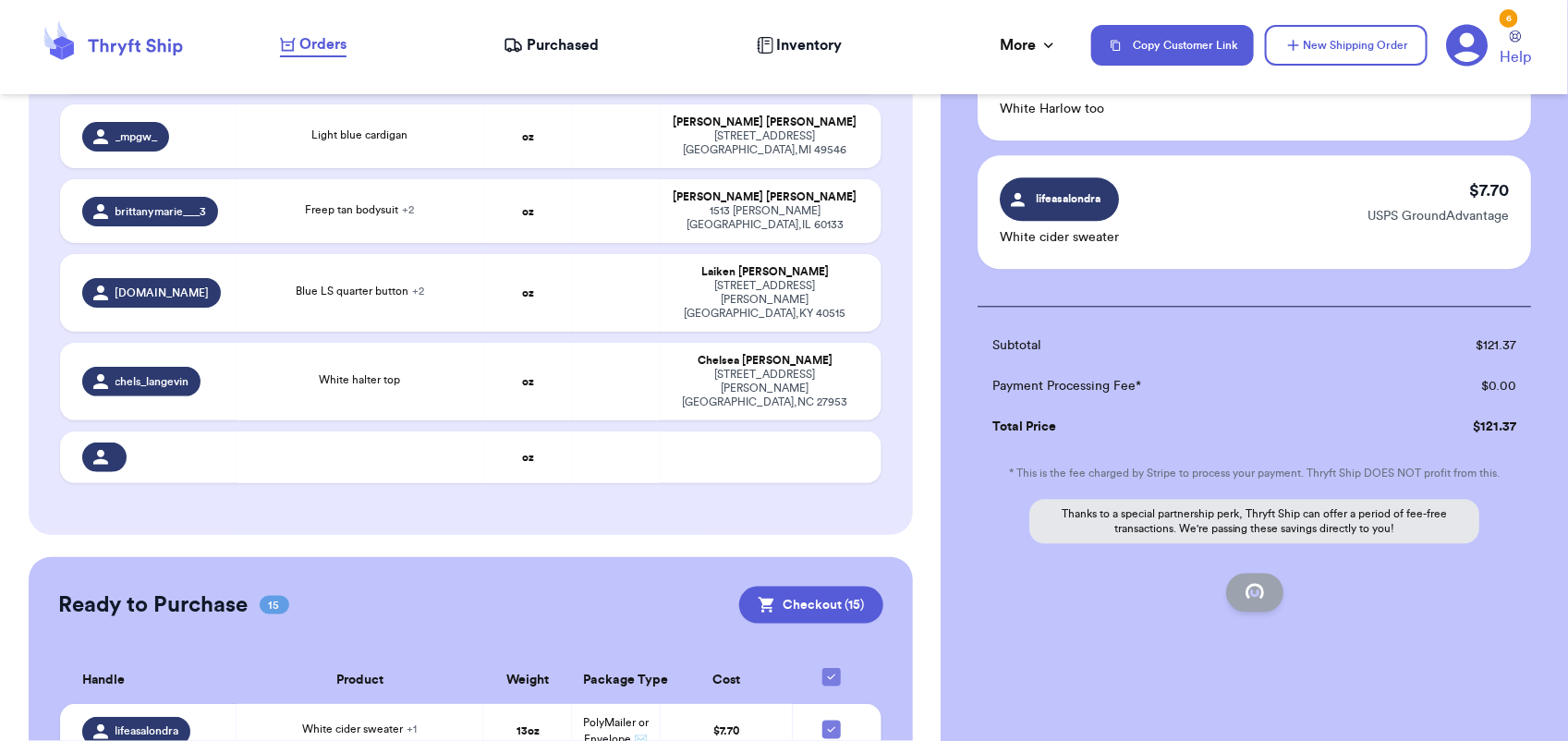
checkbox input "false"
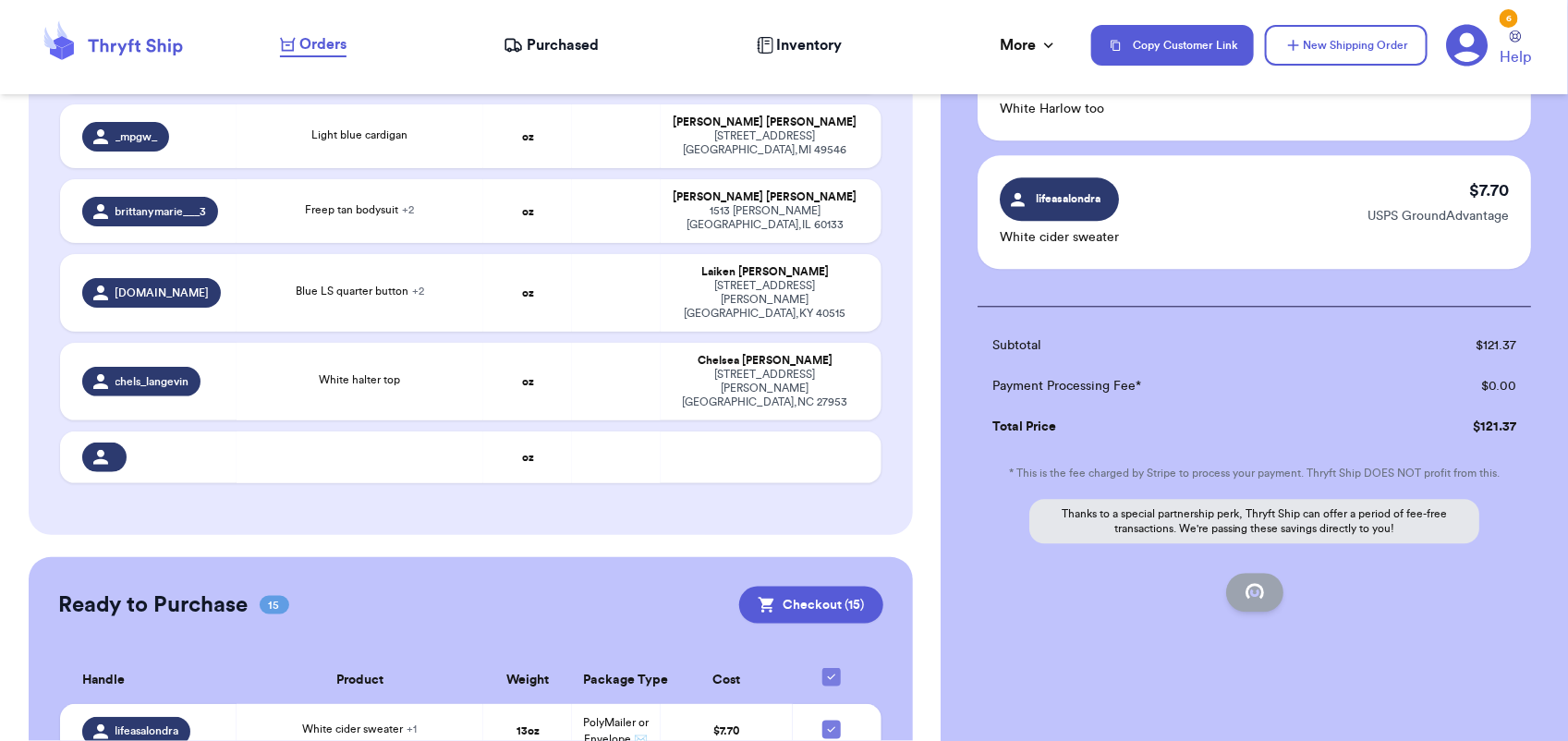
checkbox input "false"
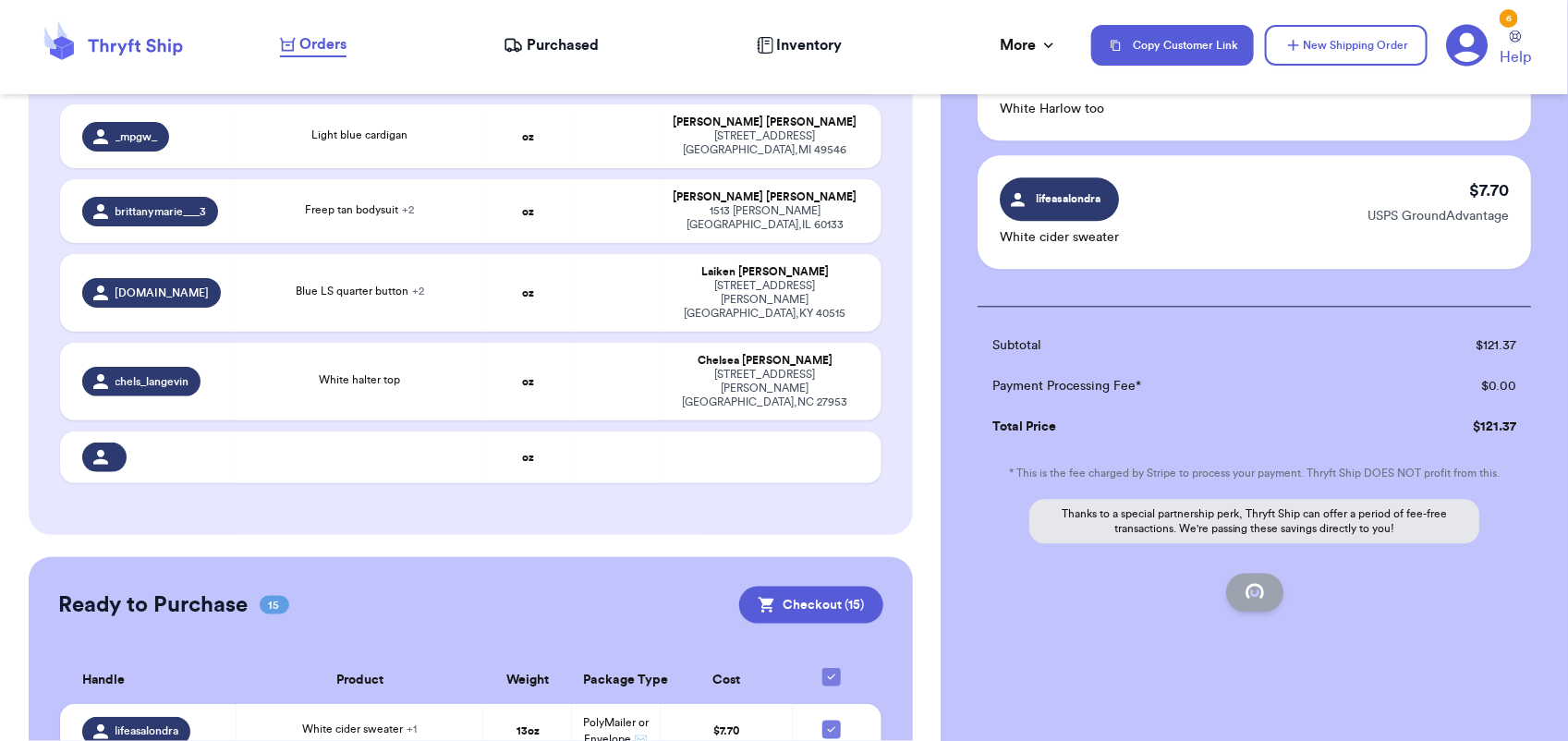
checkbox input "false"
checkbox input "true"
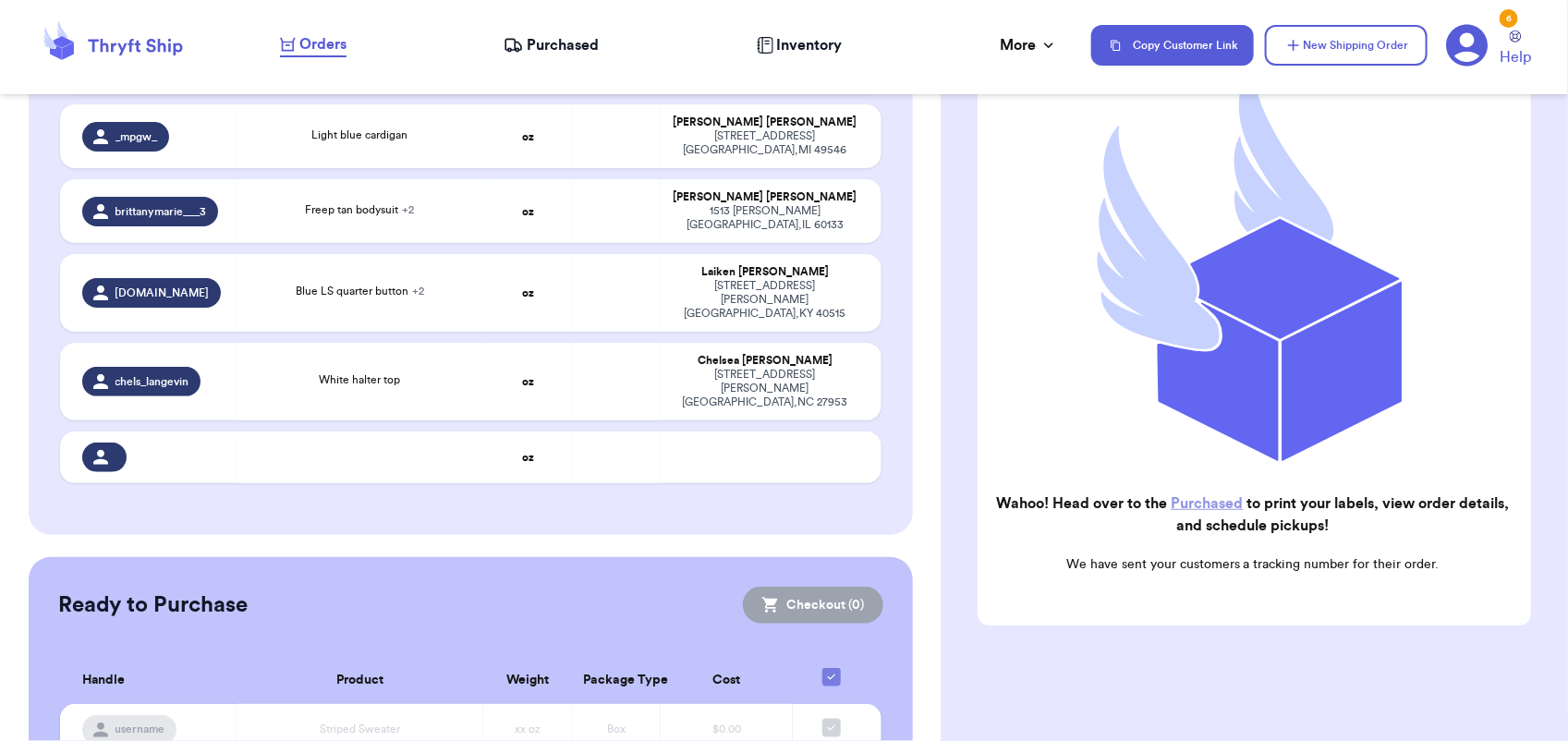
click at [1213, 496] on link "Purchased" at bounding box center [1206, 503] width 72 height 15
